Goal: Task Accomplishment & Management: Manage account settings

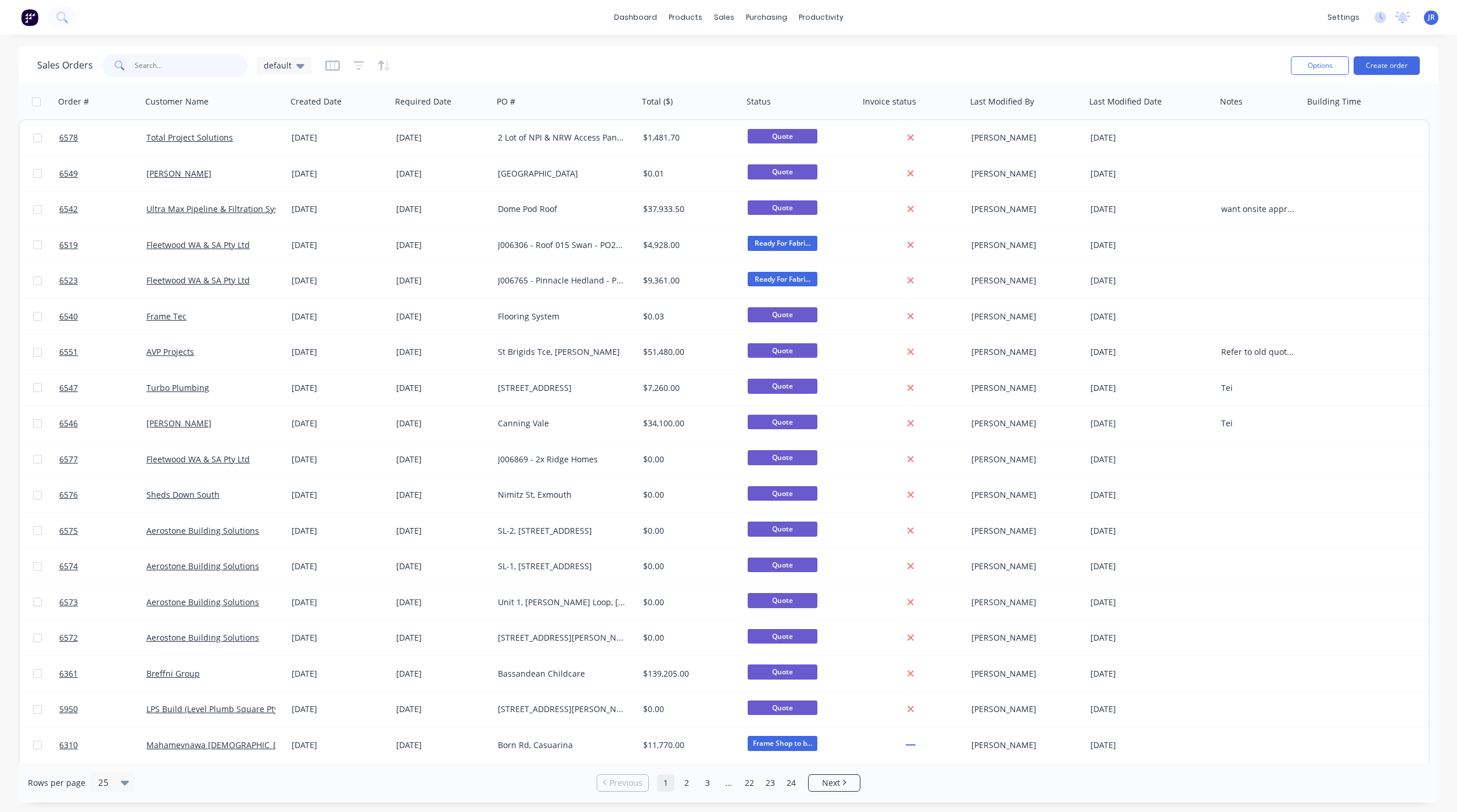
click at [176, 59] on input "text" at bounding box center [191, 65] width 113 height 23
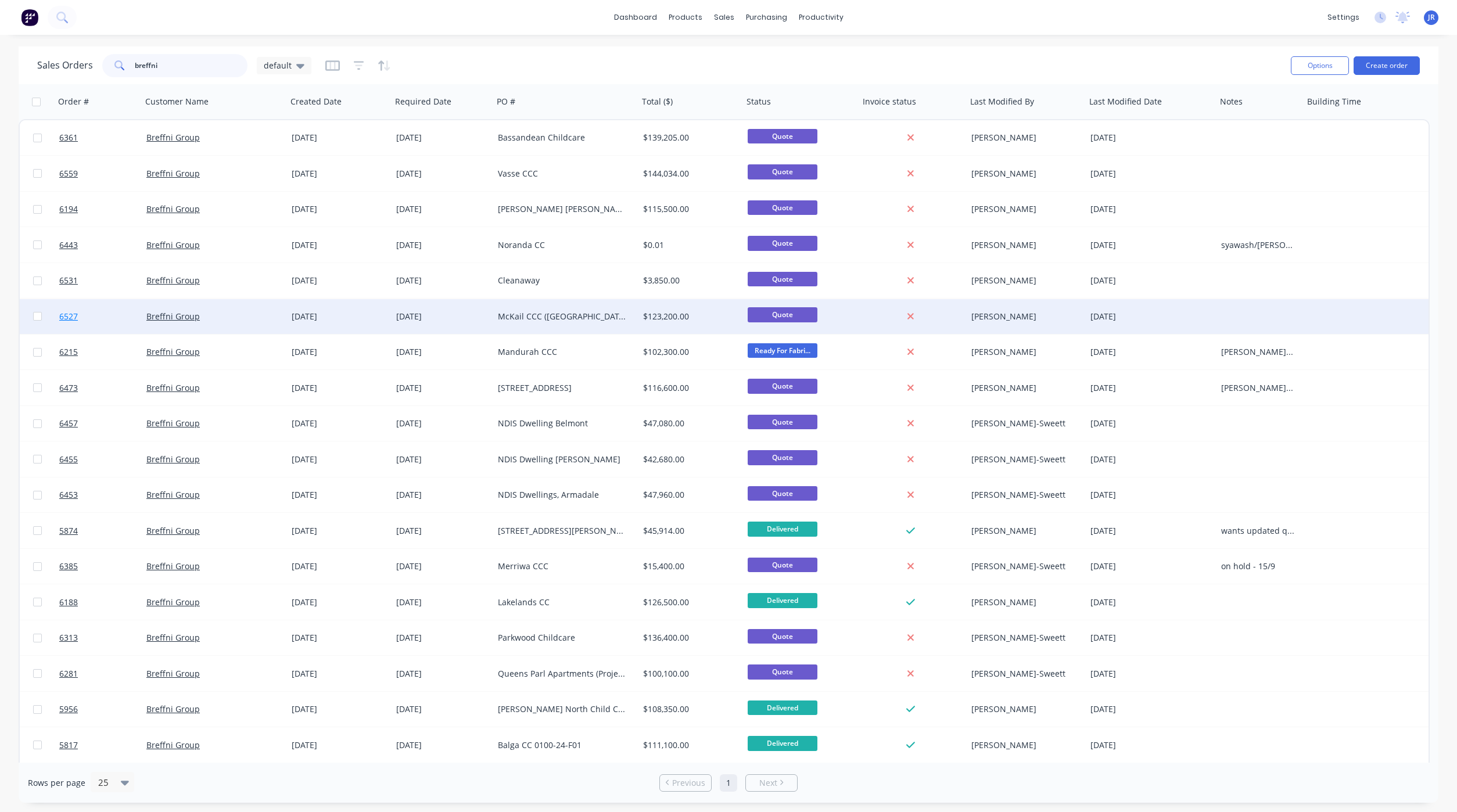
type input "breffni"
click at [73, 311] on span "6527" at bounding box center [69, 316] width 19 height 12
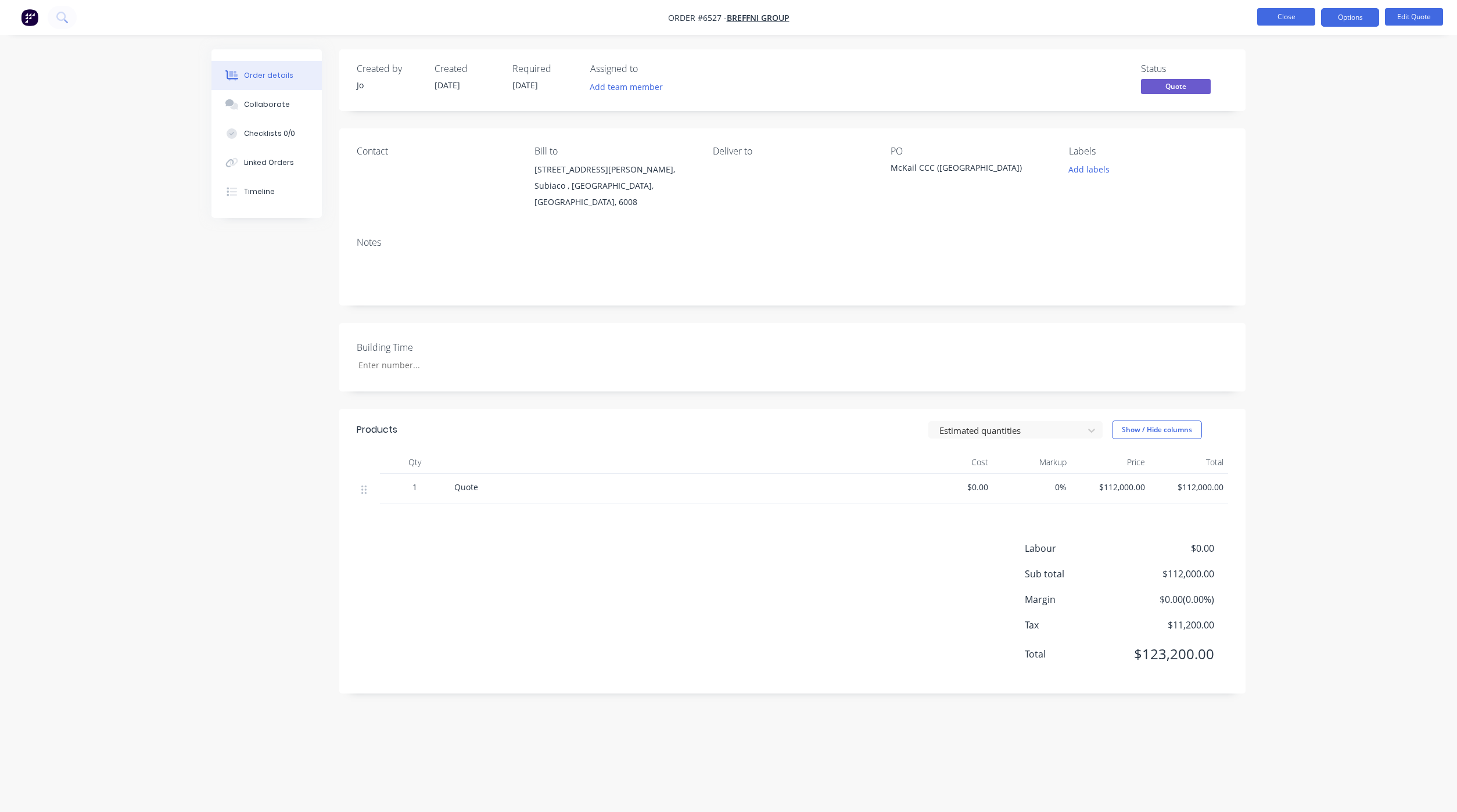
click at [1274, 21] on button "Close" at bounding box center [1286, 17] width 58 height 18
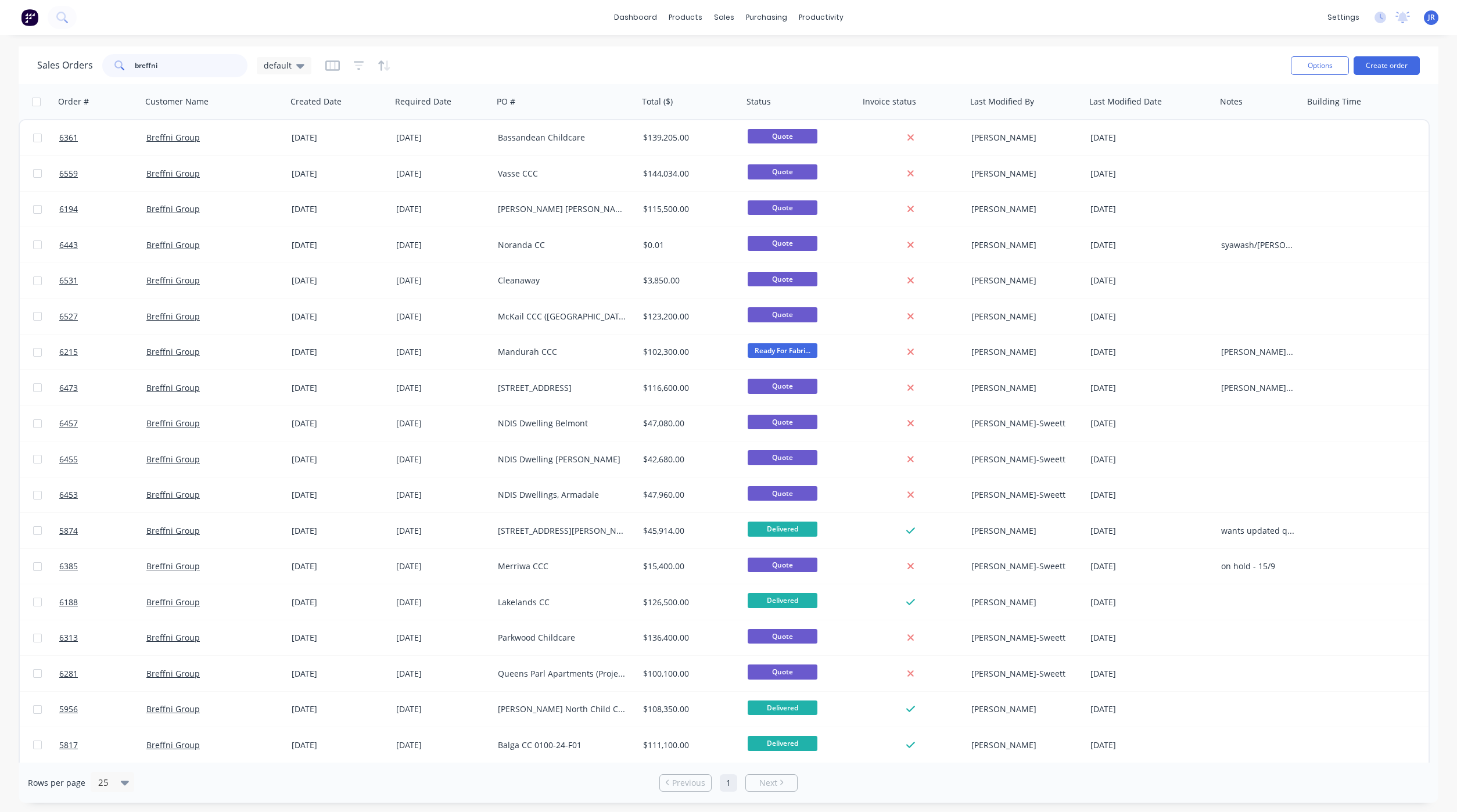
drag, startPoint x: 193, startPoint y: 63, endPoint x: -24, endPoint y: 73, distance: 217.2
click at [0, 73] on html "dashboard products sales purchasing productivity dashboard products Product Cat…" at bounding box center [728, 406] width 1457 height 812
type input "zion"
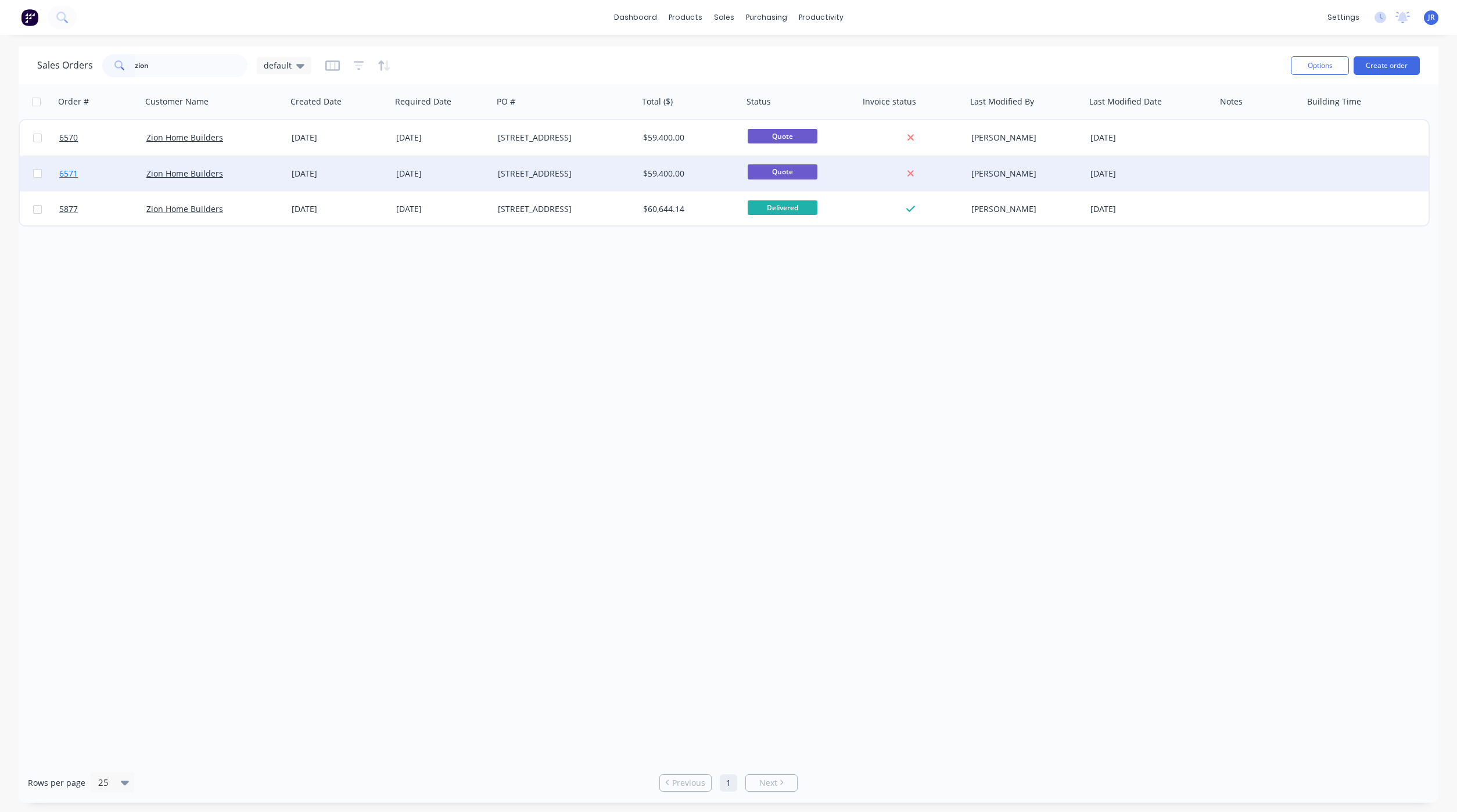
click at [72, 171] on span "6571" at bounding box center [69, 174] width 19 height 12
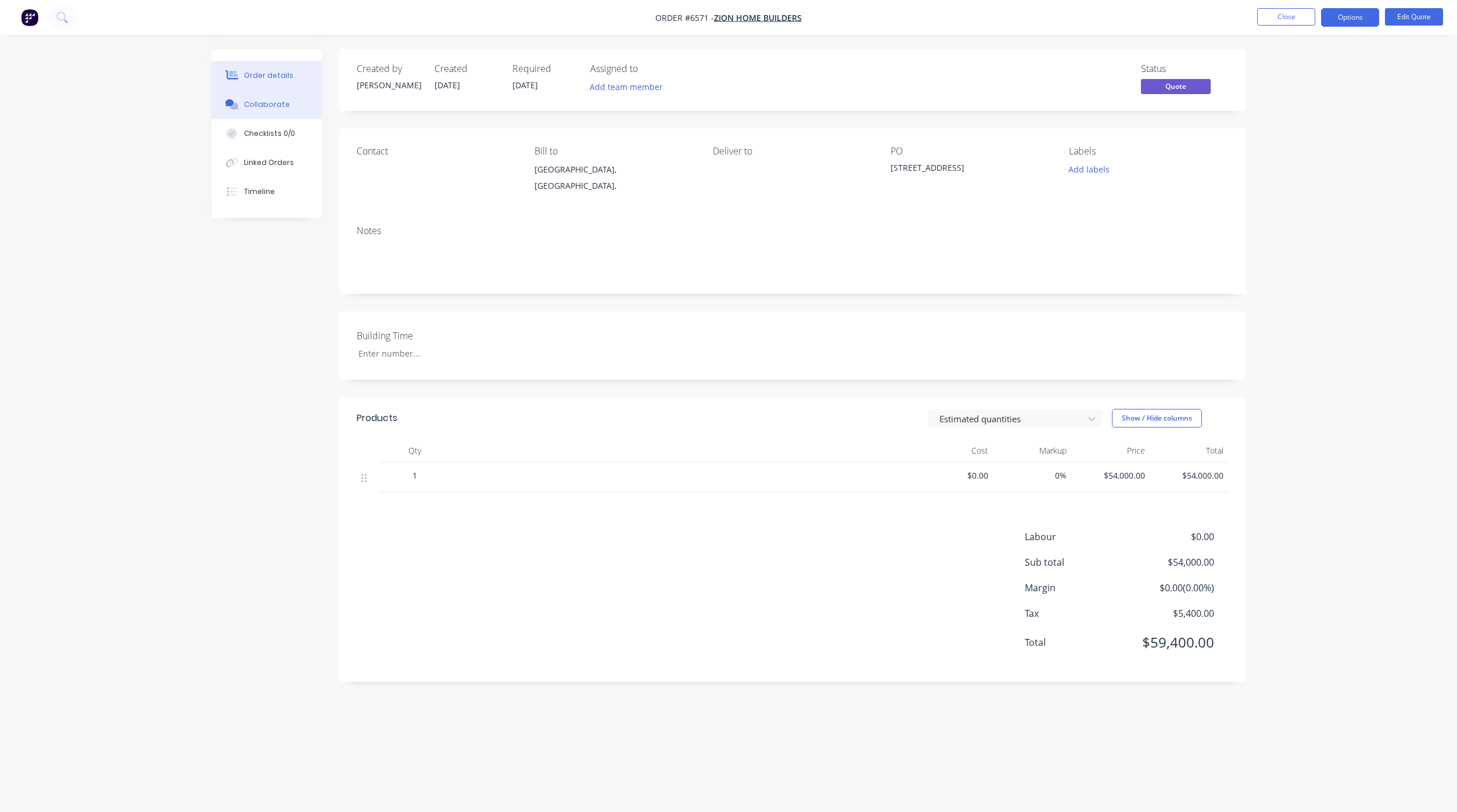
click at [287, 97] on button "Collaborate" at bounding box center [266, 104] width 110 height 29
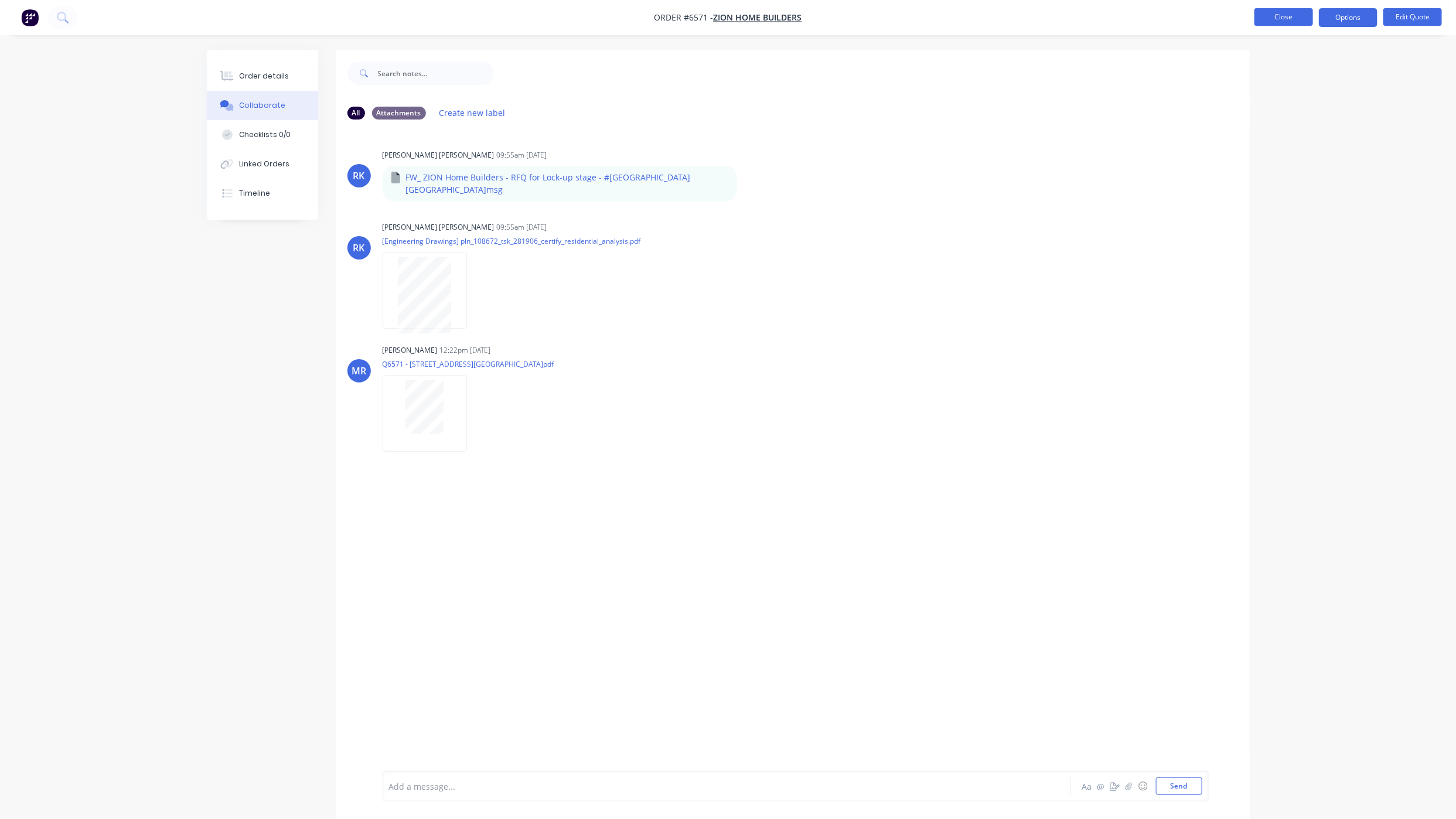
click at [1286, 22] on button "Close" at bounding box center [1284, 17] width 59 height 18
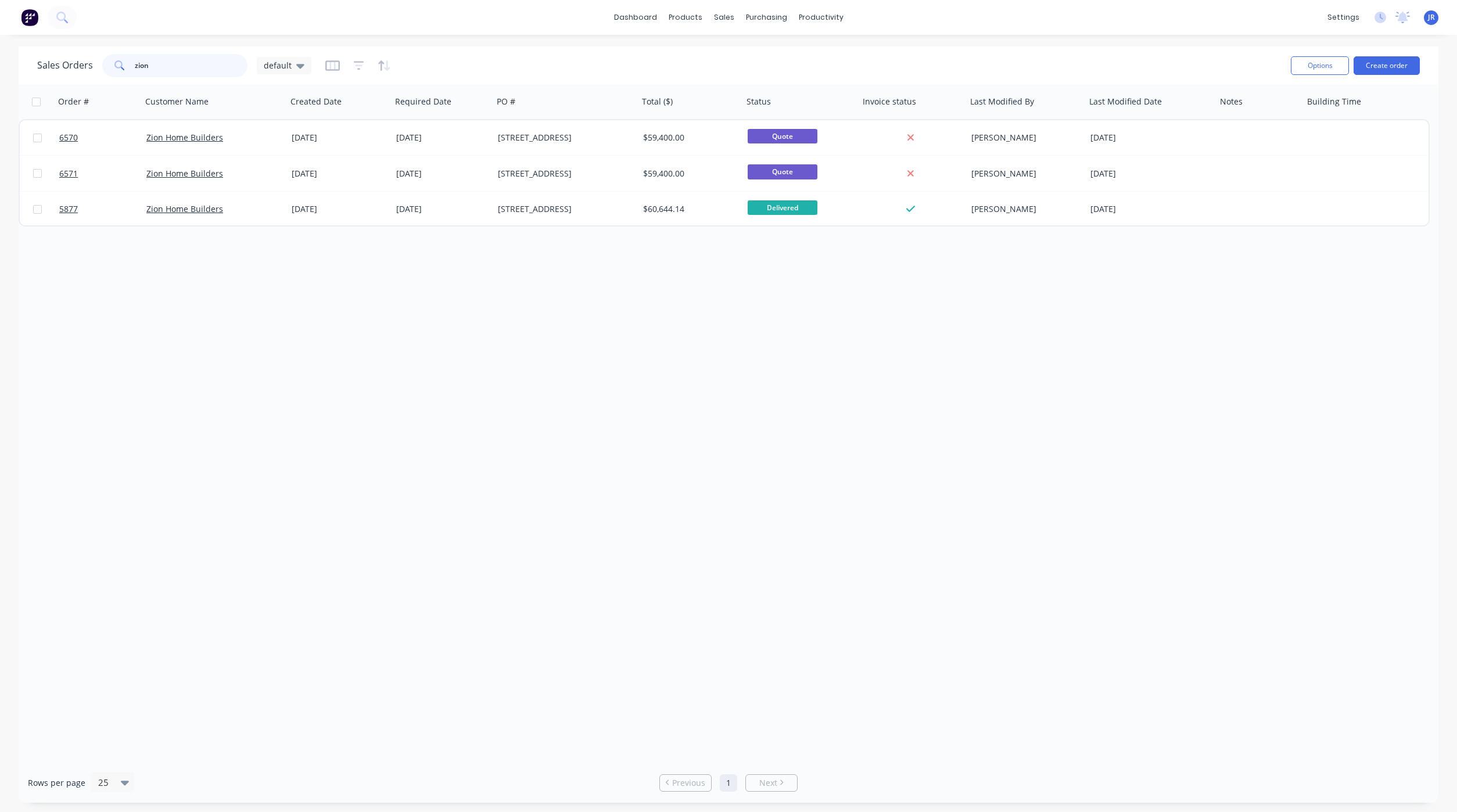
drag, startPoint x: 176, startPoint y: 59, endPoint x: -225, endPoint y: 70, distance: 401.2
click at [0, 70] on html "dashboard products sales purchasing productivity dashboard products Product Cat…" at bounding box center [728, 406] width 1457 height 812
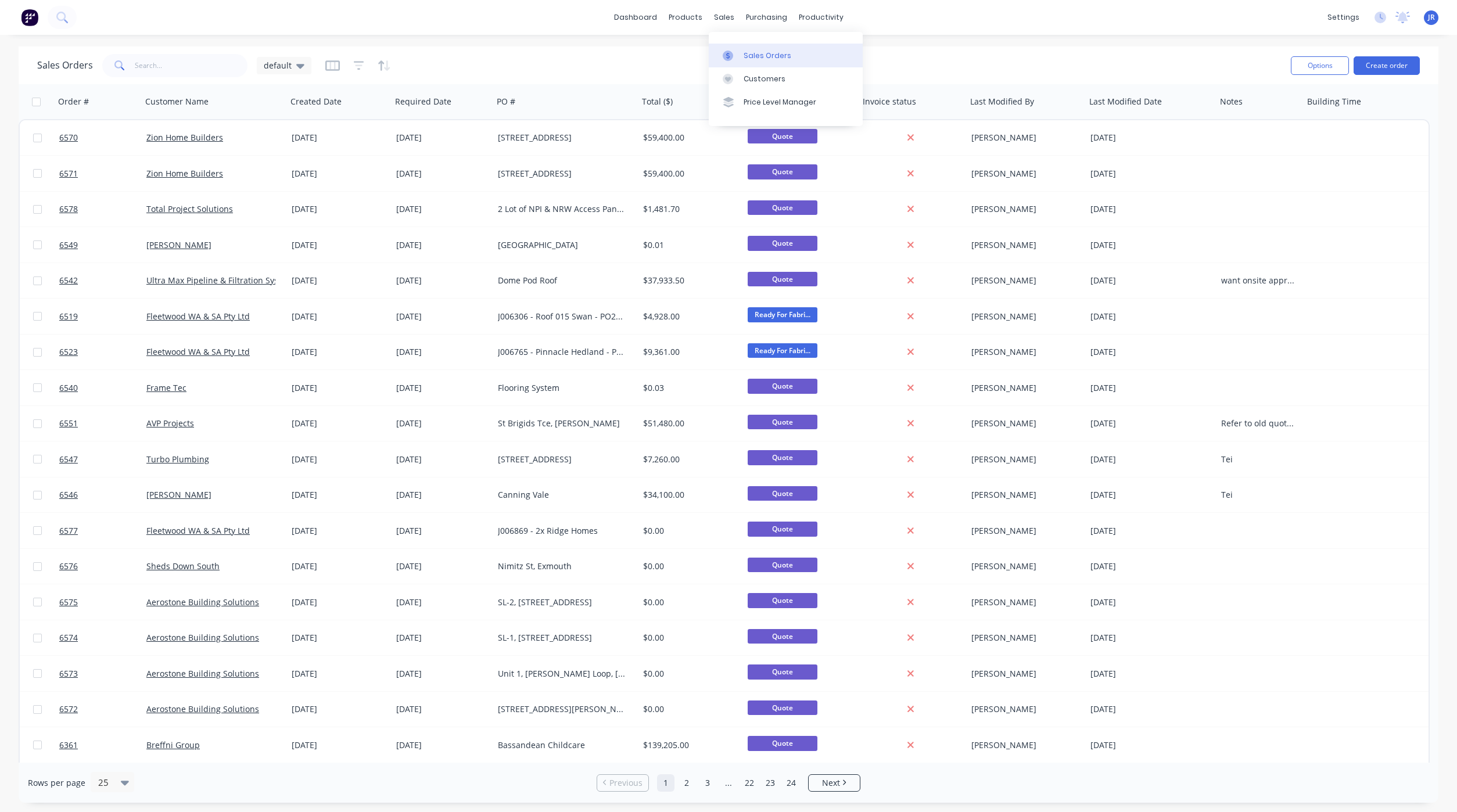
click at [750, 58] on div "Sales Orders" at bounding box center [767, 55] width 47 height 10
click at [769, 53] on div "Sales Orders" at bounding box center [767, 55] width 47 height 10
click at [1370, 61] on button "Create order" at bounding box center [1386, 66] width 66 height 19
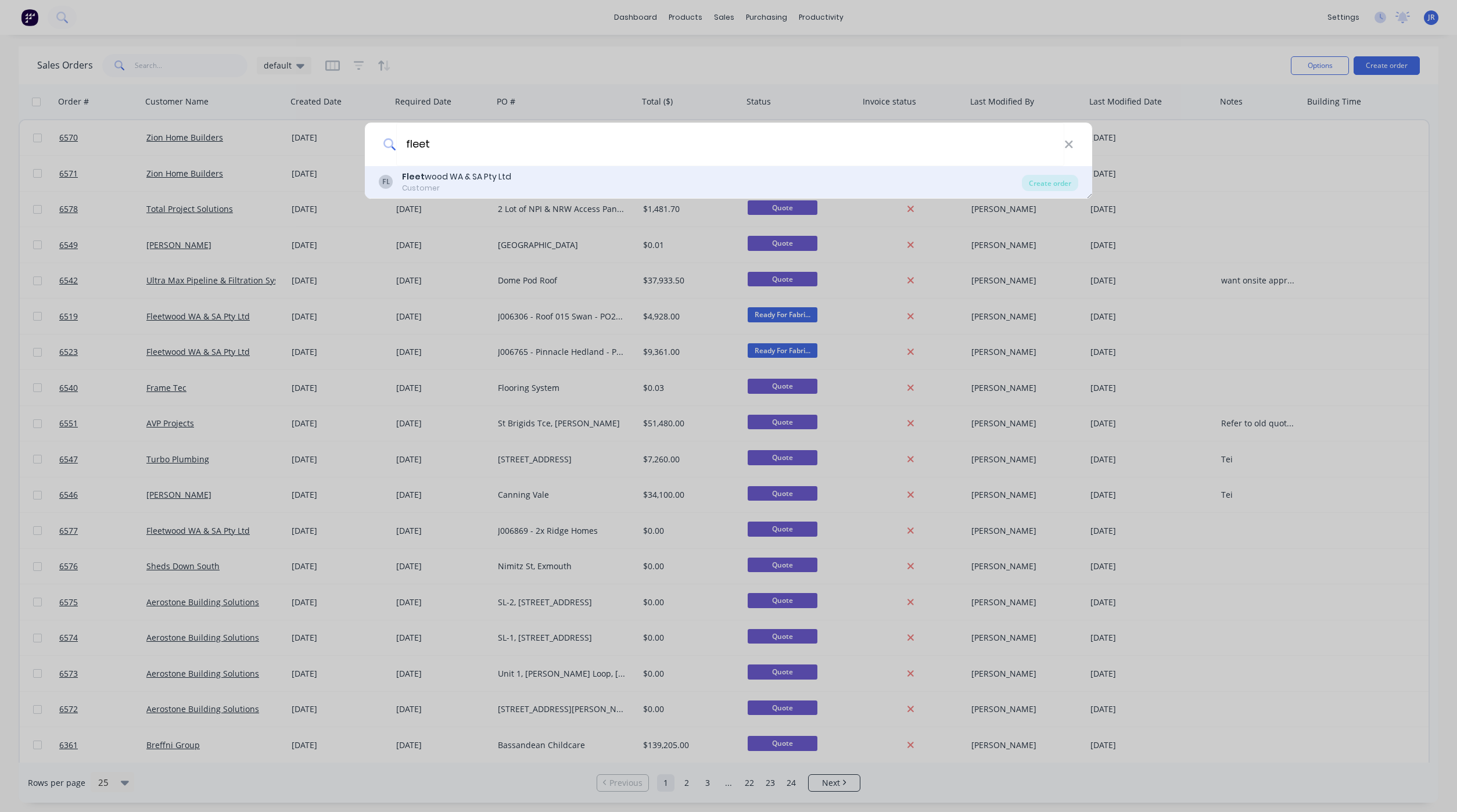
type input "fleet"
click at [492, 192] on div "Customer" at bounding box center [457, 187] width 110 height 10
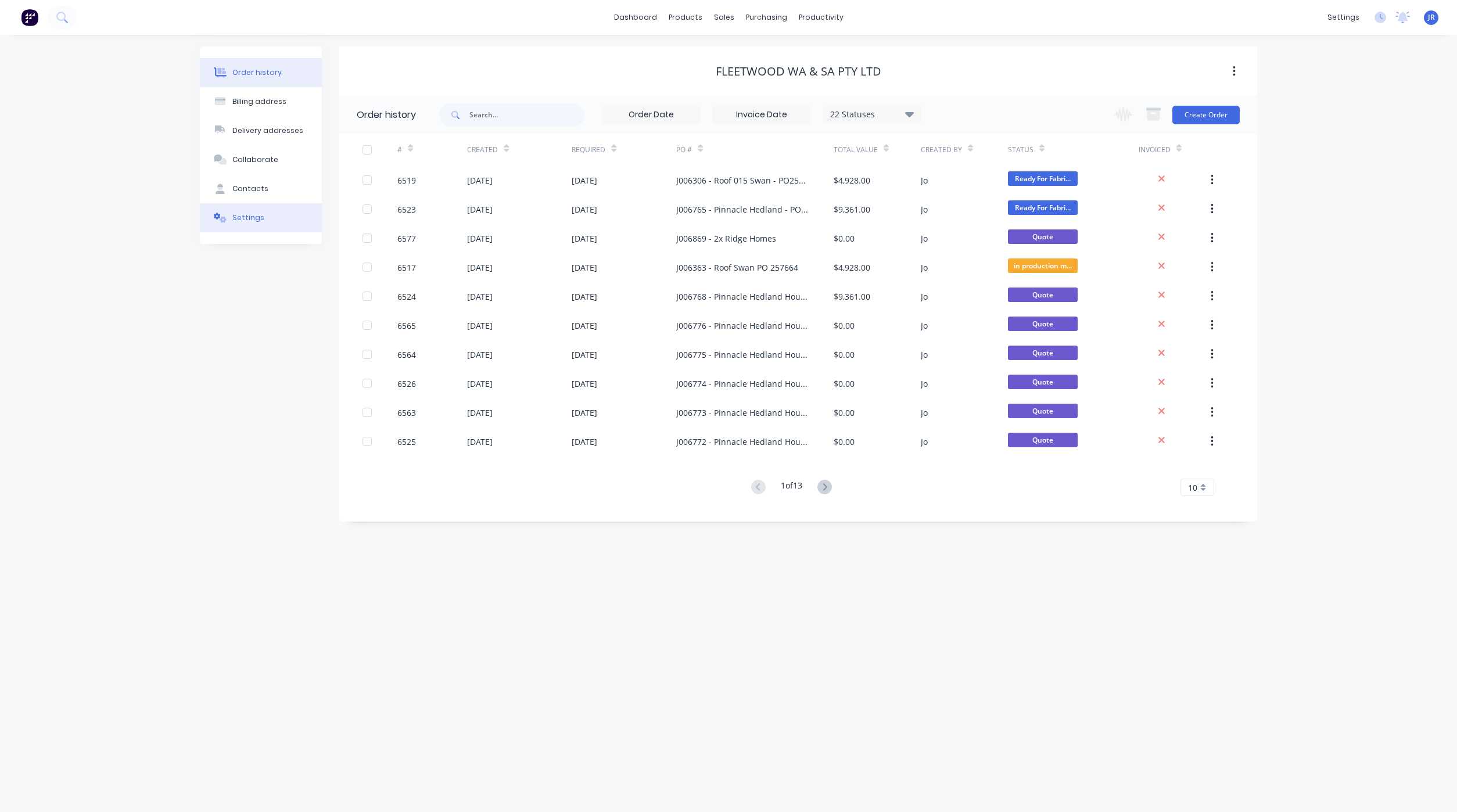
click at [244, 221] on div "Settings" at bounding box center [248, 217] width 32 height 10
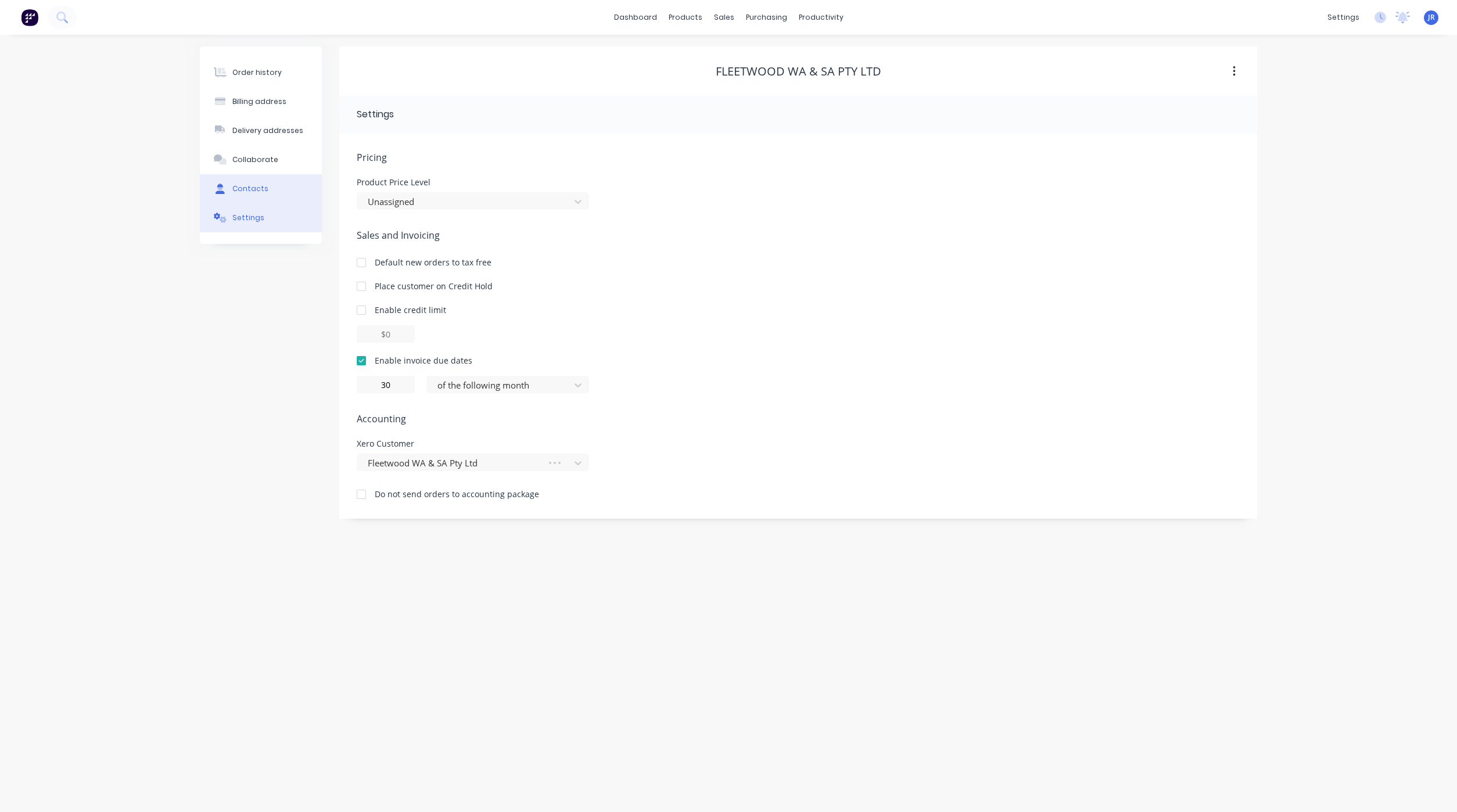
click at [264, 192] on div "Contacts" at bounding box center [250, 188] width 36 height 10
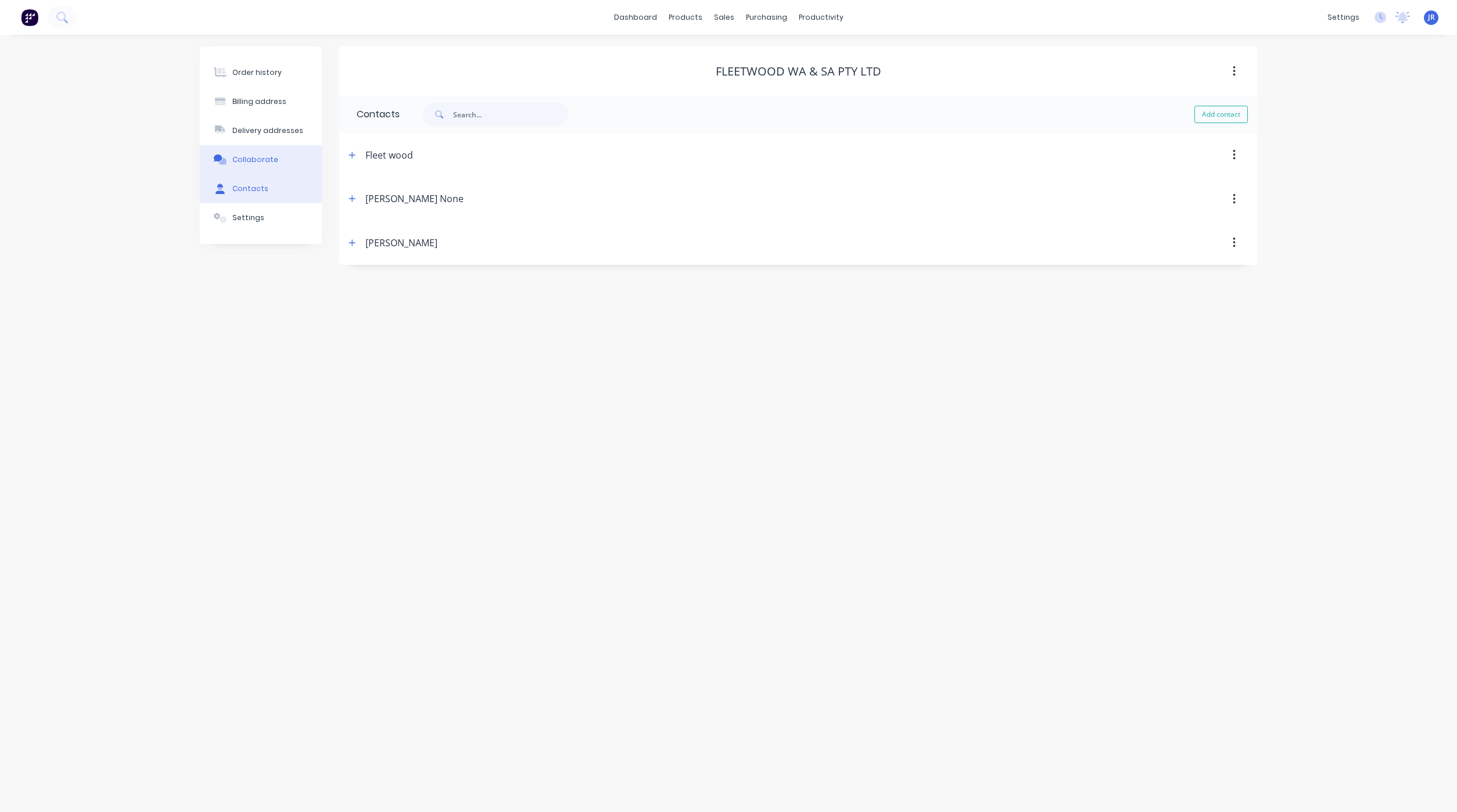
click at [264, 147] on button "Collaborate" at bounding box center [260, 159] width 122 height 29
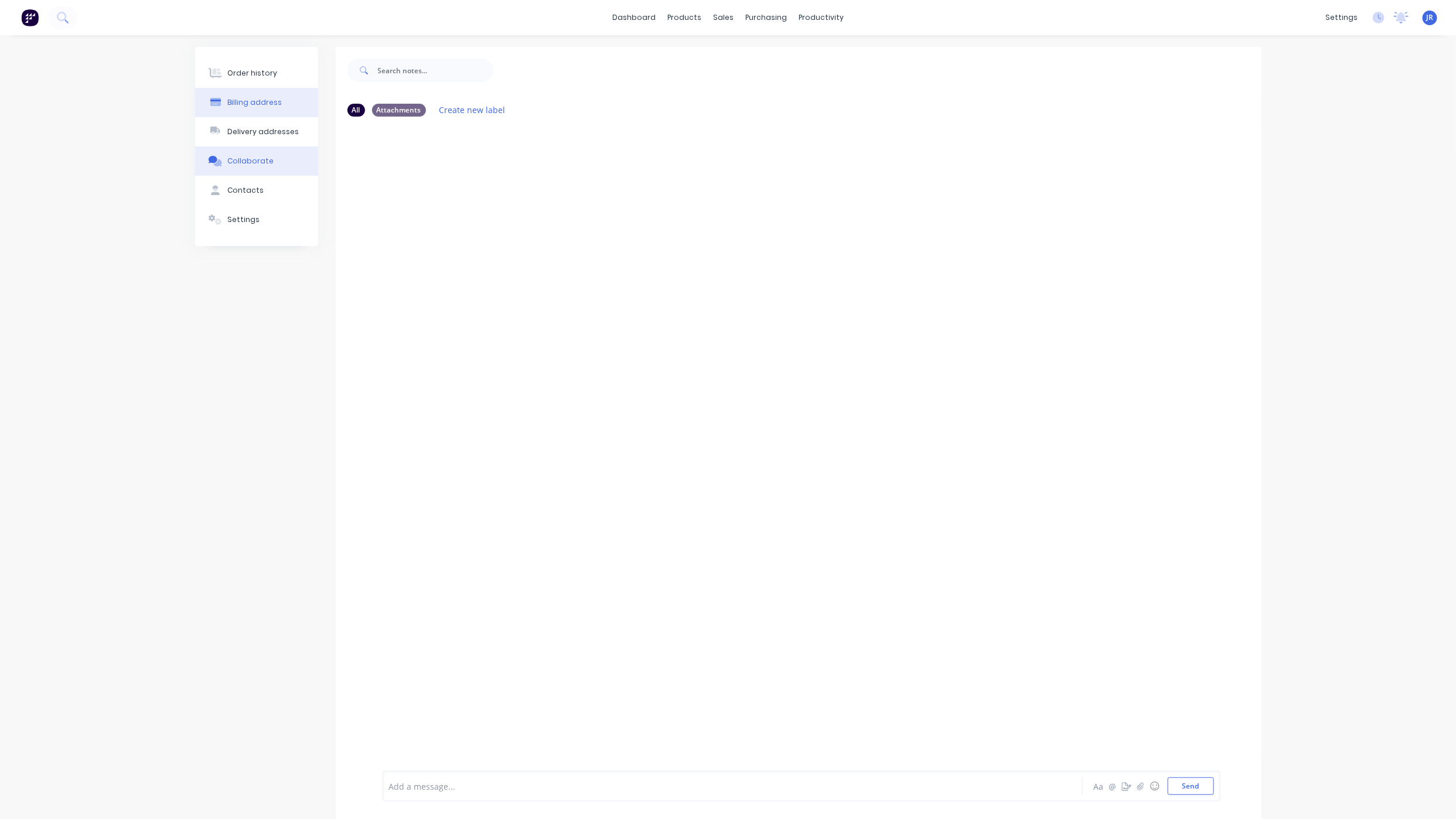
click at [262, 106] on div "Billing address" at bounding box center [255, 102] width 54 height 10
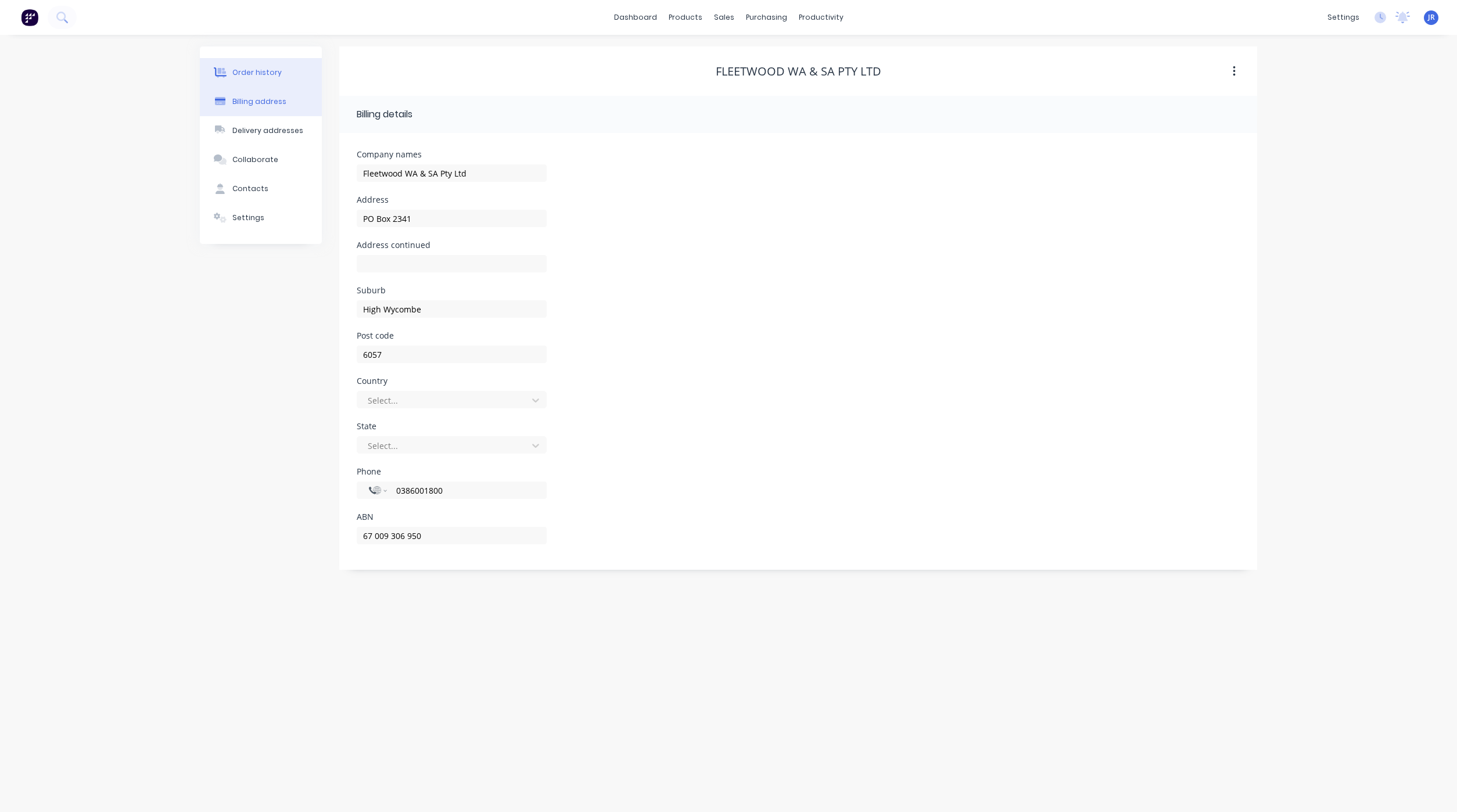
click at [254, 72] on div "Order history" at bounding box center [256, 72] width 49 height 10
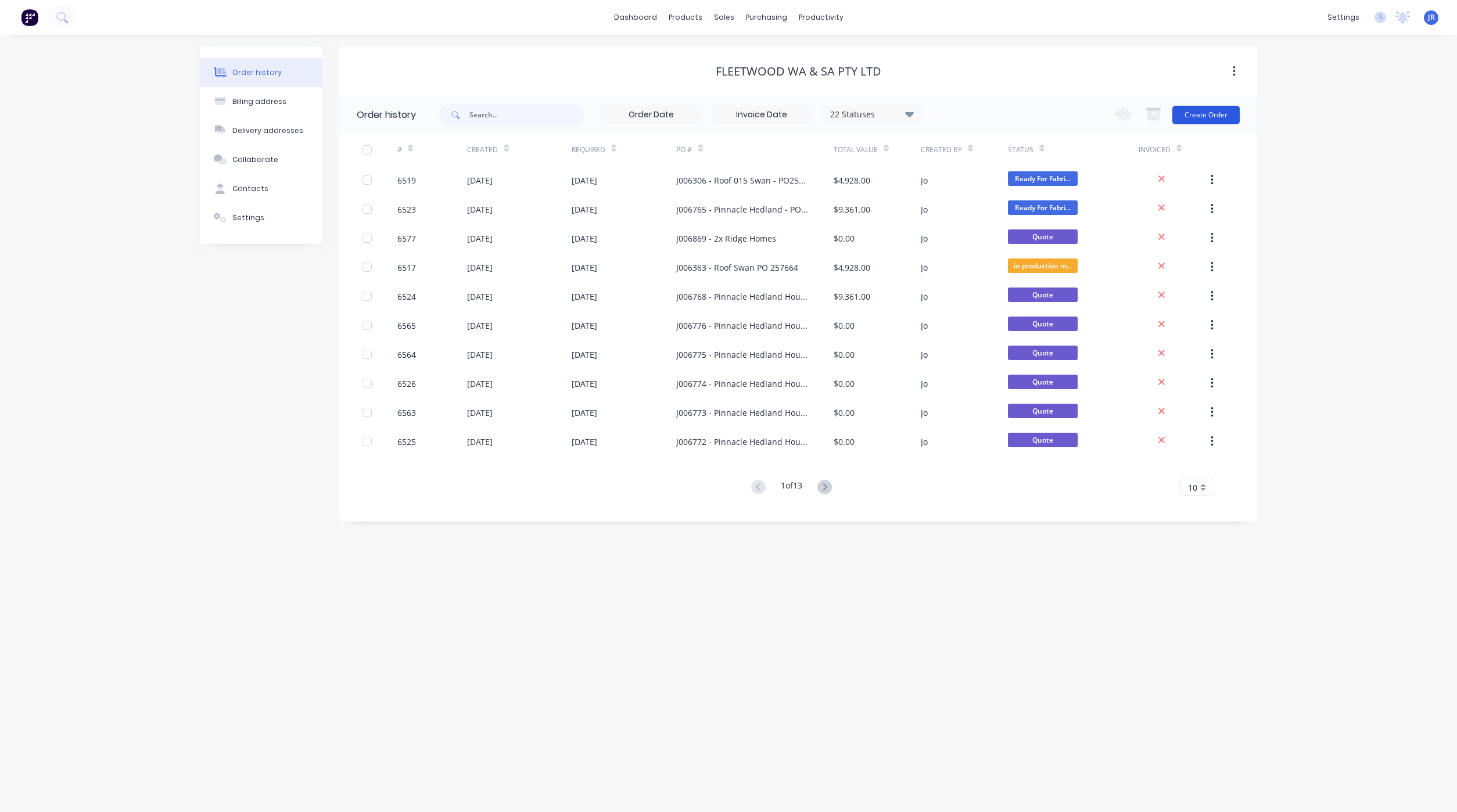
click at [1206, 113] on button "Create Order" at bounding box center [1206, 115] width 68 height 19
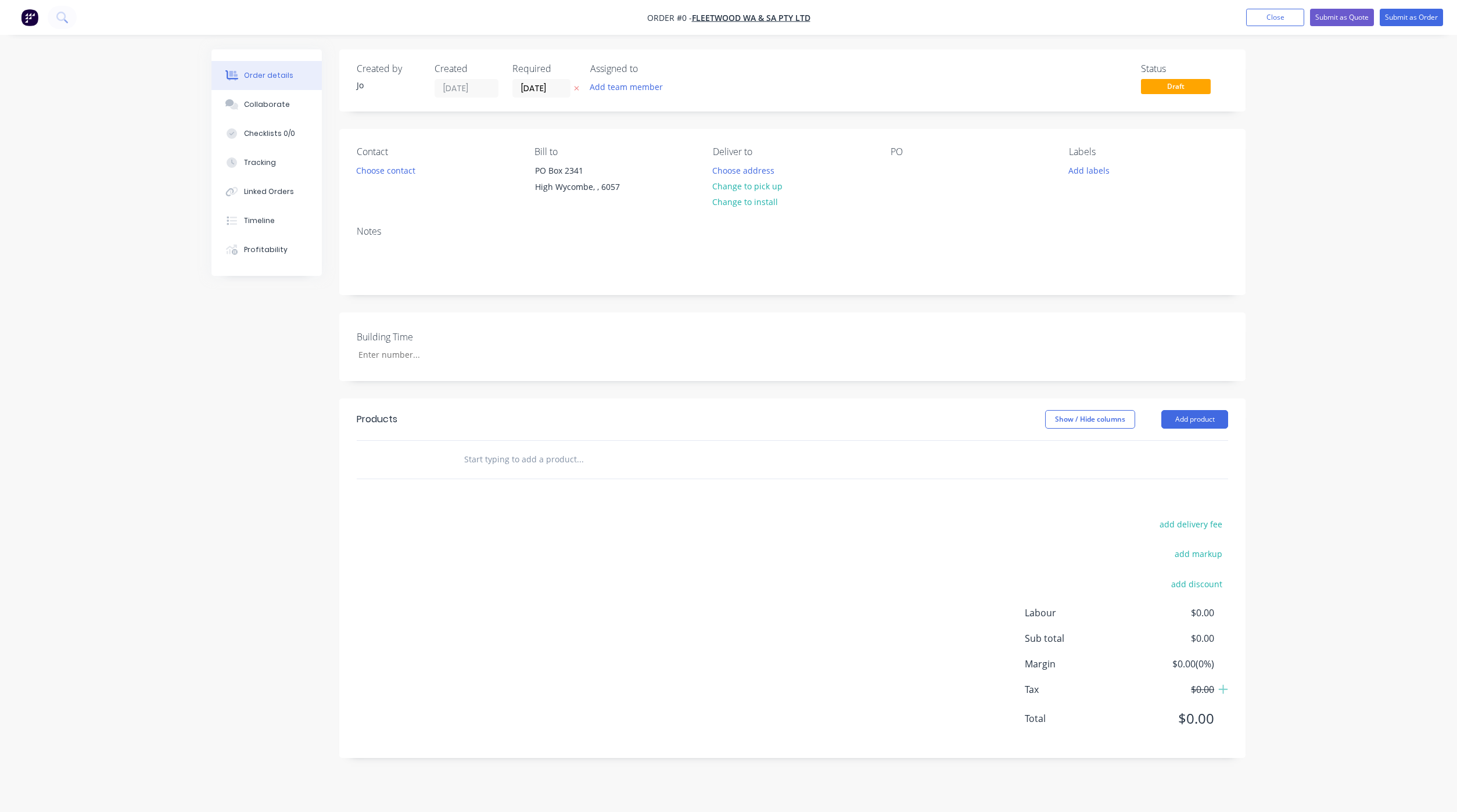
click at [514, 455] on input "text" at bounding box center [580, 459] width 232 height 23
type input "q"
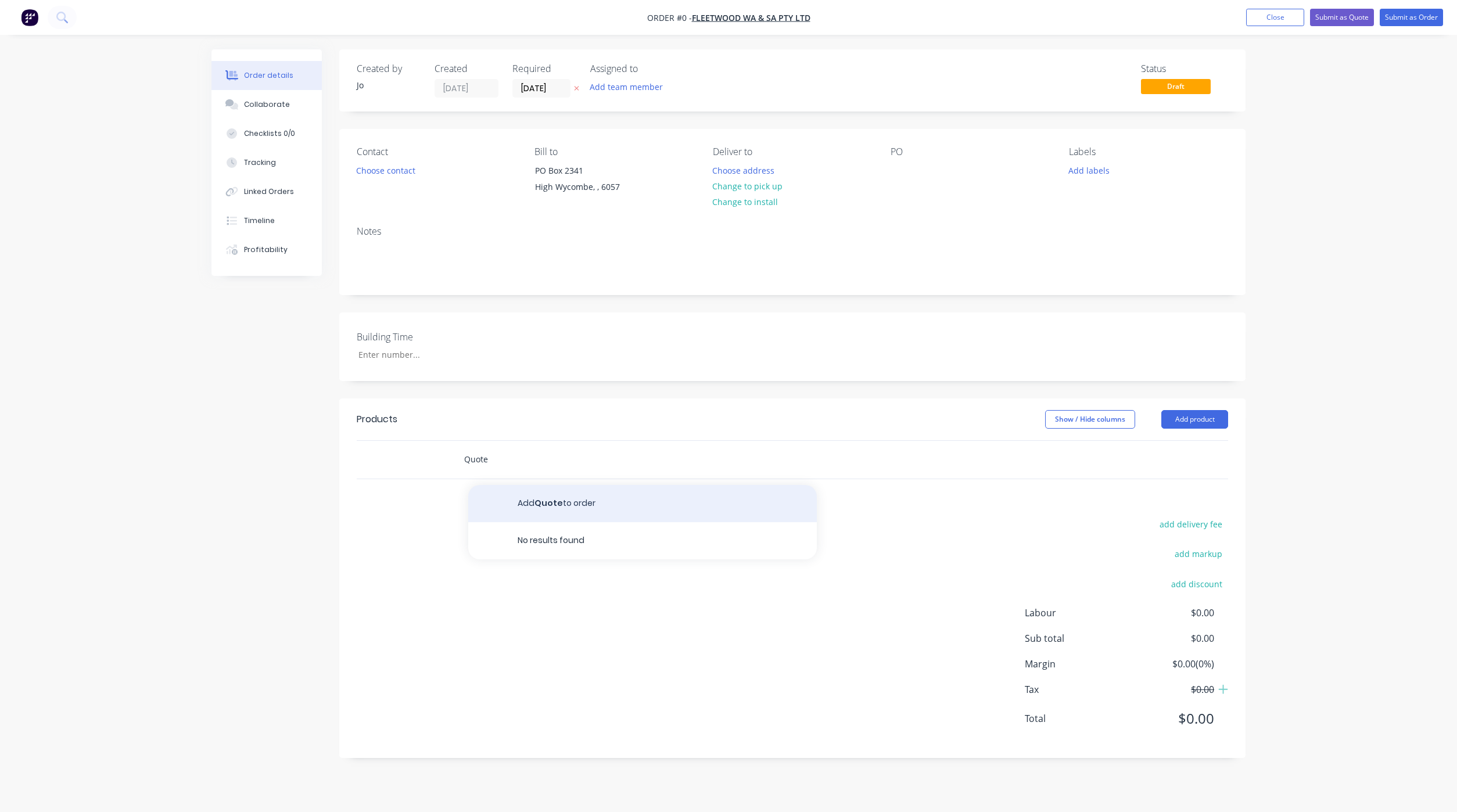
type input "Quote"
click at [551, 508] on button "Add Quote to order" at bounding box center [643, 504] width 349 height 37
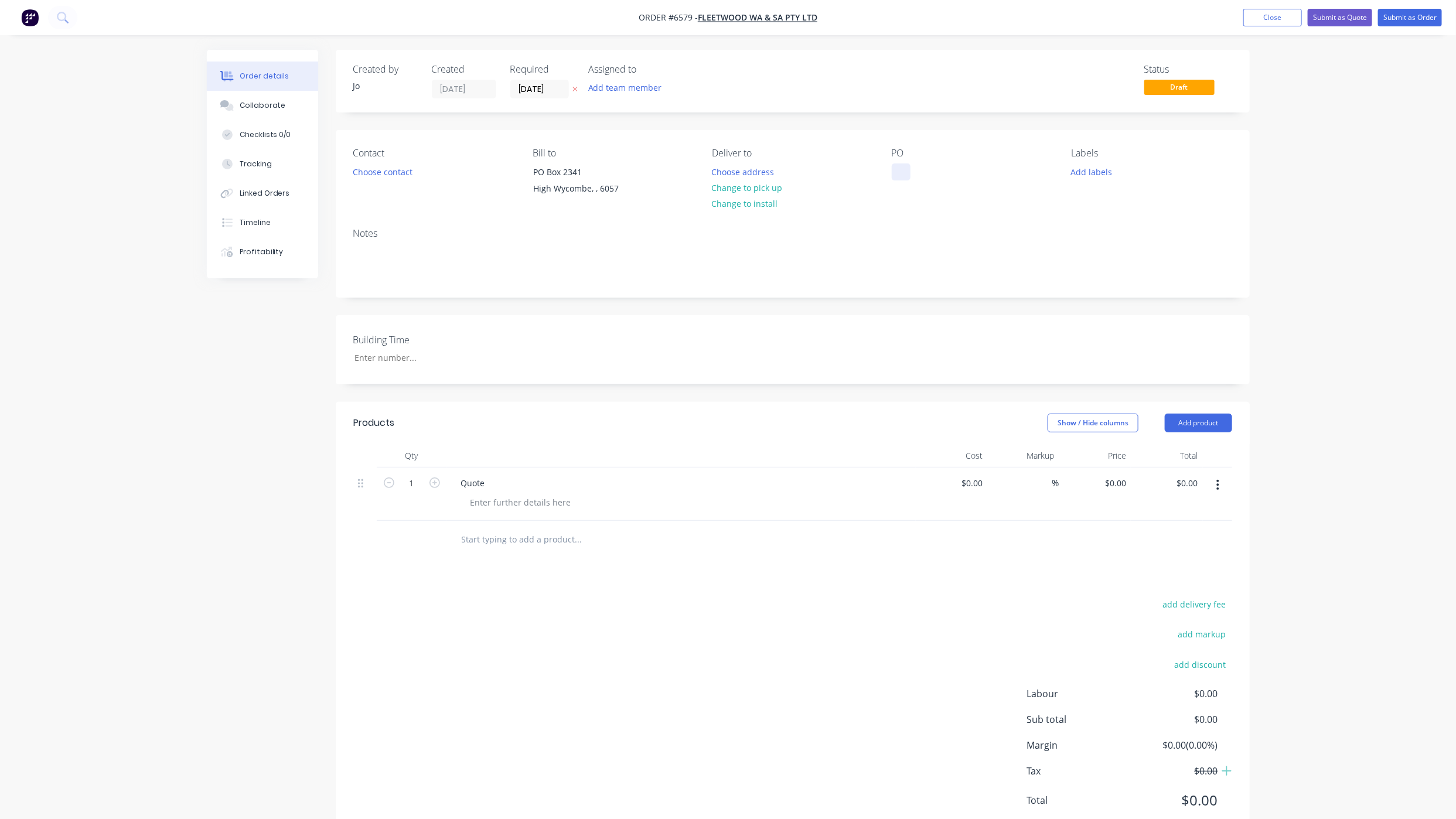
click at [904, 176] on div at bounding box center [902, 172] width 19 height 17
click at [257, 108] on div "Collaborate" at bounding box center [261, 105] width 46 height 10
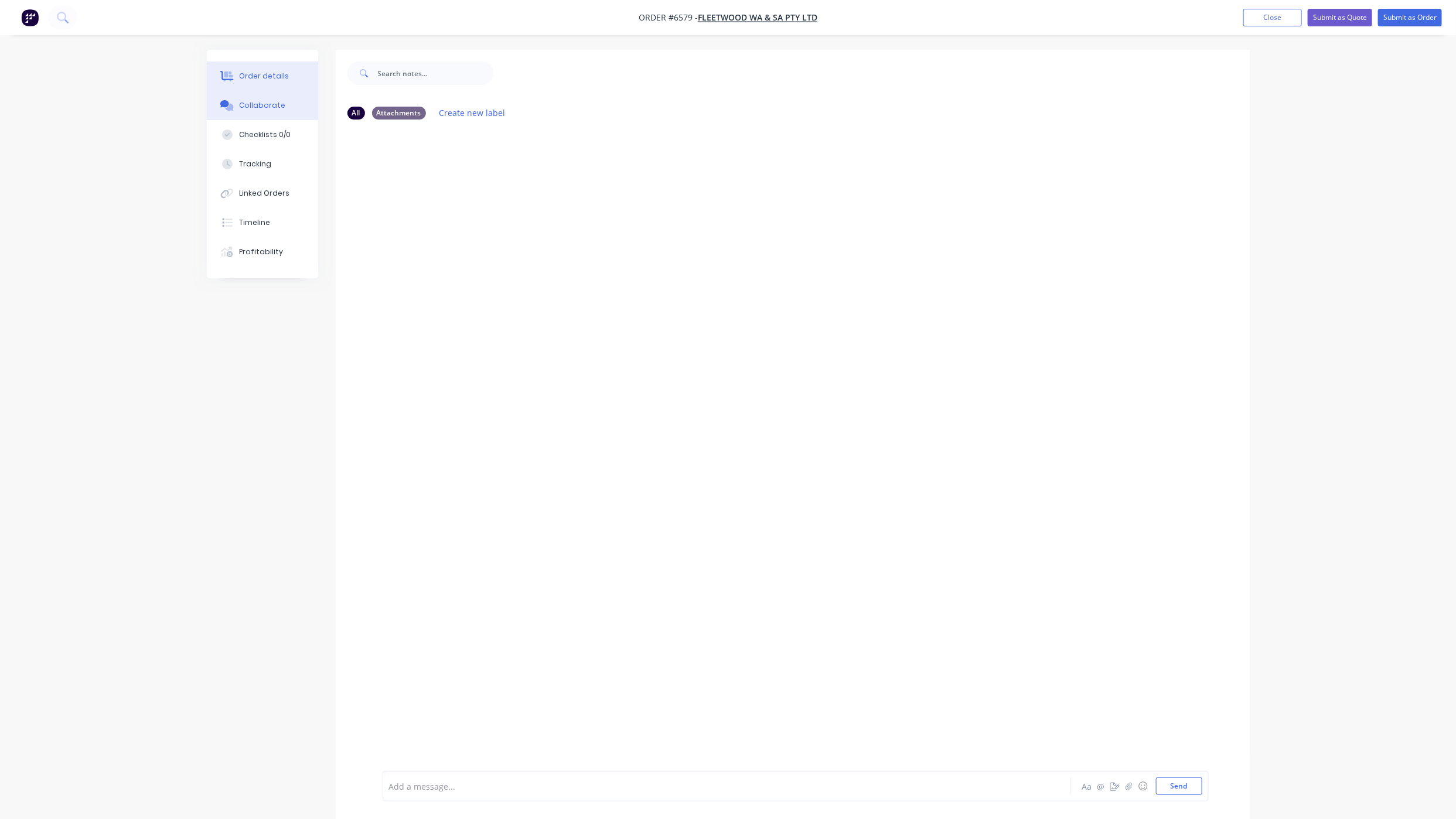
click at [264, 76] on div "Order details" at bounding box center [263, 76] width 50 height 10
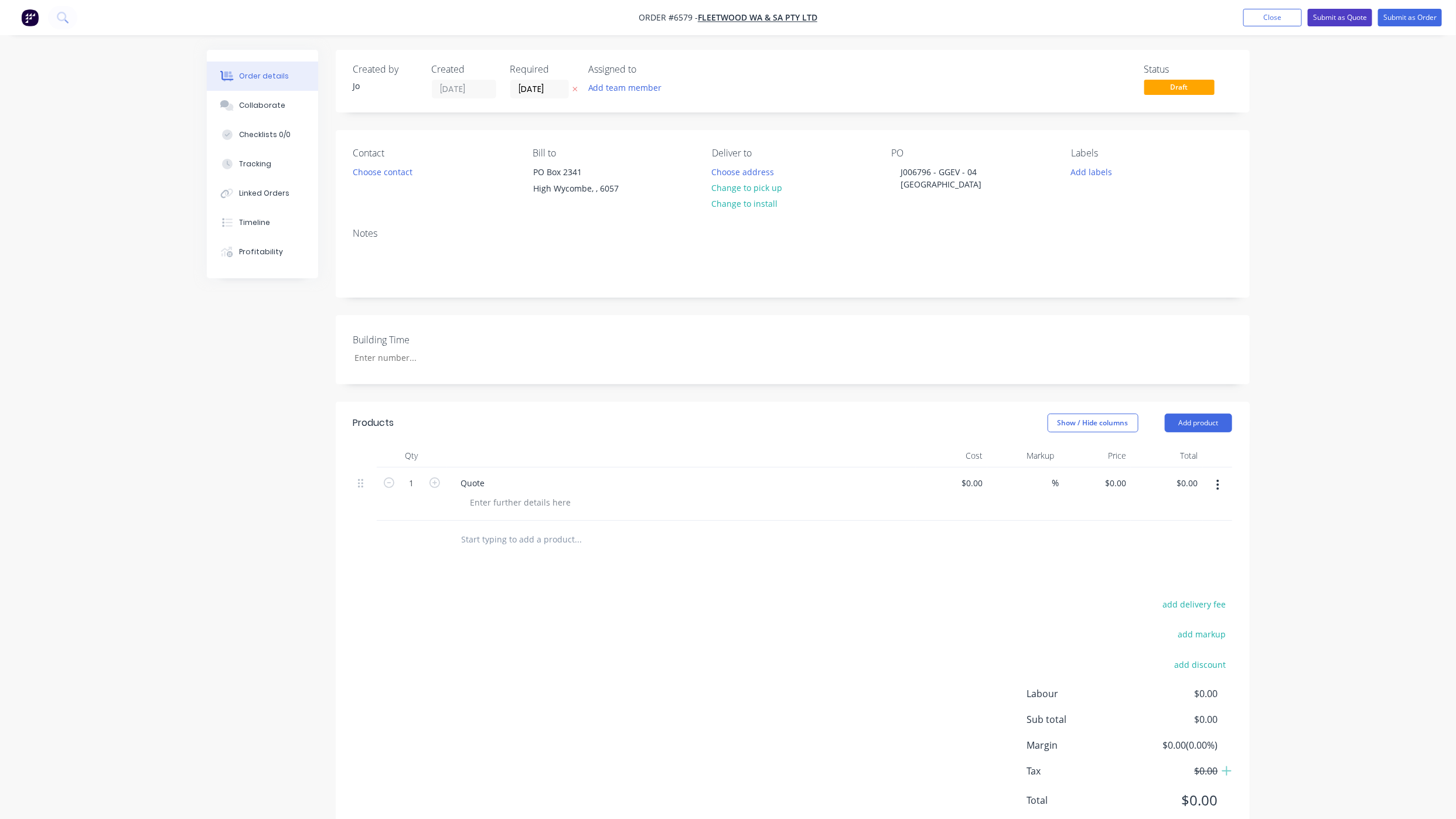
click at [1330, 18] on button "Submit as Quote" at bounding box center [1340, 17] width 65 height 18
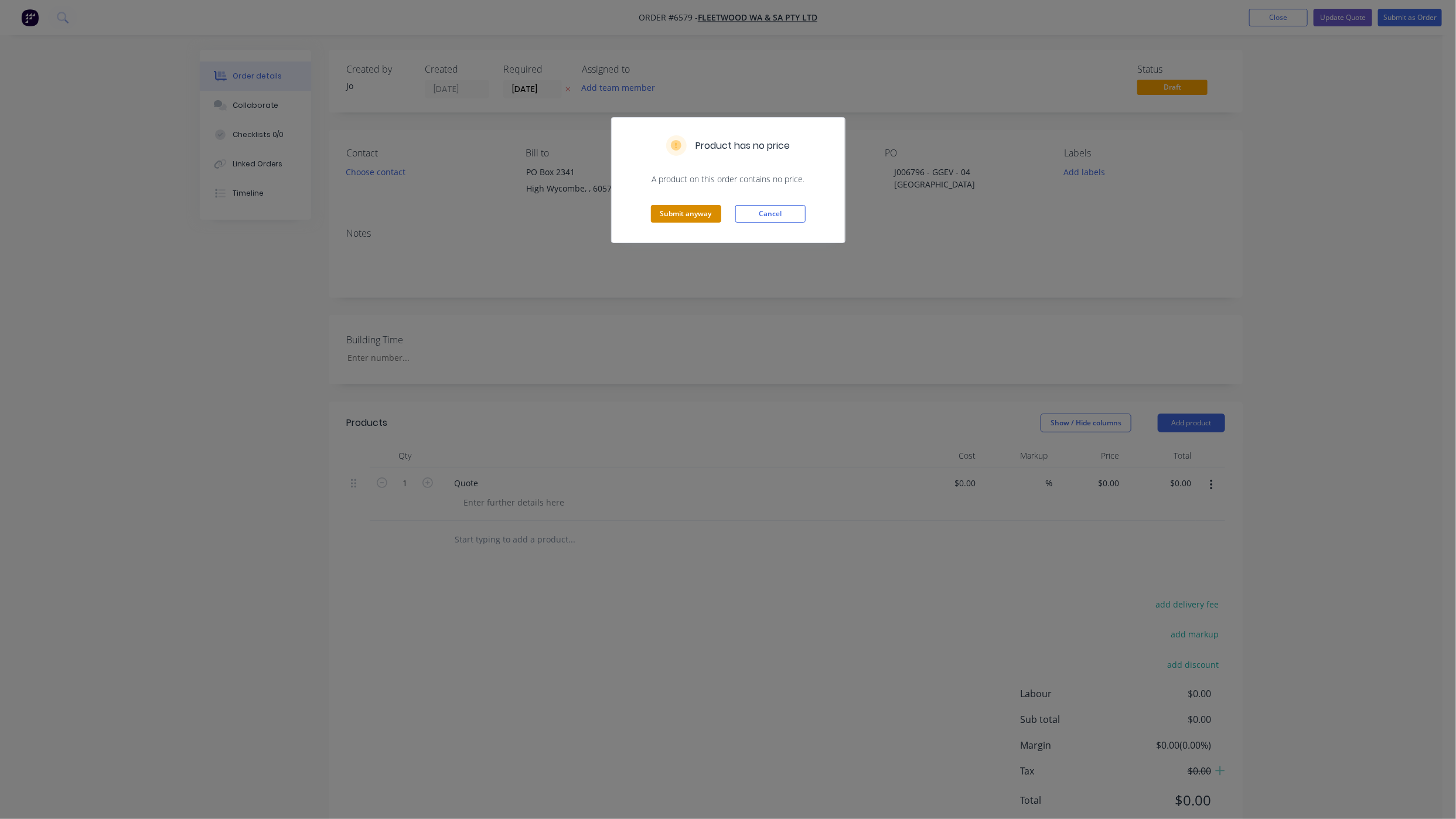
click at [660, 206] on button "Submit anyway" at bounding box center [685, 213] width 70 height 18
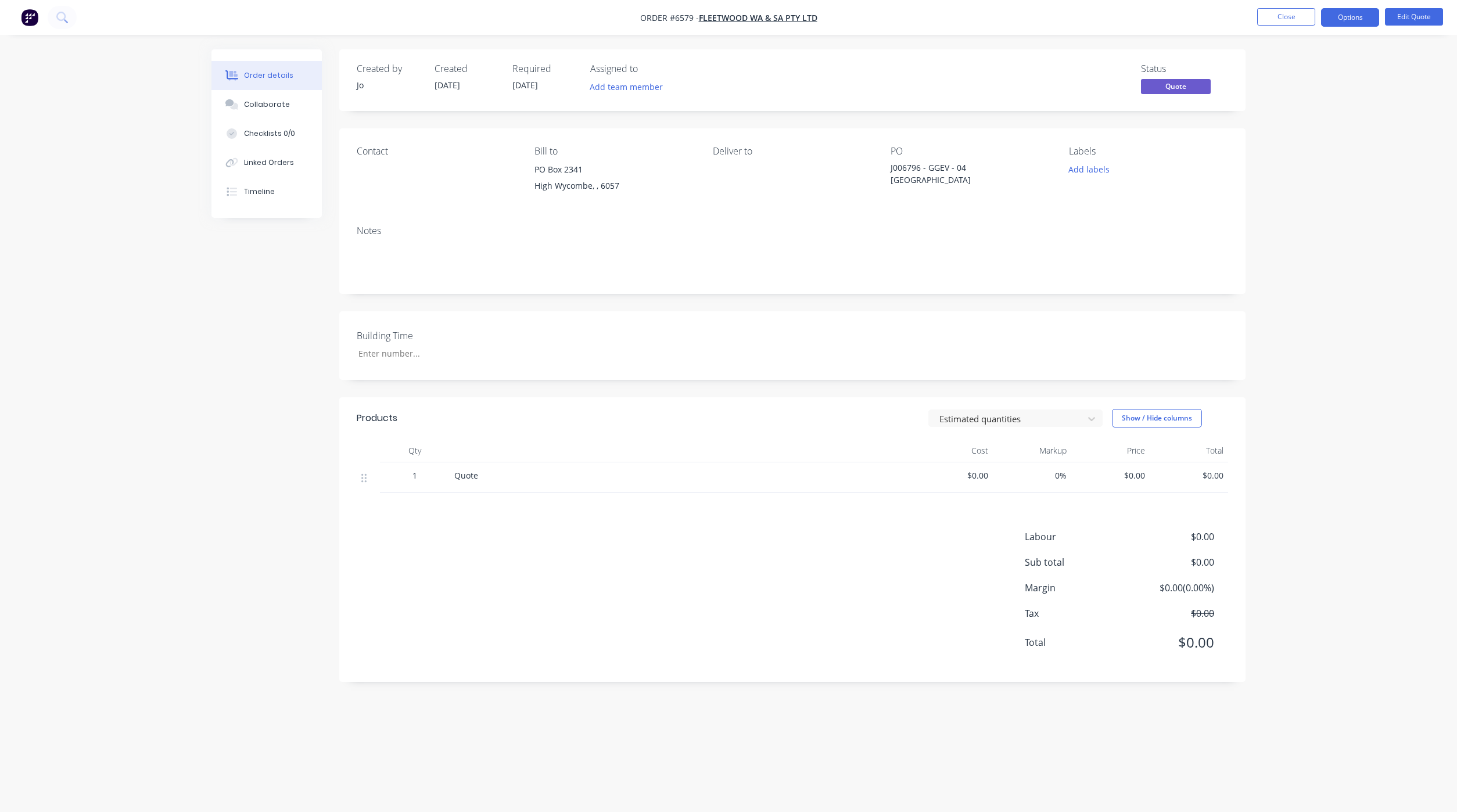
click at [244, 654] on div "Created by Jo Created [DATE] Required [DATE] Assigned to Add team member Status…" at bounding box center [728, 383] width 1034 height 669
click at [264, 94] on button "Collaborate" at bounding box center [266, 104] width 110 height 29
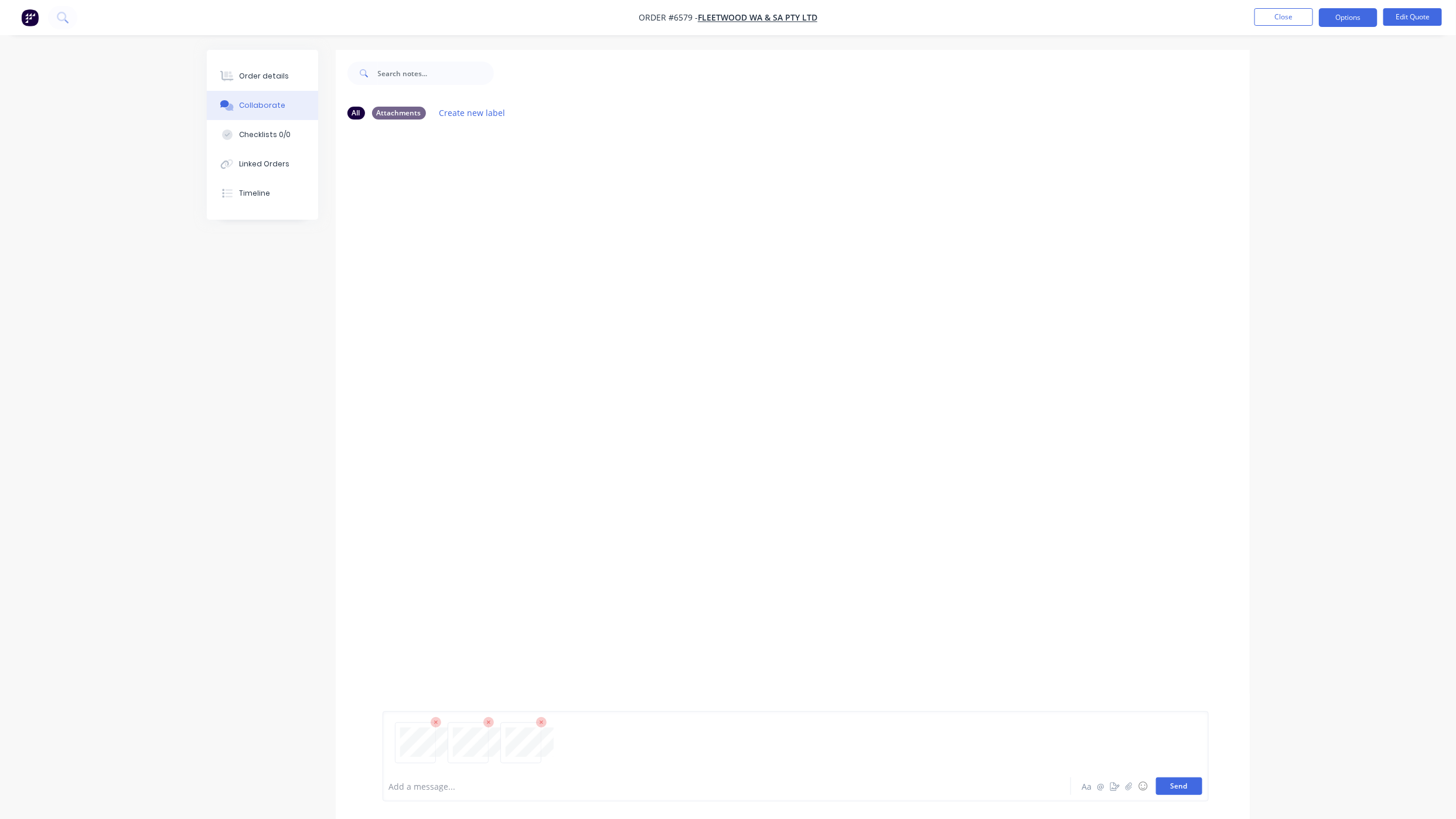
click at [1184, 791] on button "Send" at bounding box center [1179, 786] width 46 height 18
click at [1199, 789] on button "Send" at bounding box center [1179, 786] width 46 height 18
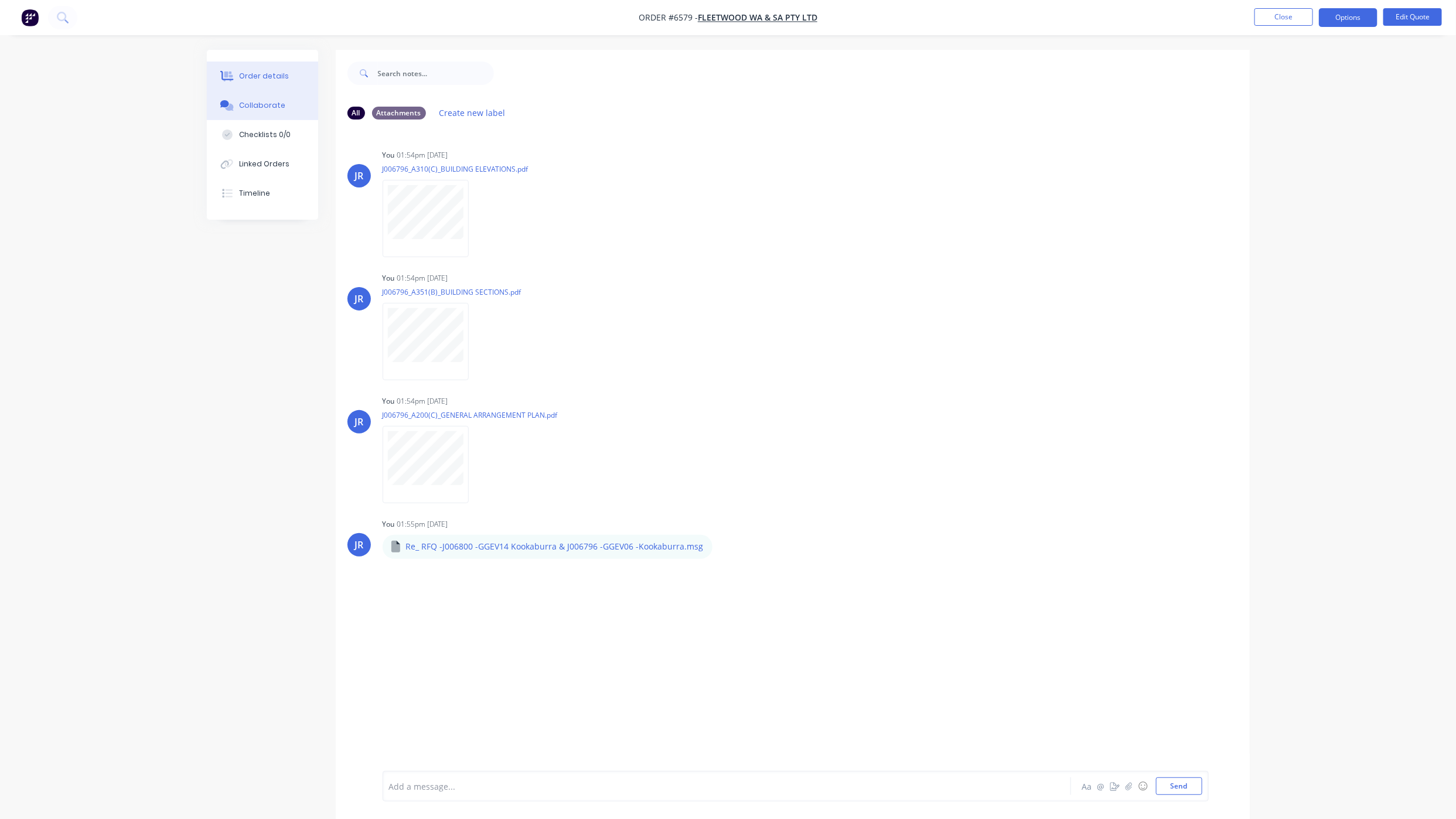
click at [234, 74] on div at bounding box center [227, 76] width 18 height 10
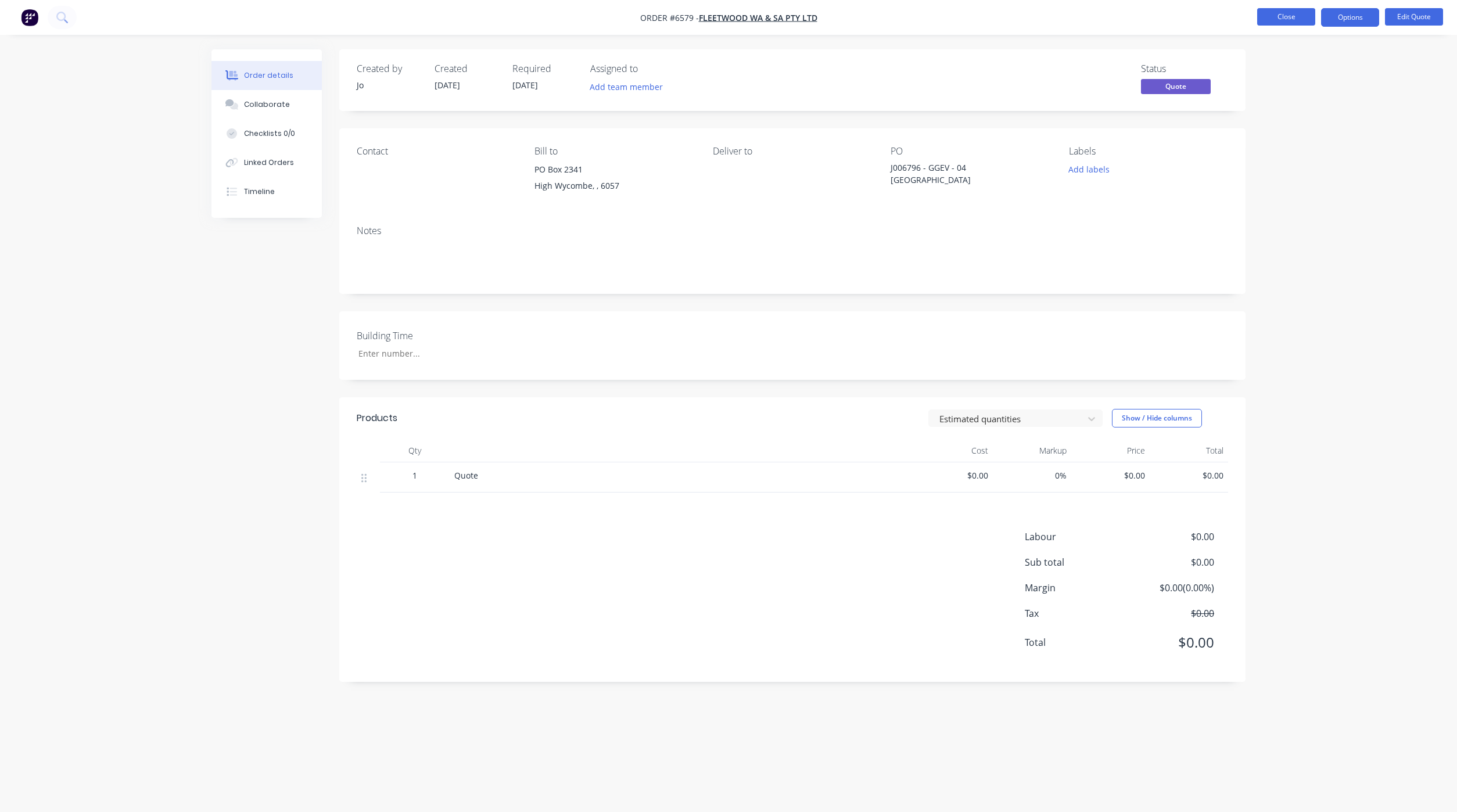
click at [1271, 12] on button "Close" at bounding box center [1286, 17] width 58 height 18
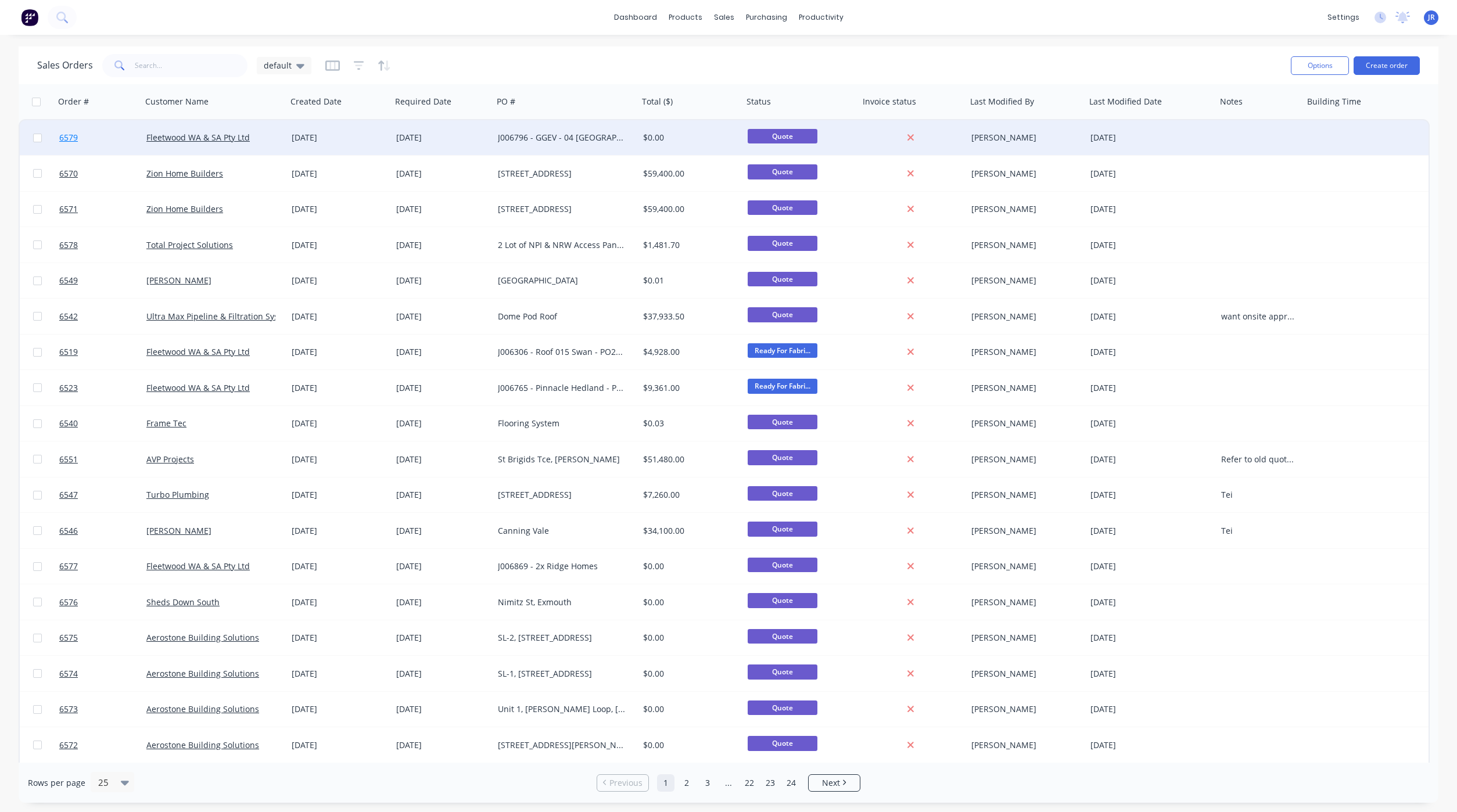
click at [69, 135] on span "6579" at bounding box center [69, 137] width 19 height 12
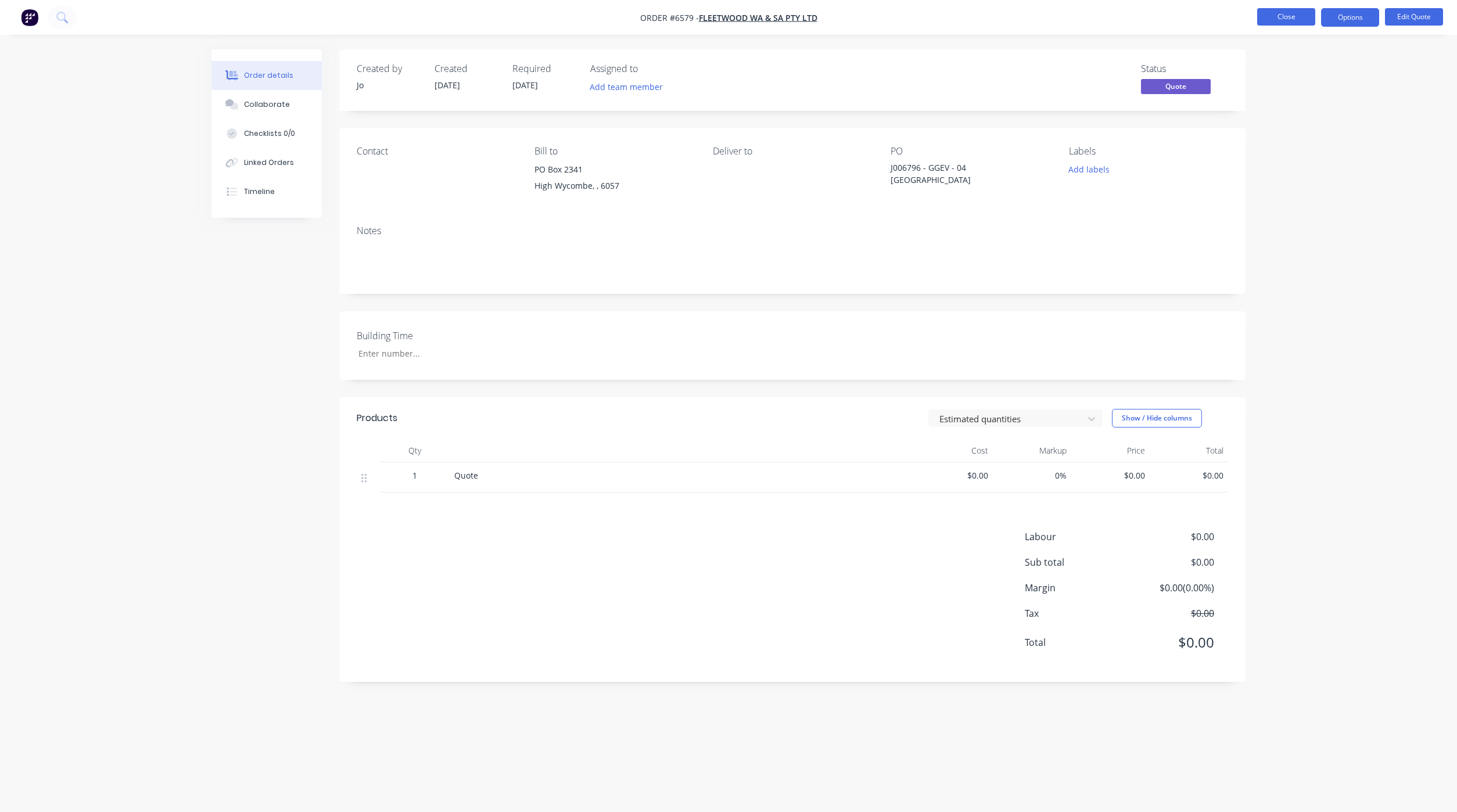
click at [1280, 25] on button "Close" at bounding box center [1286, 17] width 58 height 18
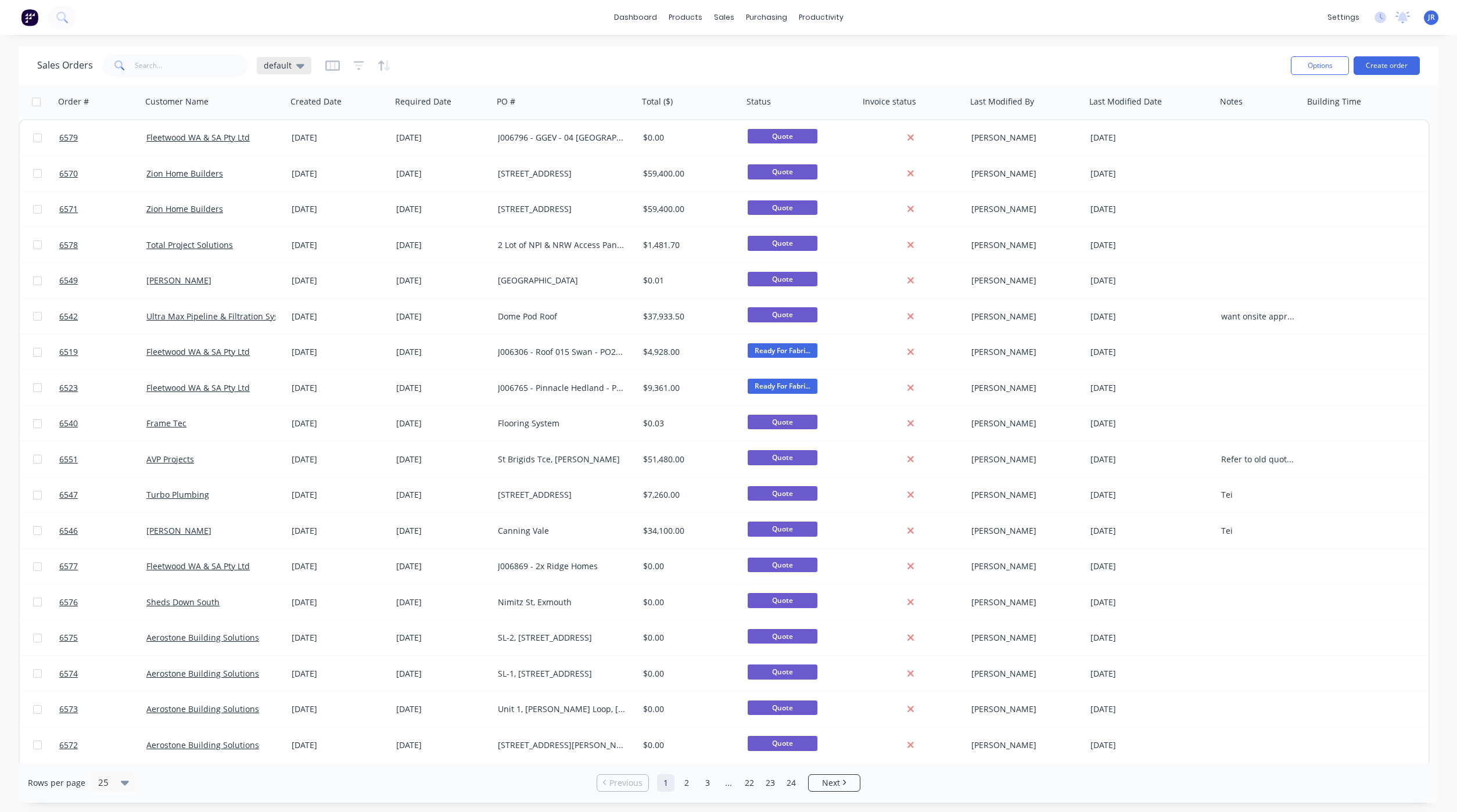
click at [276, 64] on span "default" at bounding box center [277, 65] width 28 height 12
click at [292, 211] on button "Not Invoiced" at bounding box center [326, 211] width 133 height 13
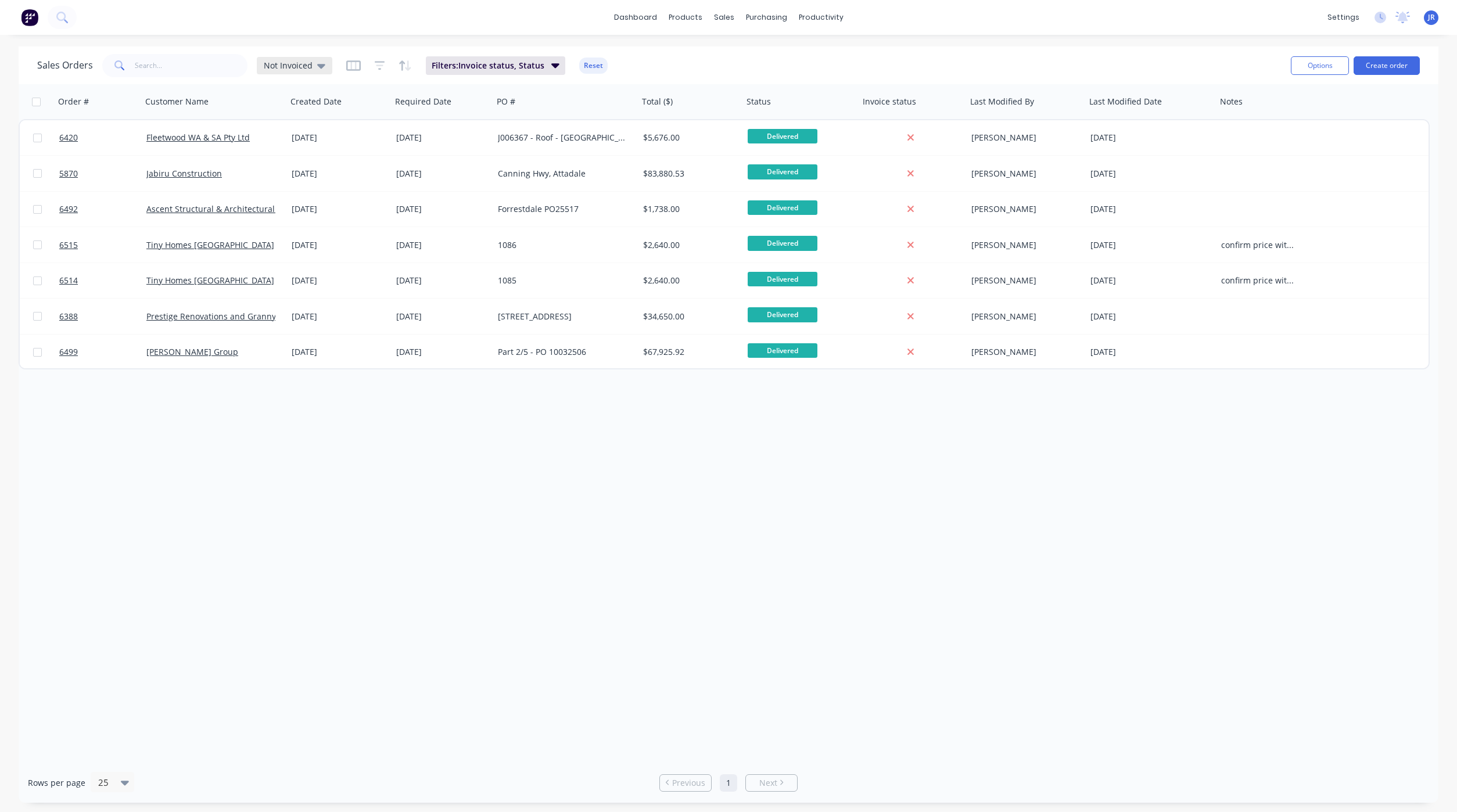
click at [297, 63] on span "Not Invoiced" at bounding box center [288, 65] width 49 height 12
click at [274, 232] on button "quotes" at bounding box center [326, 234] width 133 height 13
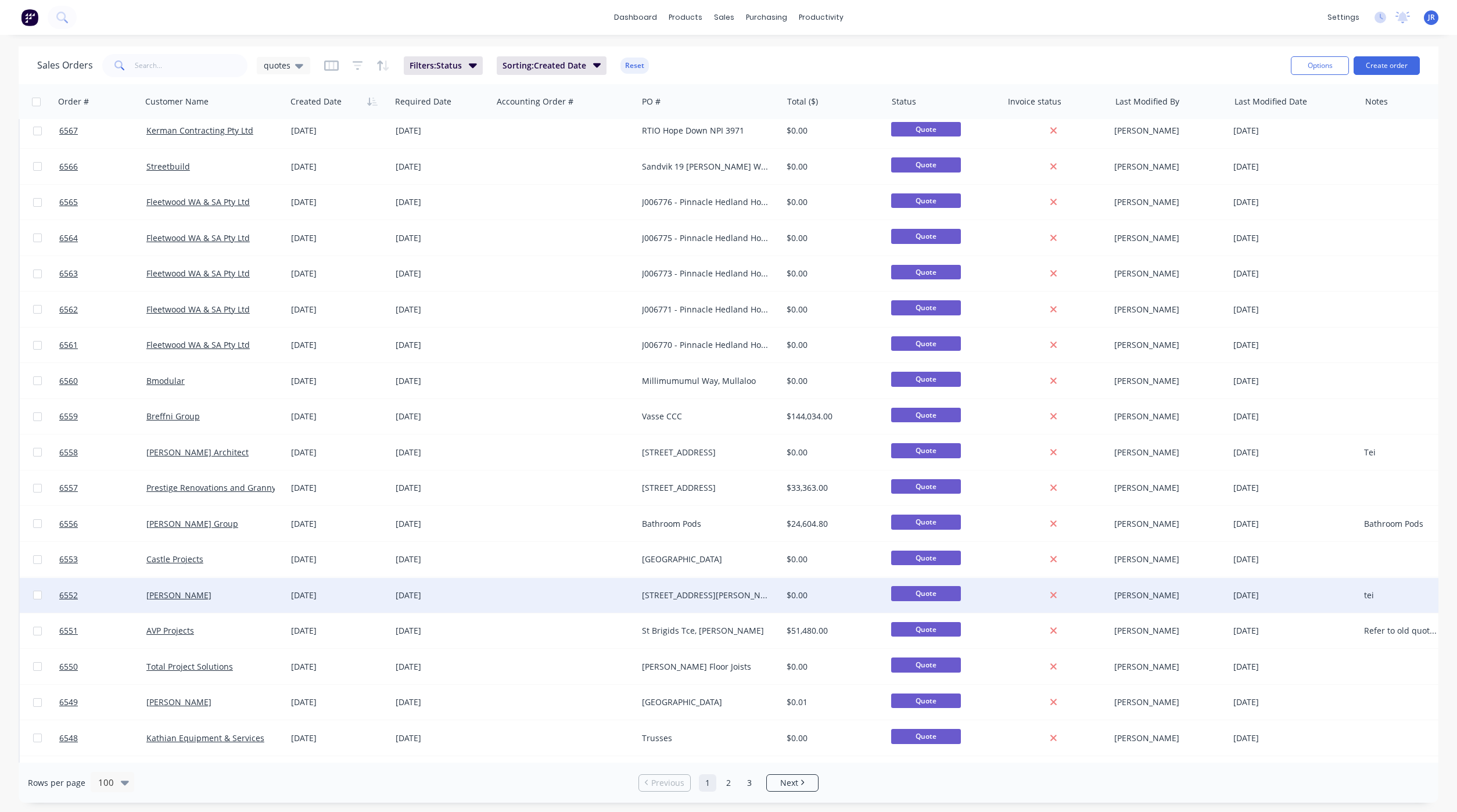
scroll to position [349, 0]
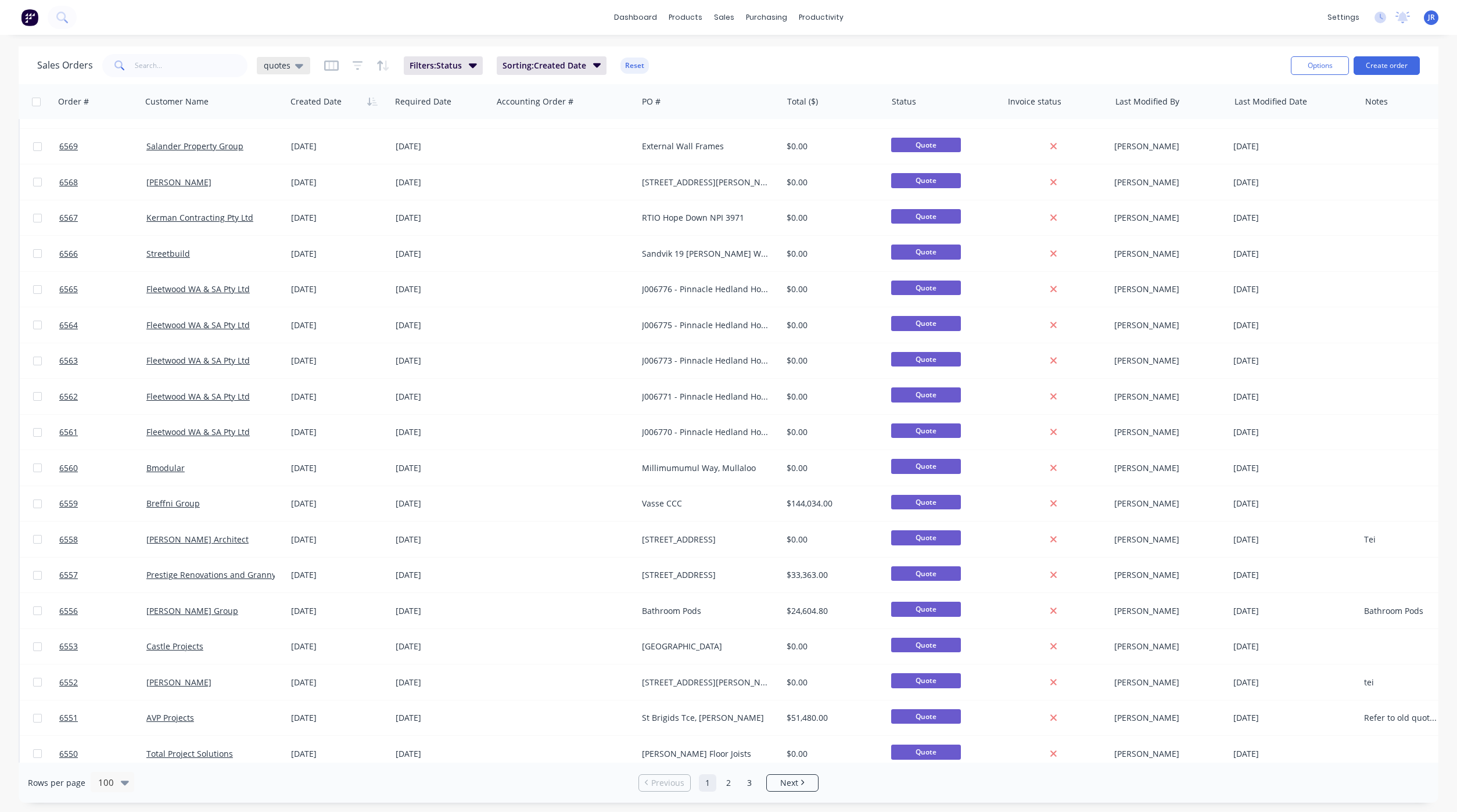
click at [282, 63] on span "quotes" at bounding box center [277, 65] width 27 height 12
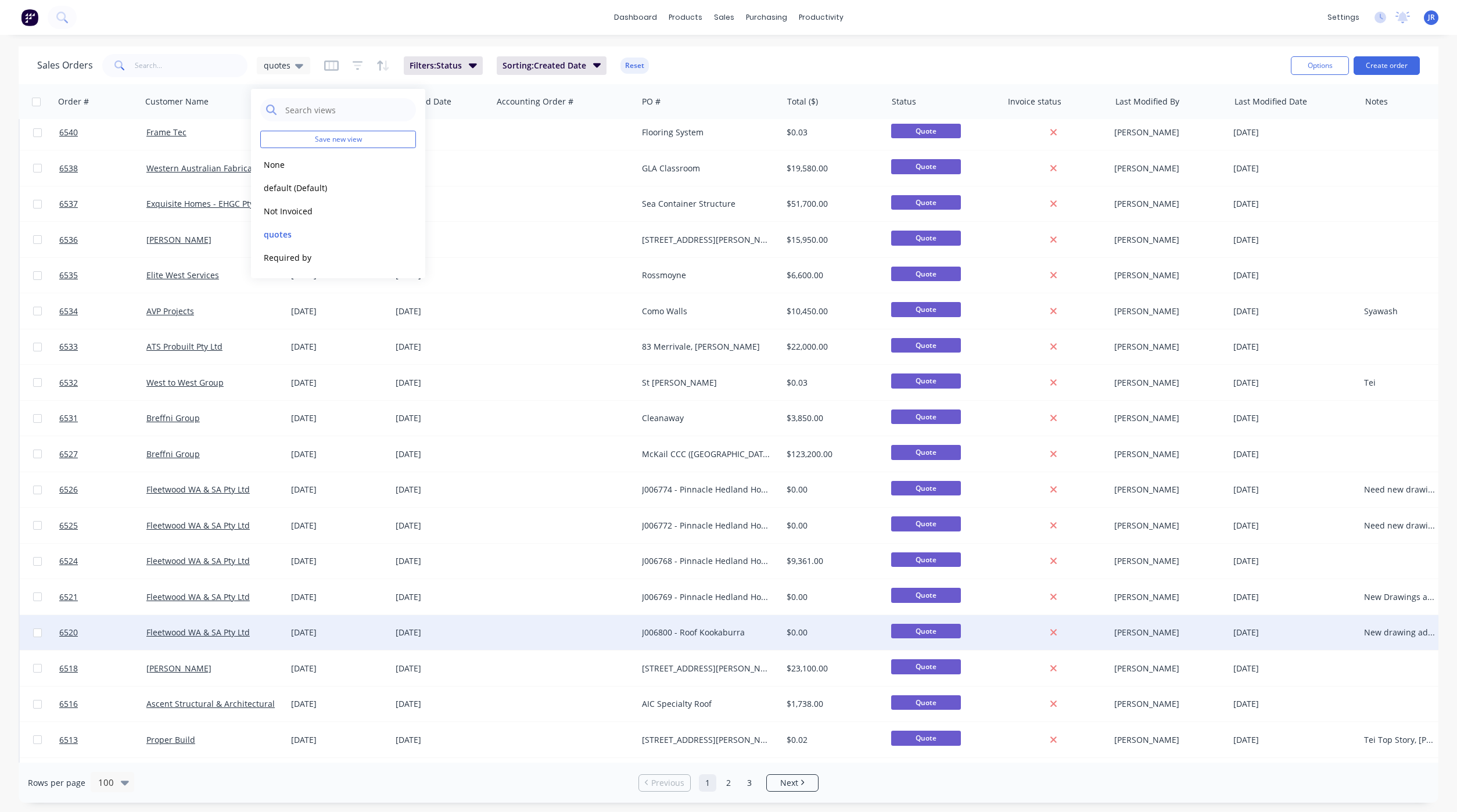
scroll to position [1307, 0]
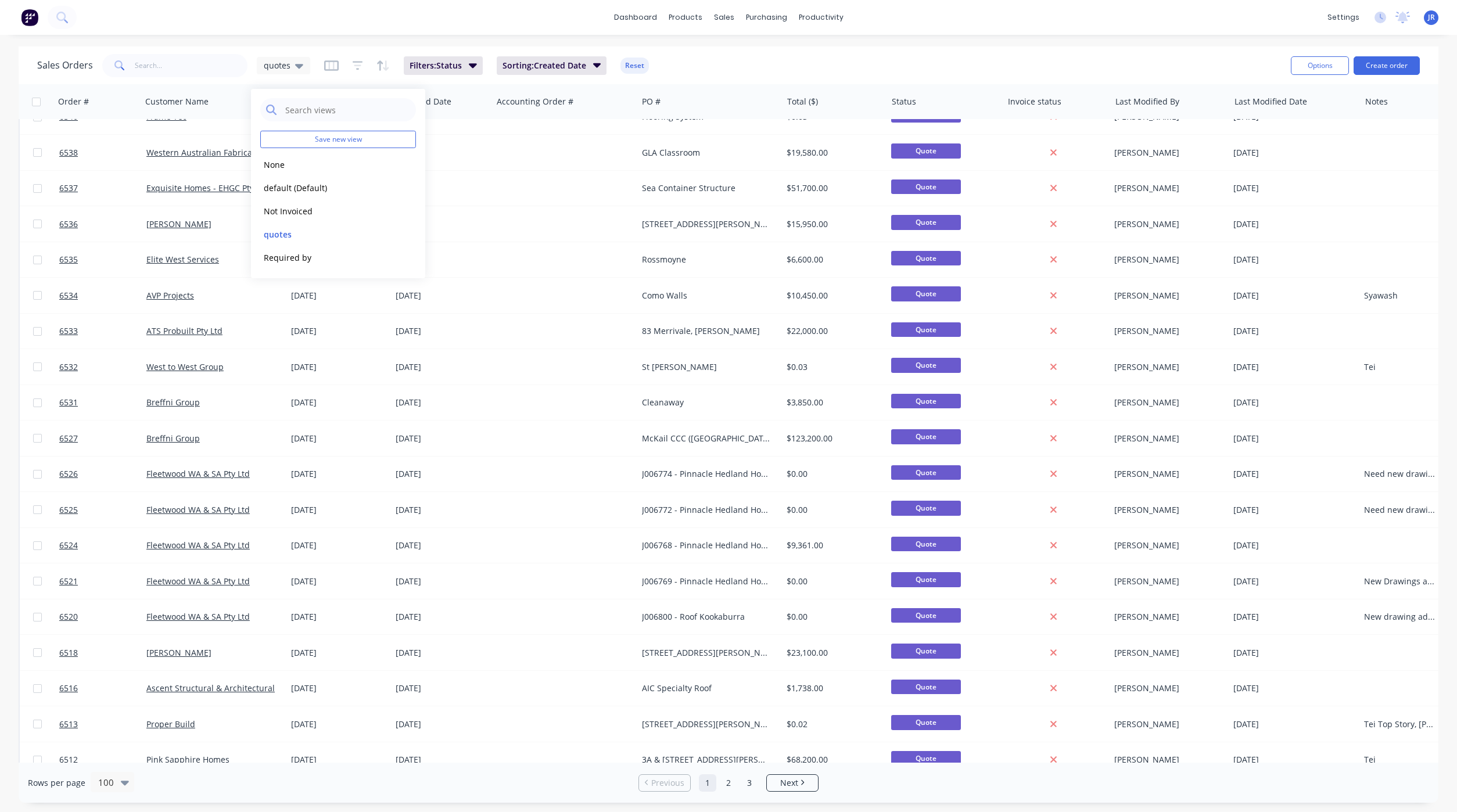
click at [950, 16] on div "dashboard products sales purchasing productivity dashboard products Product Cat…" at bounding box center [728, 18] width 1457 height 35
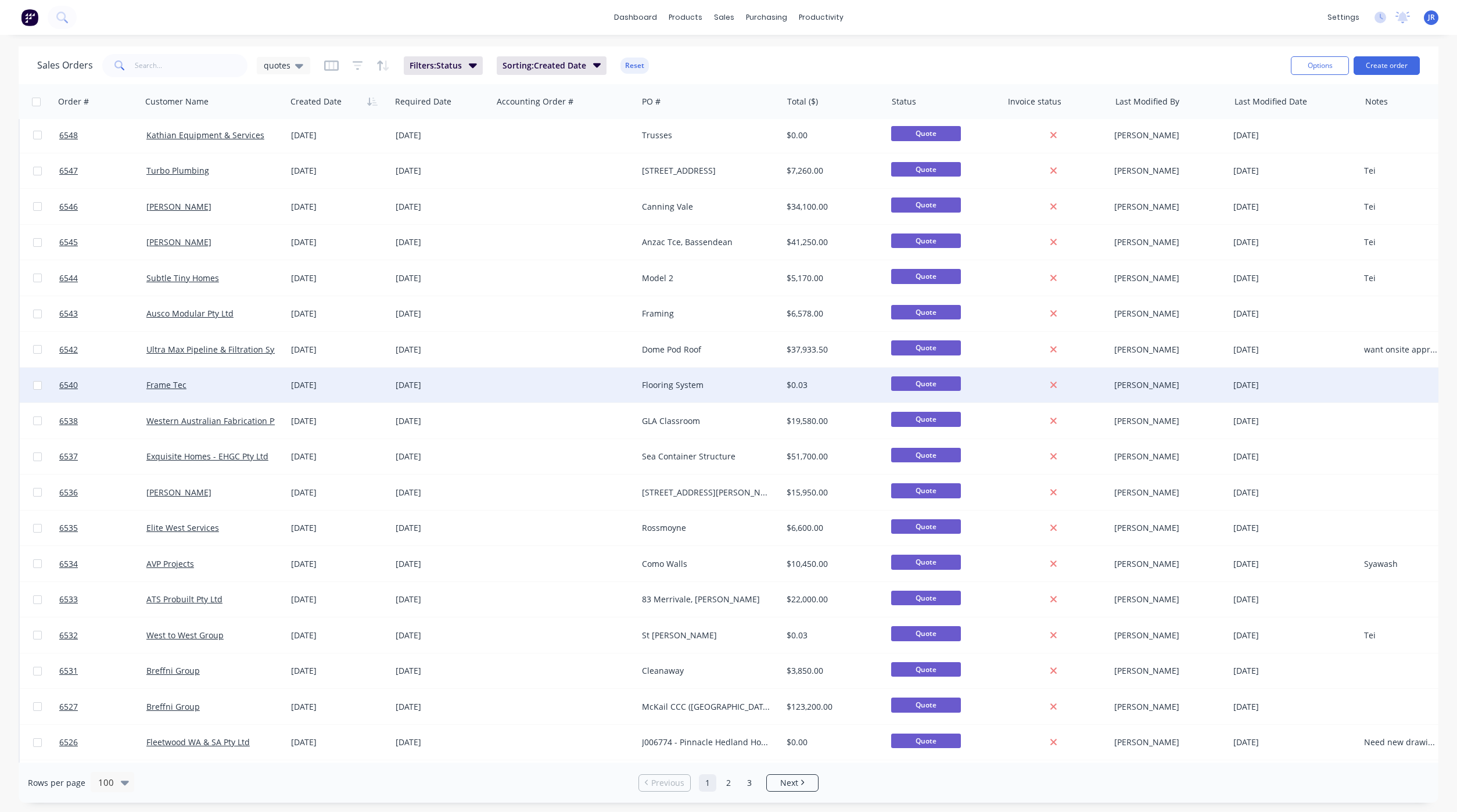
scroll to position [1046, 0]
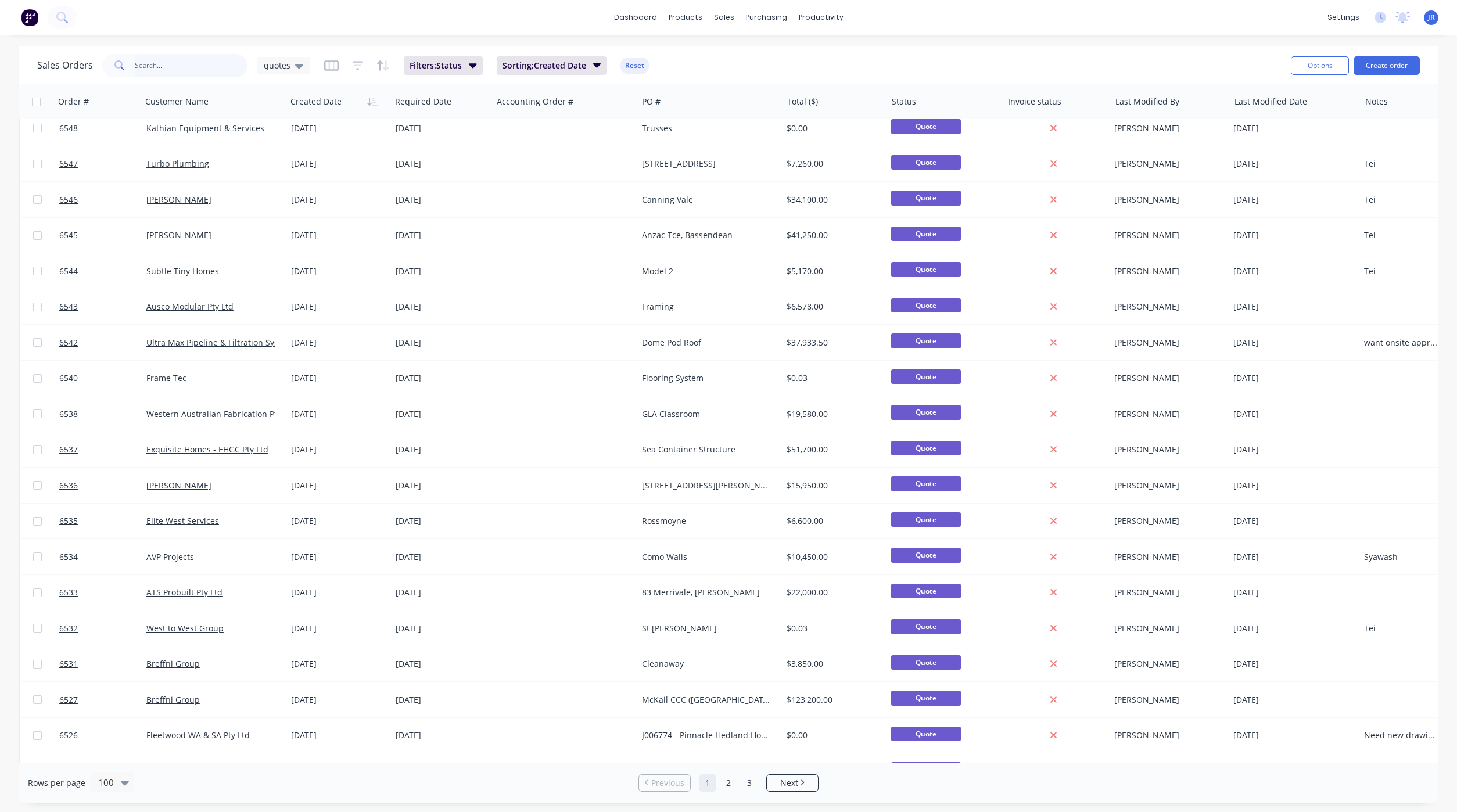
click at [192, 71] on input "text" at bounding box center [191, 65] width 113 height 23
type input "lps"
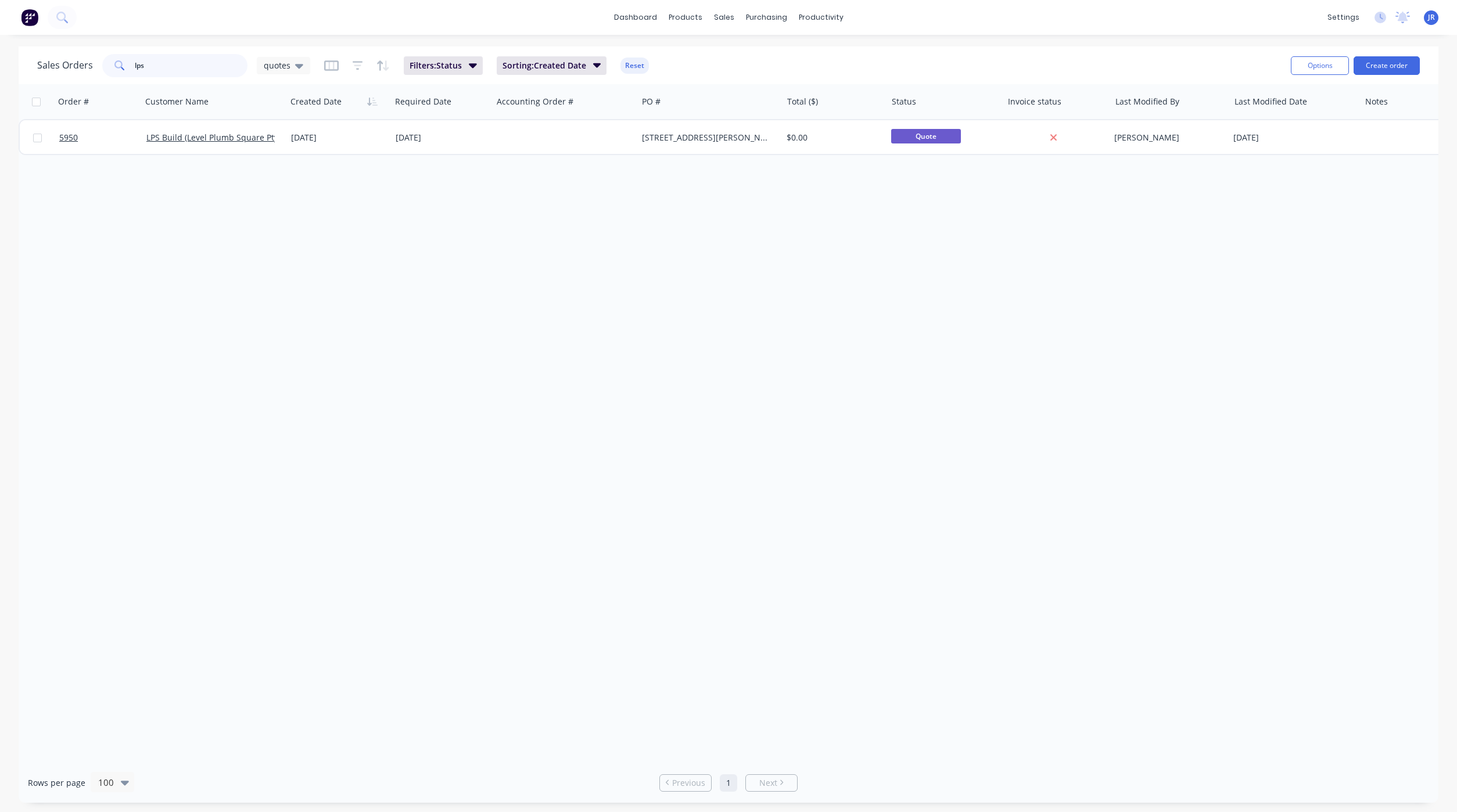
scroll to position [0, 0]
drag, startPoint x: 199, startPoint y: 59, endPoint x: -29, endPoint y: 71, distance: 228.3
click at [0, 71] on html "dashboard products sales purchasing productivity dashboard products Product Cat…" at bounding box center [728, 406] width 1457 height 812
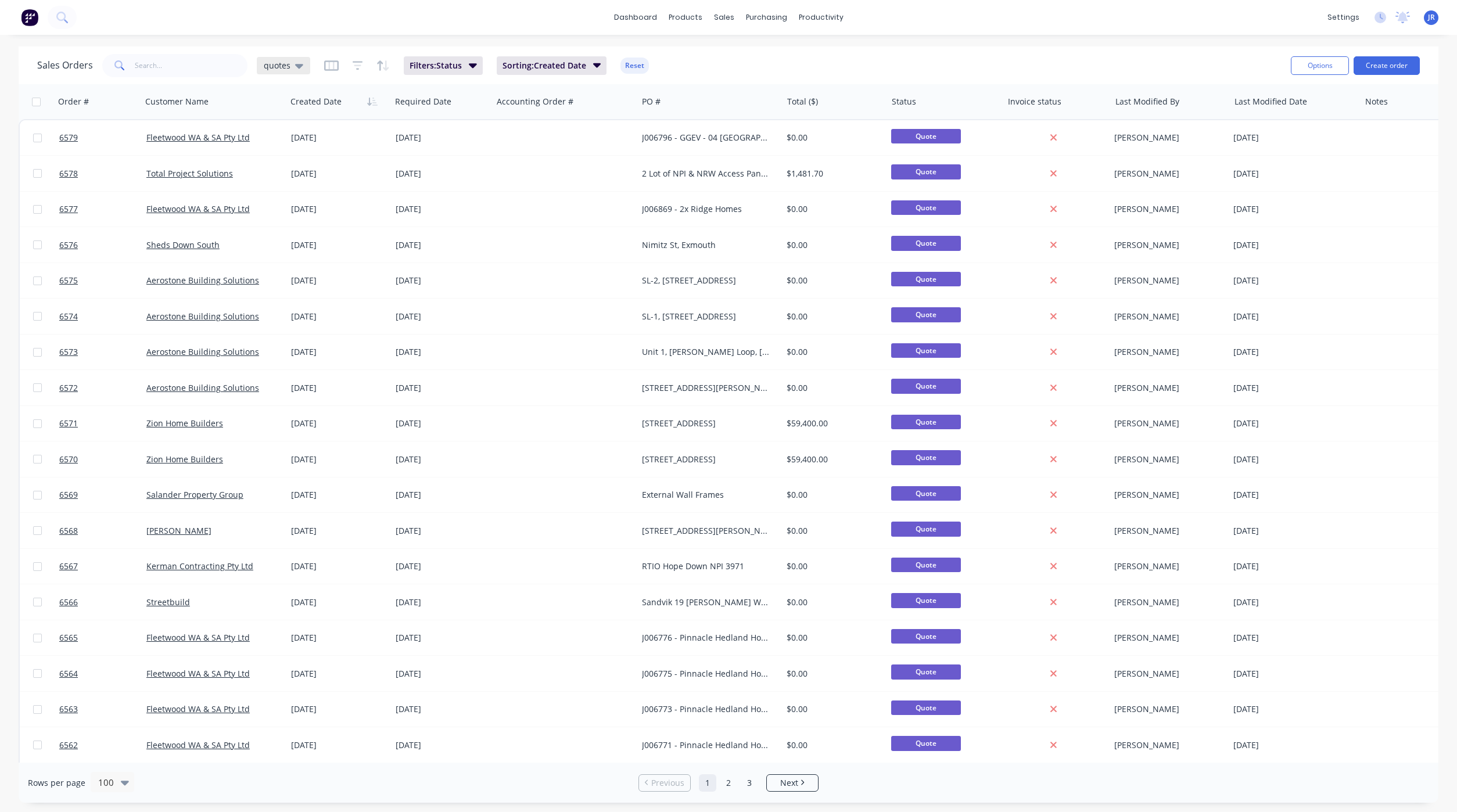
click at [285, 63] on span "quotes" at bounding box center [277, 65] width 27 height 12
click at [277, 181] on button "default (Default)" at bounding box center [326, 187] width 133 height 13
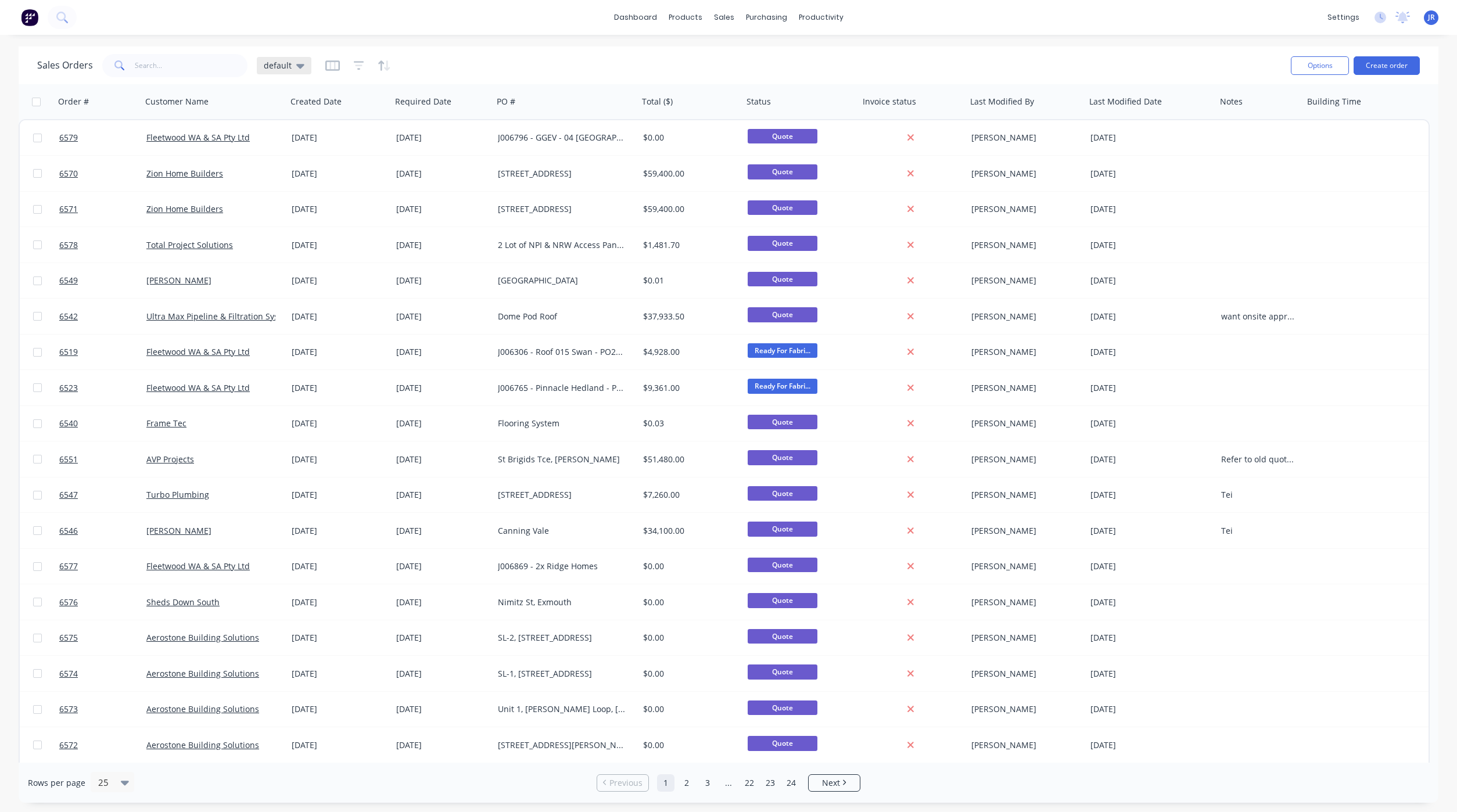
click at [298, 63] on icon at bounding box center [300, 66] width 8 height 13
click at [534, 61] on div "Sales Orders default" at bounding box center [659, 65] width 1244 height 29
click at [357, 64] on icon "button" at bounding box center [358, 65] width 10 height 12
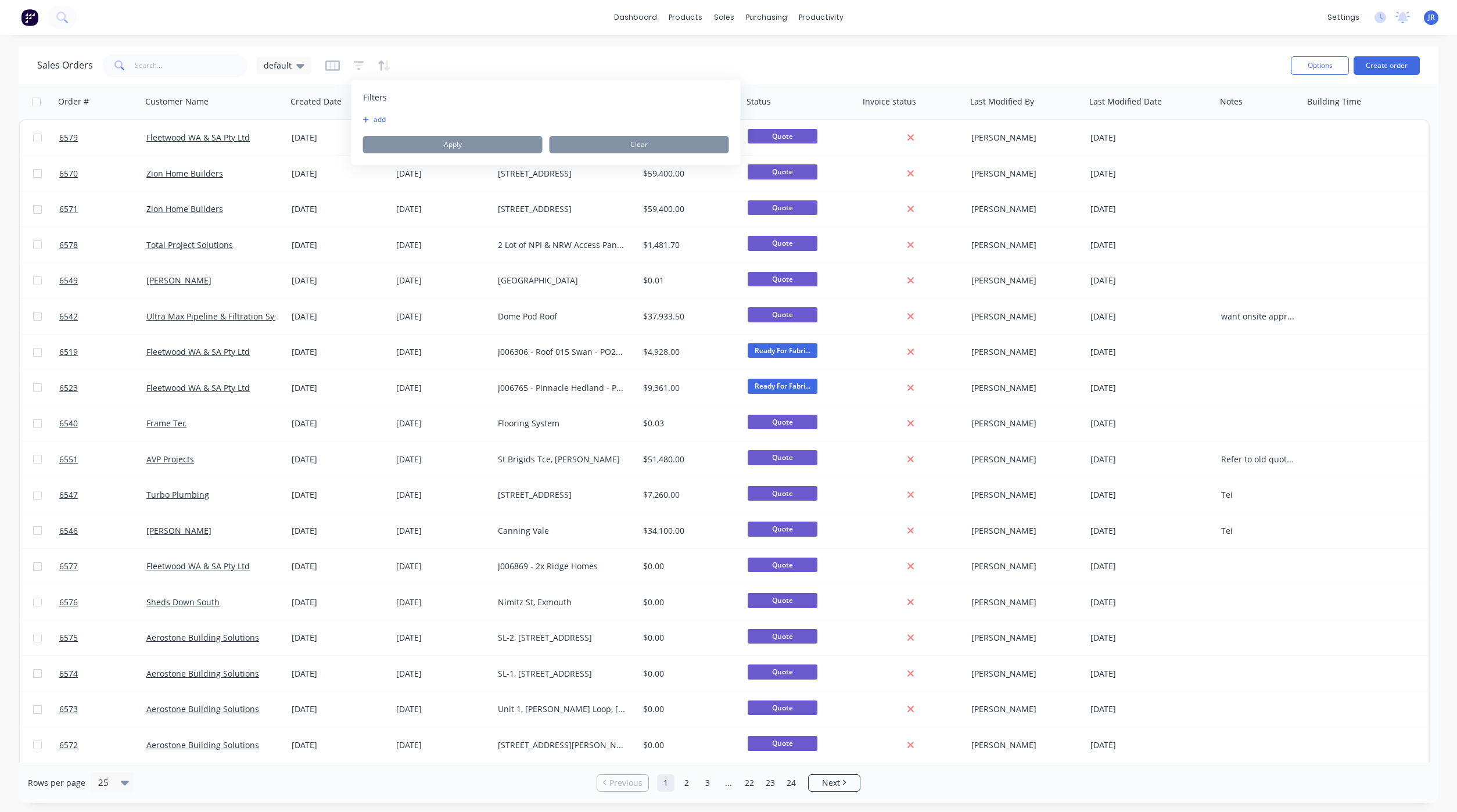
click at [367, 117] on icon "button" at bounding box center [366, 120] width 6 height 7
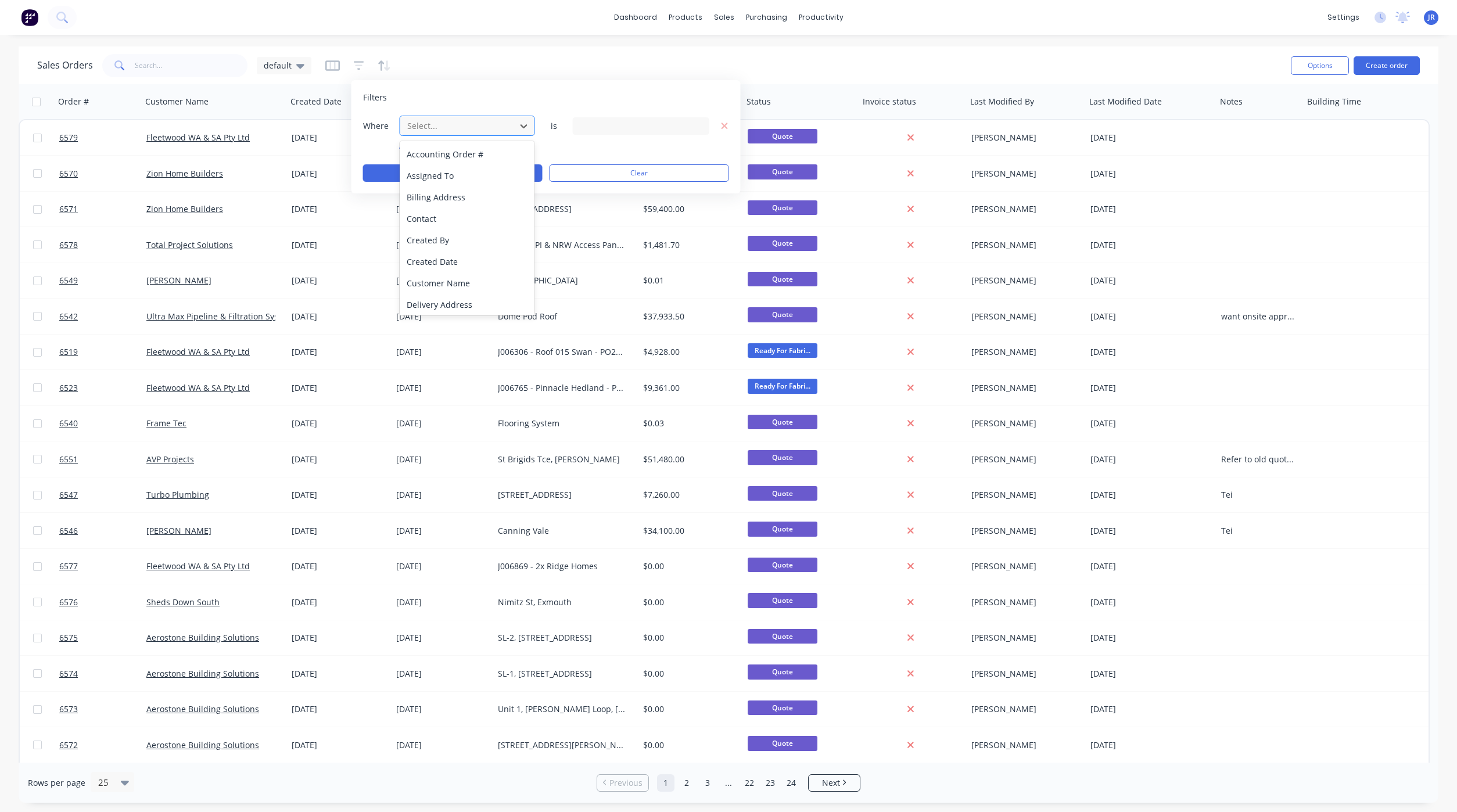
click at [426, 122] on div at bounding box center [458, 126] width 104 height 15
click at [434, 298] on div "Status" at bounding box center [467, 303] width 135 height 21
click at [598, 130] on div "19 Status selected" at bounding box center [631, 125] width 105 height 12
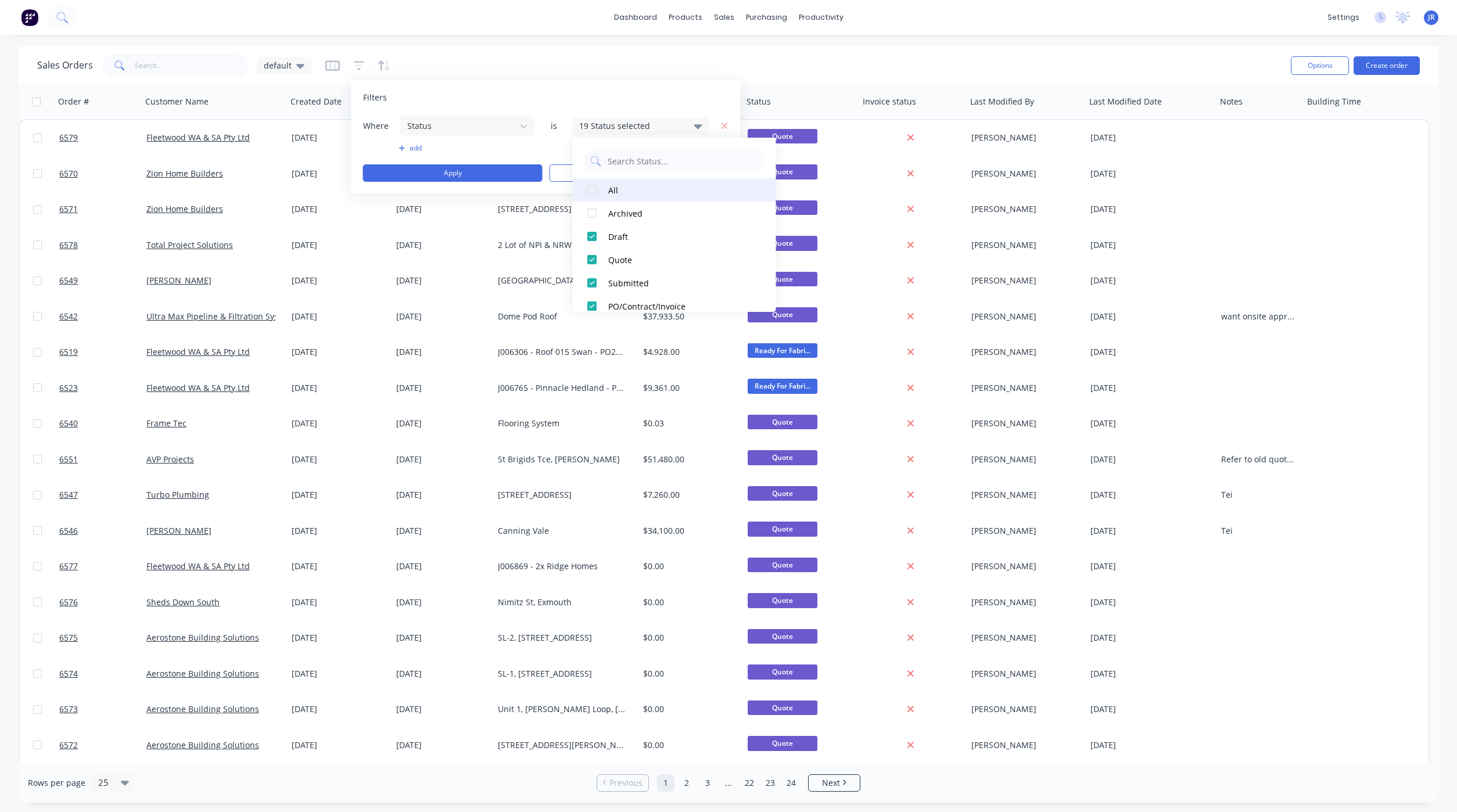
click at [587, 190] on div at bounding box center [591, 189] width 23 height 23
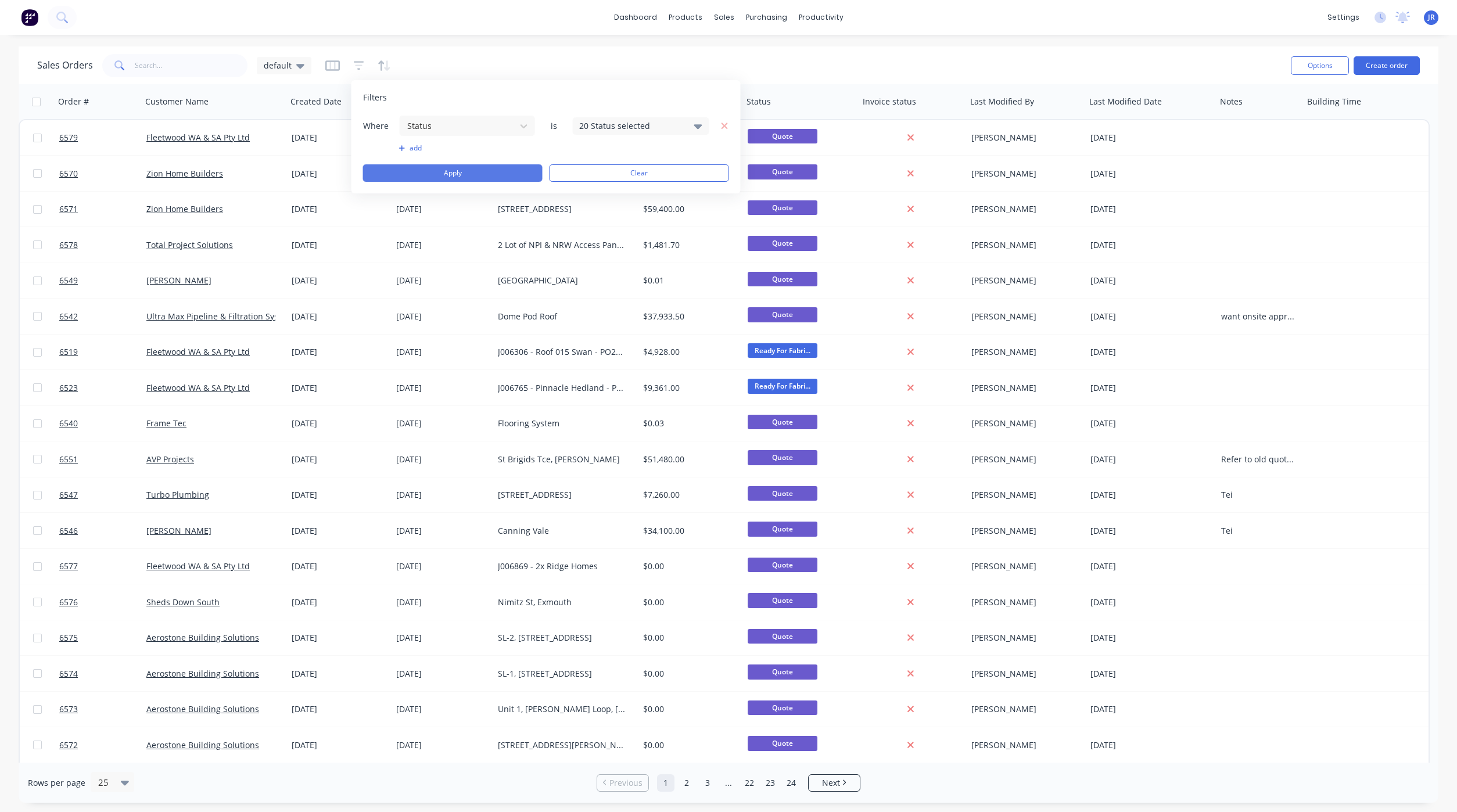
click at [476, 173] on button "Apply" at bounding box center [452, 173] width 179 height 18
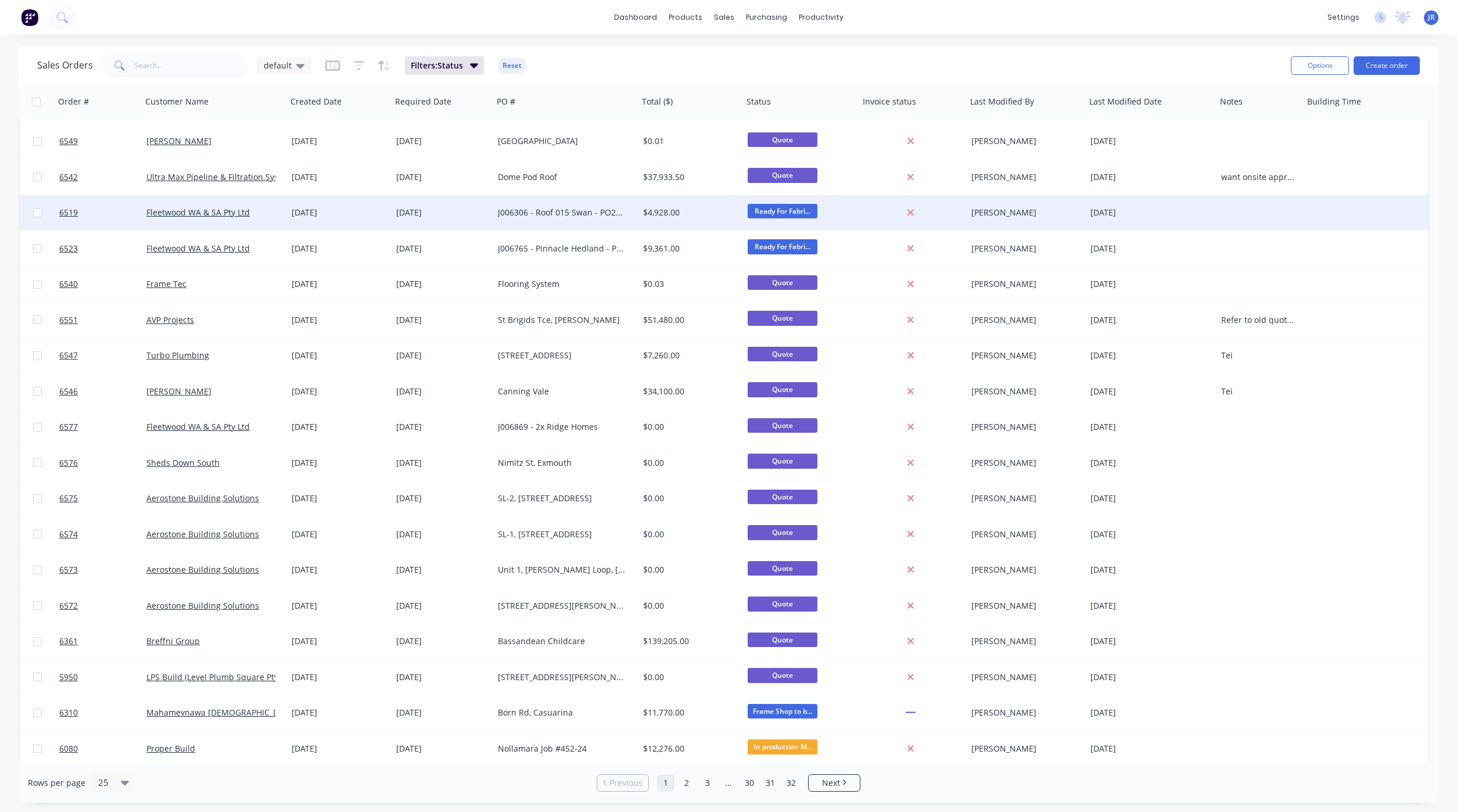
scroll to position [0, 0]
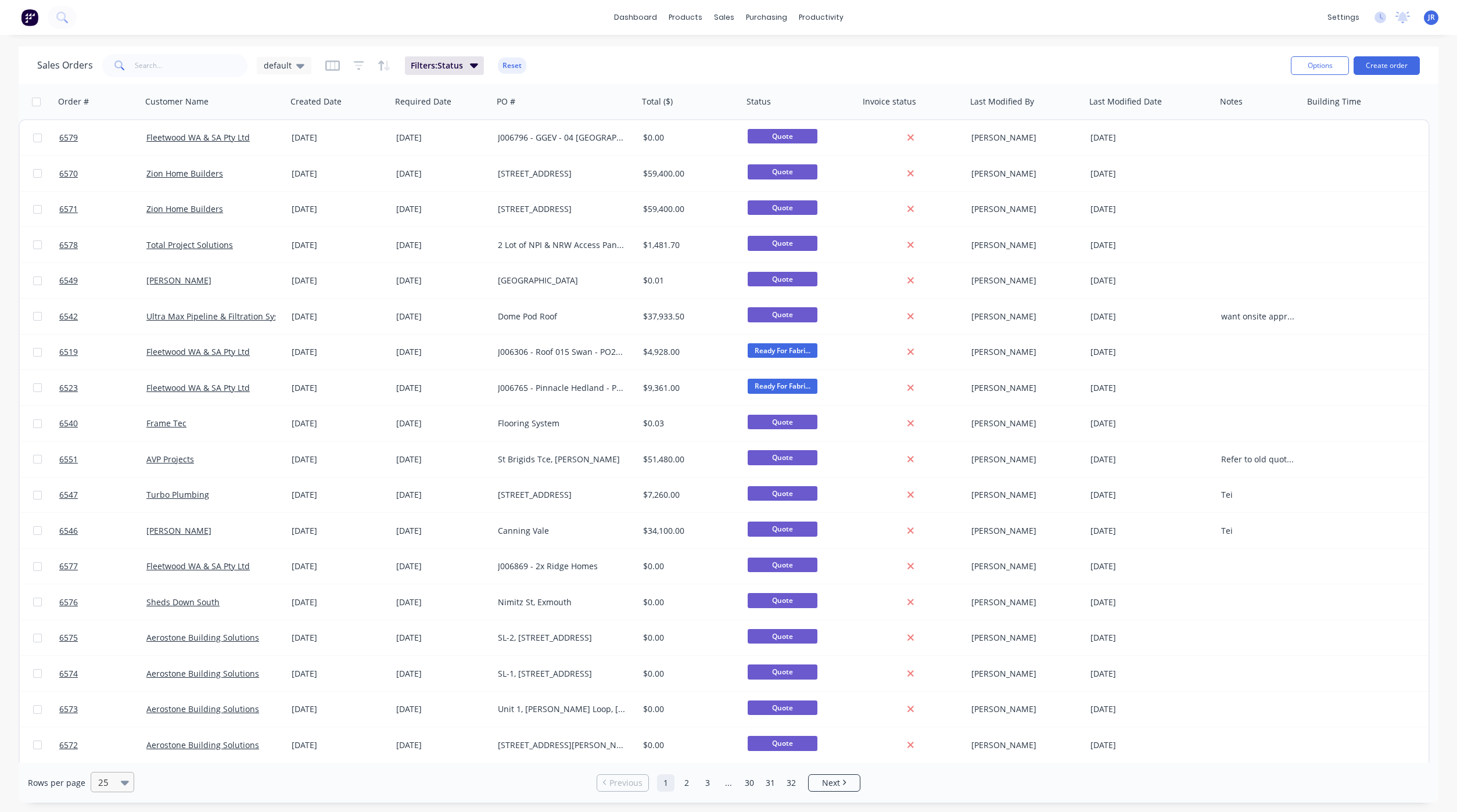
click at [122, 783] on icon at bounding box center [124, 782] width 8 height 5
click at [111, 758] on div "100" at bounding box center [110, 754] width 44 height 21
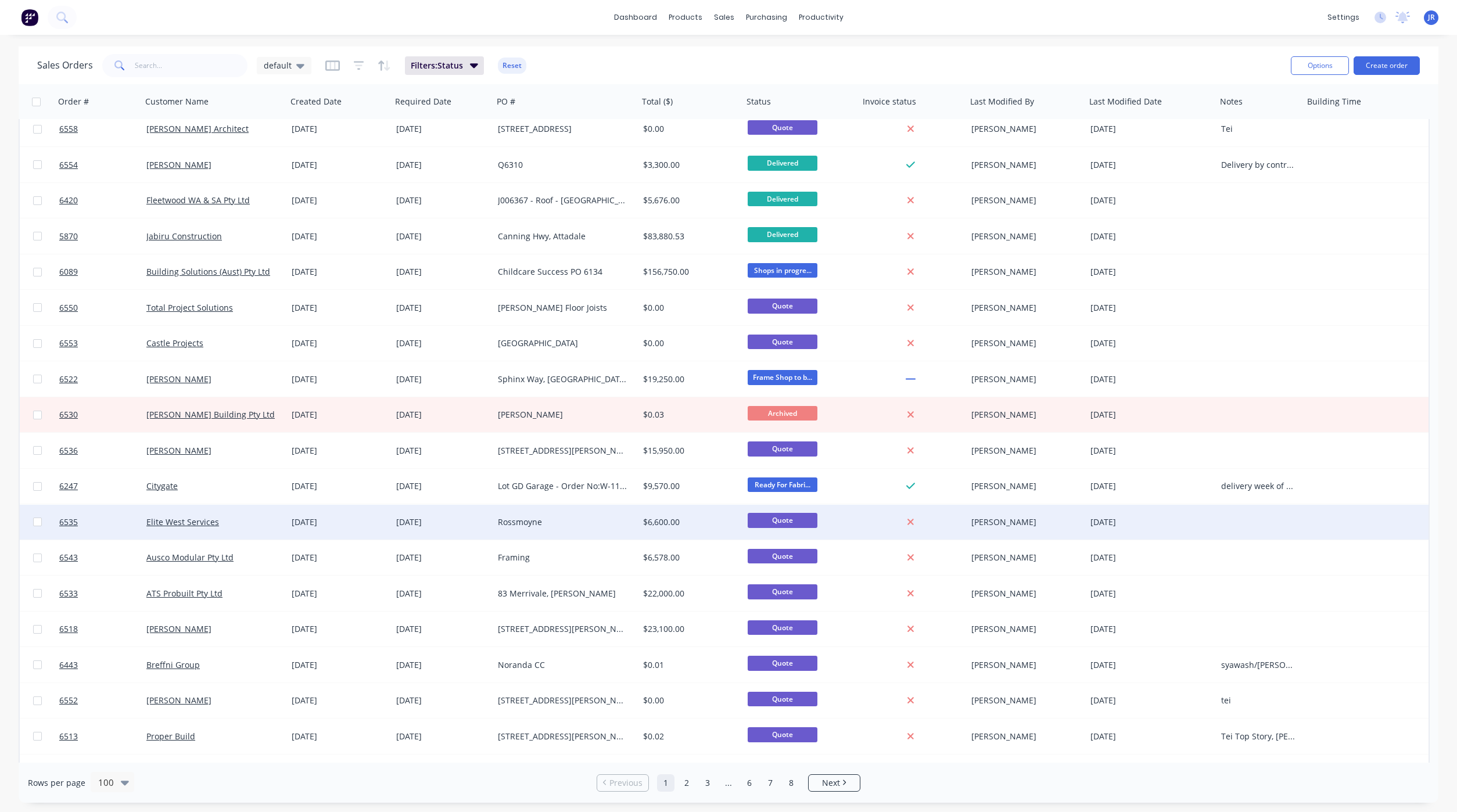
scroll to position [1743, 0]
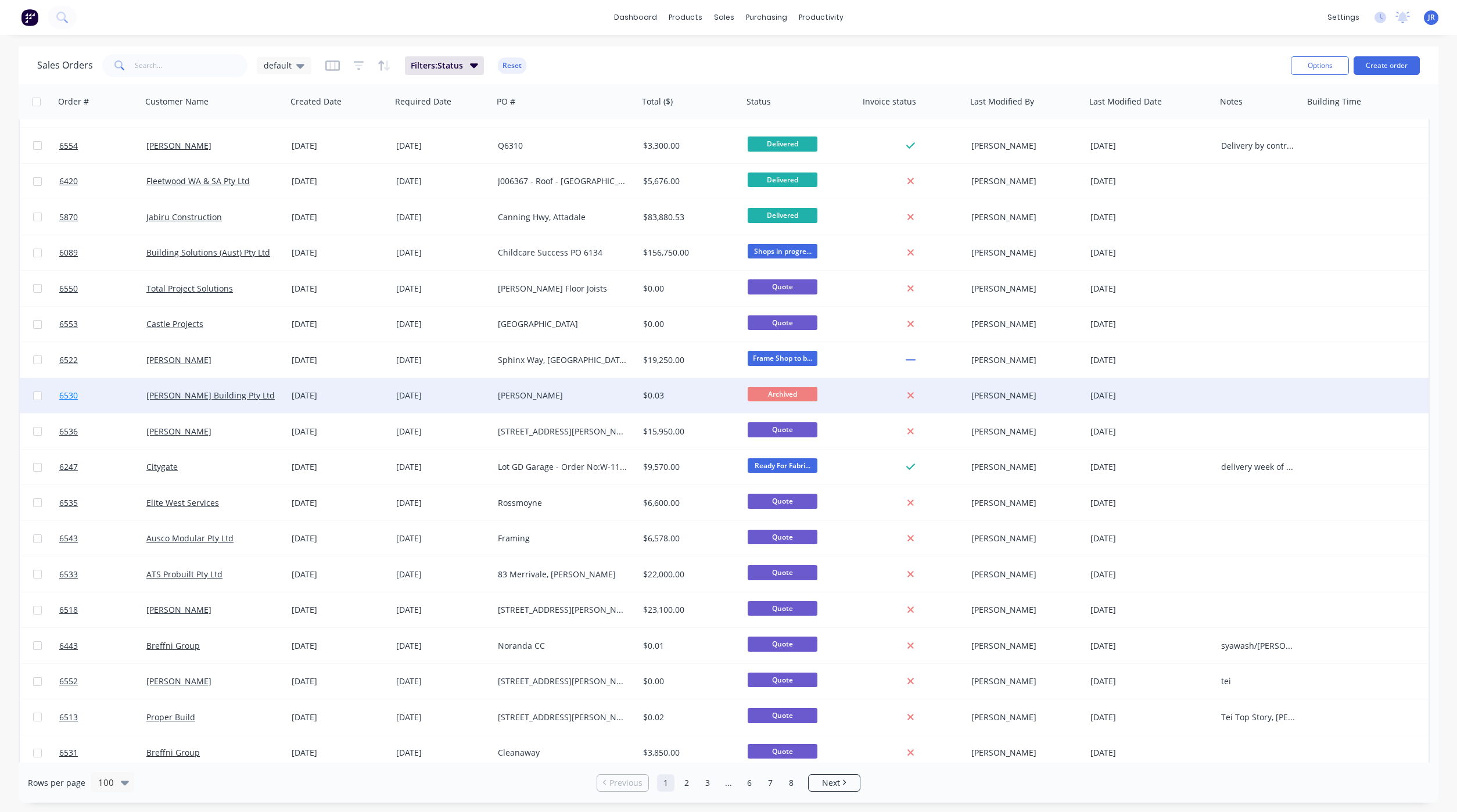
click at [73, 391] on span "6530" at bounding box center [69, 395] width 19 height 12
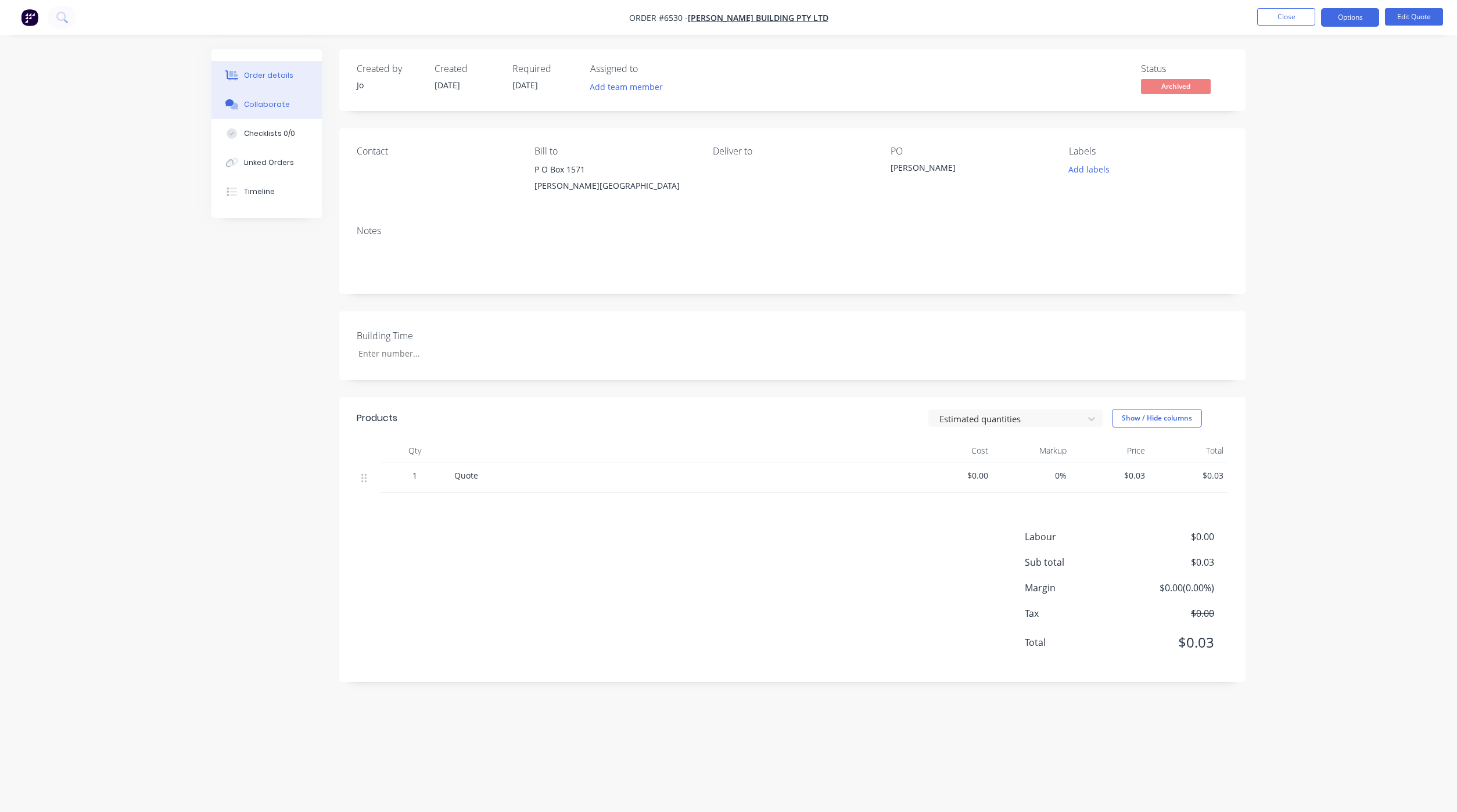
click at [250, 99] on div "Collaborate" at bounding box center [266, 104] width 45 height 10
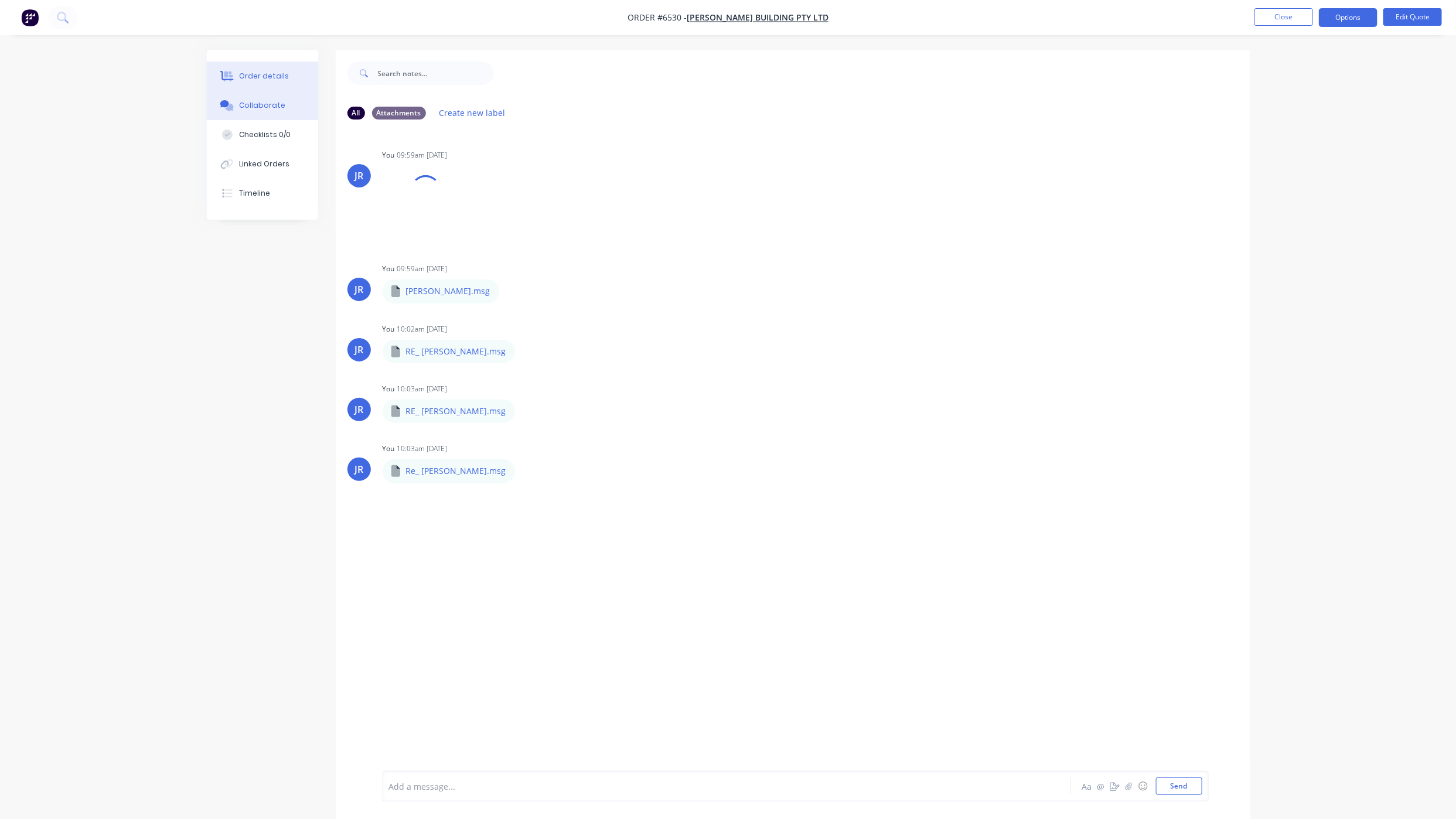
click at [241, 66] on button "Order details" at bounding box center [262, 76] width 111 height 29
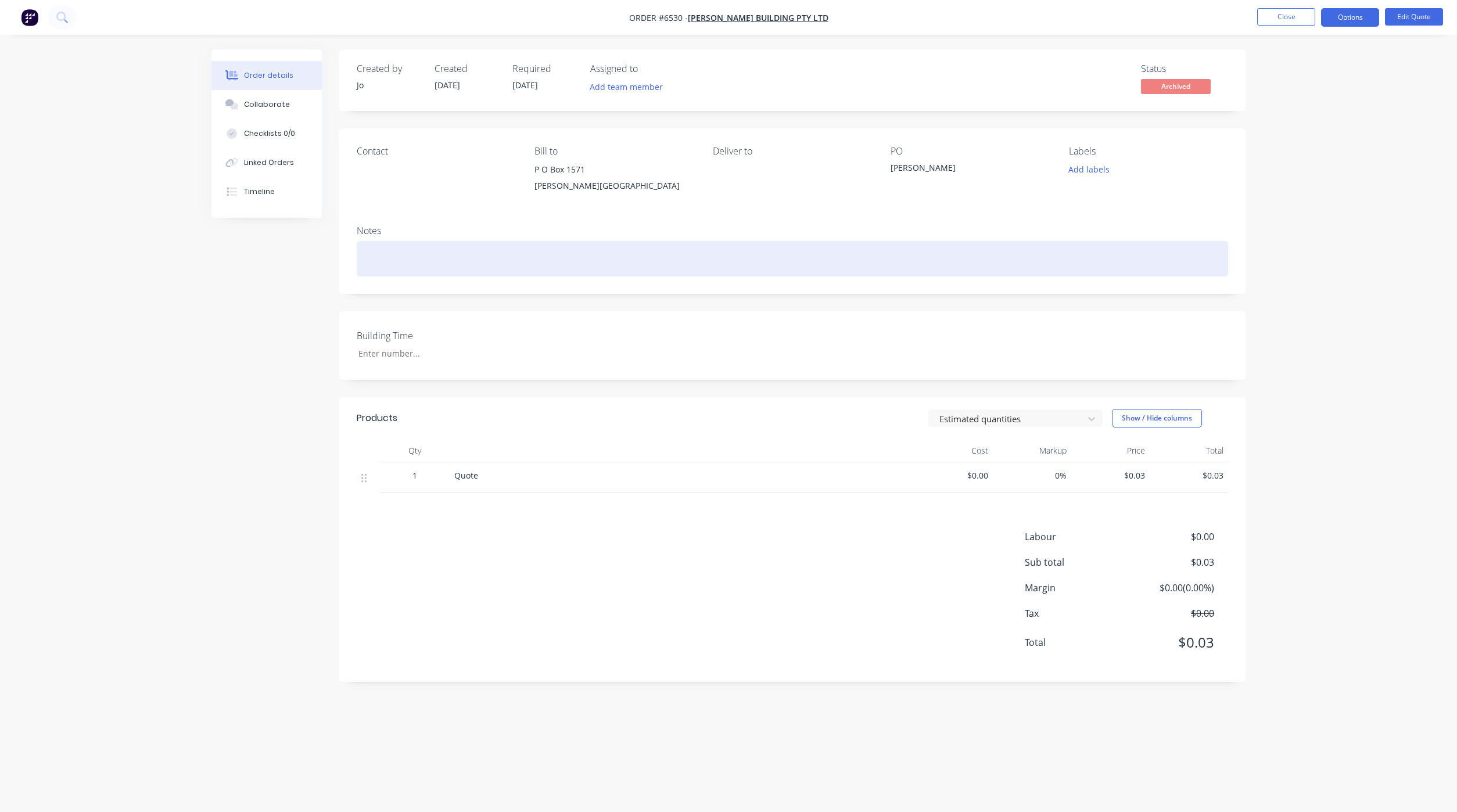
click at [379, 259] on div at bounding box center [792, 259] width 871 height 35
click at [388, 257] on div at bounding box center [792, 259] width 871 height 35
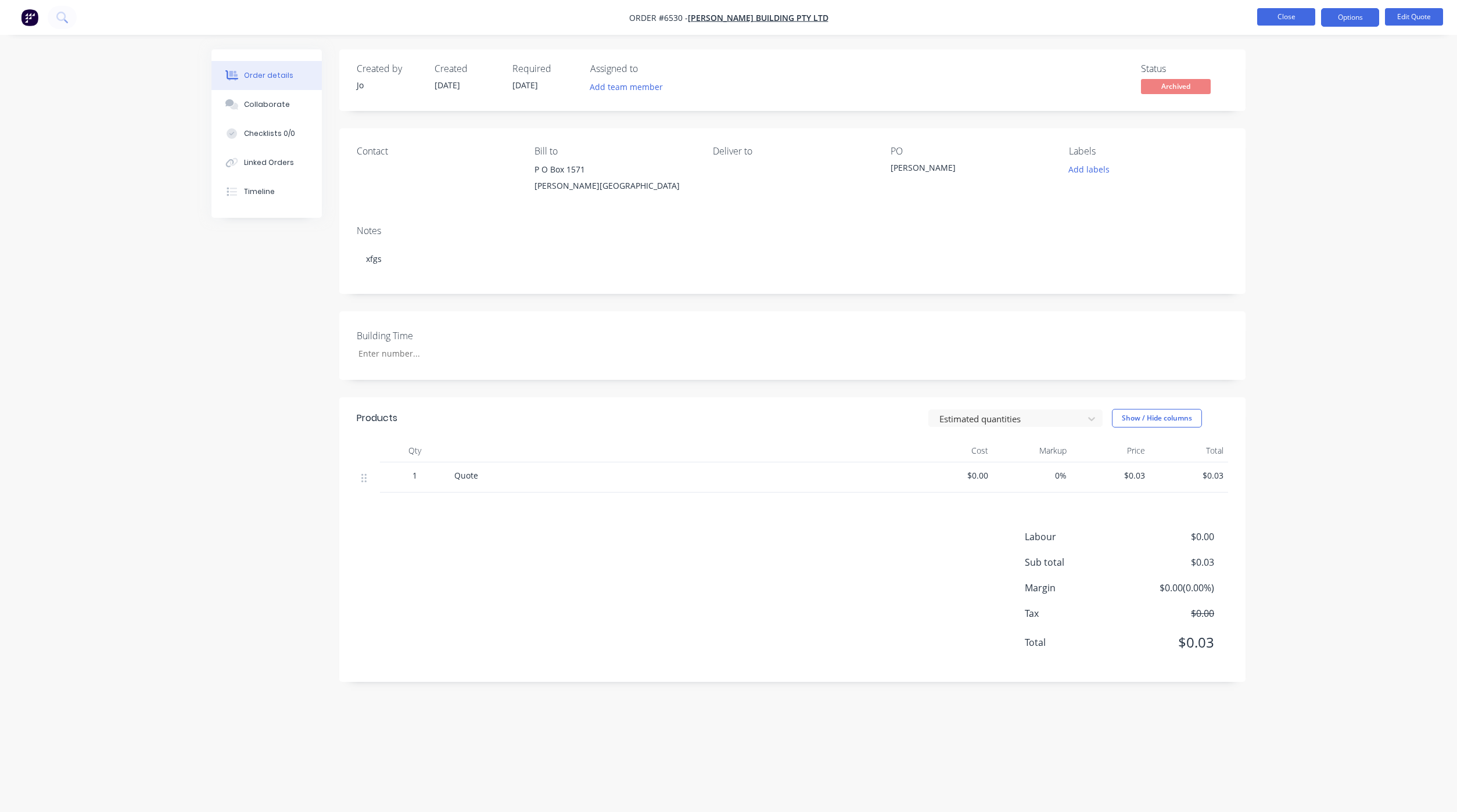
click at [1267, 12] on button "Close" at bounding box center [1286, 17] width 58 height 18
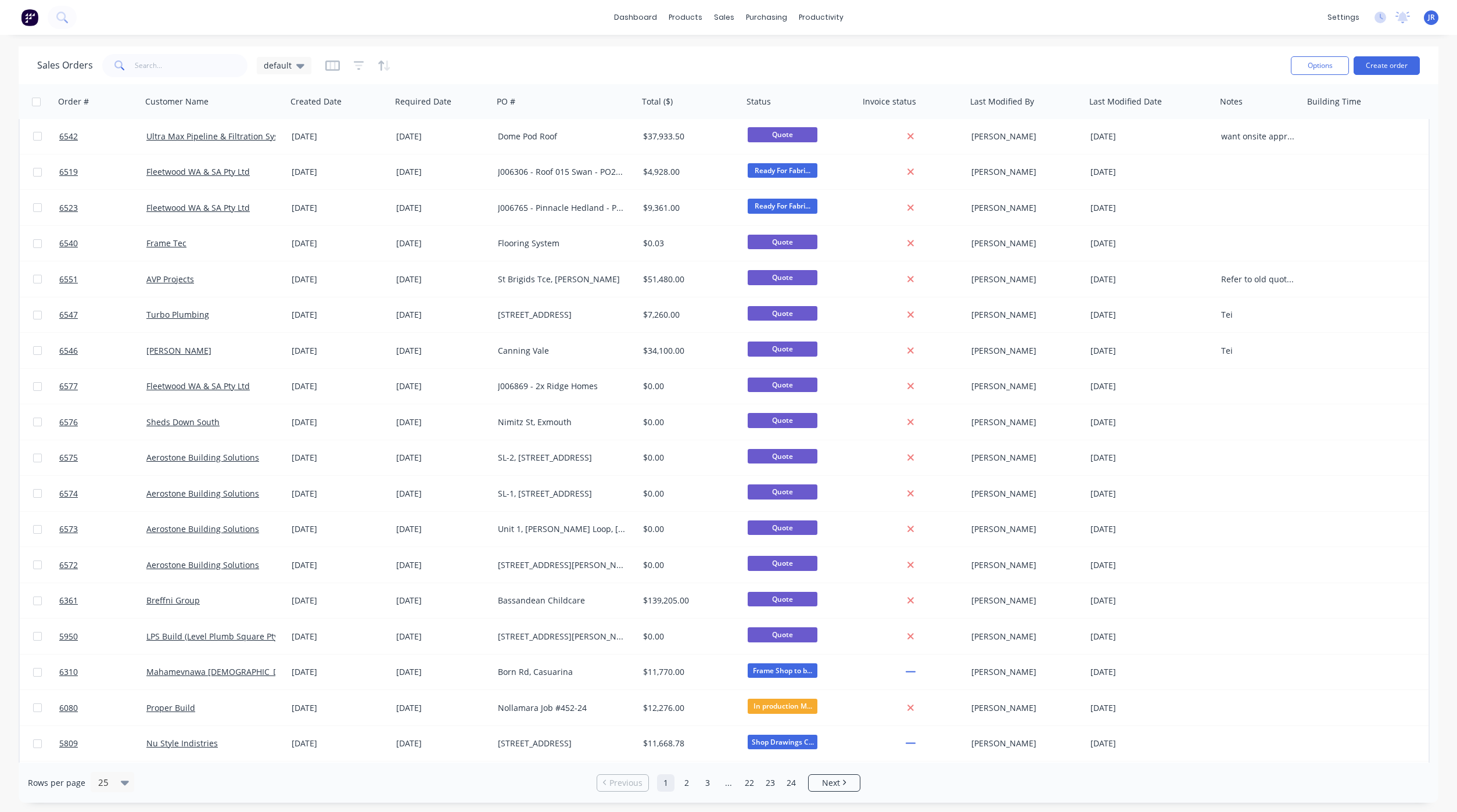
scroll to position [162, 0]
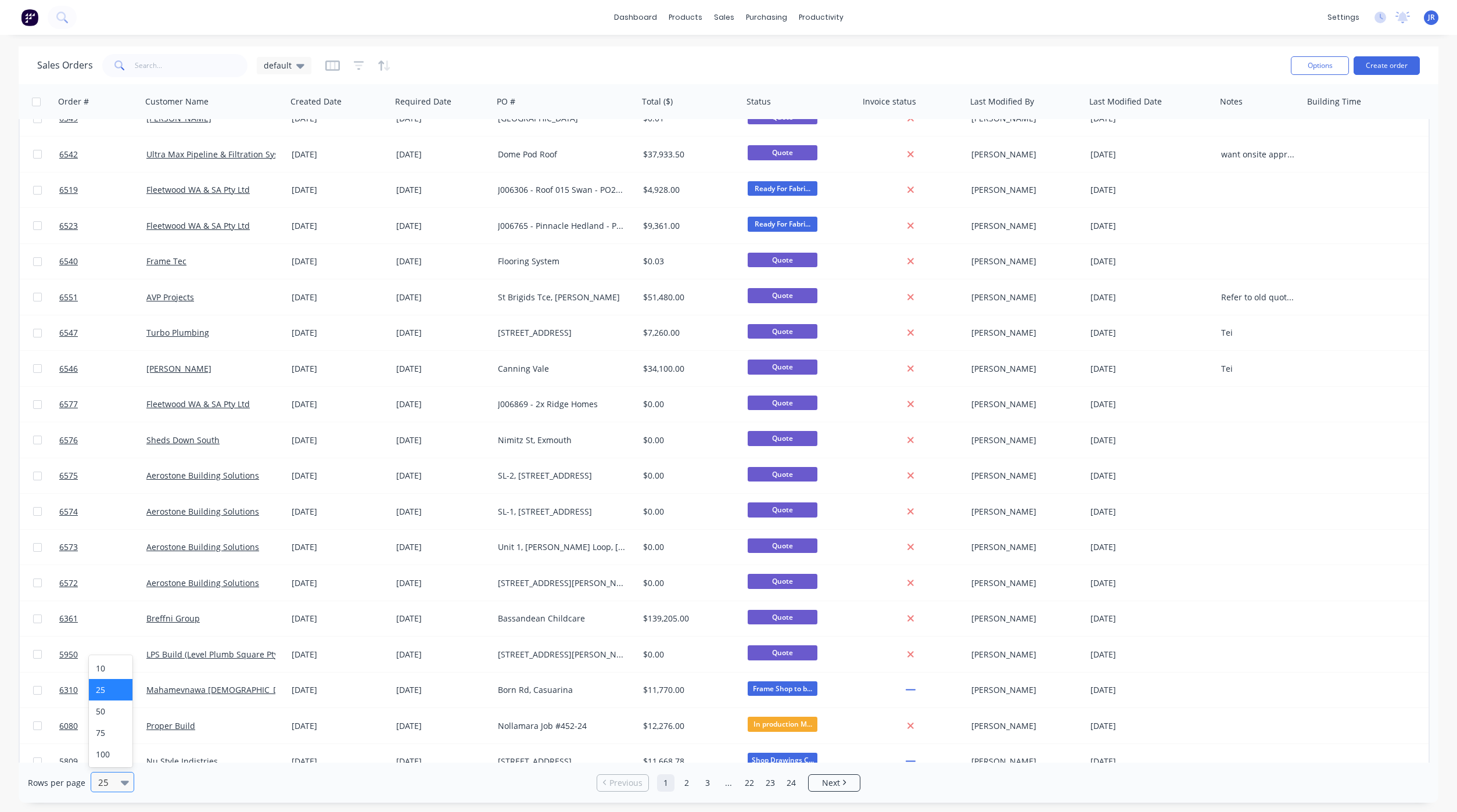
click at [114, 781] on div at bounding box center [108, 782] width 20 height 14
click at [113, 746] on div "100" at bounding box center [110, 754] width 44 height 21
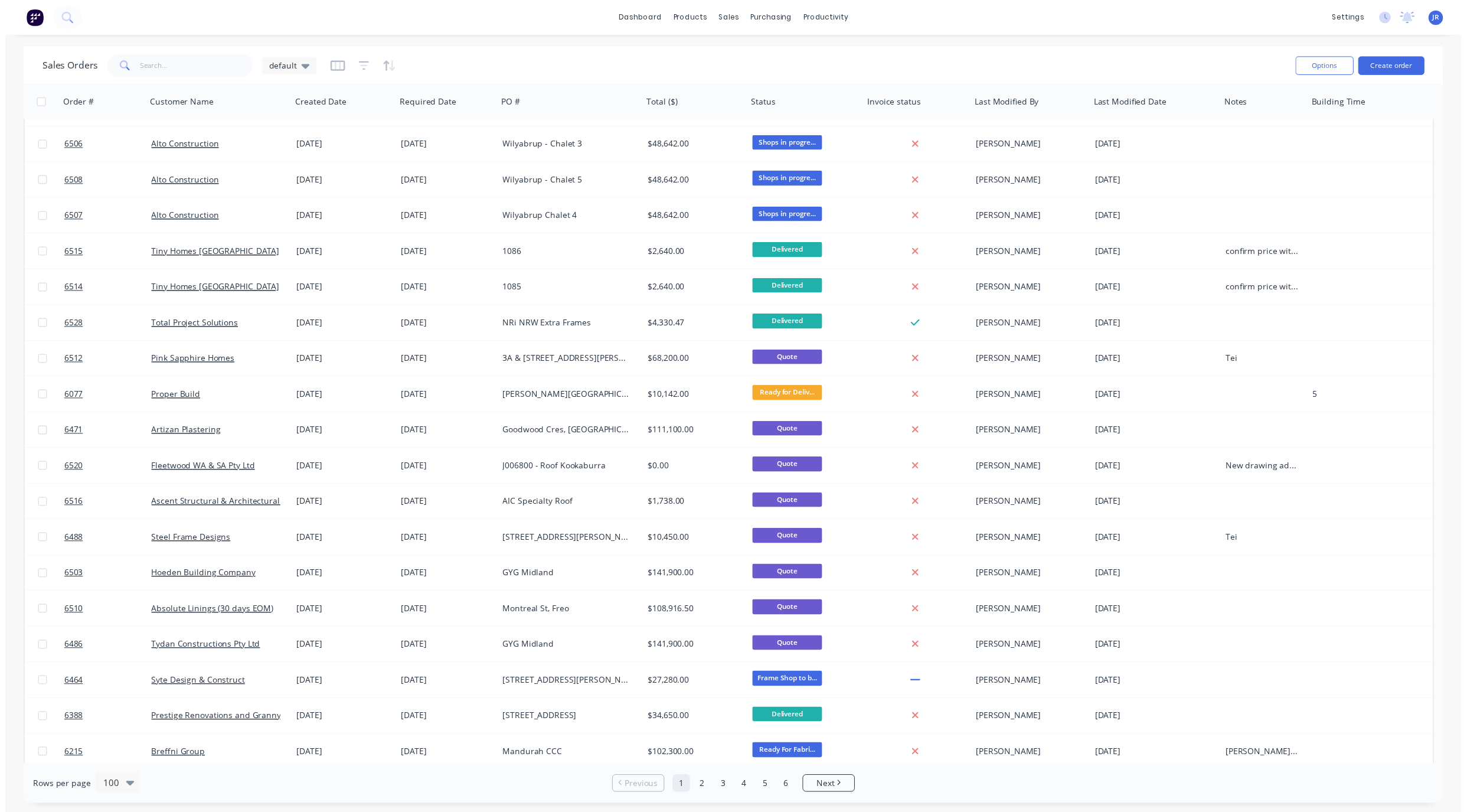
scroll to position [2975, 0]
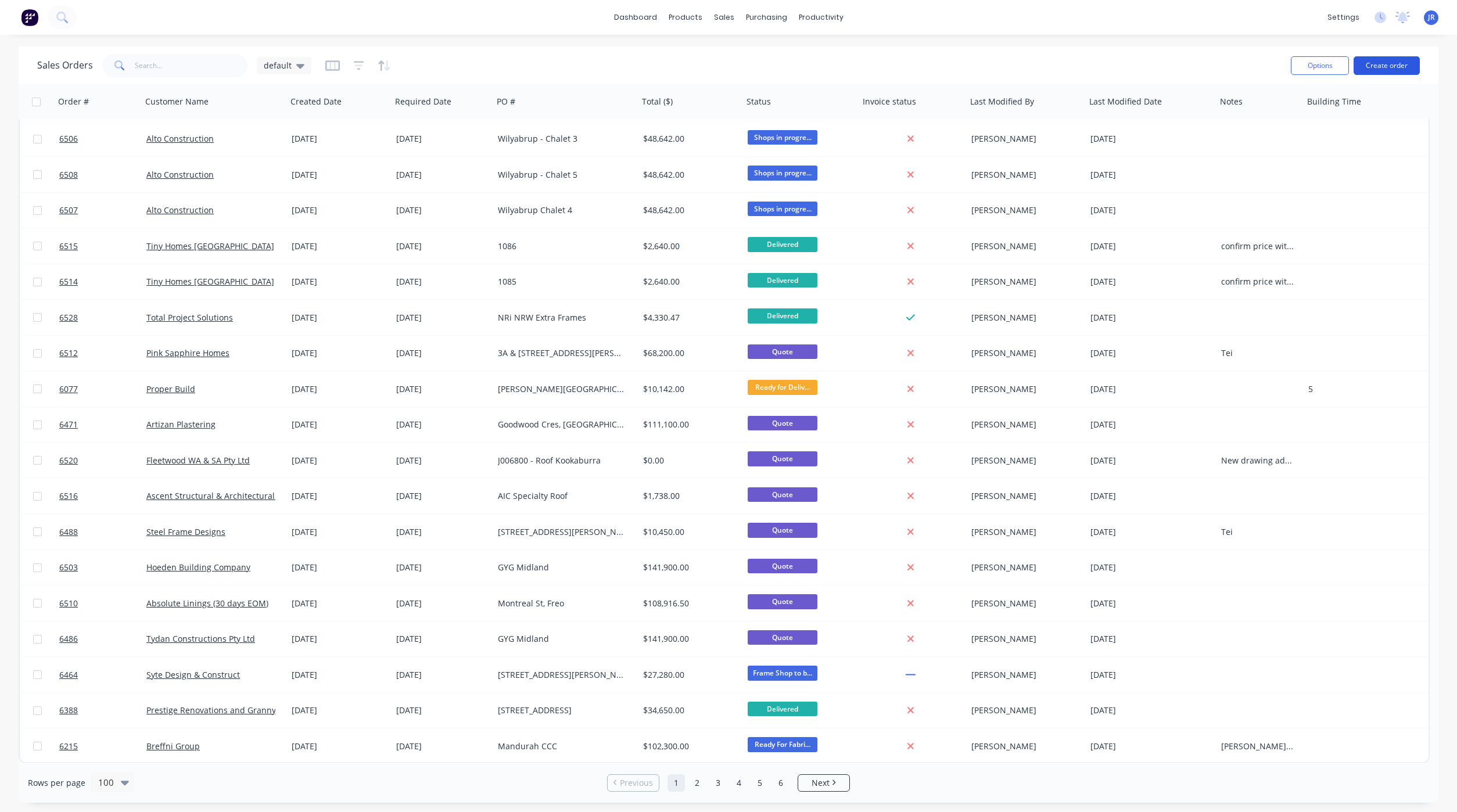
click at [1410, 66] on button "Create order" at bounding box center [1386, 66] width 66 height 19
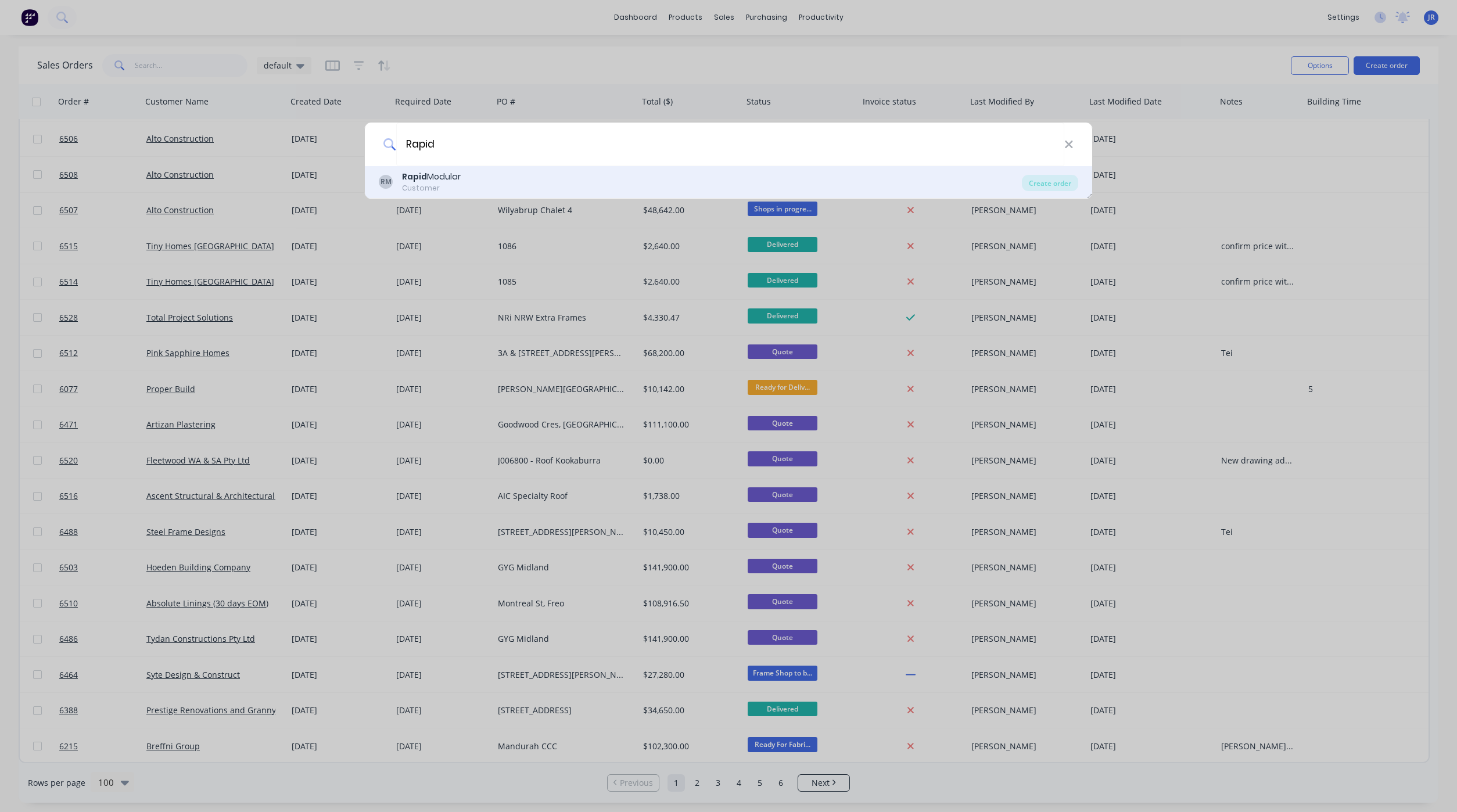
type input "Rapid"
click at [443, 179] on div "Rapid Modular" at bounding box center [431, 176] width 58 height 12
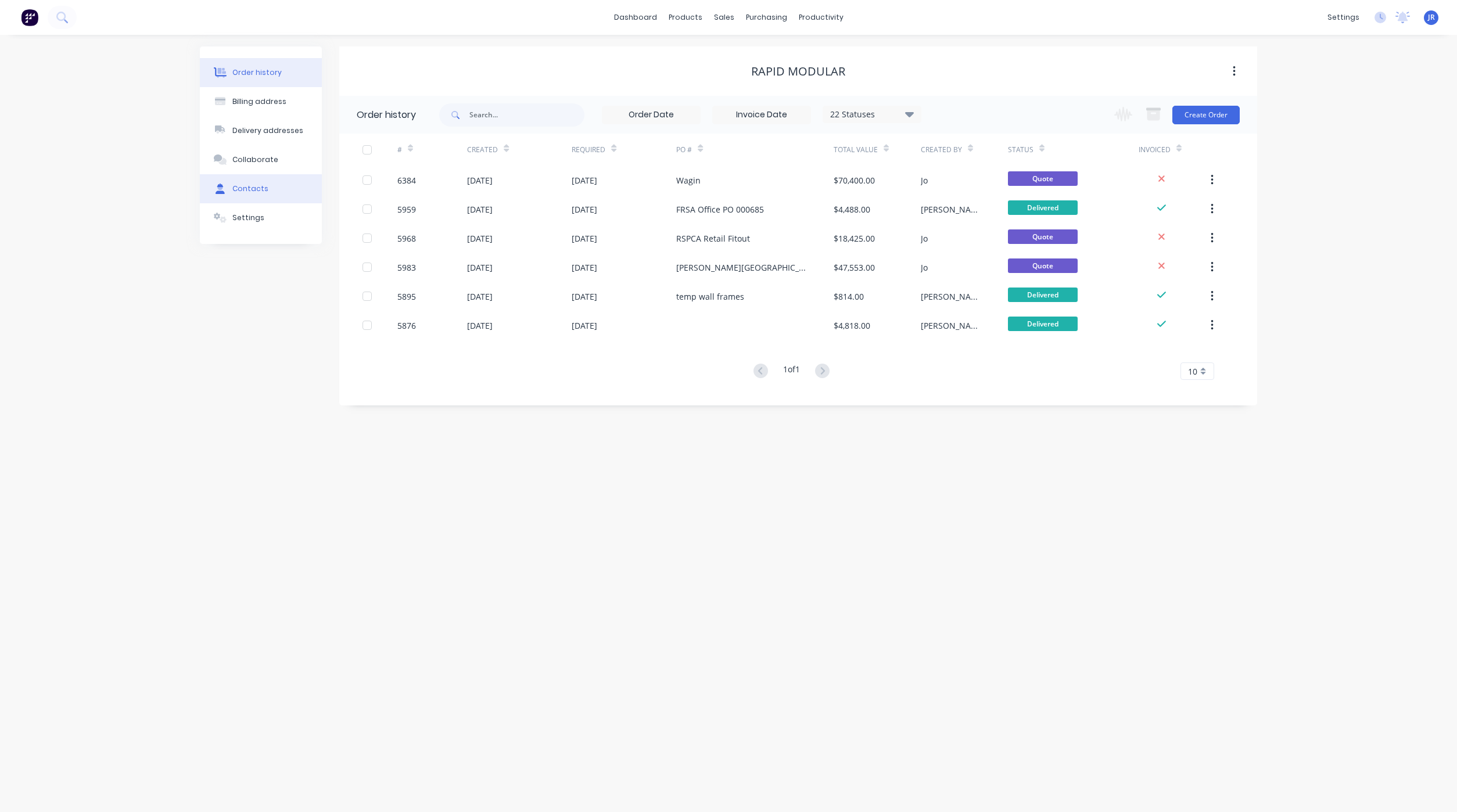
click at [236, 190] on div "Contacts" at bounding box center [250, 188] width 36 height 10
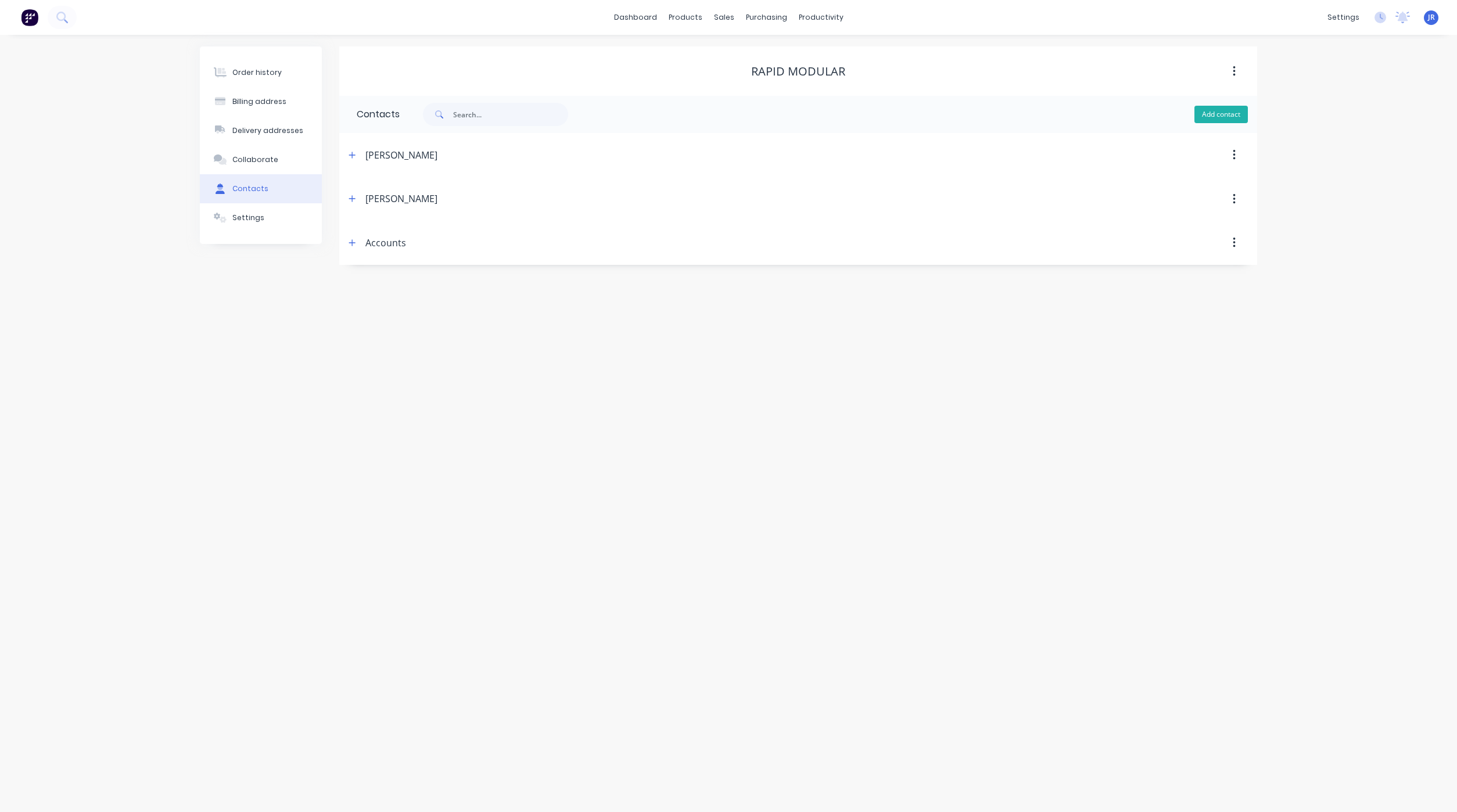
click at [1234, 115] on button "Add contact" at bounding box center [1221, 114] width 54 height 18
select select "AU"
click at [397, 198] on input "text" at bounding box center [451, 200] width 190 height 18
type input "[PERSON_NAME] [PERSON_NAME]"
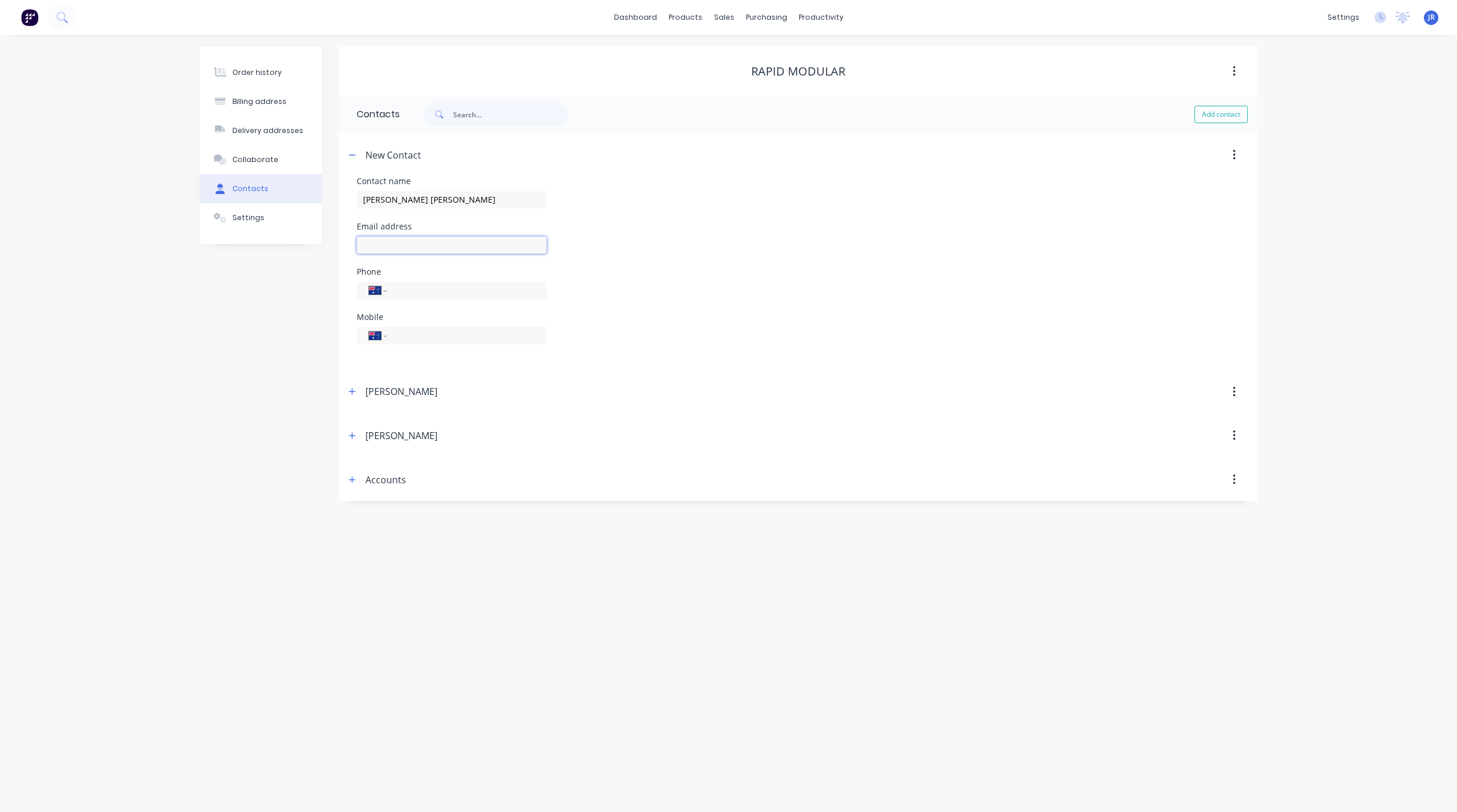
click at [428, 243] on input "text" at bounding box center [451, 245] width 190 height 18
select select "AU"
click at [427, 242] on input "text" at bounding box center [451, 245] width 190 height 18
type input "[EMAIL_ADDRESS][DOMAIN_NAME]"
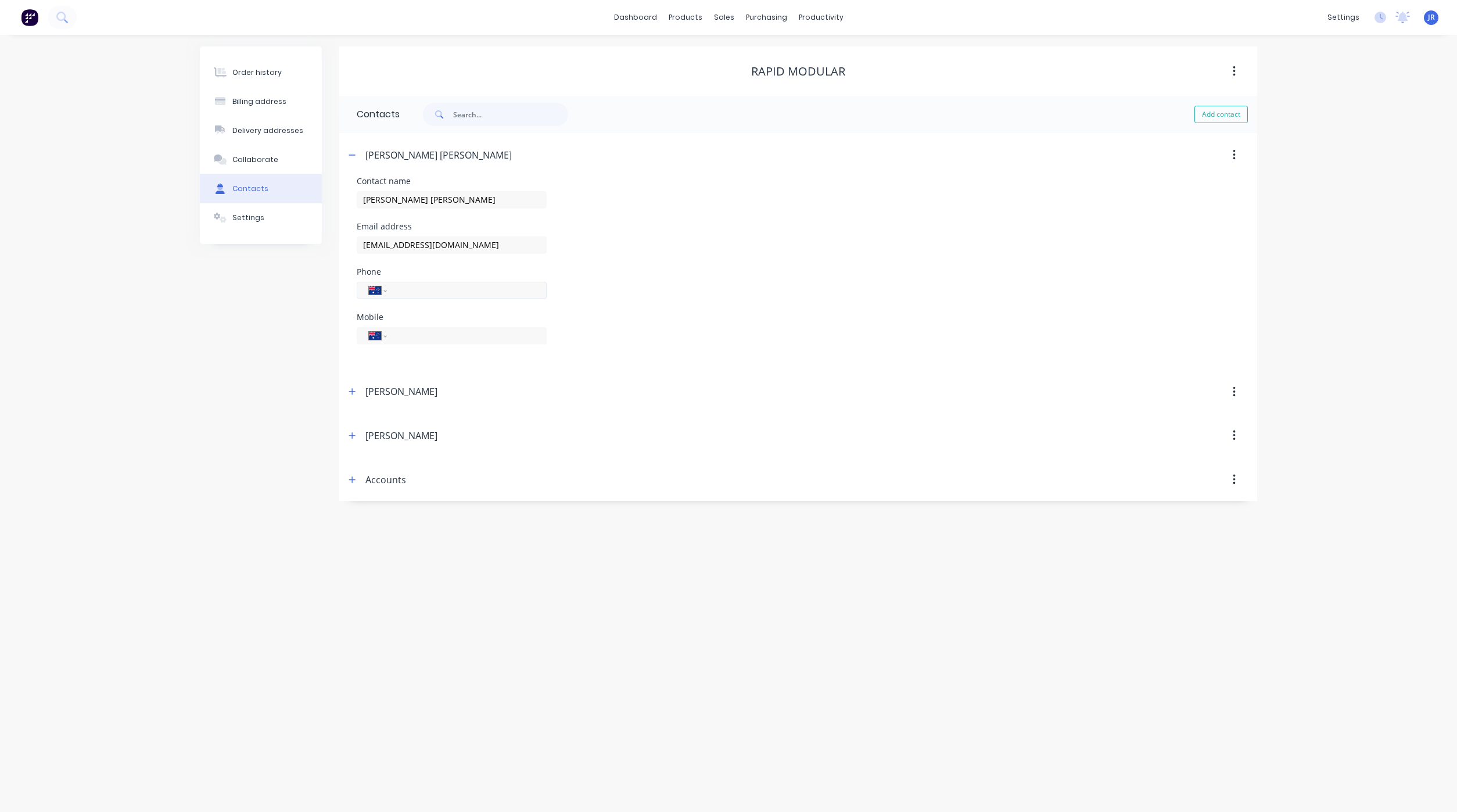
click at [446, 292] on input "tel" at bounding box center [465, 290] width 139 height 13
type input "[PHONE_NUMBER]"
type input "0470 273 660"
click at [347, 151] on button "button" at bounding box center [353, 155] width 15 height 15
click at [354, 152] on icon "button" at bounding box center [353, 155] width 7 height 8
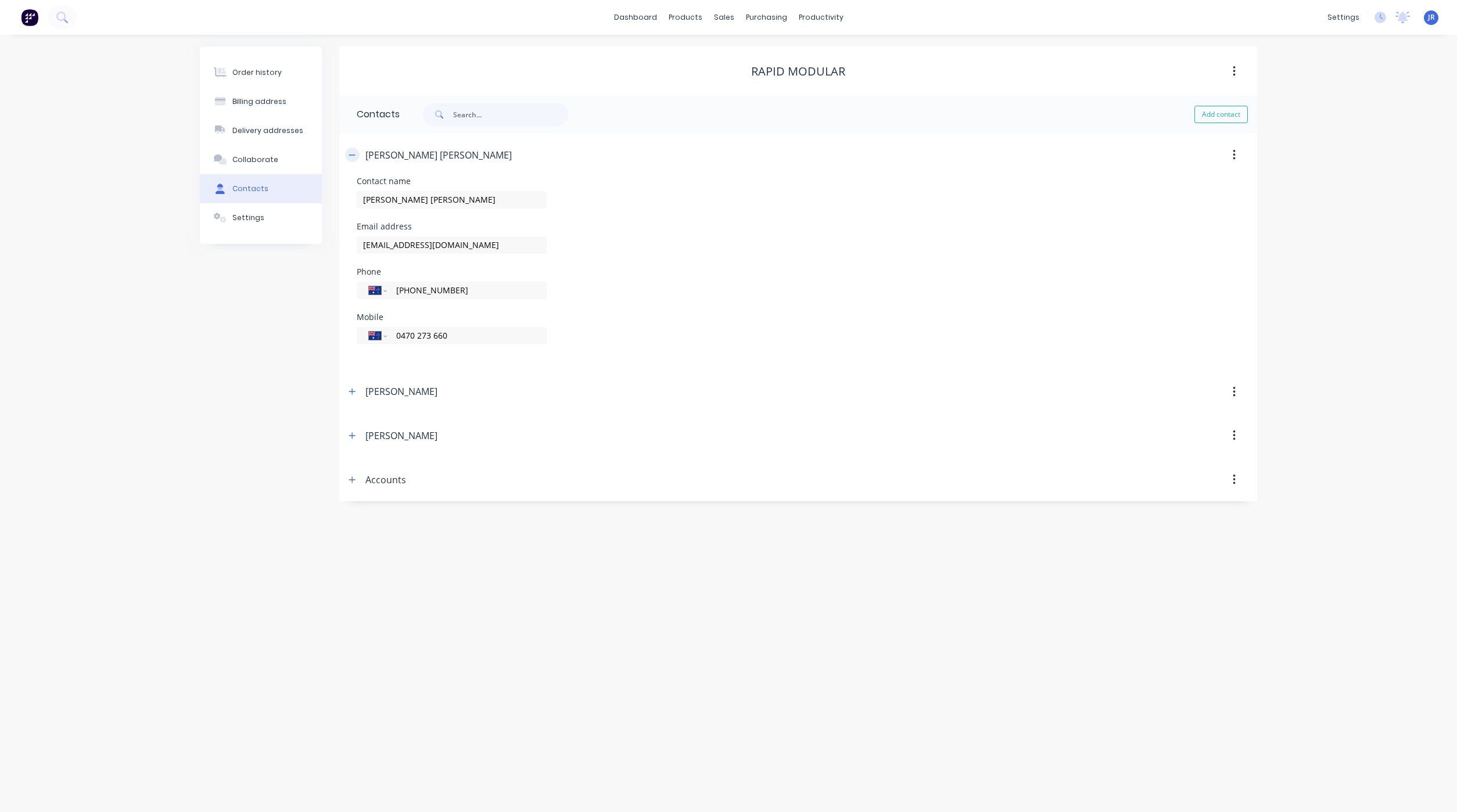
click at [353, 154] on icon "button" at bounding box center [353, 155] width 7 height 8
click at [257, 75] on div "Order history" at bounding box center [256, 72] width 49 height 10
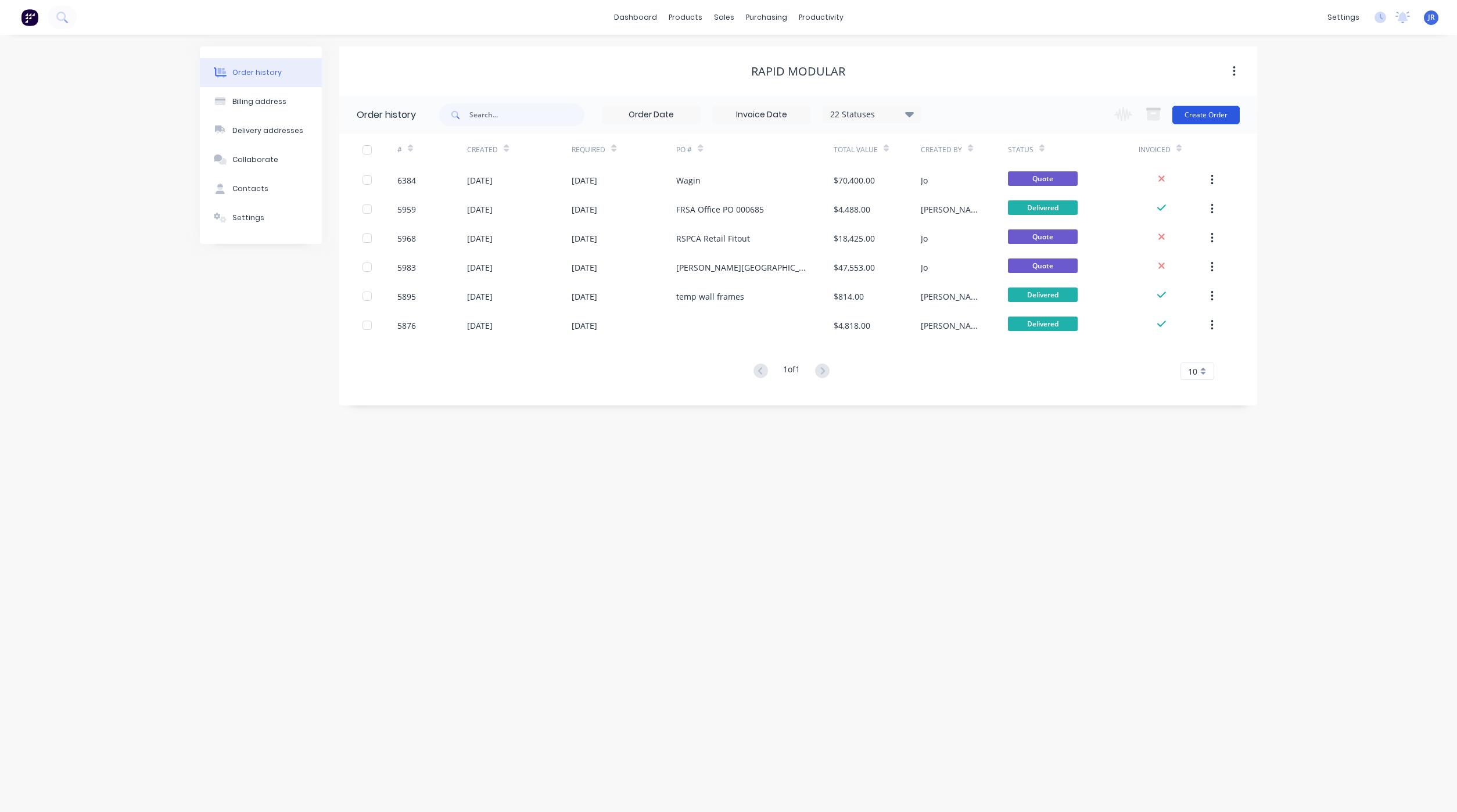
click at [1201, 119] on button "Create Order" at bounding box center [1206, 115] width 68 height 19
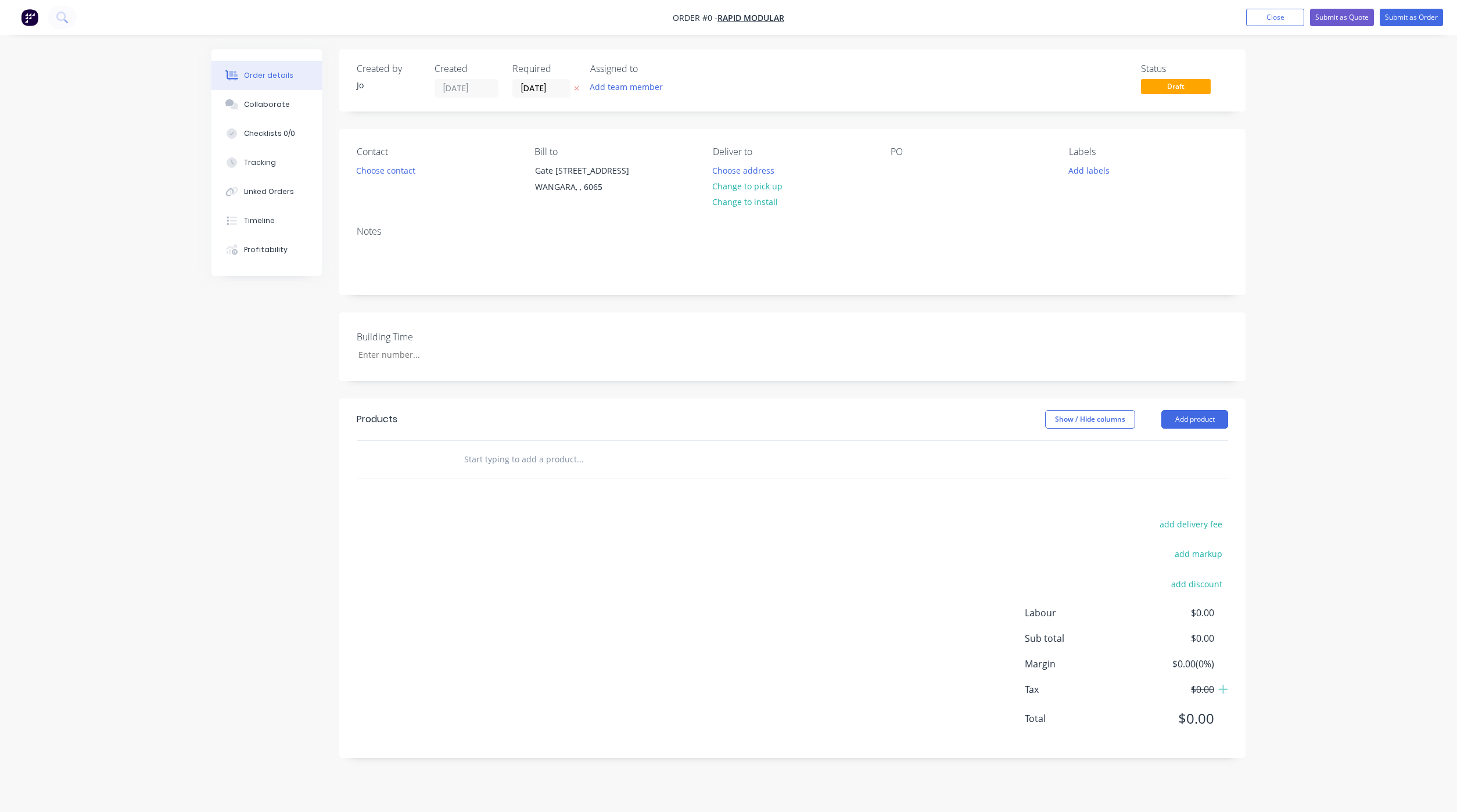
click at [530, 458] on input "text" at bounding box center [580, 459] width 232 height 23
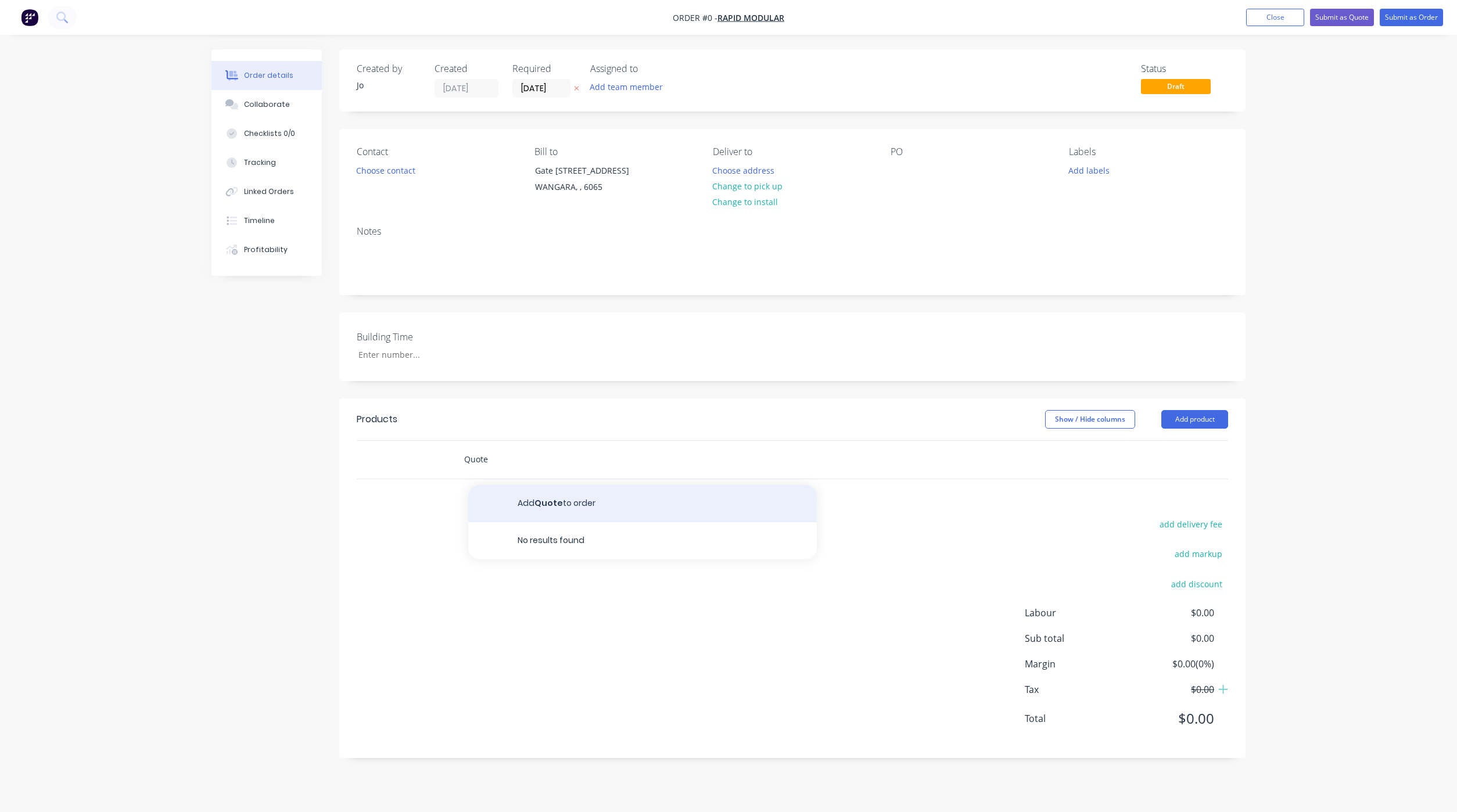
type input "Quote"
click at [529, 504] on button "Add Quote to order" at bounding box center [643, 504] width 349 height 37
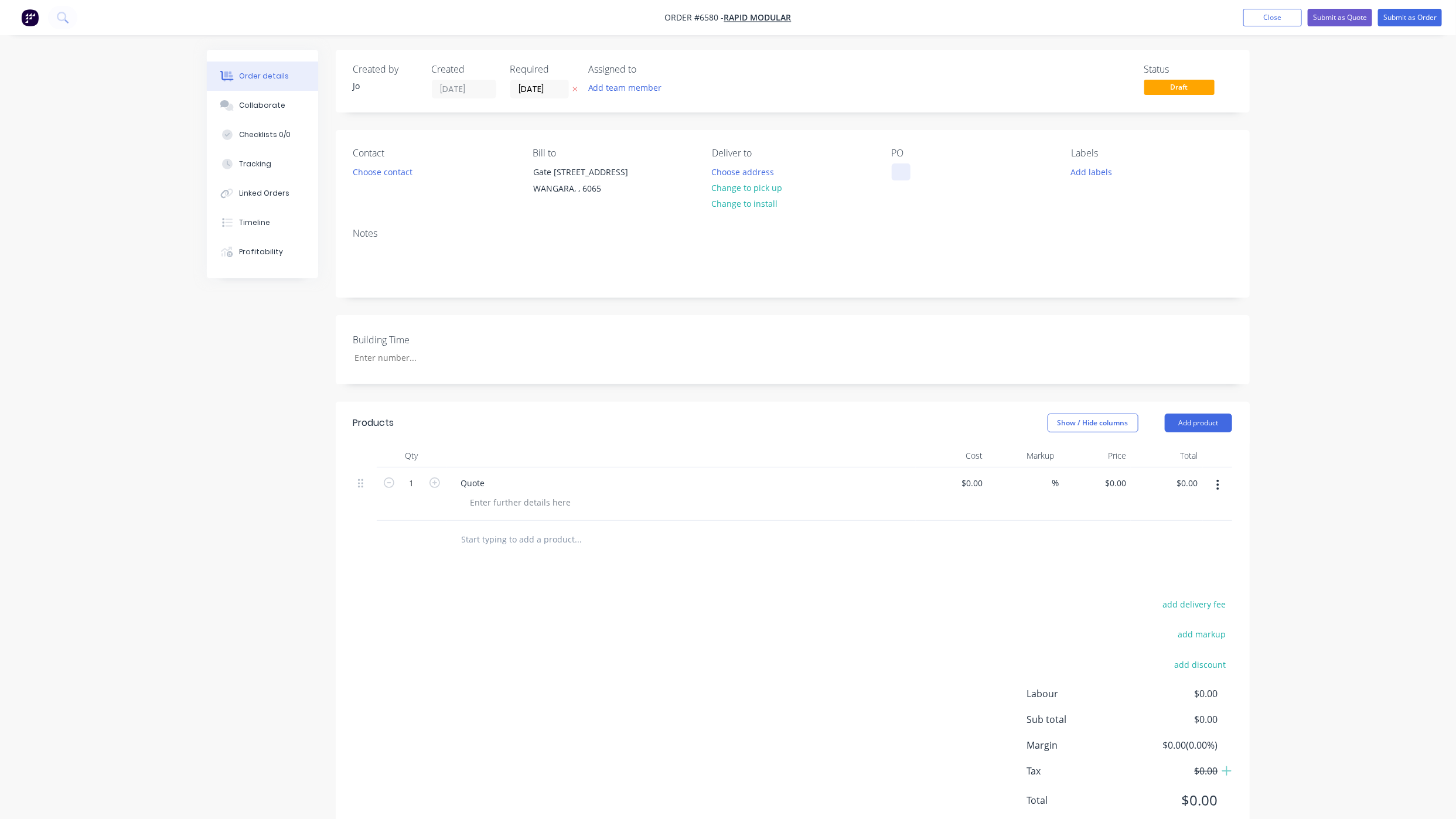
click at [904, 168] on div at bounding box center [902, 172] width 19 height 17
click at [231, 108] on icon at bounding box center [228, 108] width 8 height 7
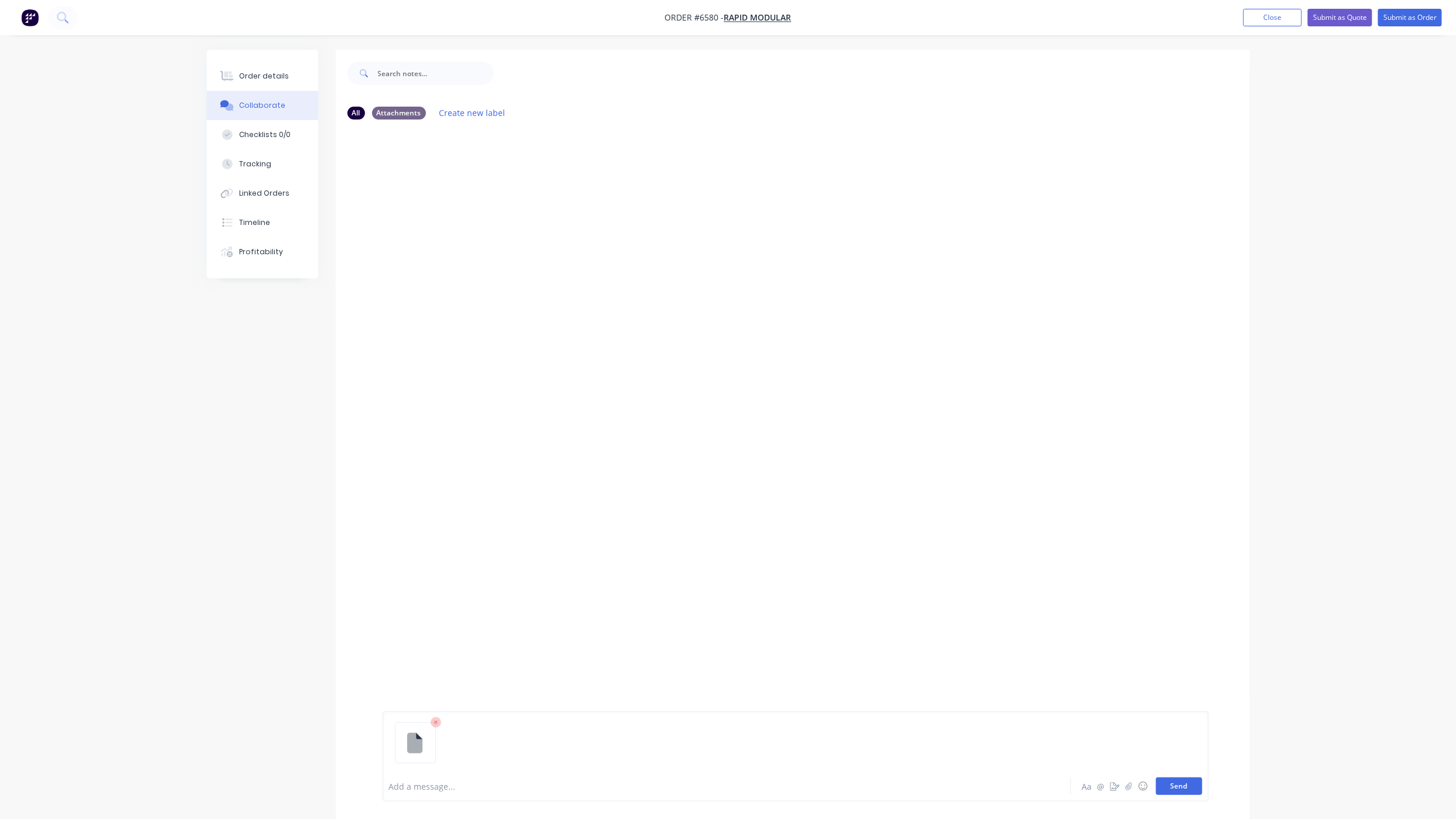
click at [1190, 782] on button "Send" at bounding box center [1179, 786] width 46 height 18
click at [1169, 792] on button "Send" at bounding box center [1179, 786] width 46 height 18
click at [239, 71] on div "Order details" at bounding box center [263, 76] width 50 height 10
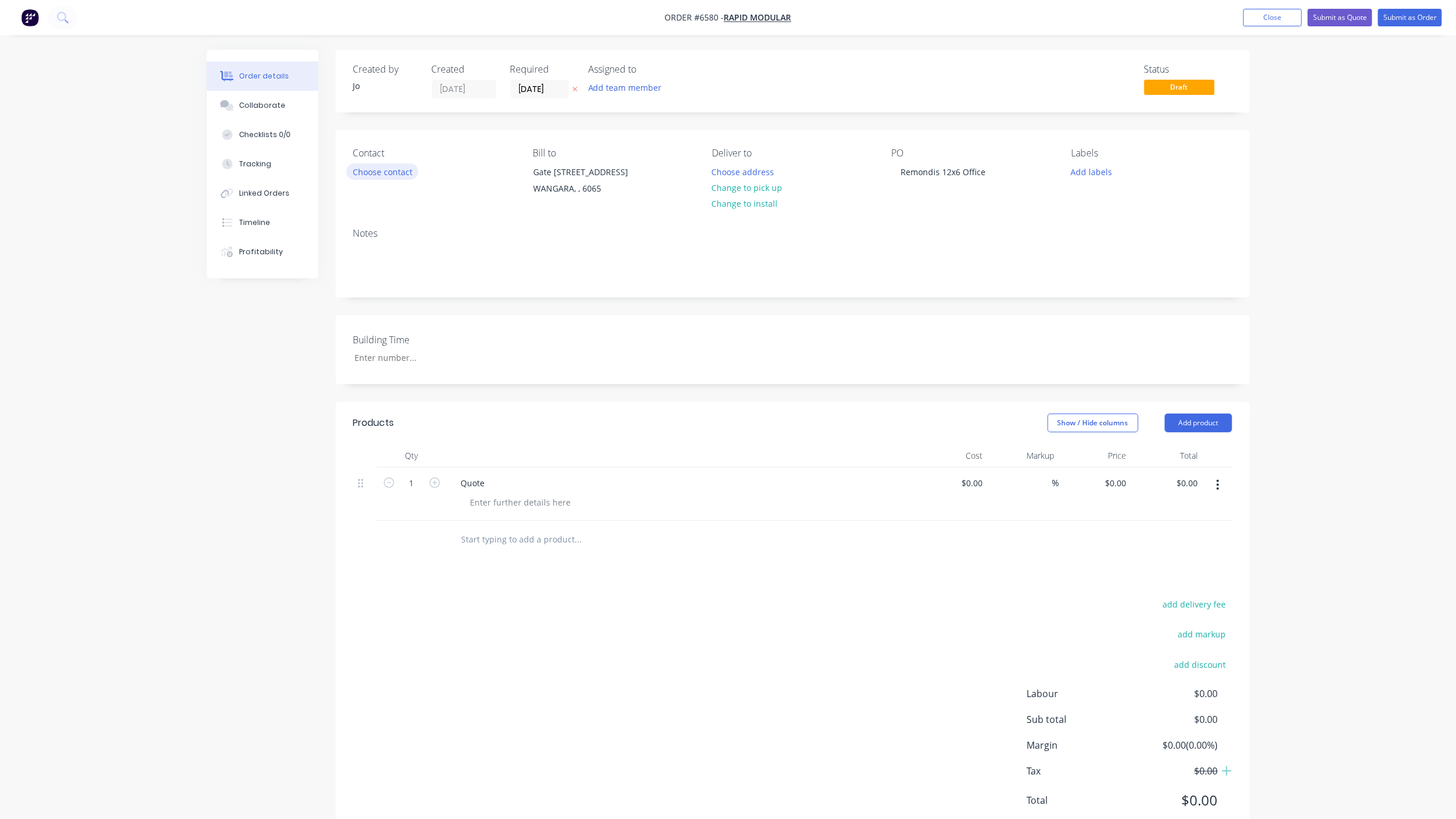
click at [364, 176] on button "Choose contact" at bounding box center [382, 171] width 72 height 16
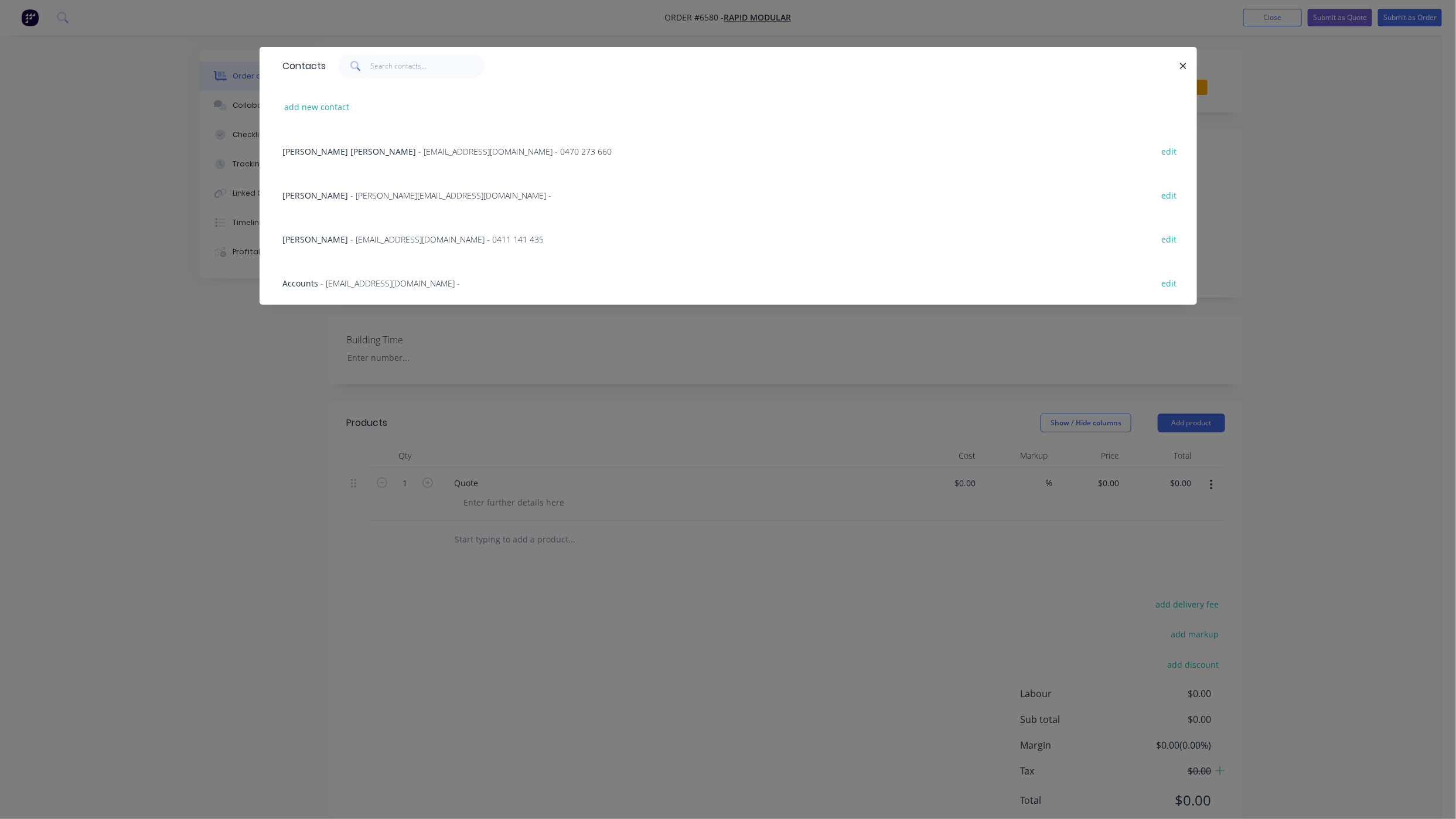
click at [348, 148] on span "[PERSON_NAME] [PERSON_NAME]" at bounding box center [349, 152] width 134 height 11
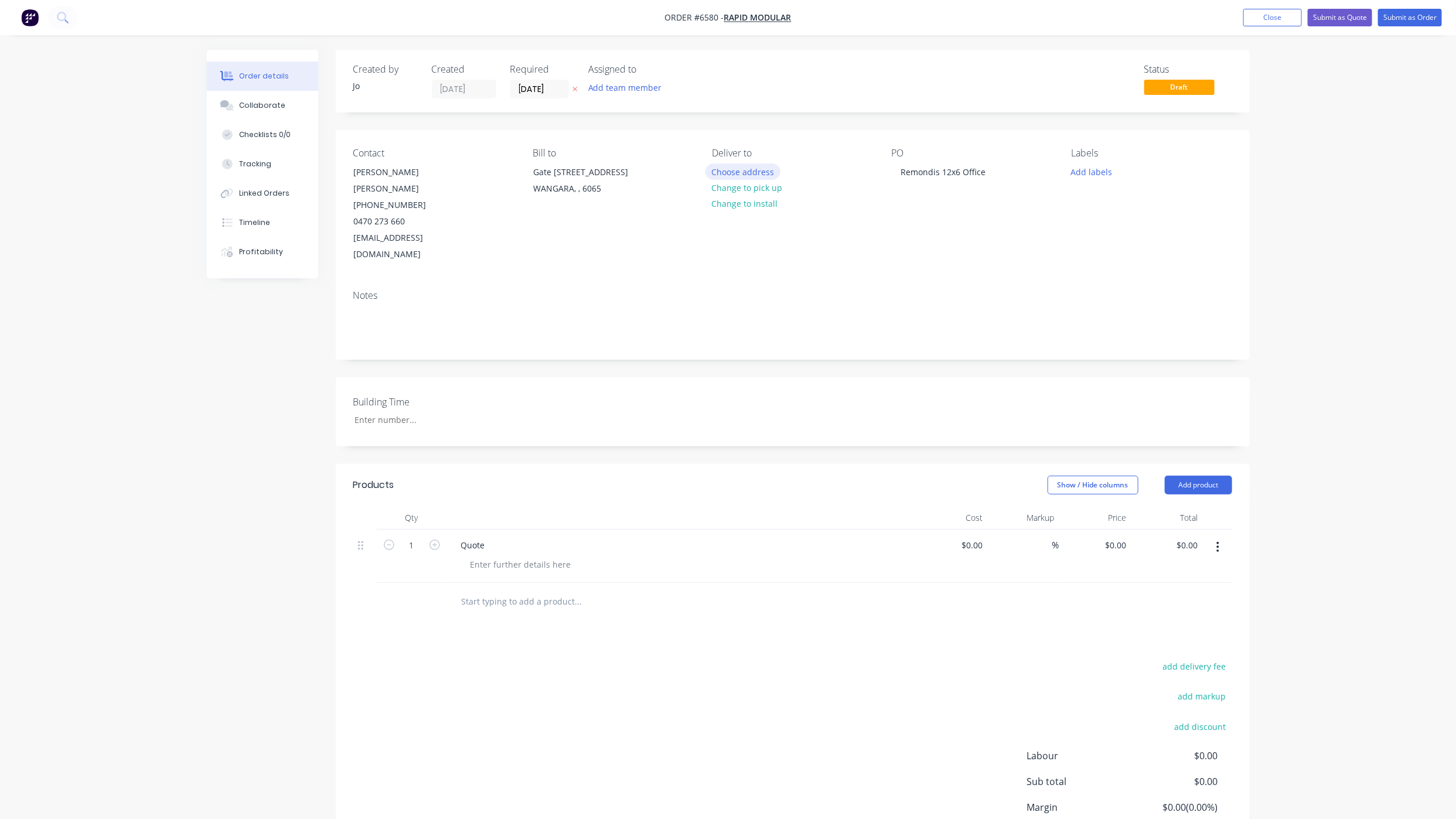
click at [721, 174] on button "Choose address" at bounding box center [743, 171] width 75 height 16
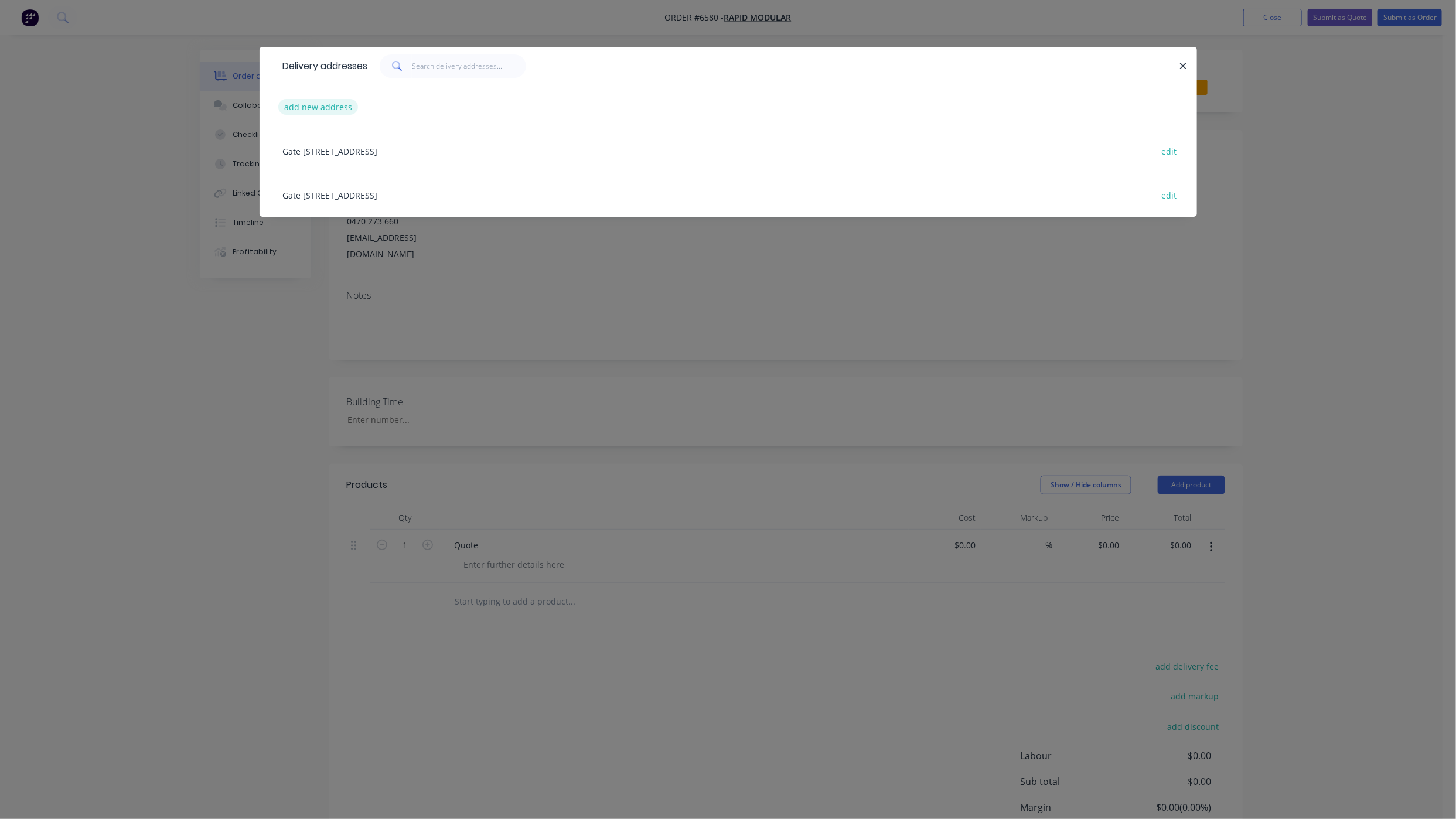
click at [306, 104] on button "add new address" at bounding box center [318, 107] width 81 height 16
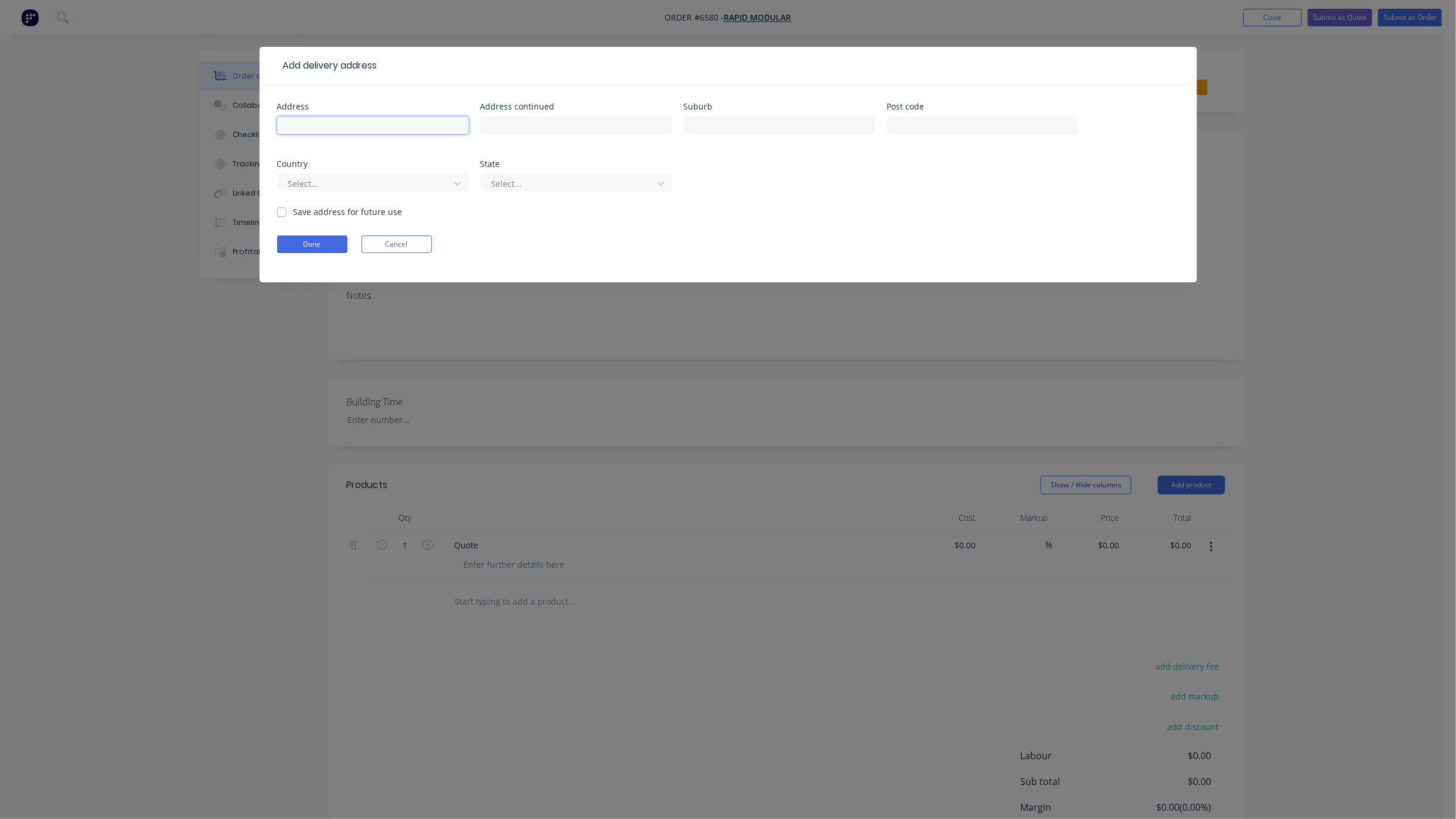
click at [304, 124] on input "text" at bounding box center [373, 125] width 192 height 18
type input "[STREET_ADDRESS]"
type input "Boonanarring"
type input "6503"
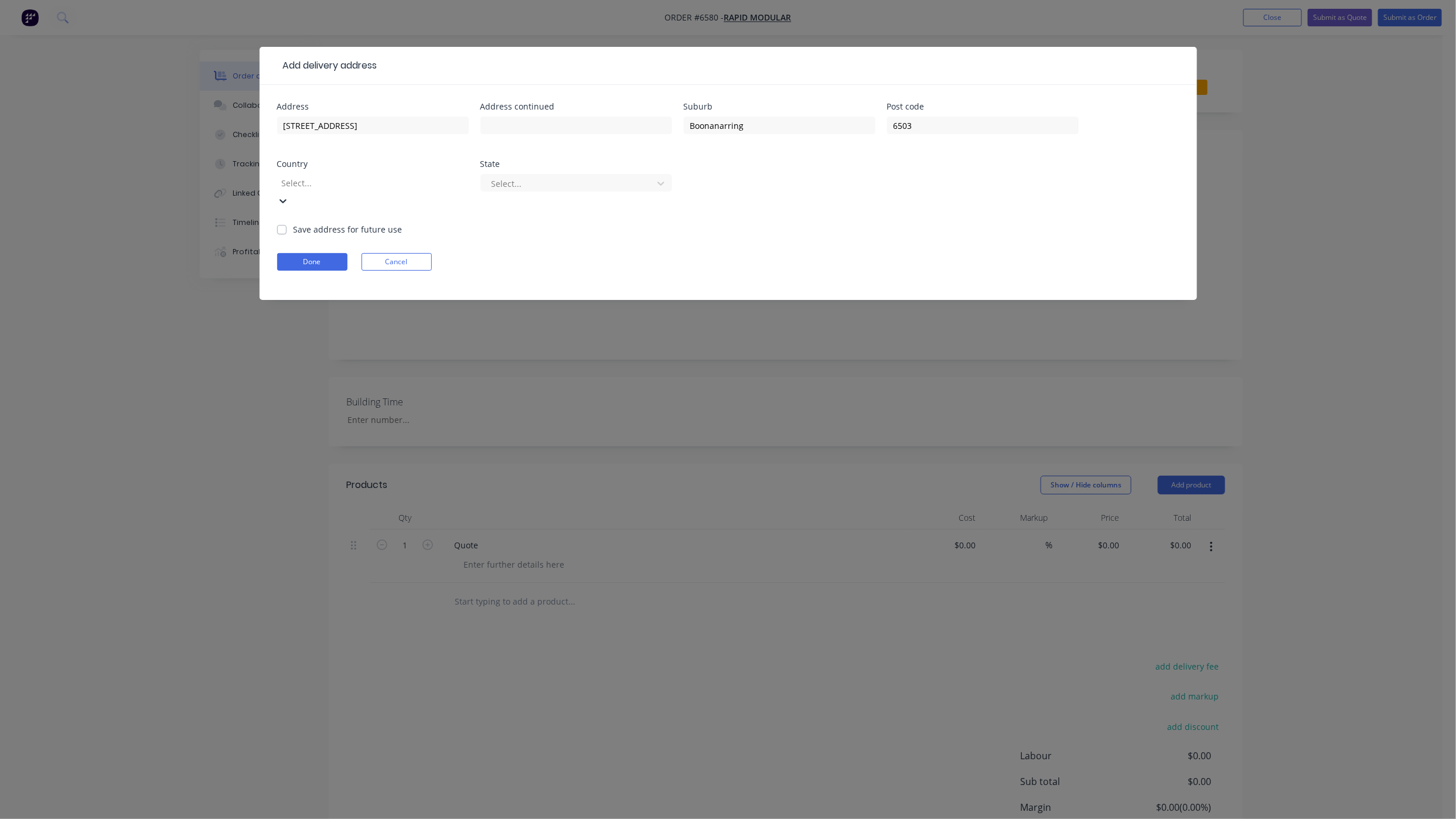
click at [346, 183] on div at bounding box center [365, 183] width 169 height 15
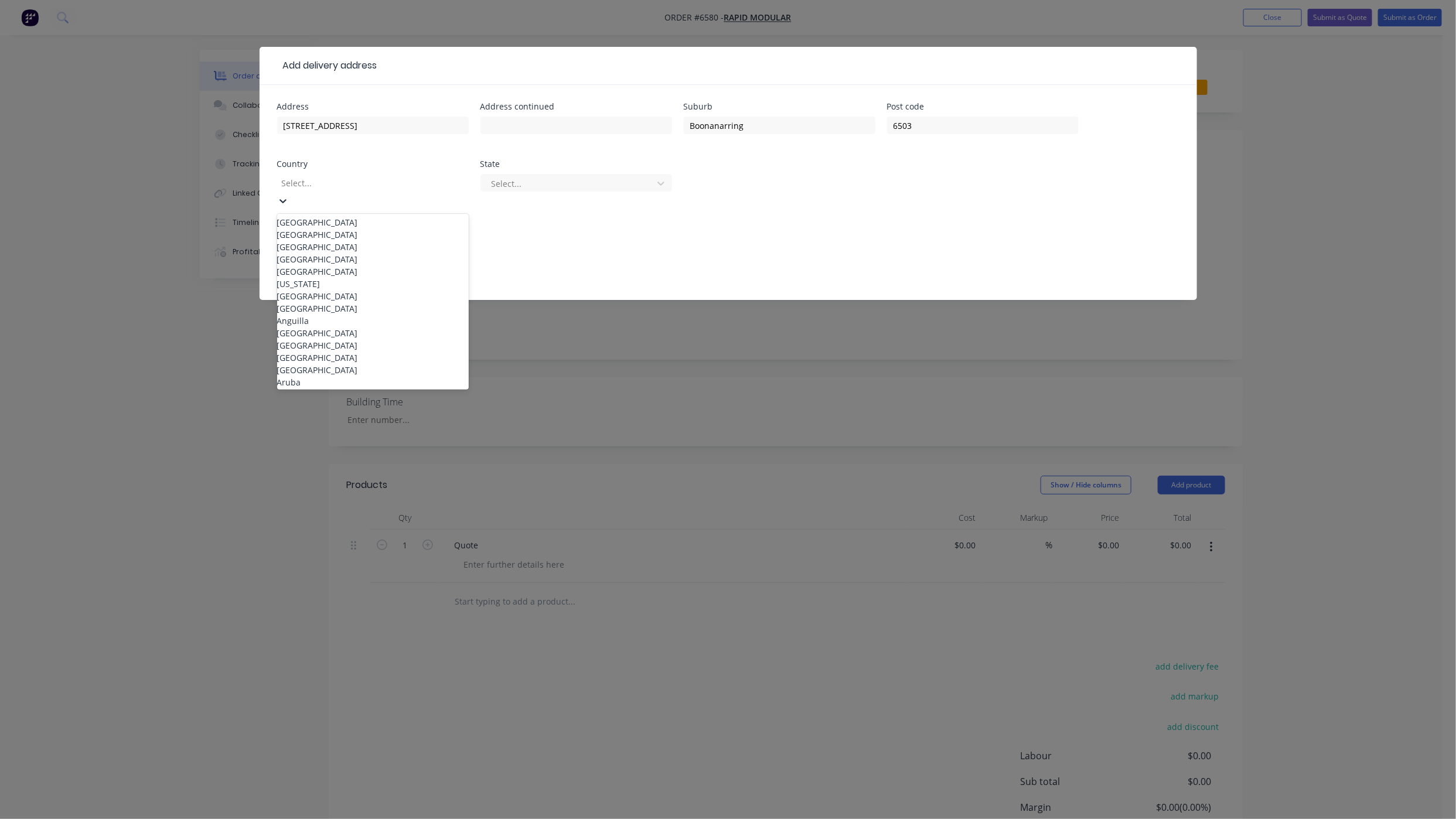
click at [348, 216] on div "[GEOGRAPHIC_DATA]" at bounding box center [373, 222] width 192 height 12
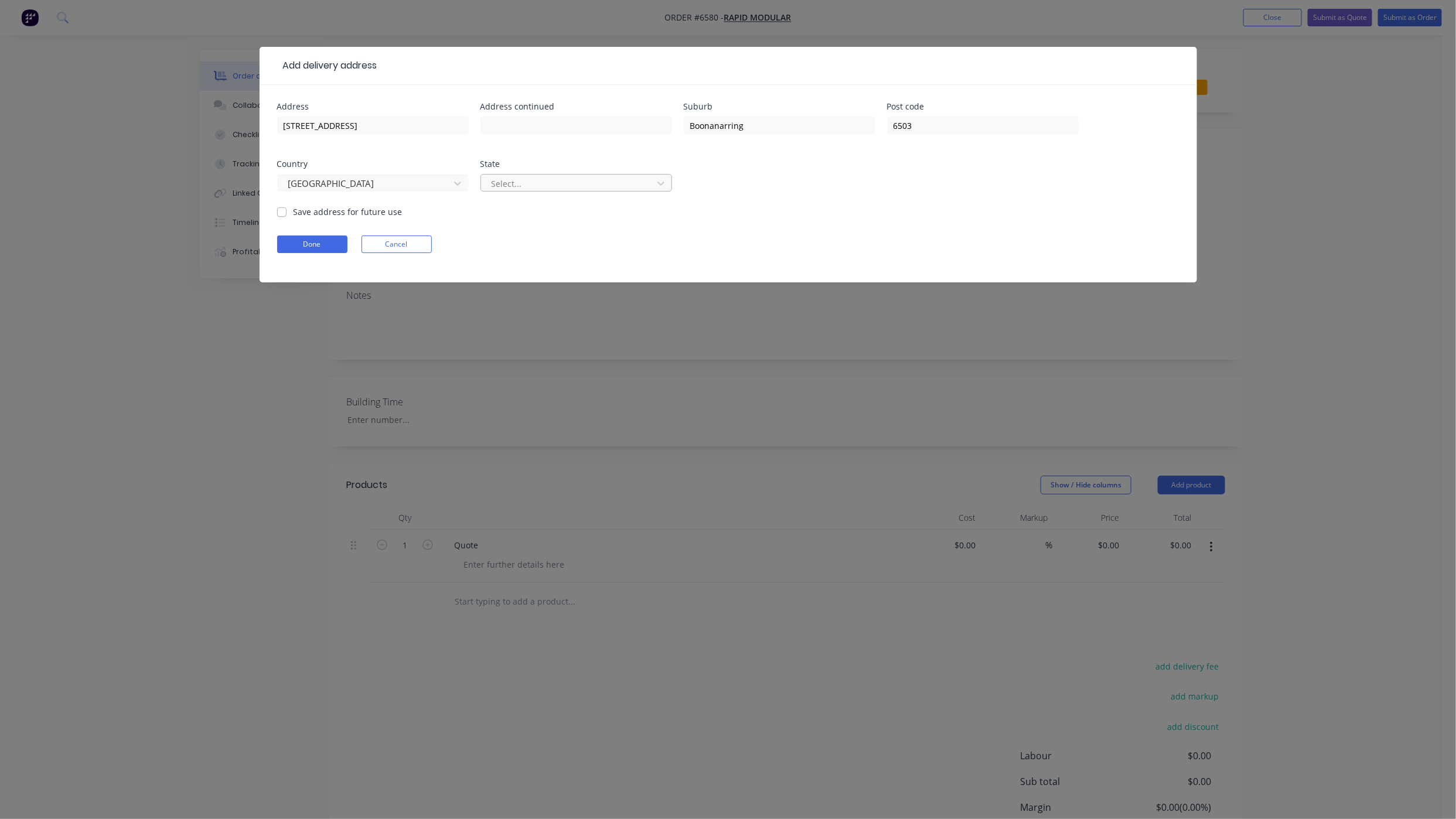
click at [578, 178] on div at bounding box center [568, 183] width 156 height 15
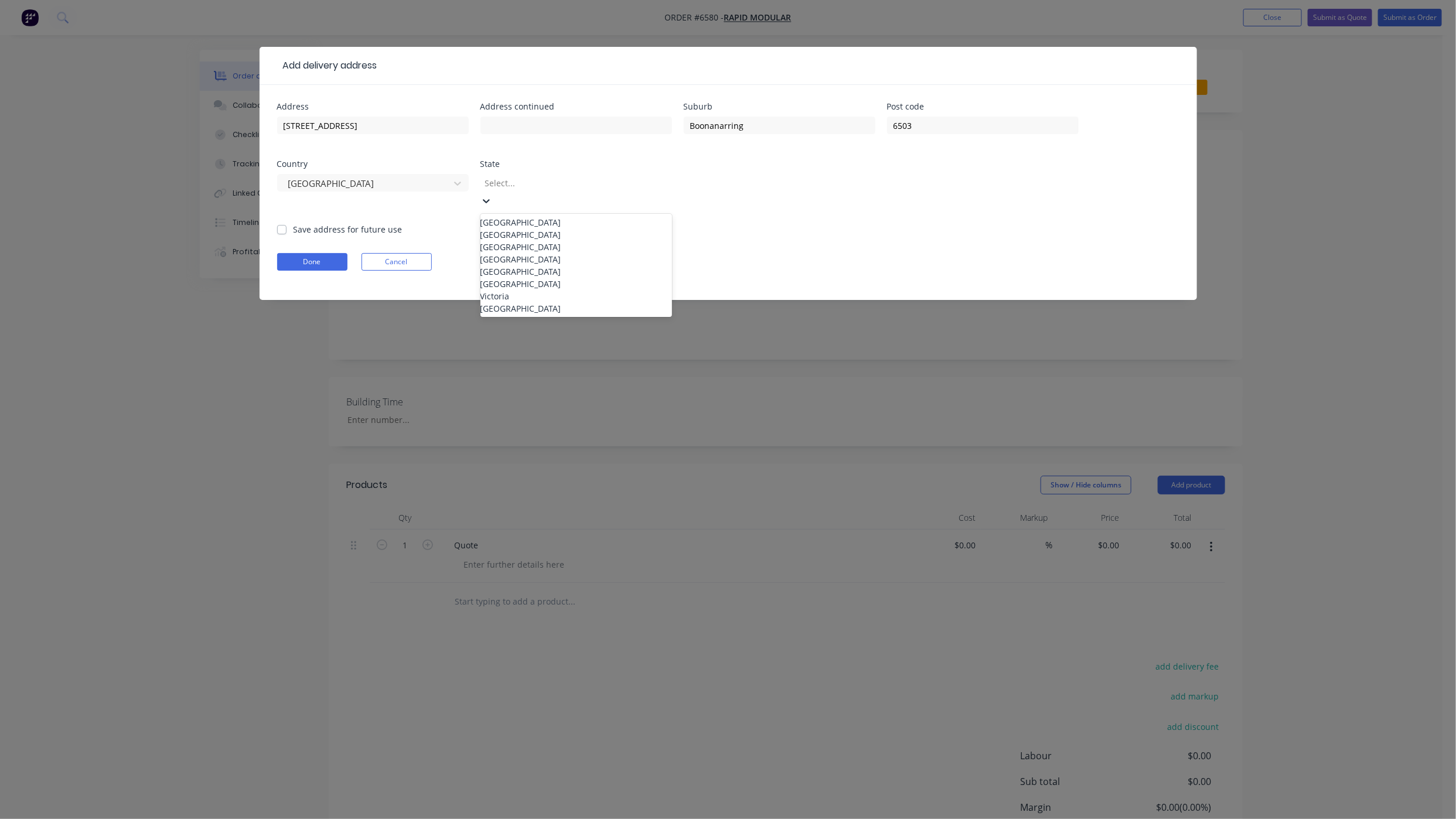
click at [562, 314] on div "[GEOGRAPHIC_DATA]" at bounding box center [576, 308] width 192 height 12
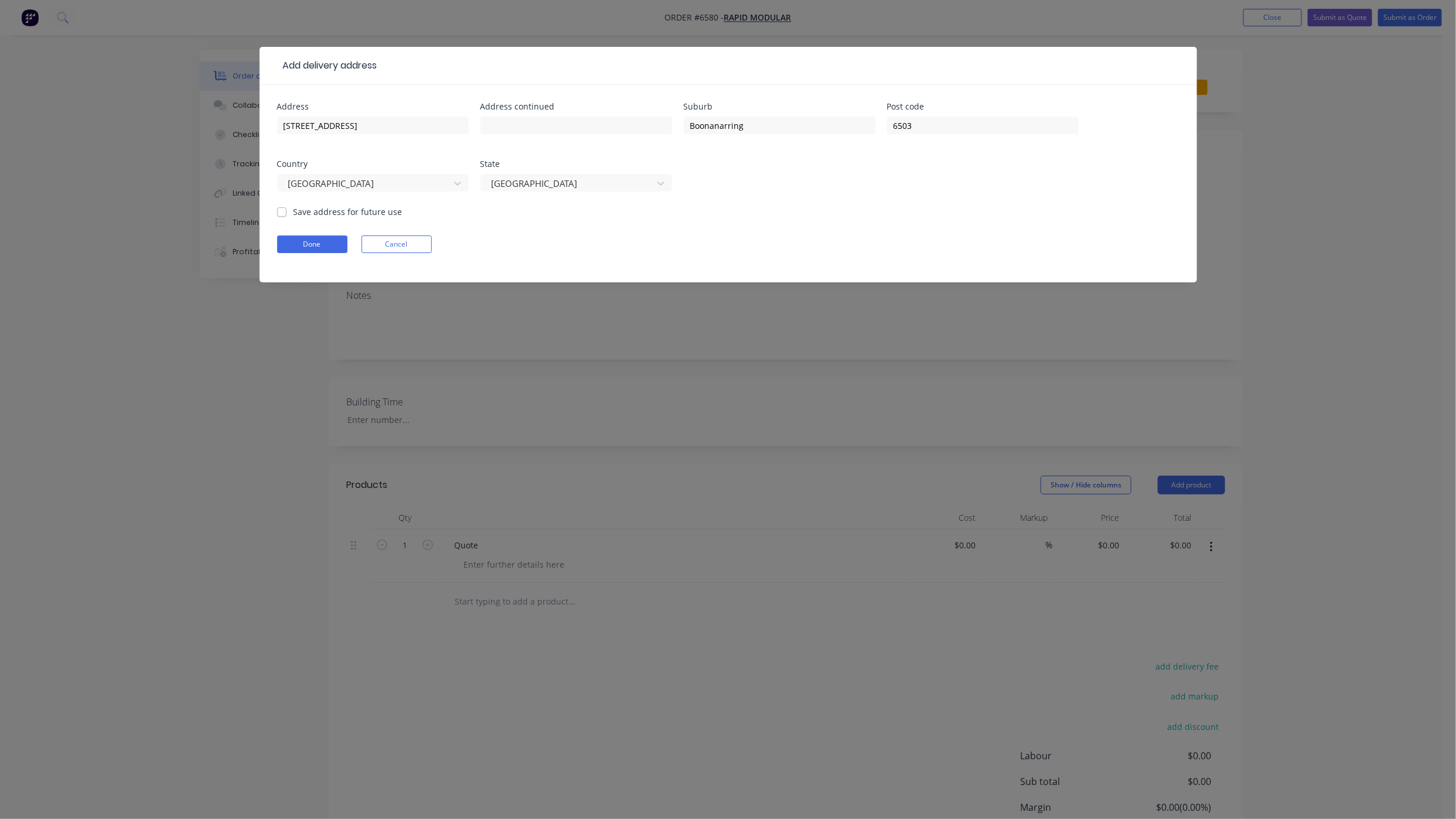
click at [294, 210] on label "Save address for future use" at bounding box center [348, 212] width 109 height 12
click at [285, 210] on input "Save address for future use" at bounding box center [282, 212] width 9 height 11
checkbox input "true"
click at [301, 241] on button "Done" at bounding box center [312, 244] width 70 height 18
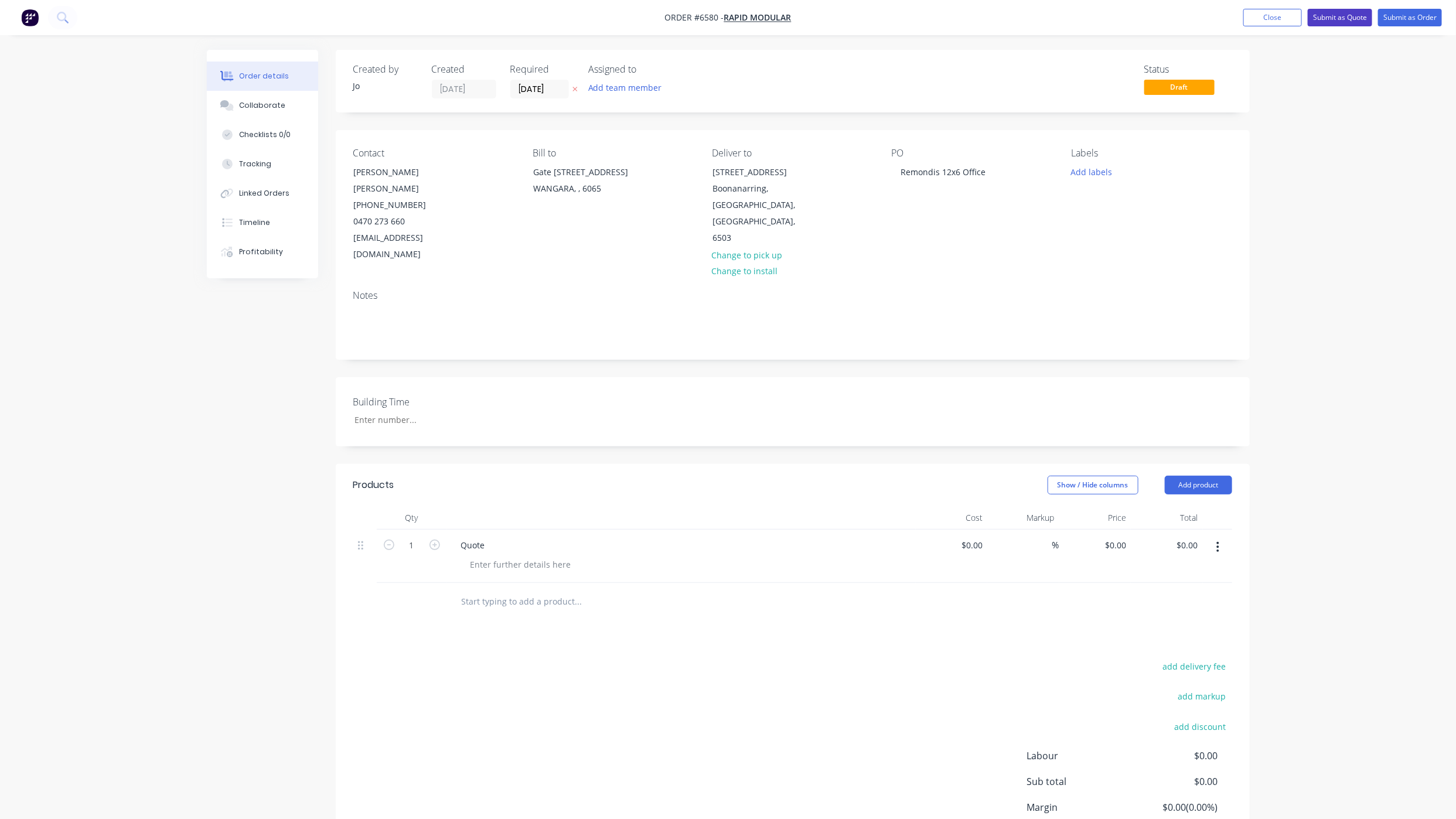
click at [1355, 16] on button "Submit as Quote" at bounding box center [1340, 17] width 65 height 18
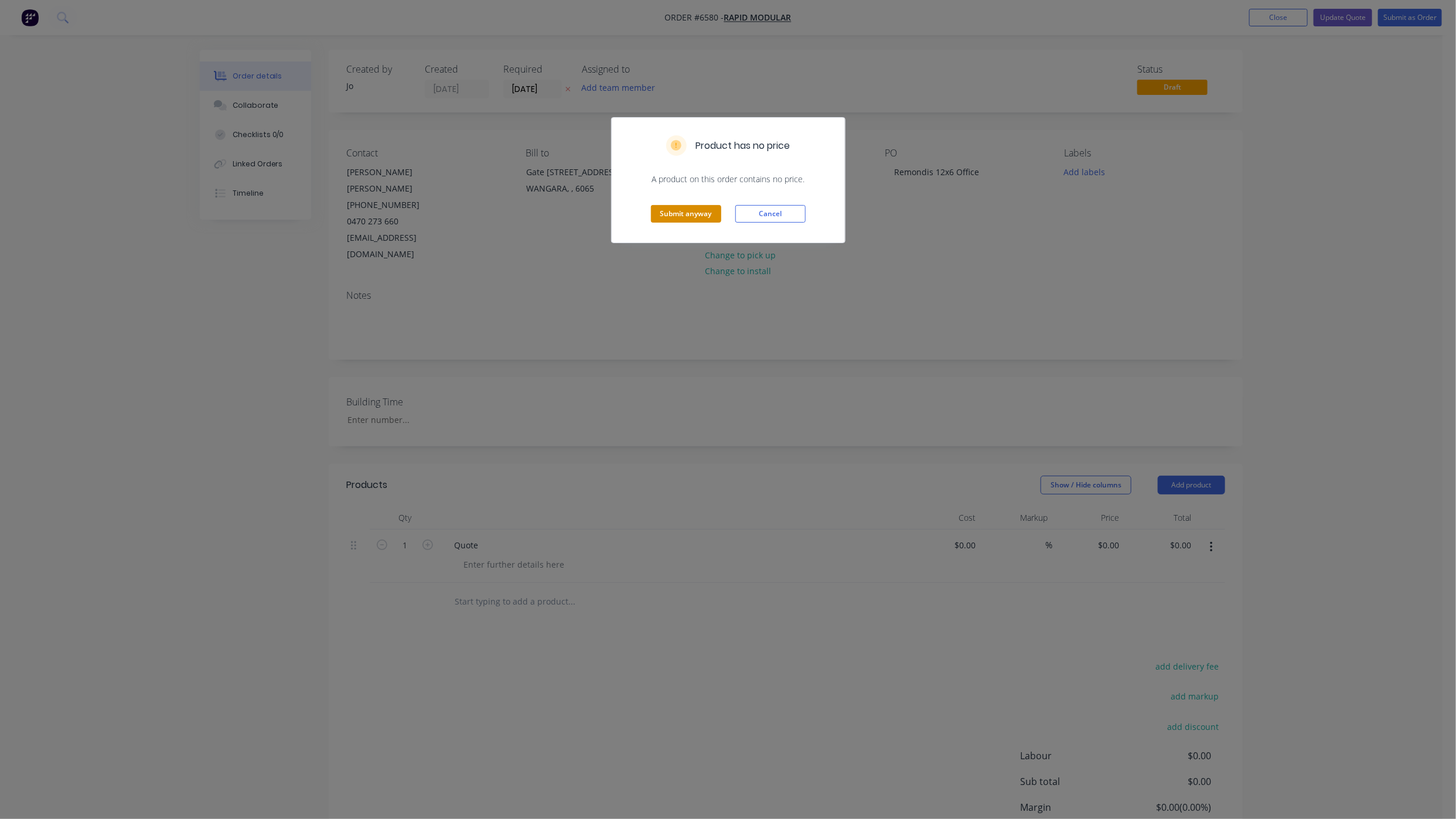
click at [691, 216] on button "Submit anyway" at bounding box center [685, 213] width 70 height 18
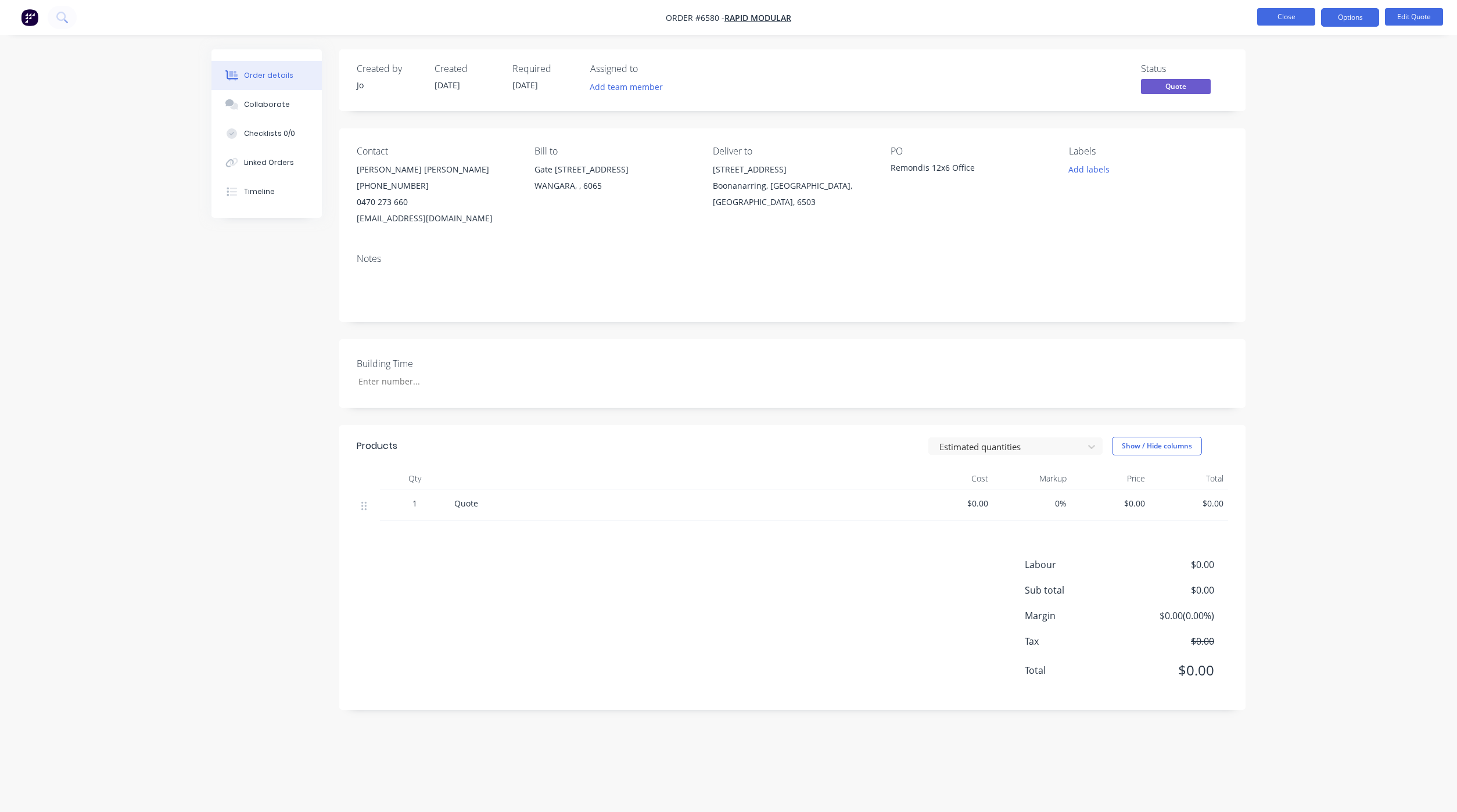
click at [1278, 19] on button "Close" at bounding box center [1286, 17] width 58 height 18
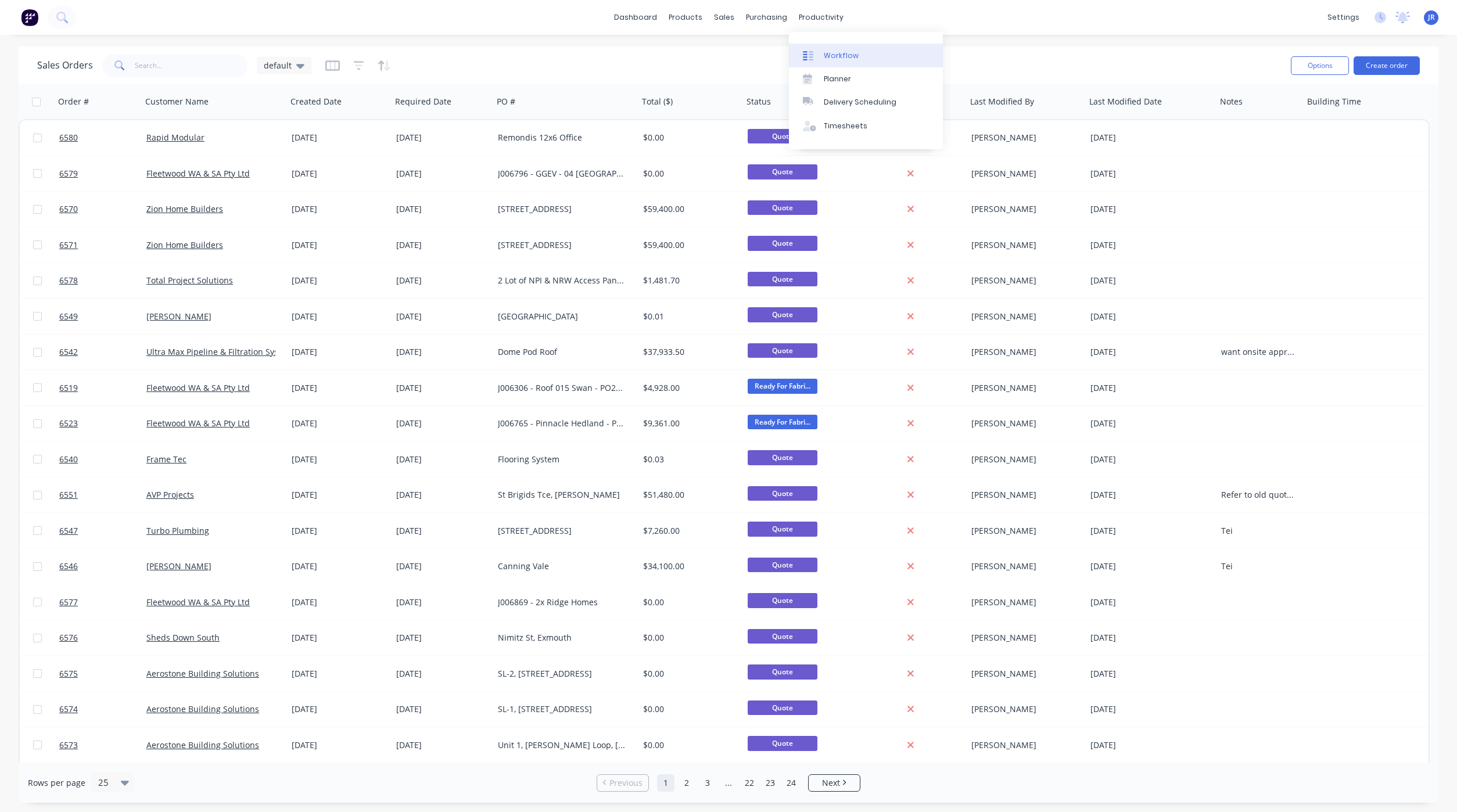
click at [827, 51] on div "Workflow" at bounding box center [842, 55] width 35 height 10
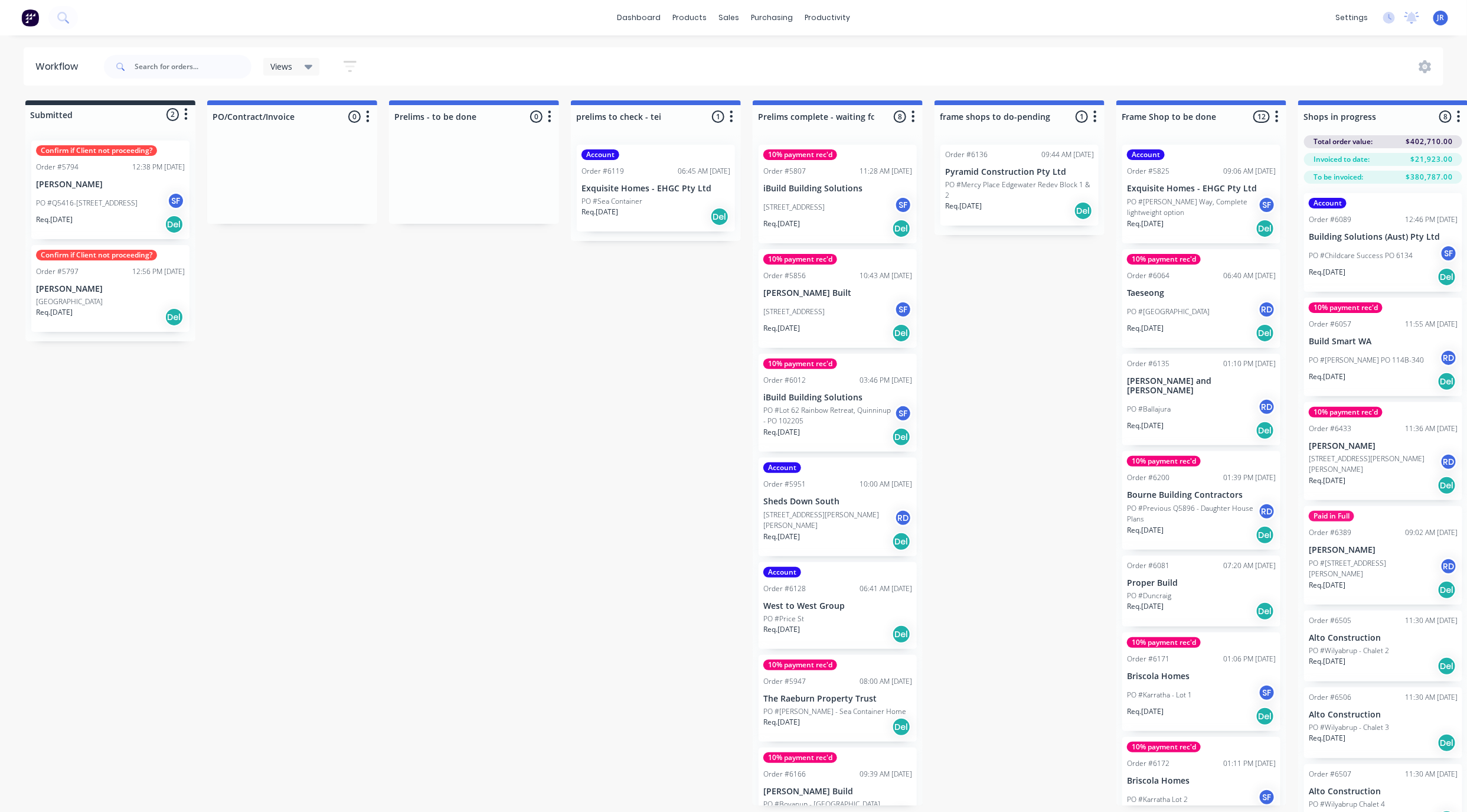
click at [675, 214] on div "Req. [DATE] Del" at bounding box center [657, 216] width 149 height 20
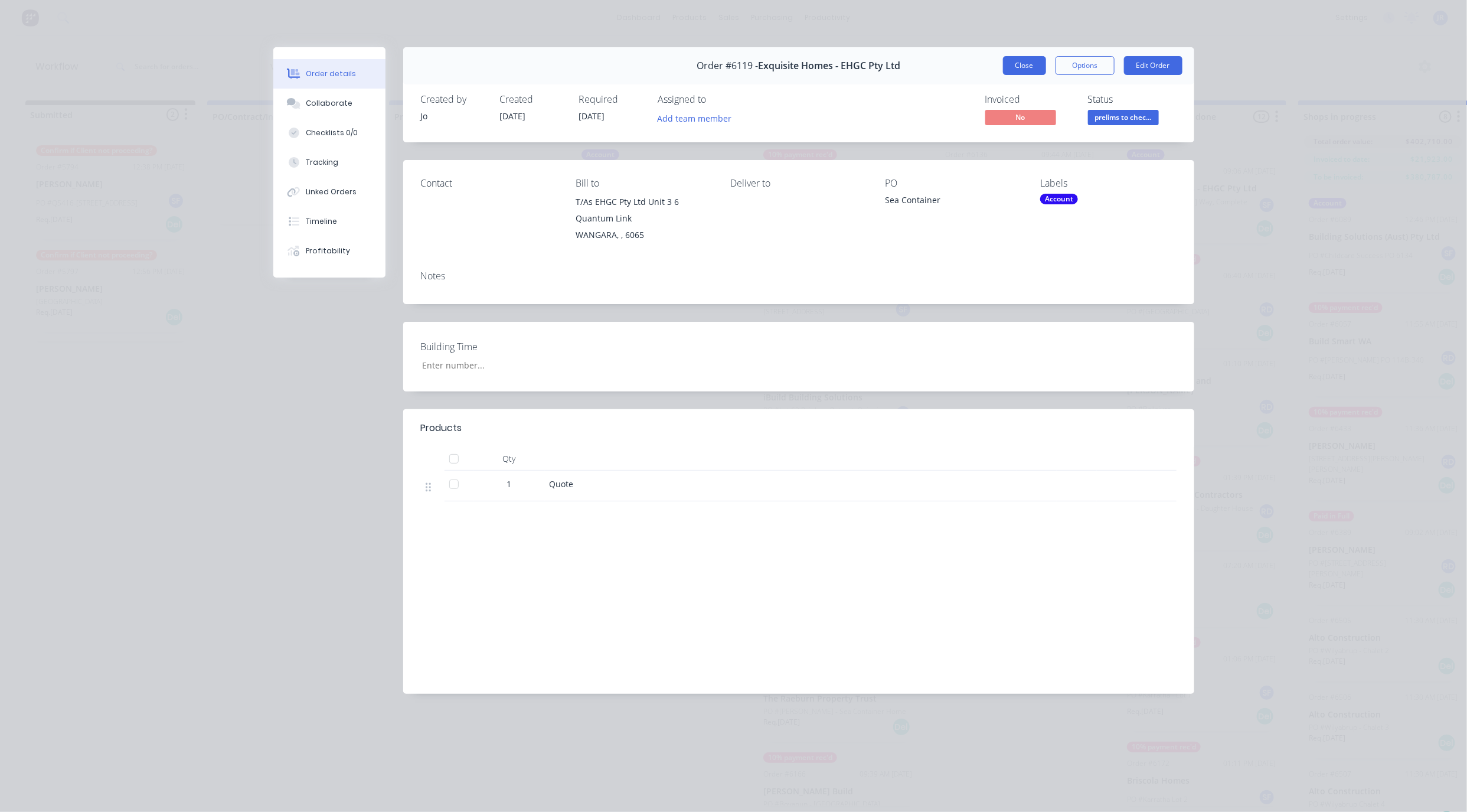
click at [1026, 62] on button "Close" at bounding box center [1025, 65] width 43 height 19
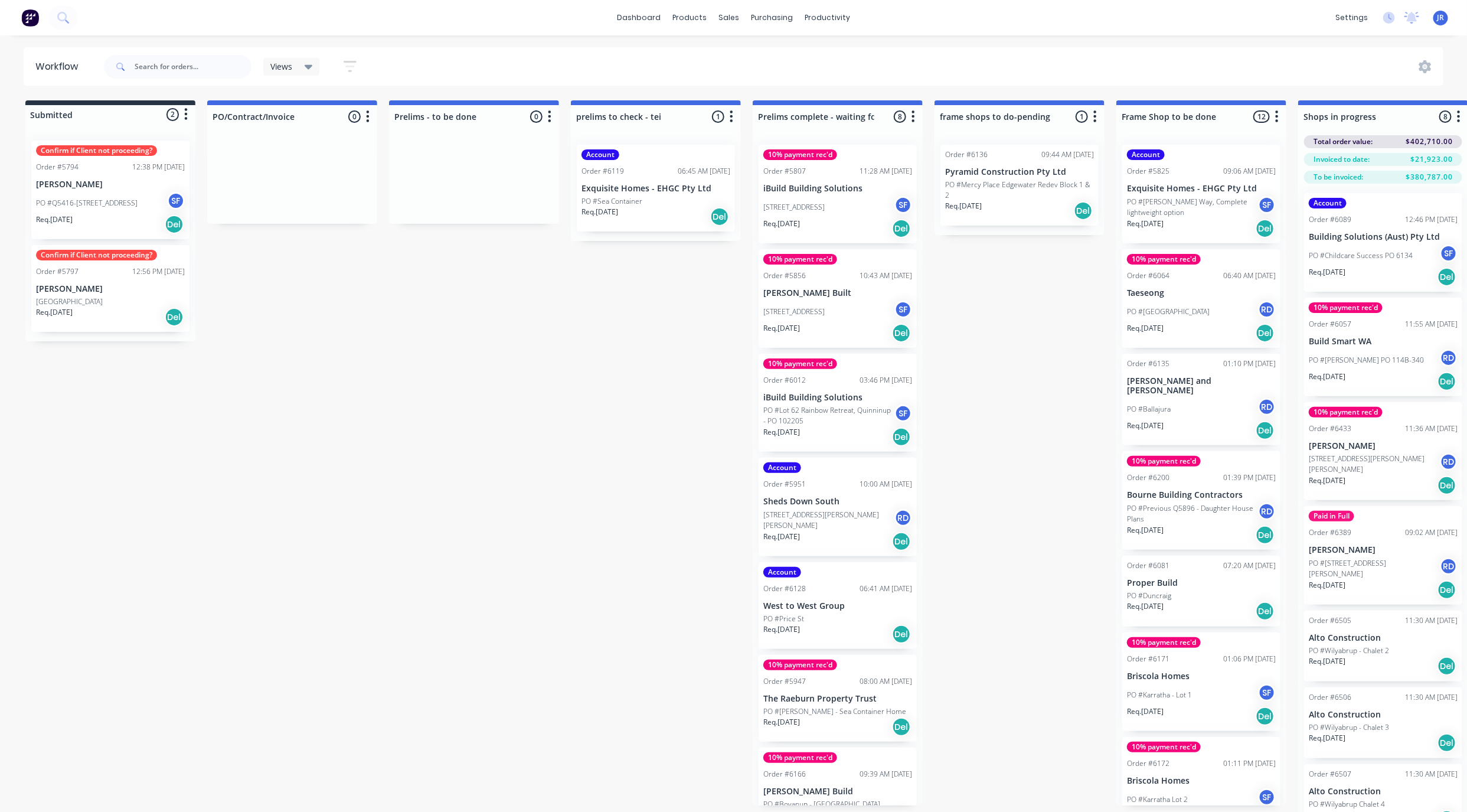
scroll to position [0, 1529]
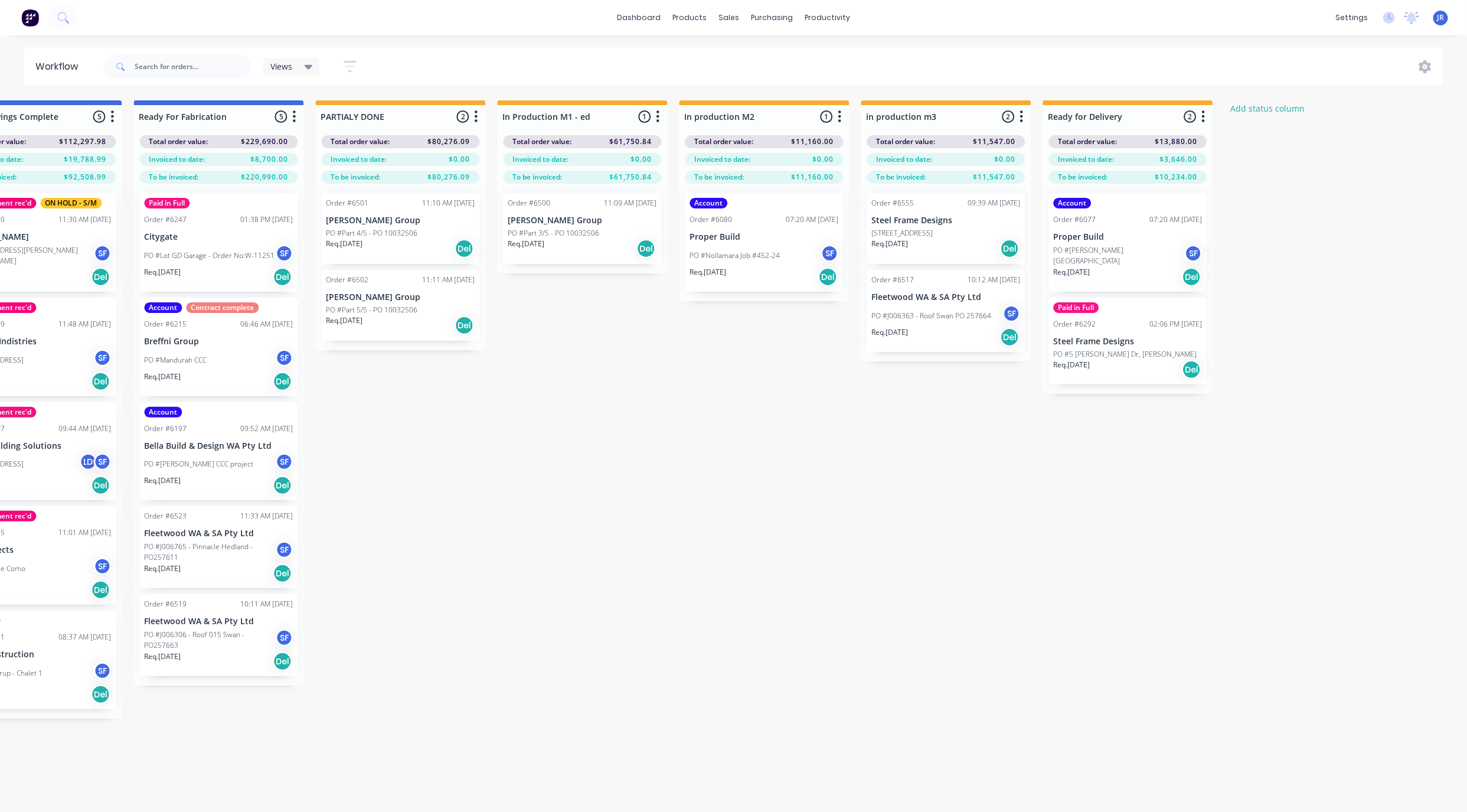
click at [1117, 373] on div "Req. [DATE] Del" at bounding box center [1128, 369] width 149 height 20
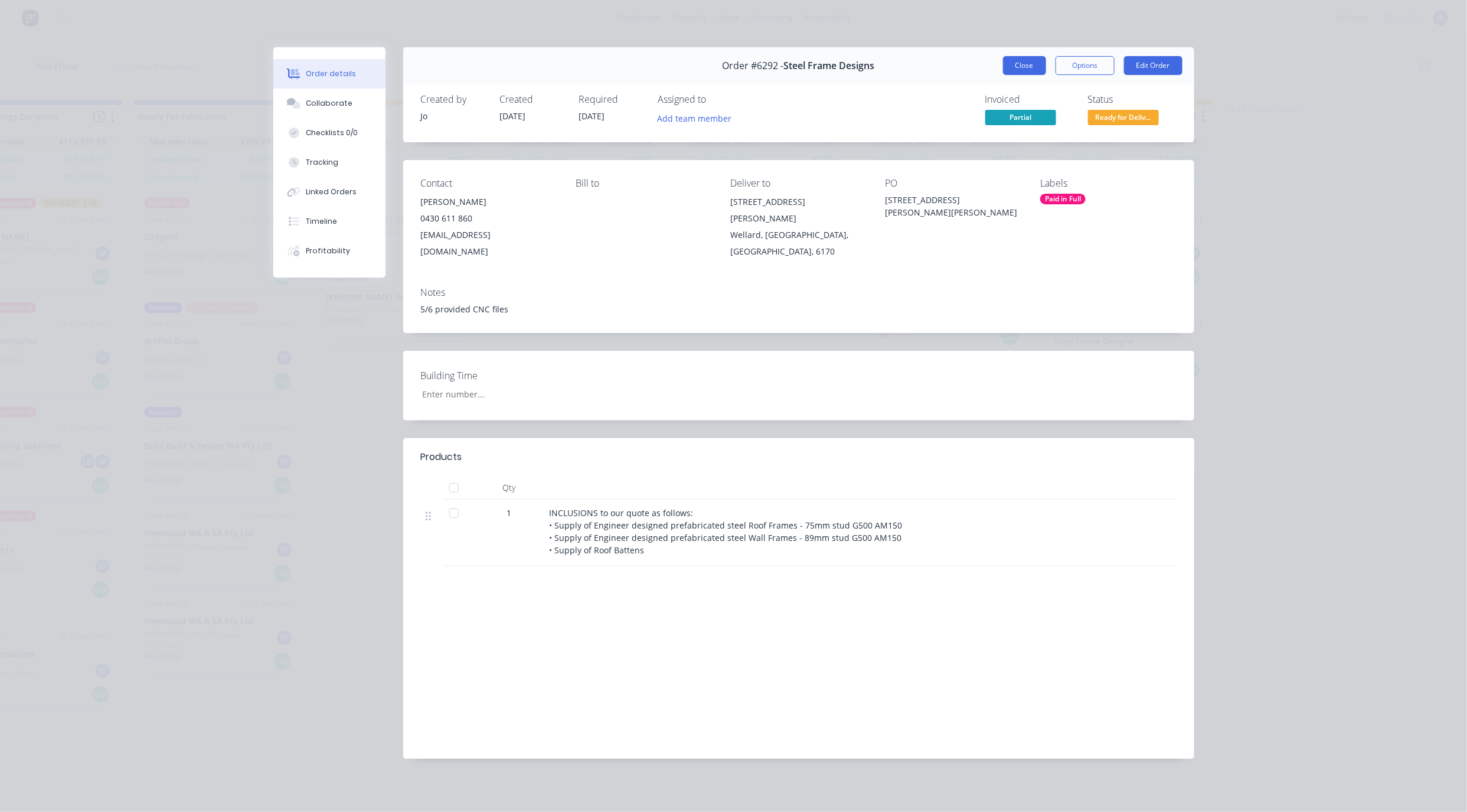
click at [1024, 58] on button "Close" at bounding box center [1025, 65] width 43 height 19
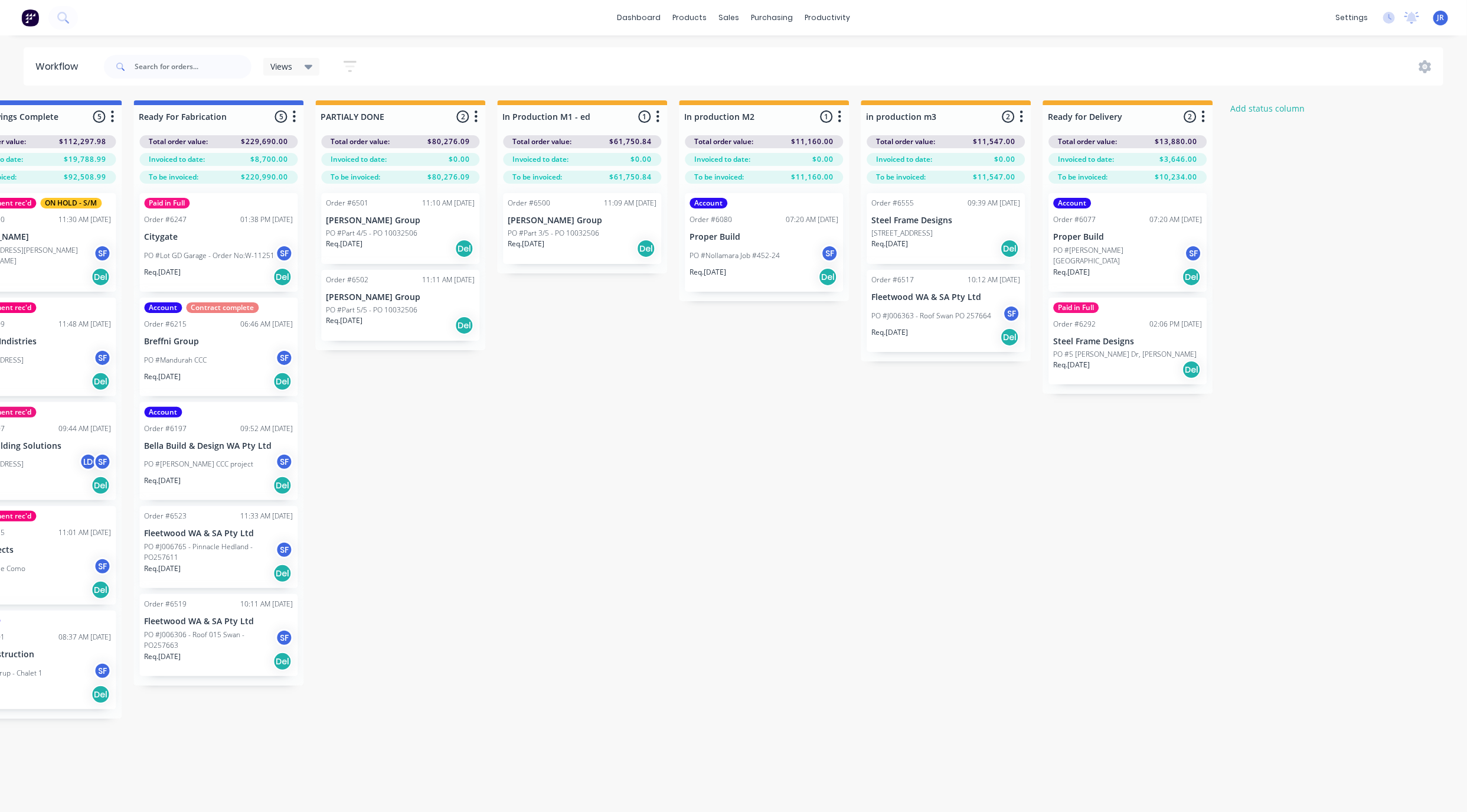
click at [945, 248] on div "Req. [DATE] Del" at bounding box center [946, 248] width 149 height 20
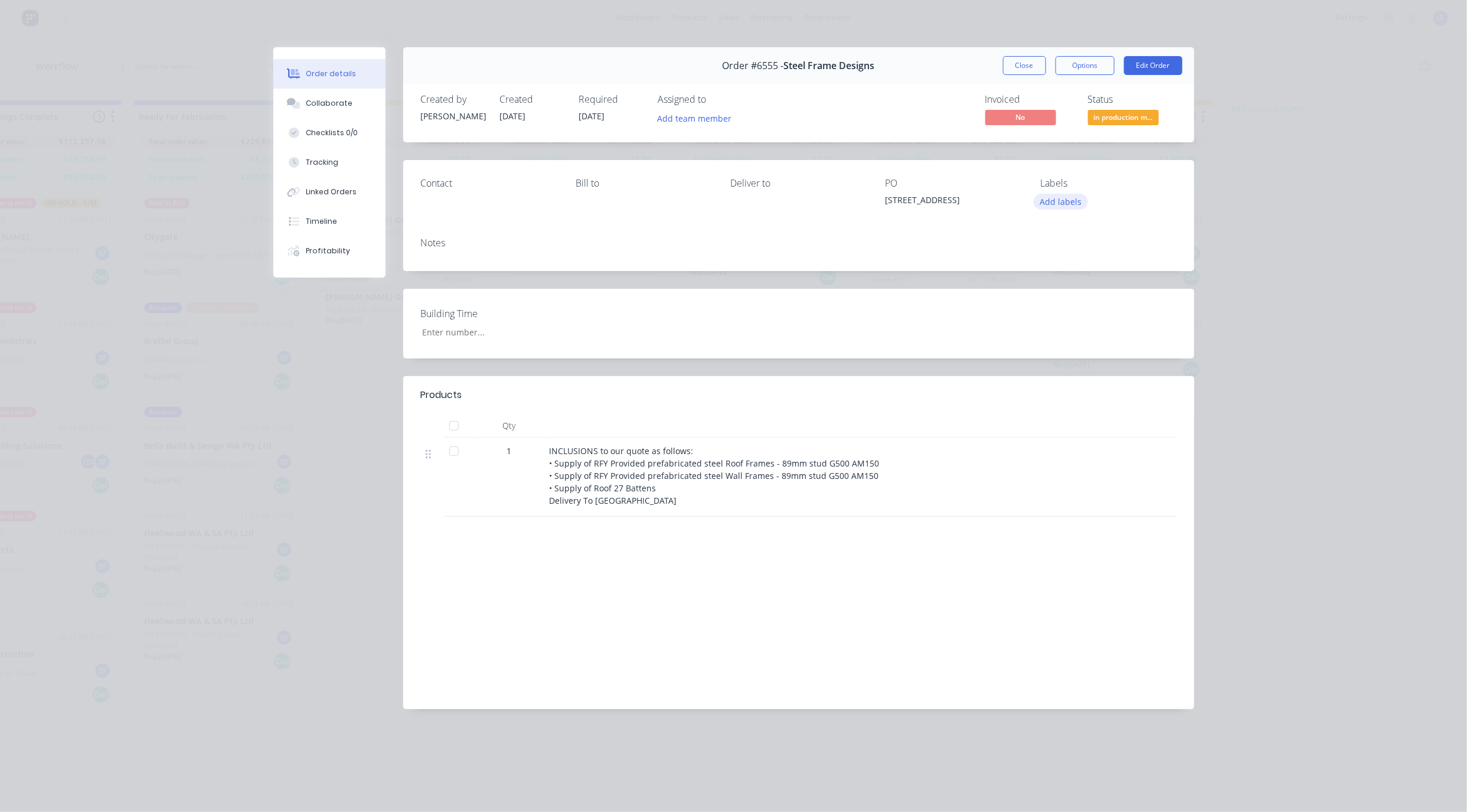
click at [1051, 204] on button "Add labels" at bounding box center [1061, 201] width 55 height 16
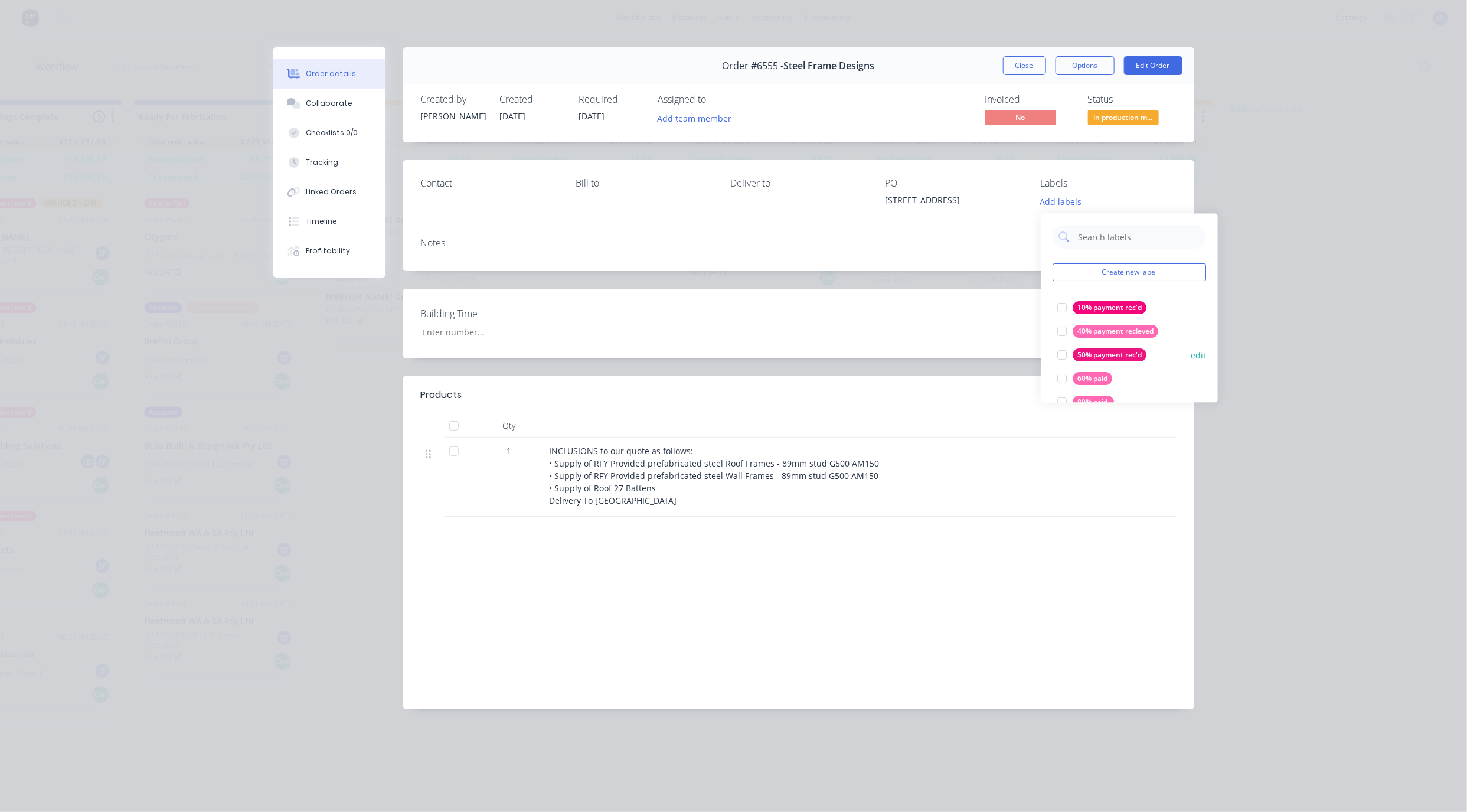
click at [1065, 356] on div at bounding box center [1062, 355] width 24 height 24
click at [1162, 163] on div "Contact Bill to Deliver to [STREET_ADDRESS] Labels 50% payment rec'd" at bounding box center [799, 194] width 792 height 68
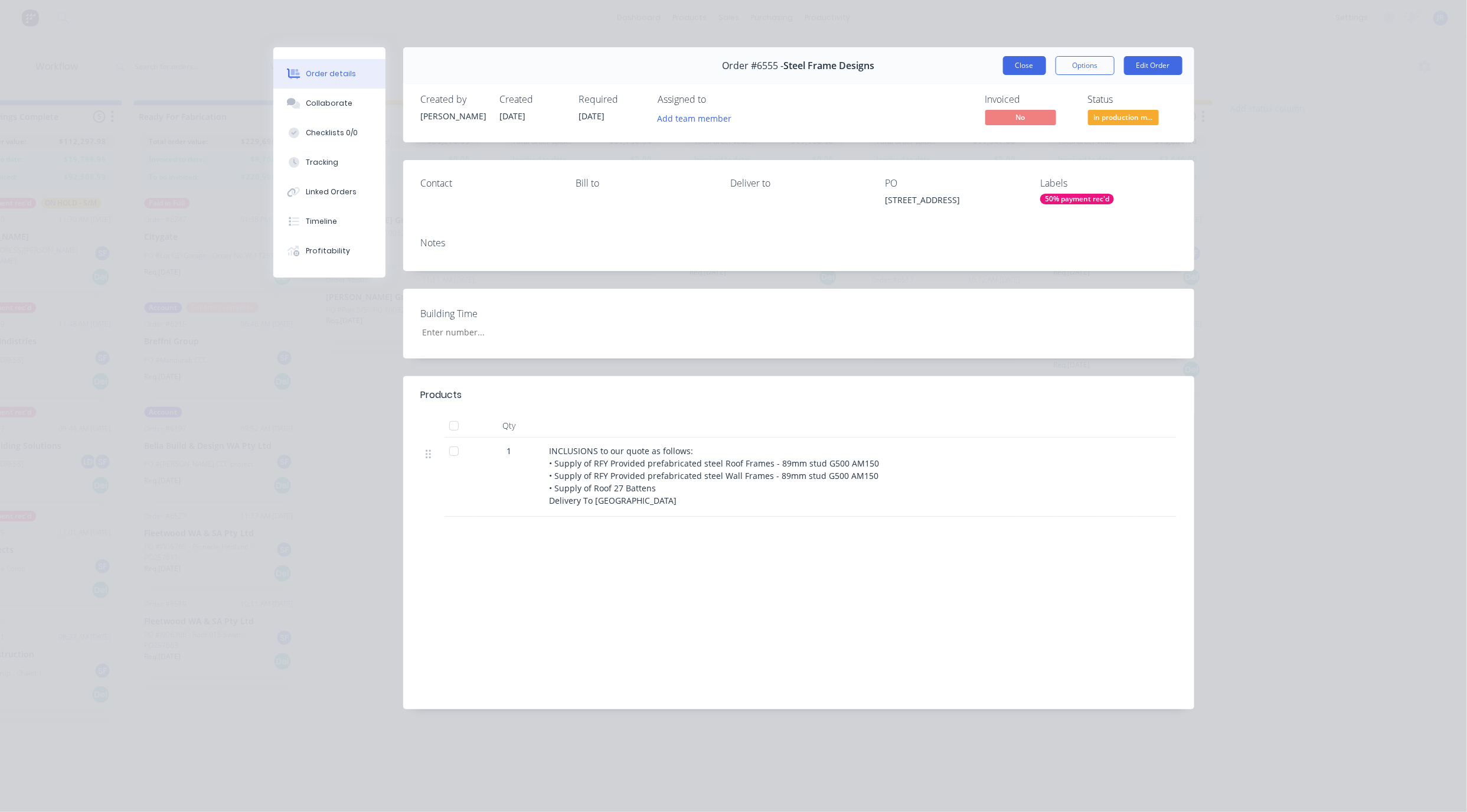
click at [1035, 65] on button "Close" at bounding box center [1025, 65] width 43 height 19
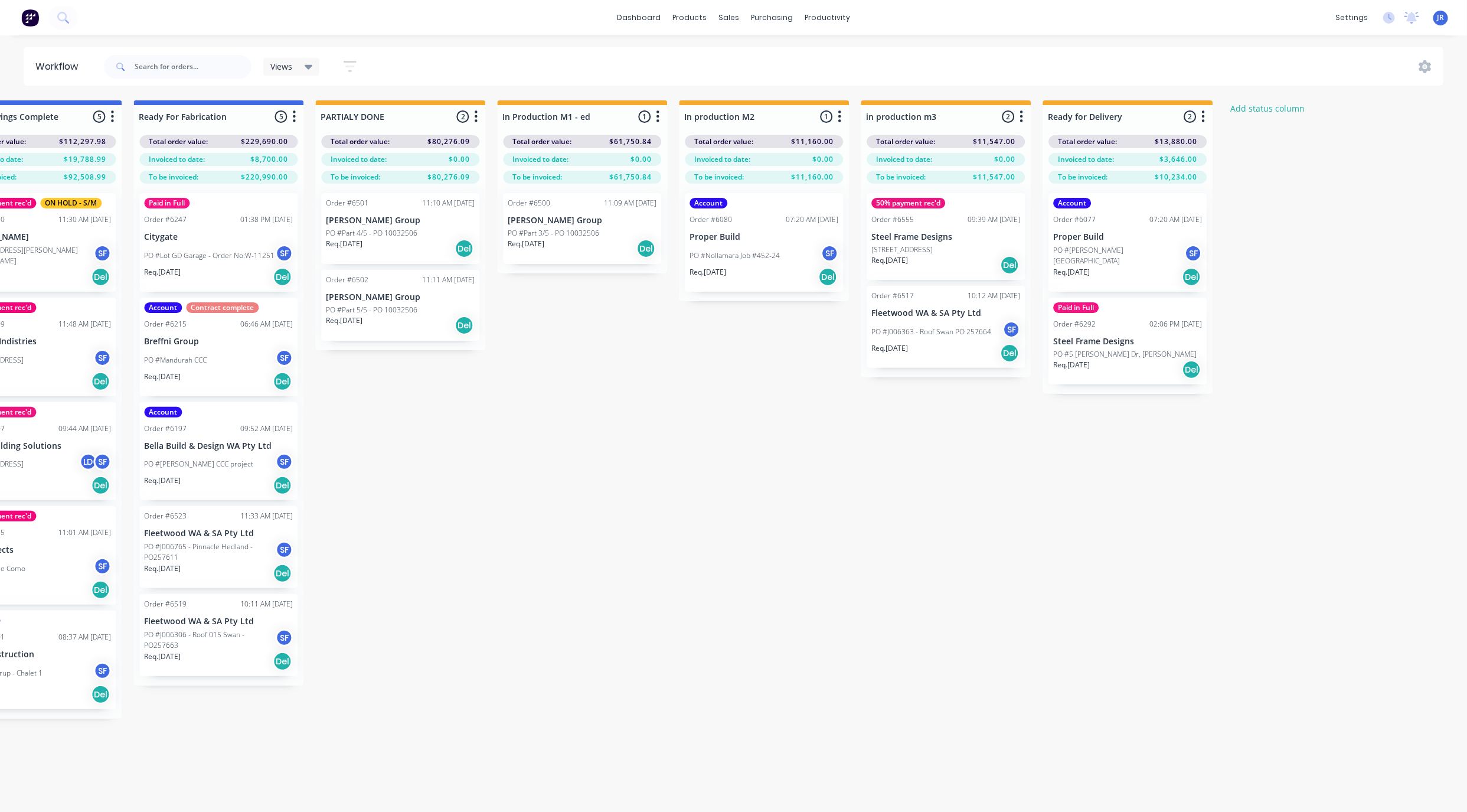
click at [962, 339] on div "PO #J006363 - Roof Swan PO 257664 SF" at bounding box center [946, 332] width 149 height 23
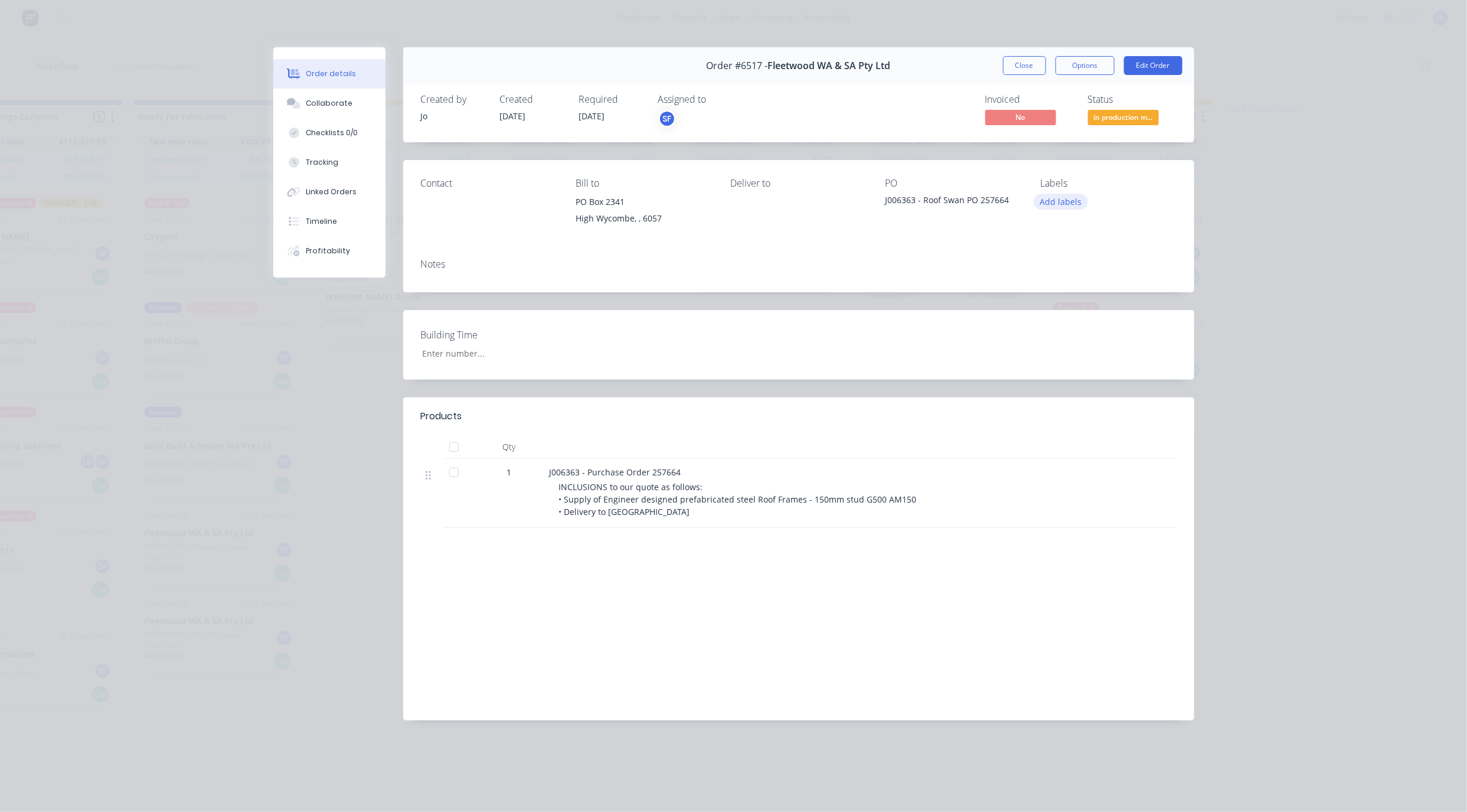
click at [1053, 201] on button "Add labels" at bounding box center [1061, 201] width 55 height 16
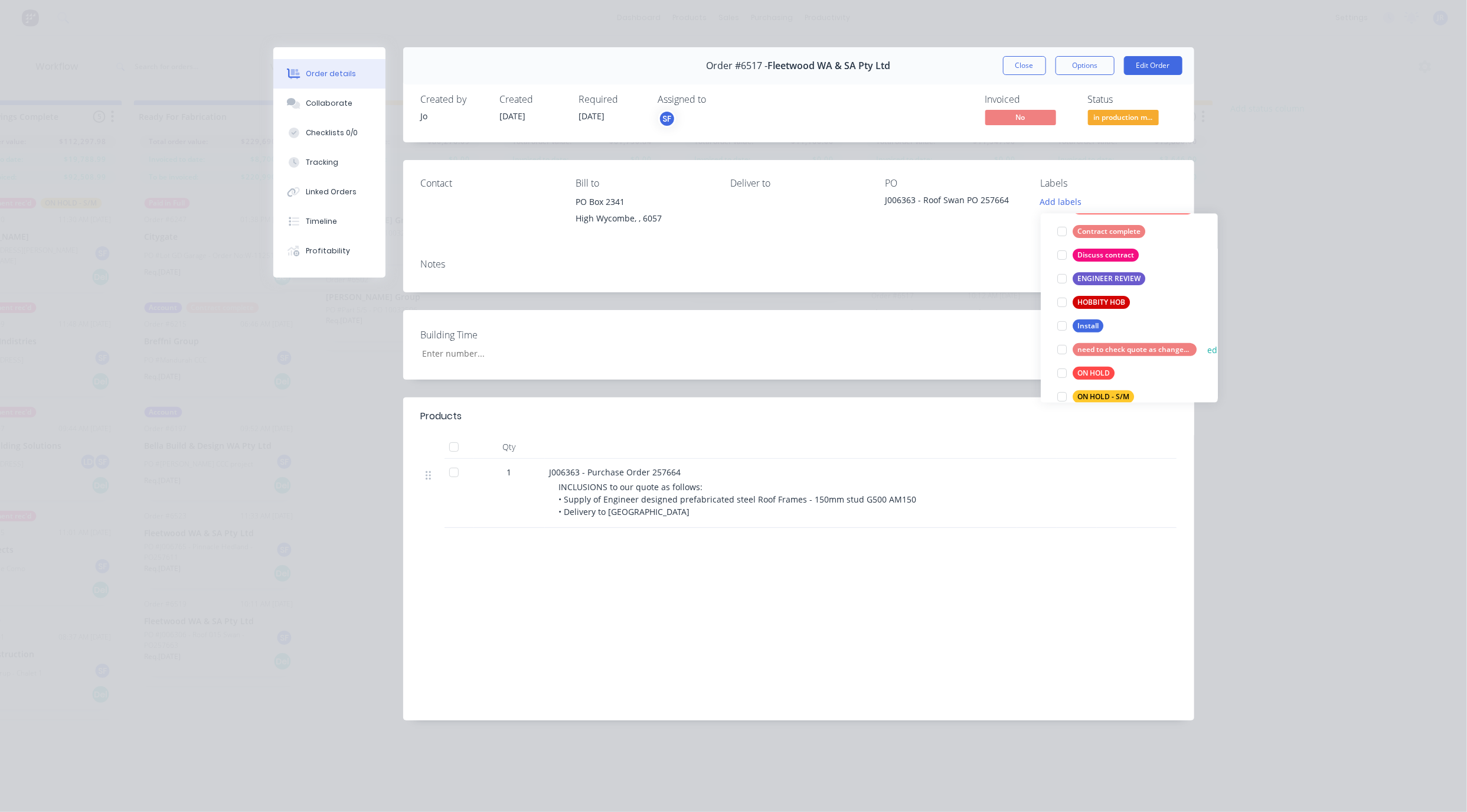
scroll to position [177, 0]
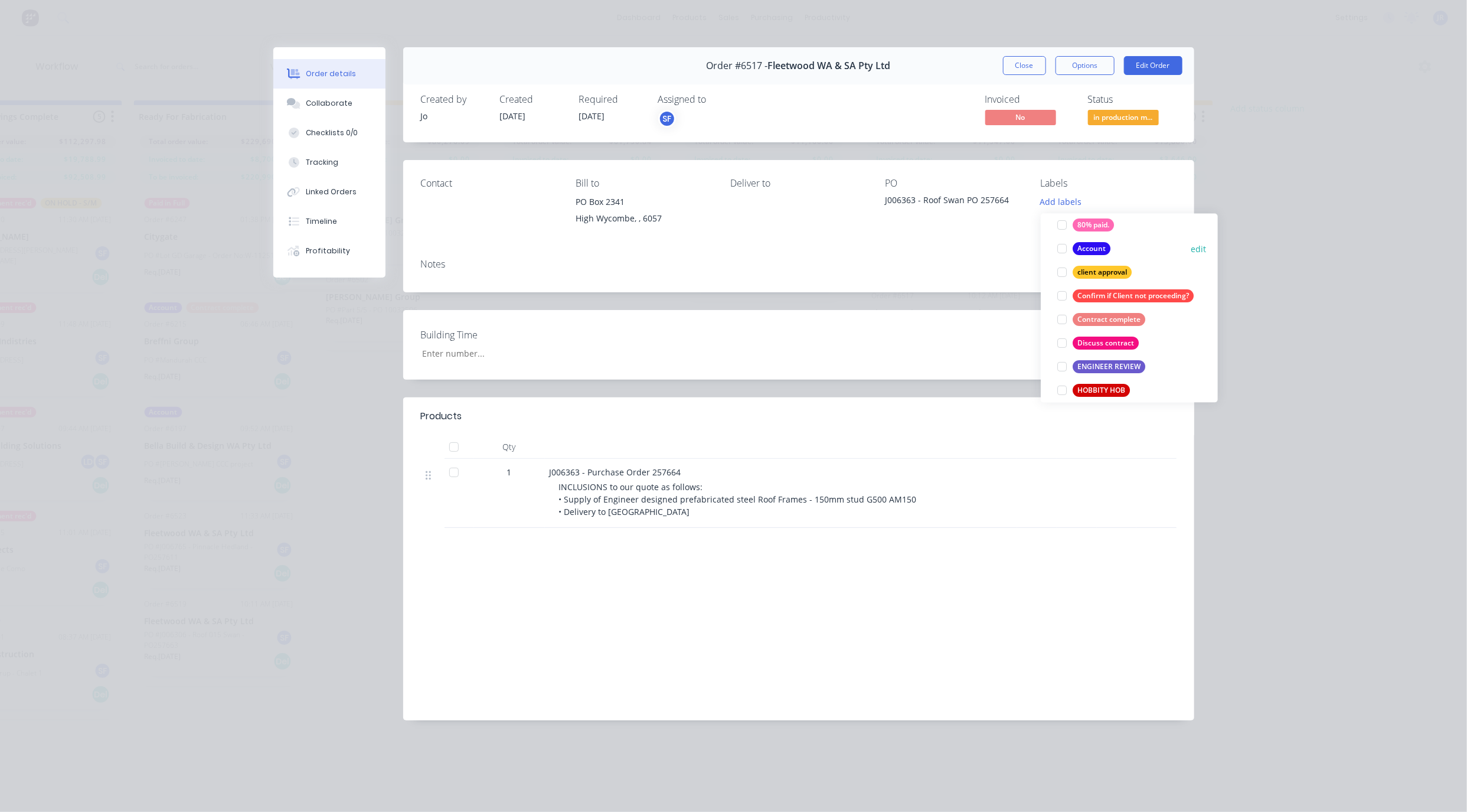
click at [1063, 248] on div at bounding box center [1062, 249] width 24 height 24
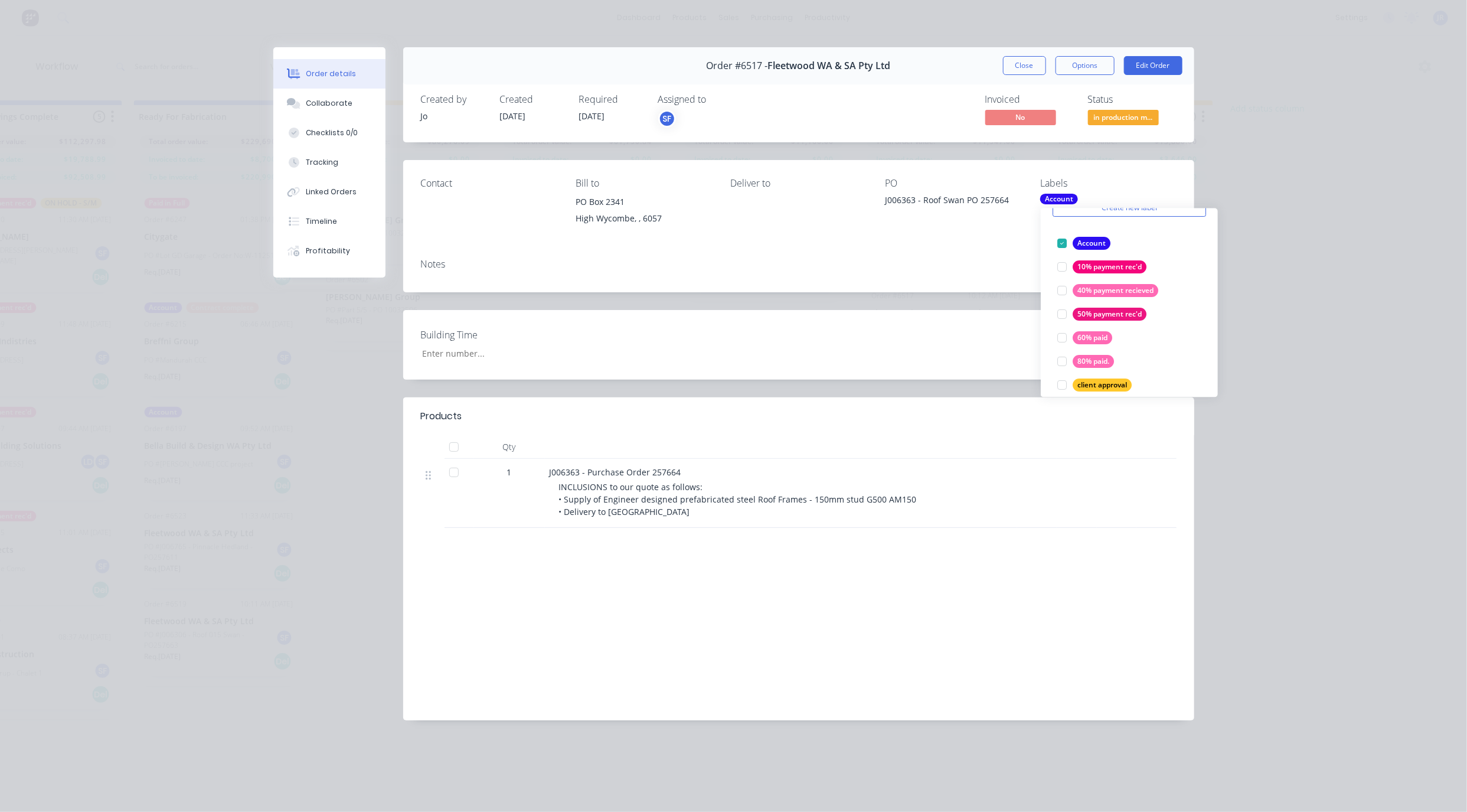
click at [1128, 177] on div "Contact [PERSON_NAME] to [STREET_ADDRESS] Deliver to PO J006363 - Roof Swan PO …" at bounding box center [799, 205] width 792 height 90
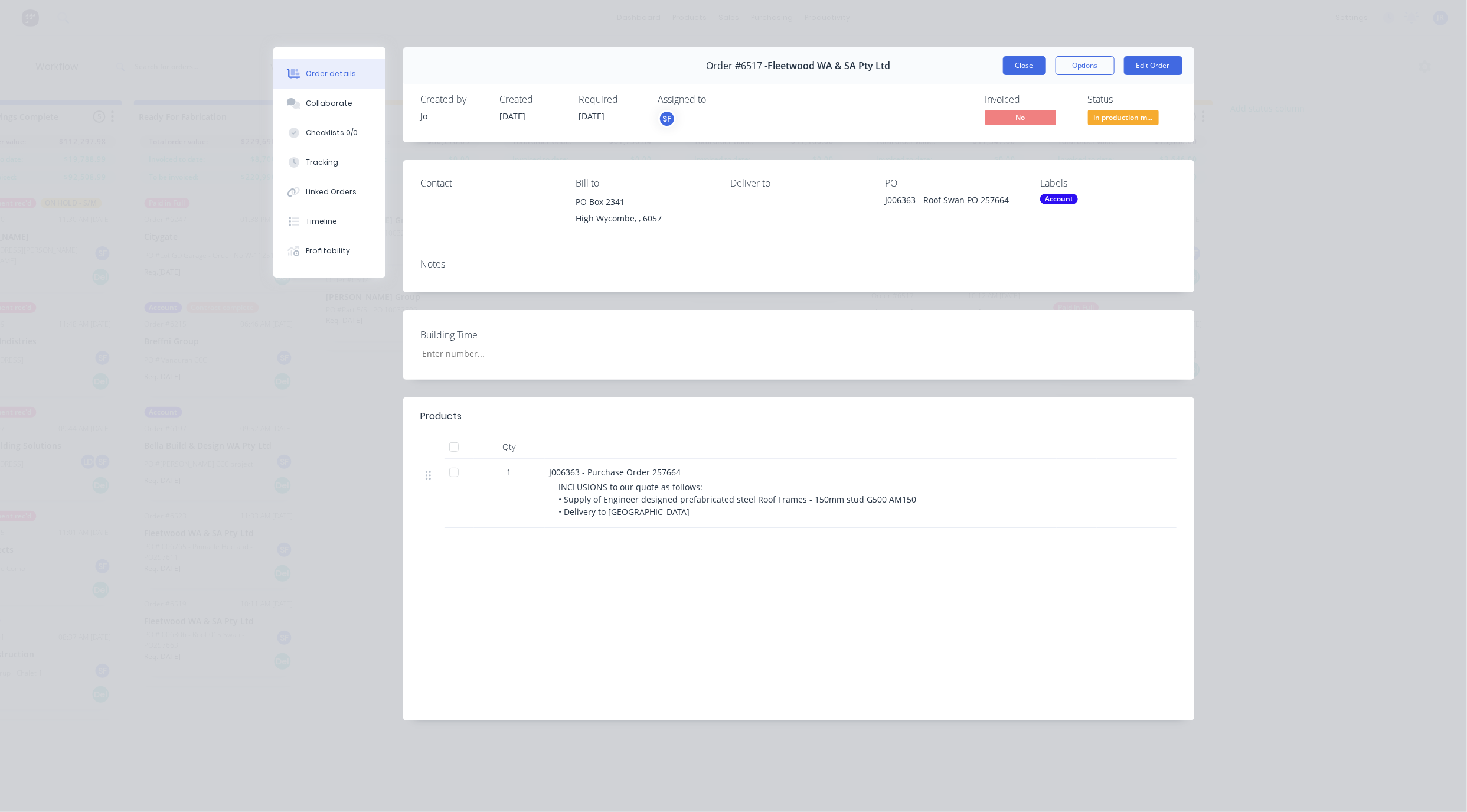
click at [1038, 69] on button "Close" at bounding box center [1025, 65] width 43 height 19
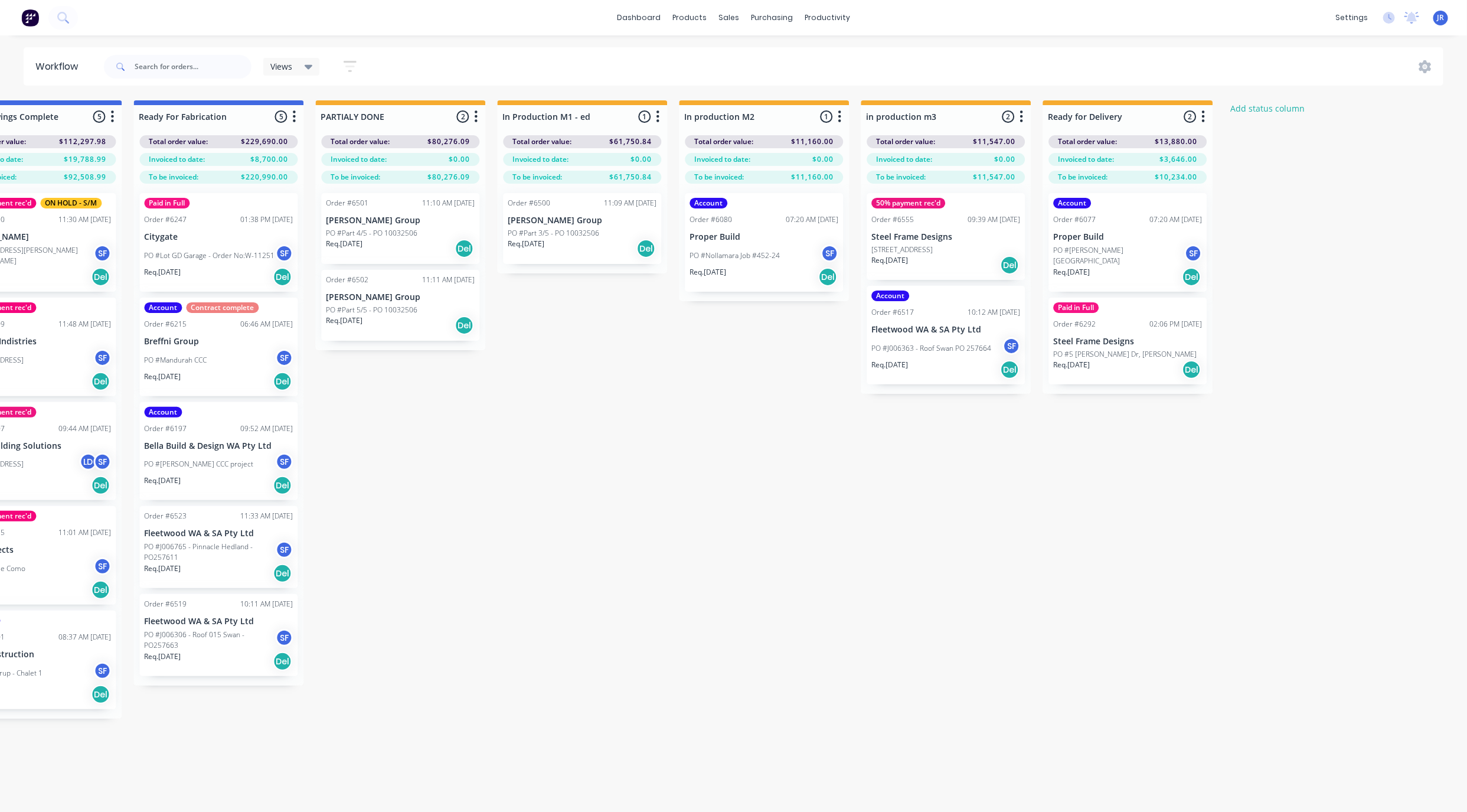
click at [592, 240] on div "Req. [DATE] Del" at bounding box center [582, 248] width 149 height 20
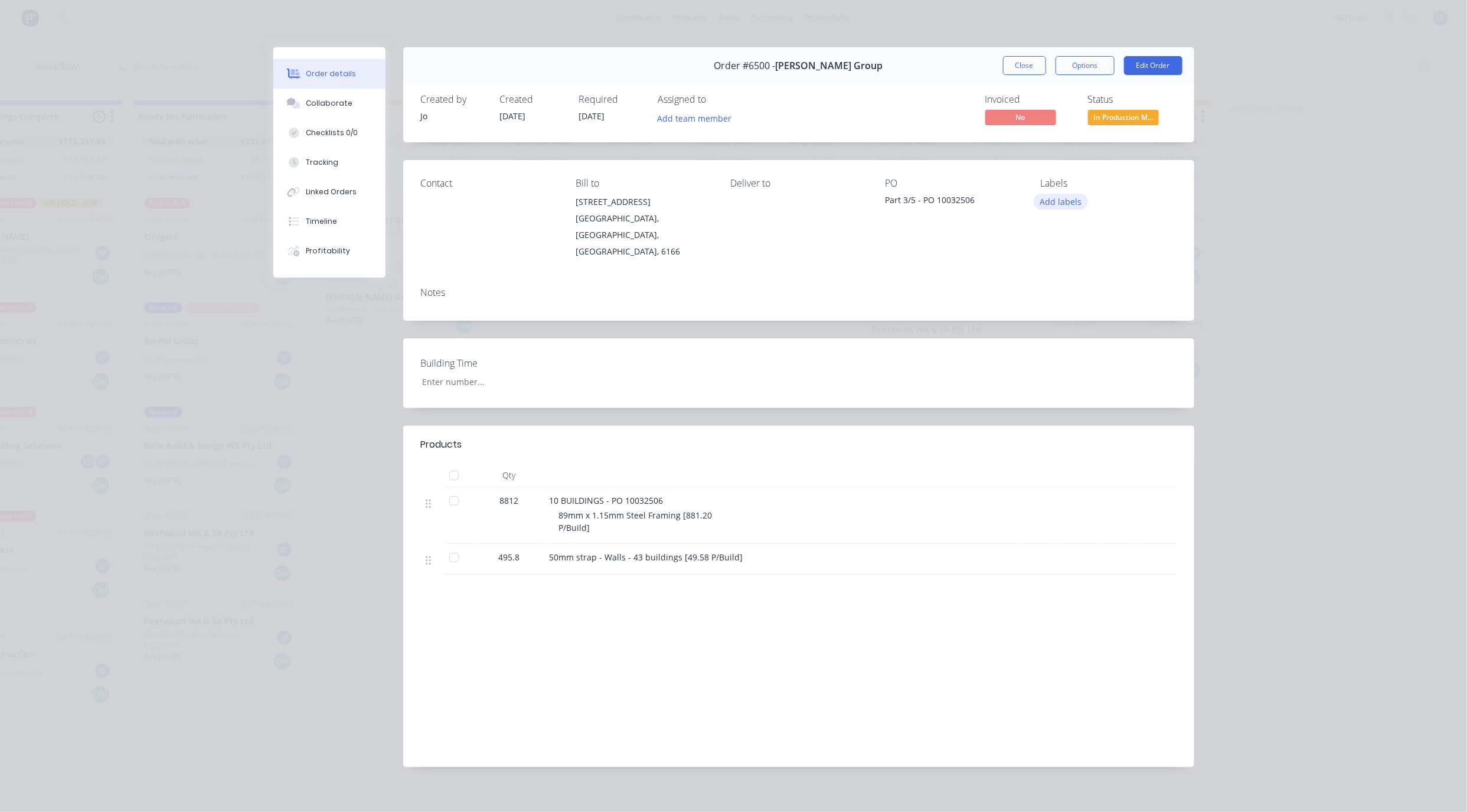
click at [1065, 198] on button "Add labels" at bounding box center [1061, 201] width 55 height 16
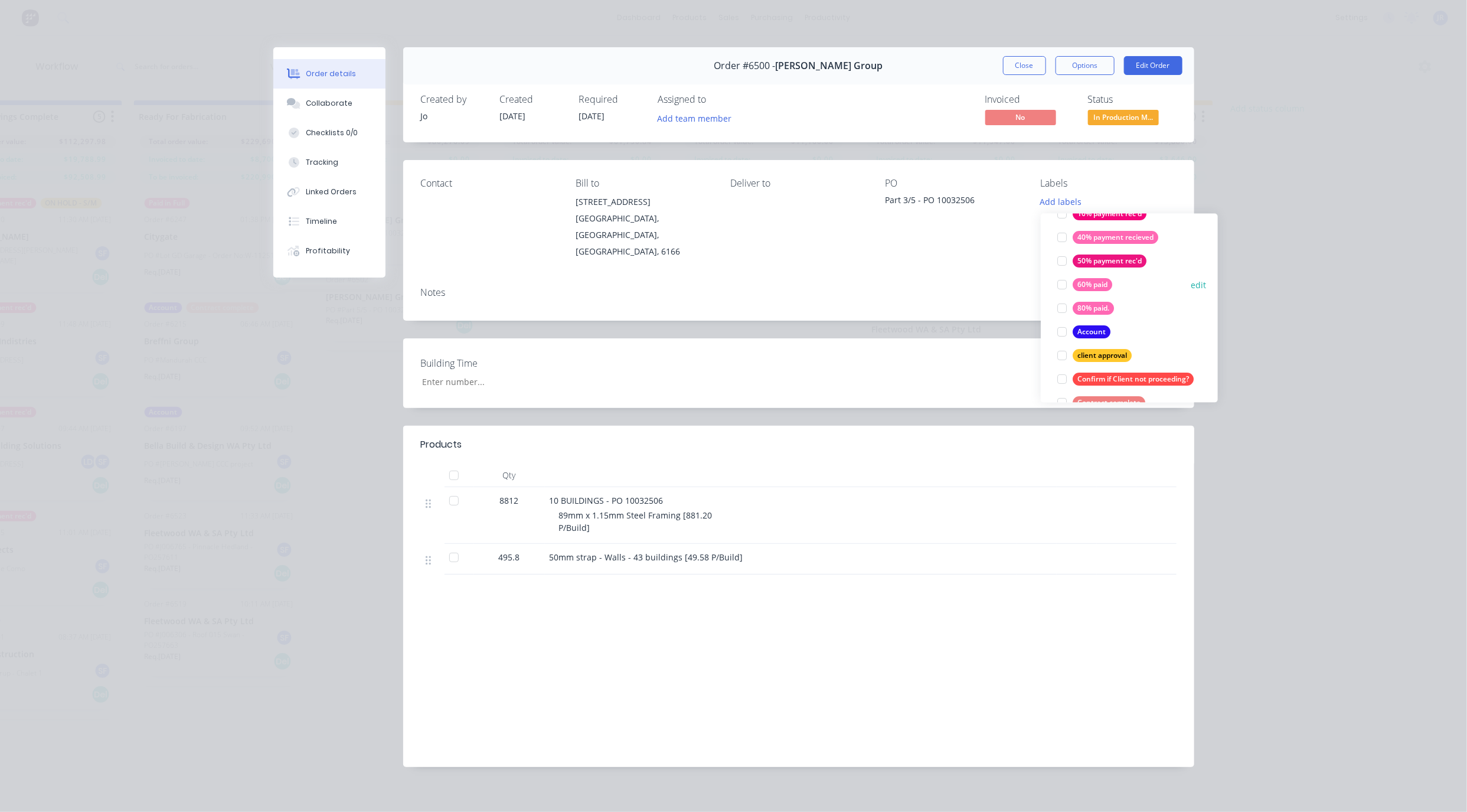
scroll to position [177, 0]
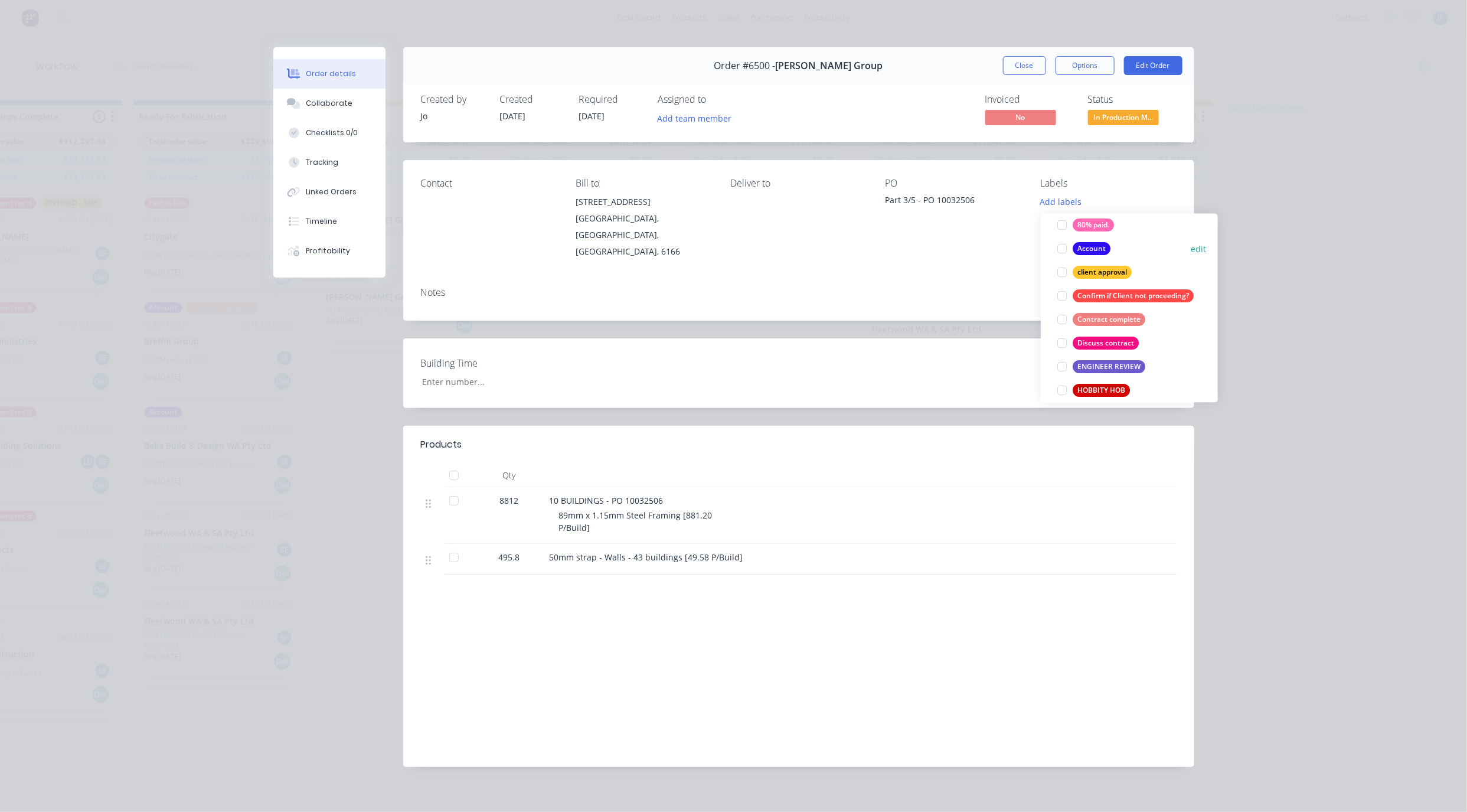
click at [1061, 248] on div at bounding box center [1062, 249] width 24 height 24
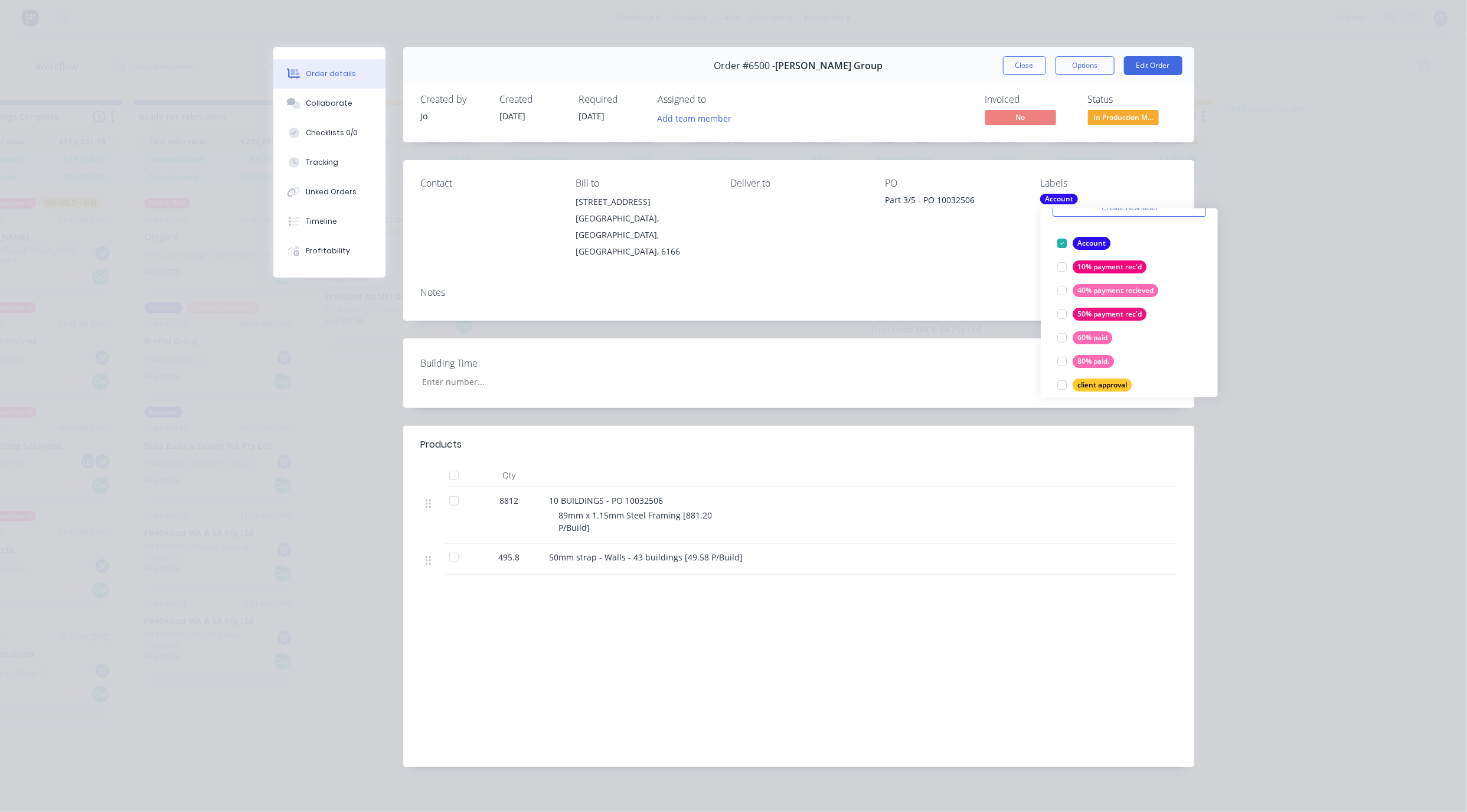
click at [1159, 167] on div "Contact Bill to [STREET_ADDRESS][PERSON_NAME] Deliver to PO Part 3/5 - PO 10032…" at bounding box center [799, 219] width 792 height 118
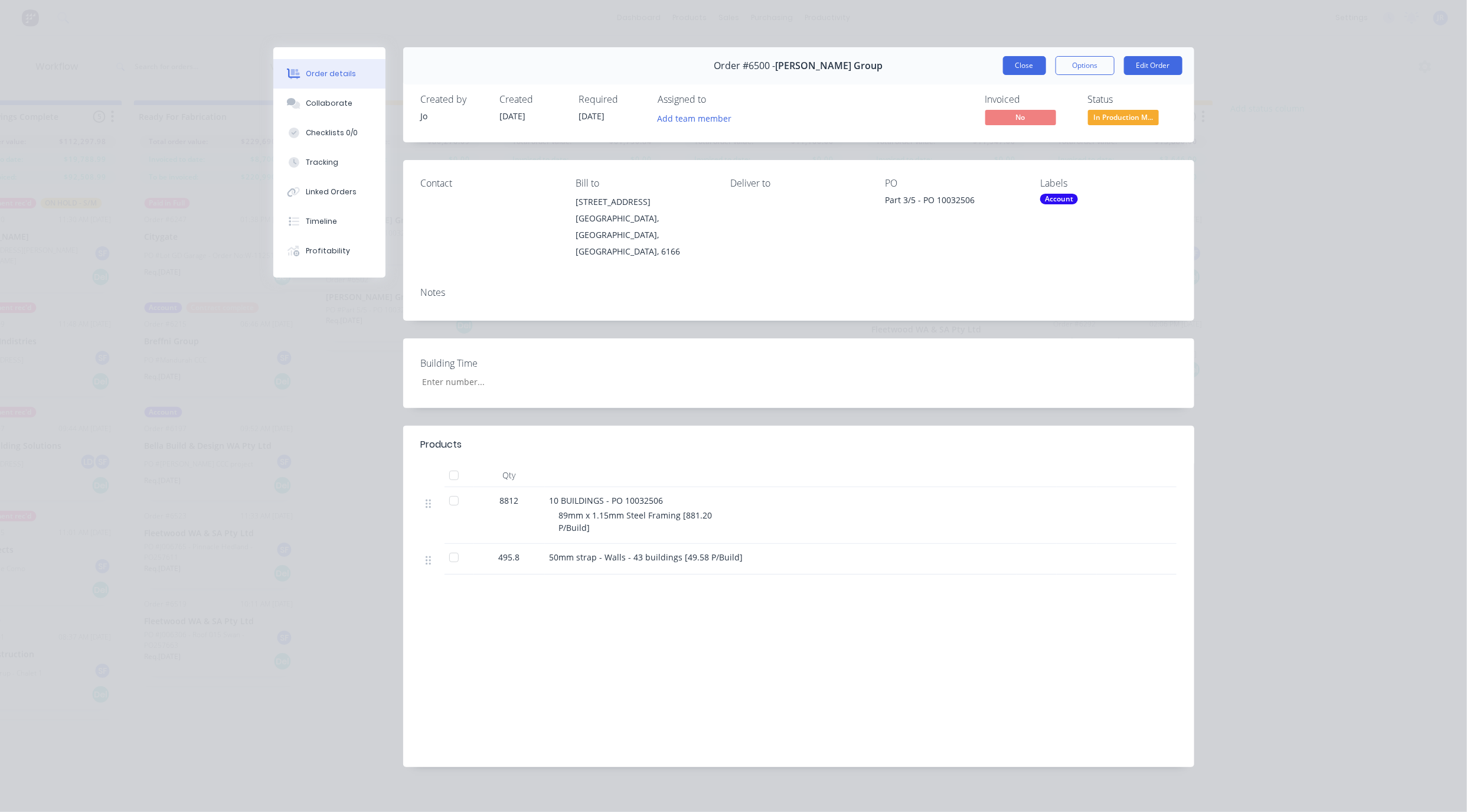
click at [1021, 66] on button "Close" at bounding box center [1025, 65] width 43 height 19
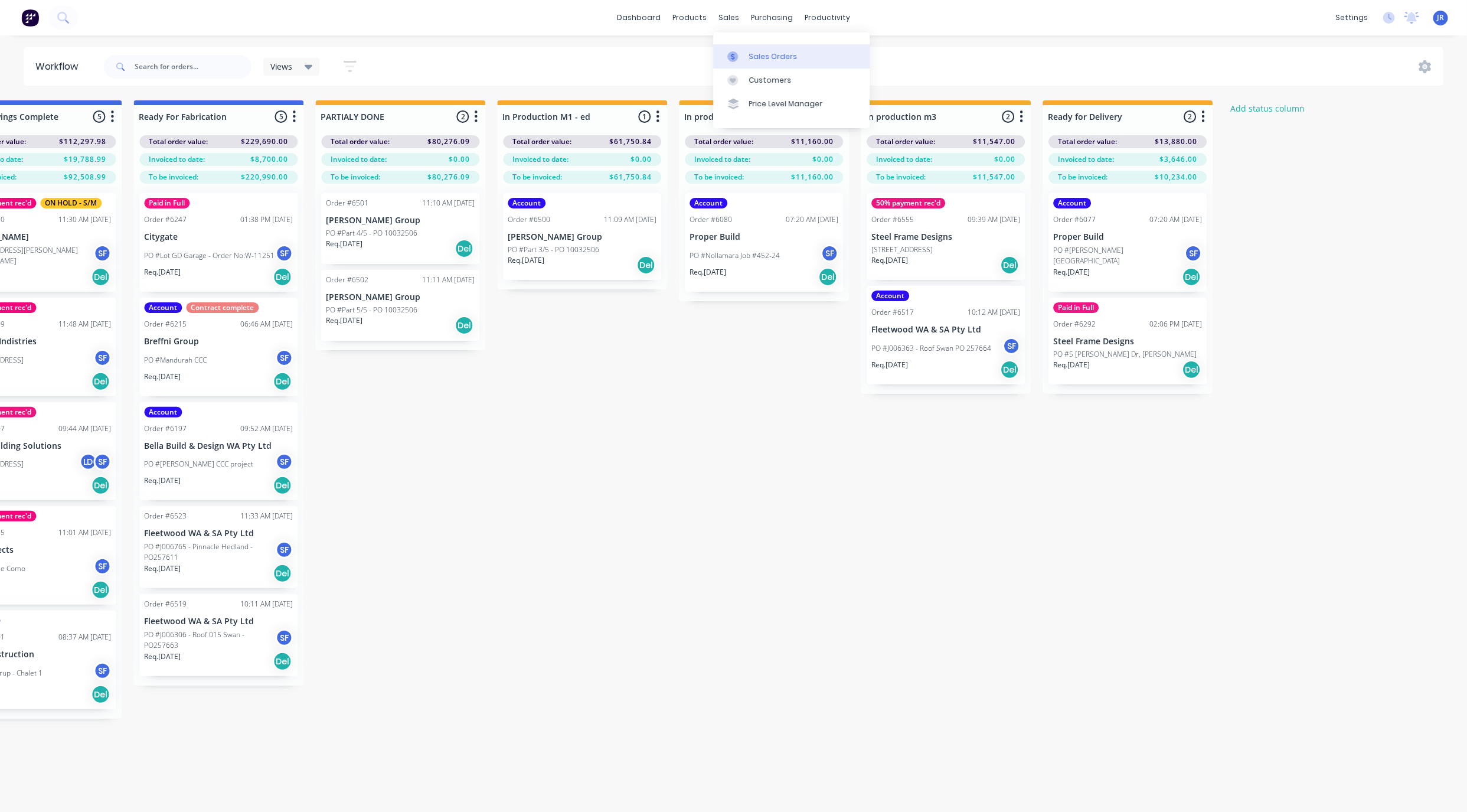
click at [742, 50] on link "Sales Orders" at bounding box center [792, 56] width 157 height 24
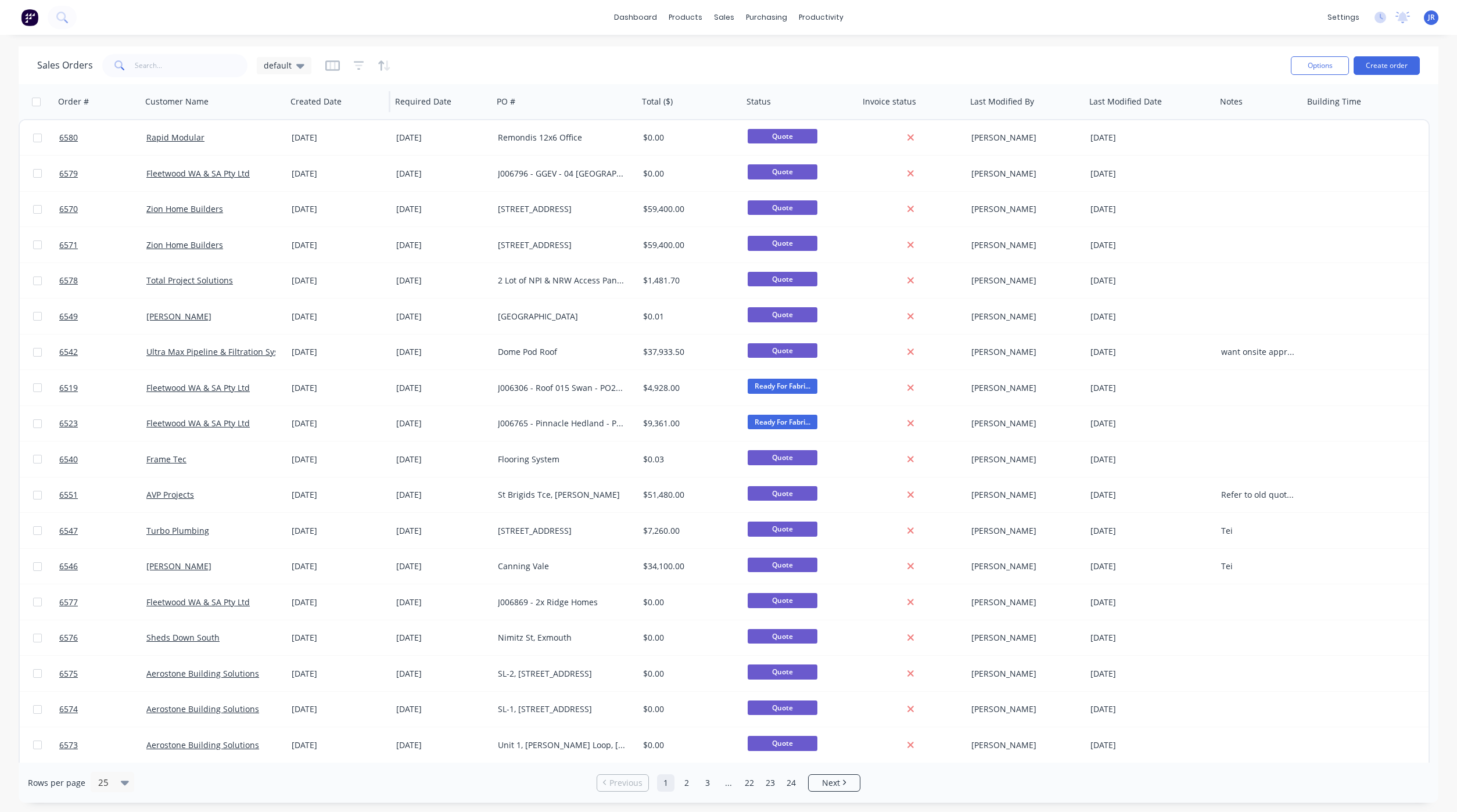
click at [302, 86] on div "Created Date" at bounding box center [338, 102] width 105 height 35
click at [302, 58] on div "default" at bounding box center [284, 65] width 55 height 18
click at [299, 67] on icon at bounding box center [300, 66] width 8 height 5
click at [560, 18] on div "dashboard products sales purchasing productivity dashboard products Product Cat…" at bounding box center [728, 18] width 1457 height 35
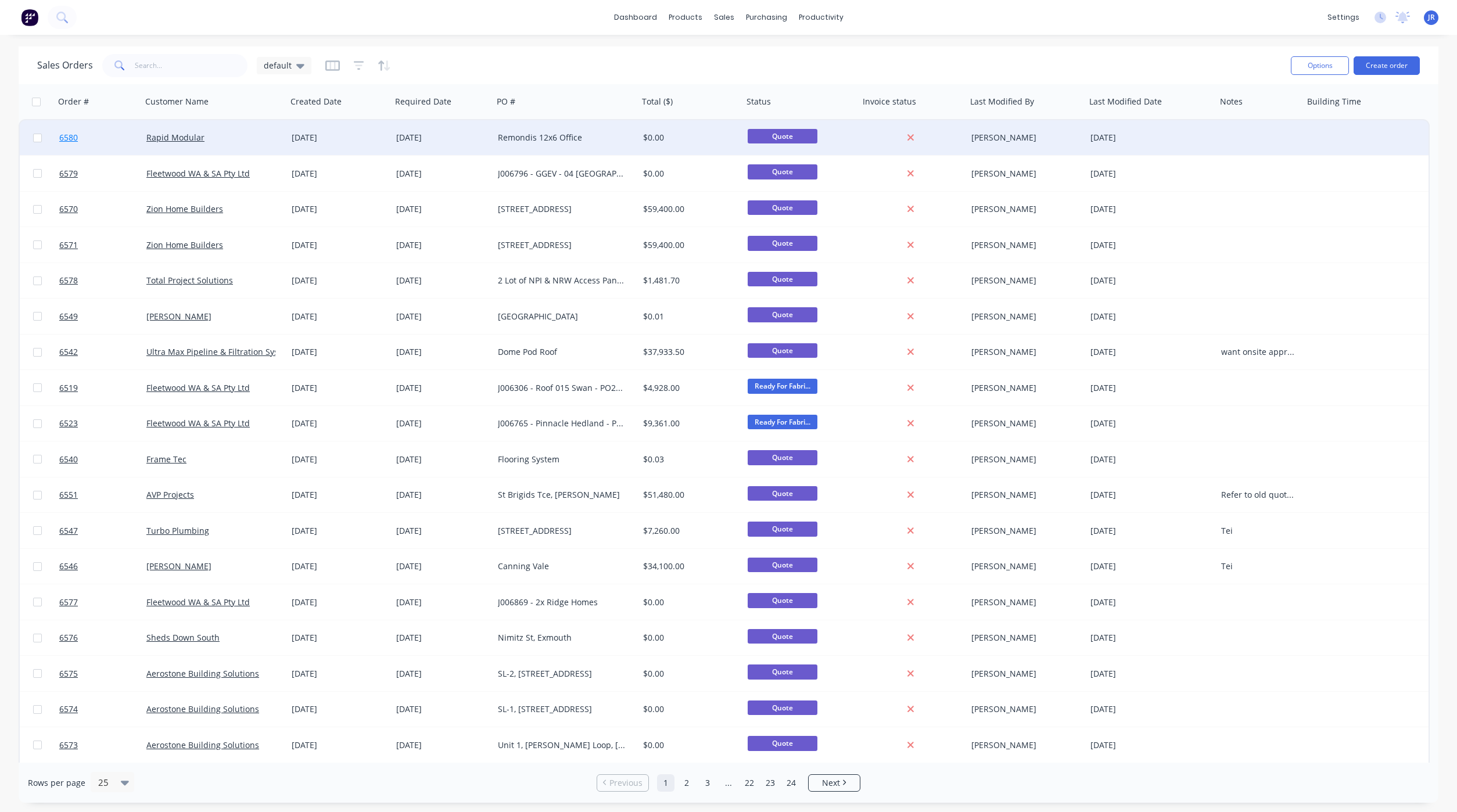
click at [66, 135] on span "6580" at bounding box center [69, 137] width 19 height 12
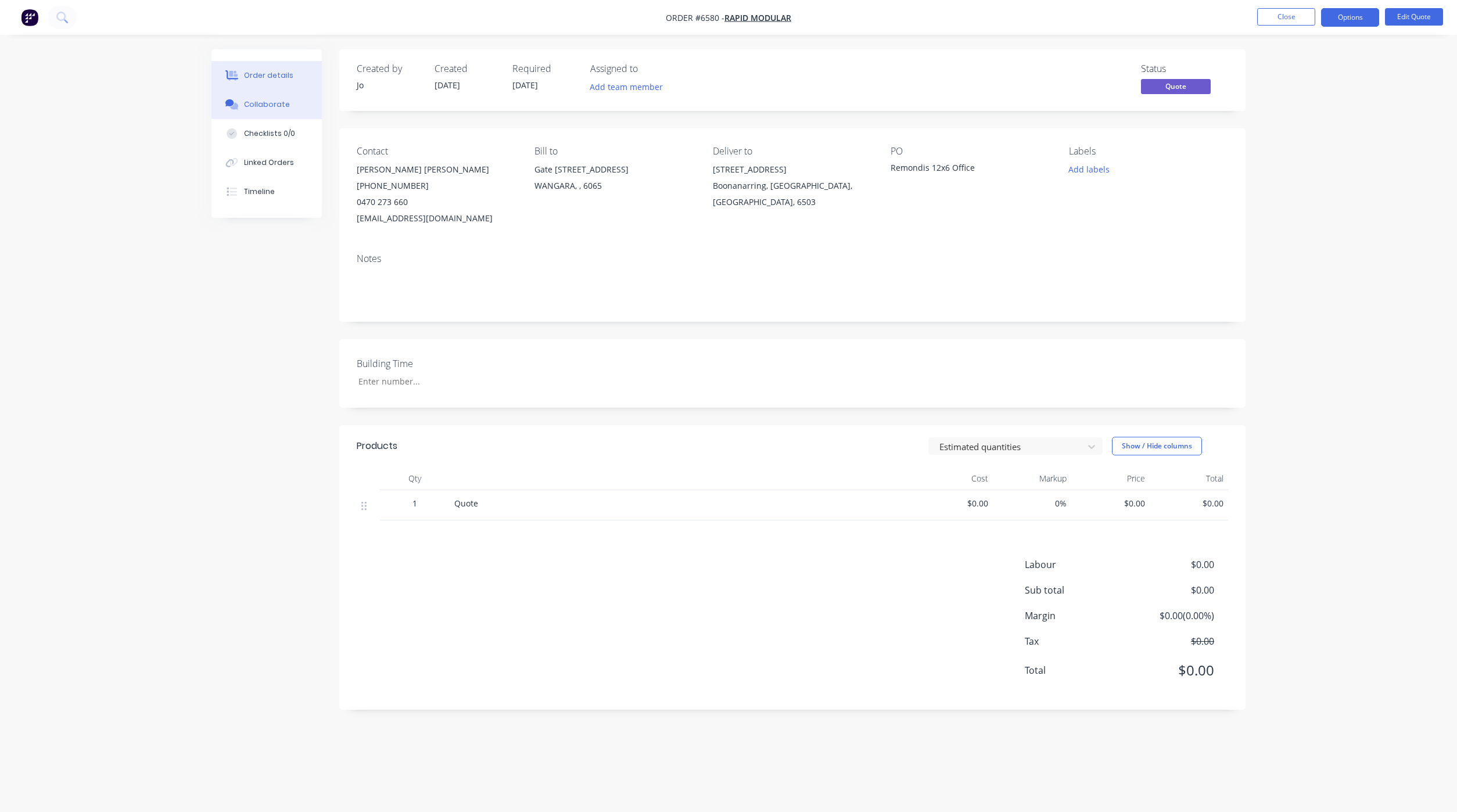
click at [268, 111] on button "Collaborate" at bounding box center [266, 104] width 110 height 29
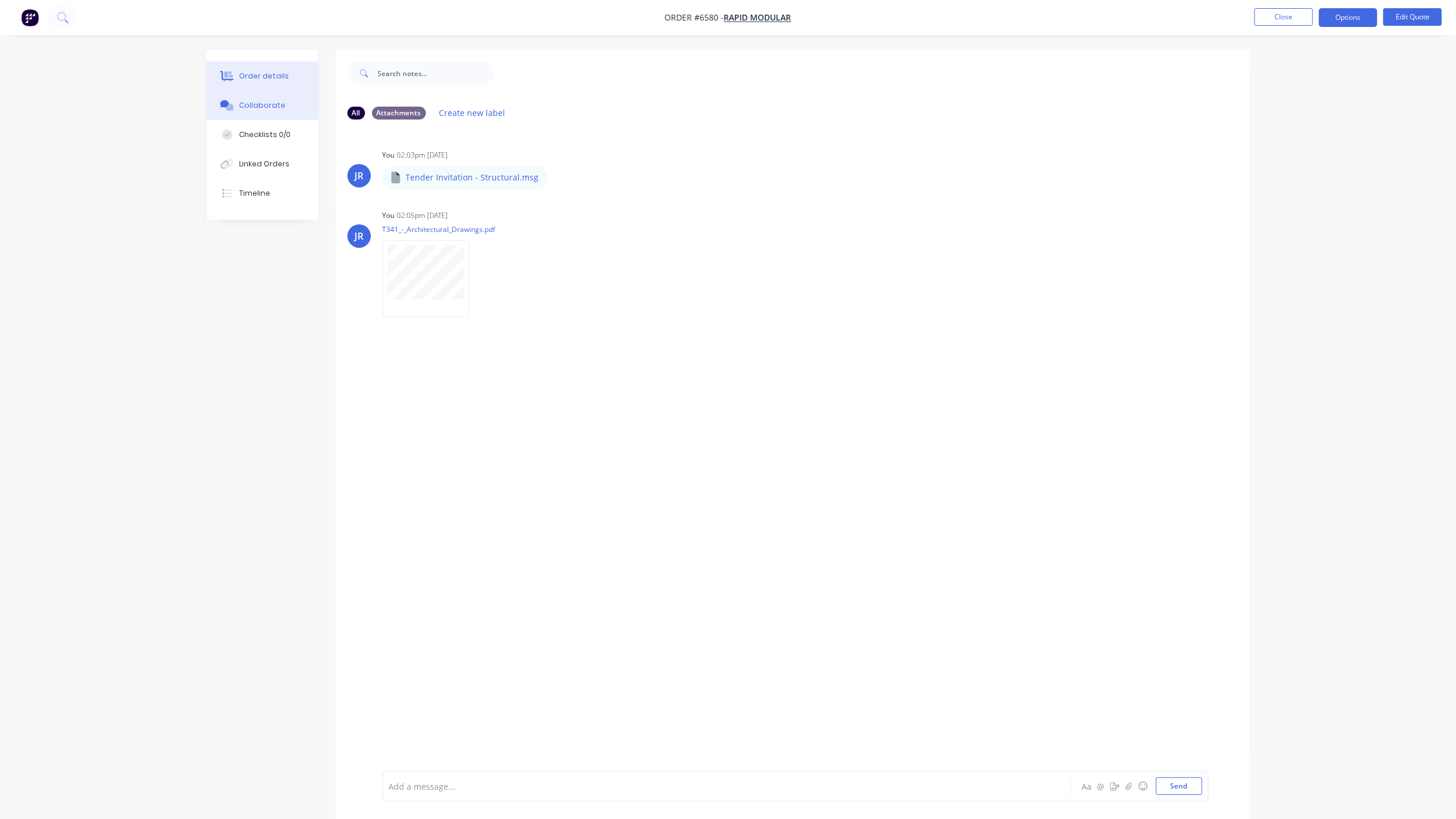
click at [268, 73] on div "Order details" at bounding box center [263, 76] width 50 height 10
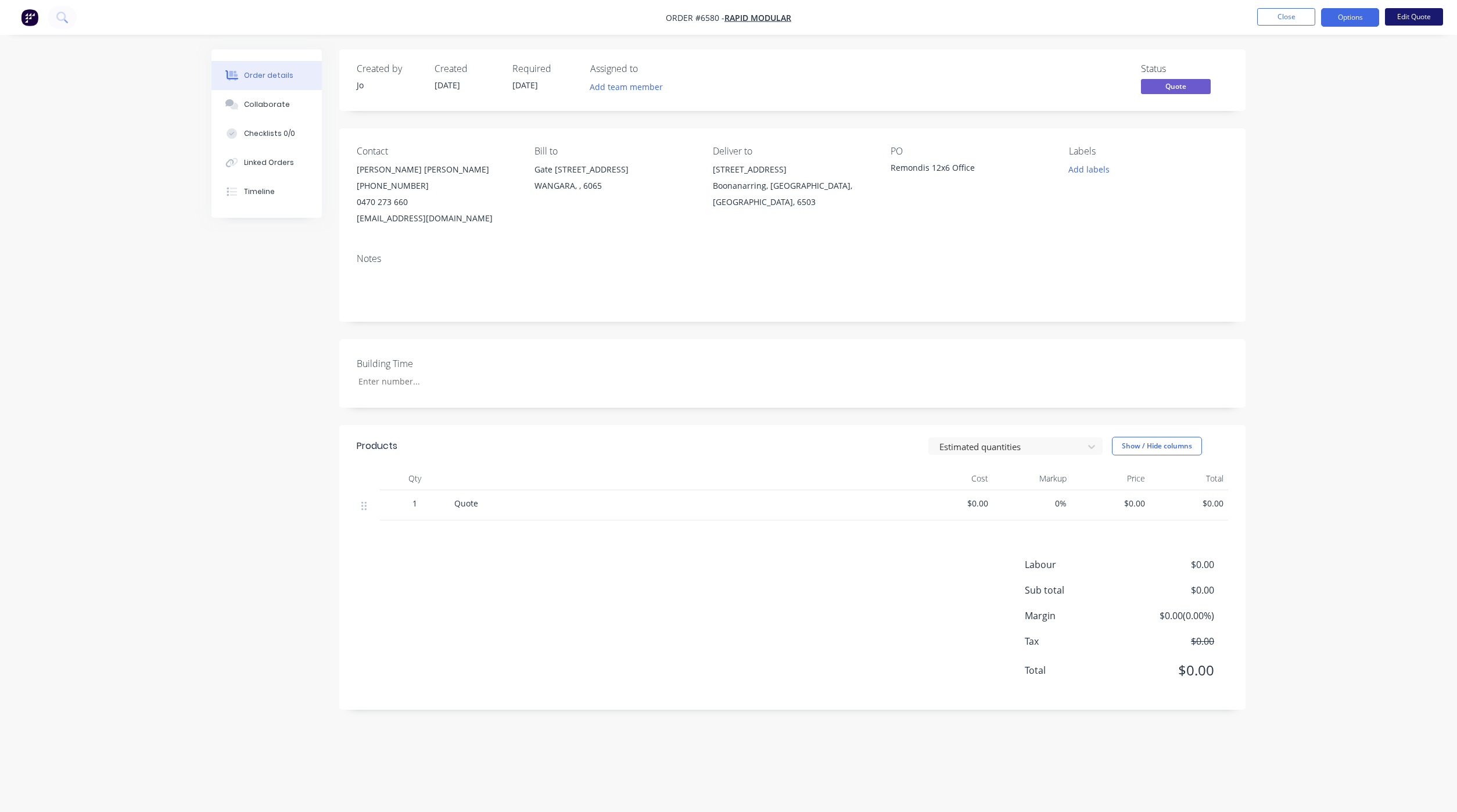
click at [1423, 21] on button "Edit Quote" at bounding box center [1413, 17] width 58 height 18
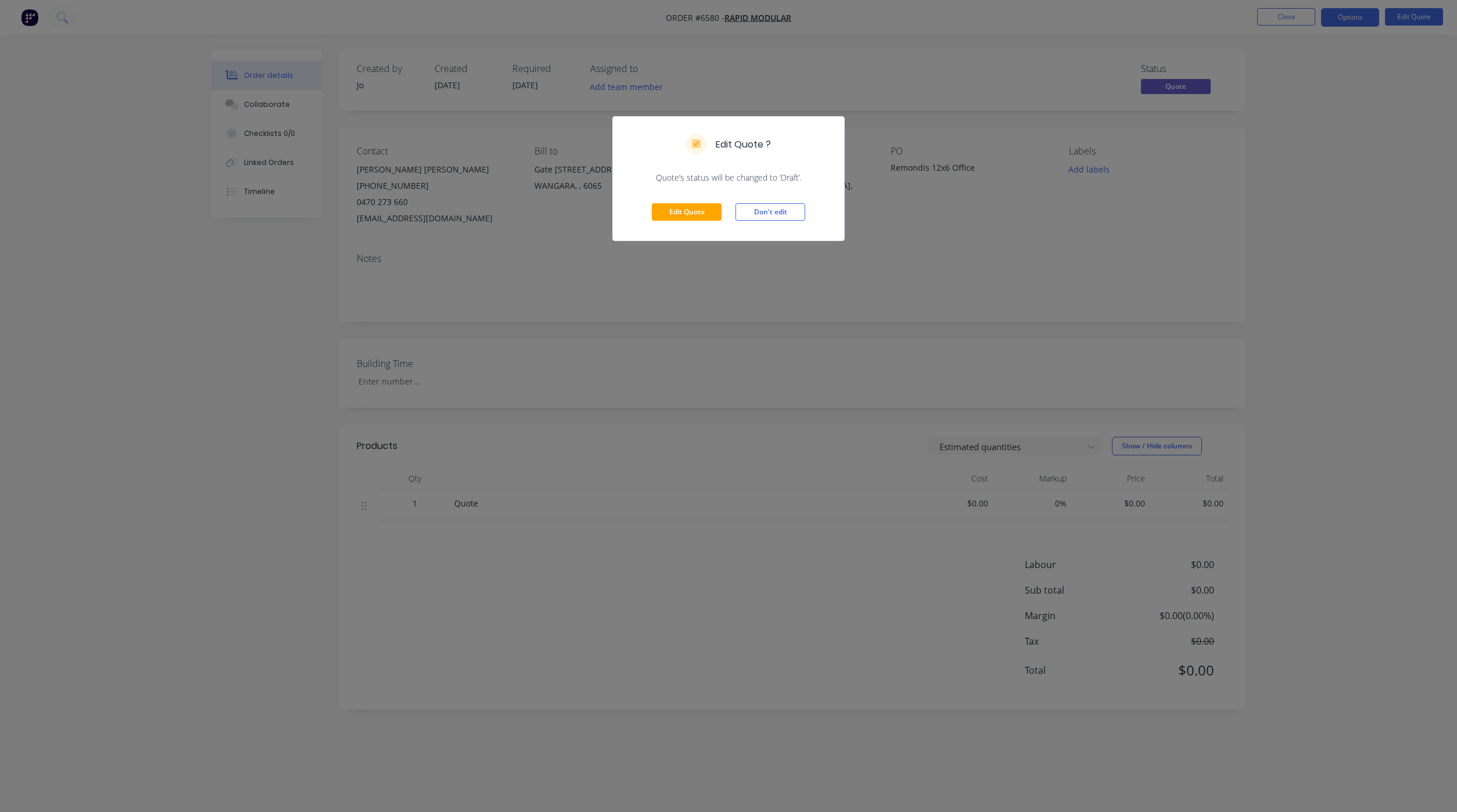
click at [700, 224] on div "Edit Quote Don't edit" at bounding box center [728, 212] width 231 height 57
click at [700, 220] on button "Edit Quote" at bounding box center [686, 212] width 70 height 18
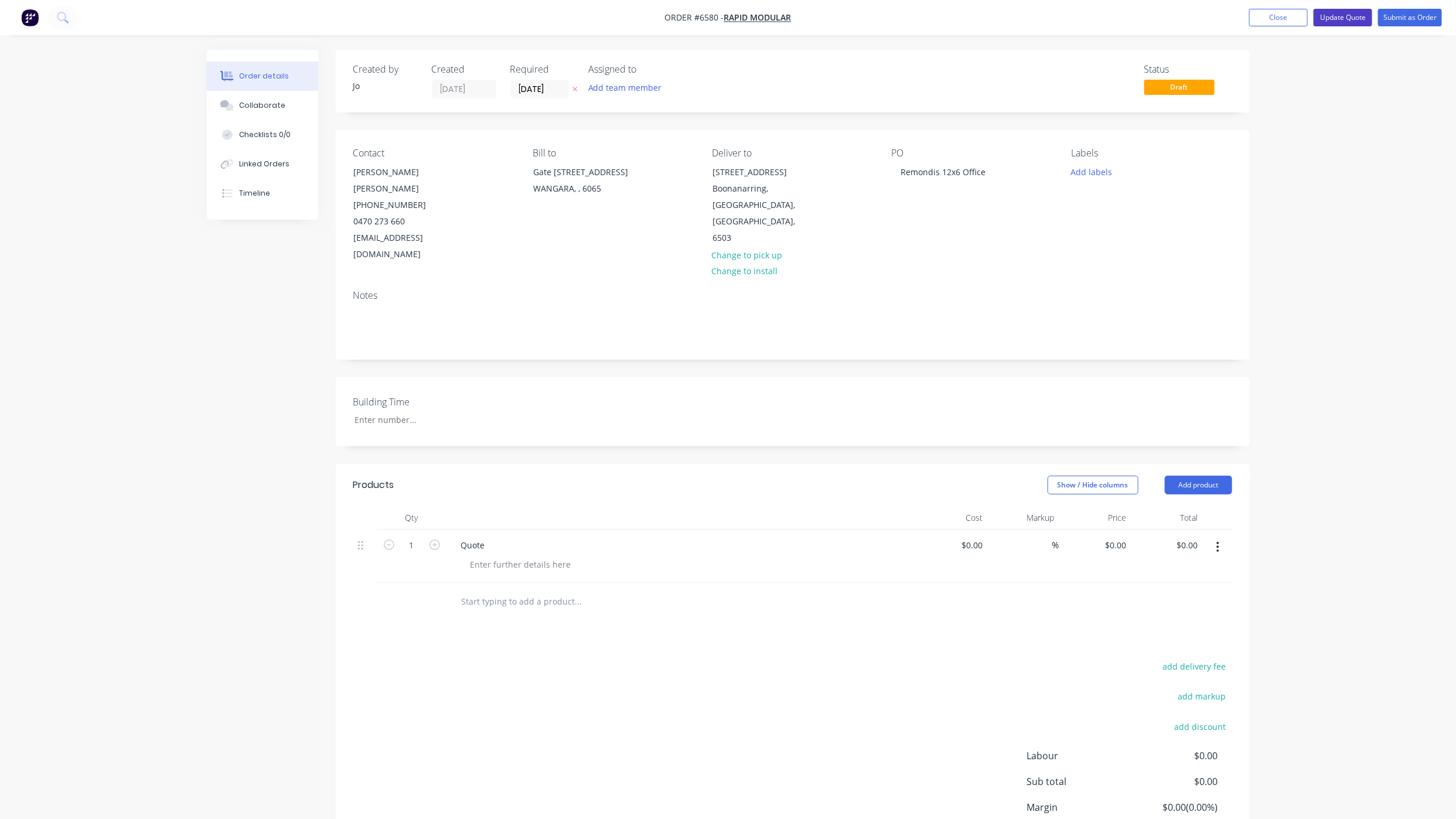
click at [1341, 18] on button "Update Quote" at bounding box center [1343, 17] width 59 height 18
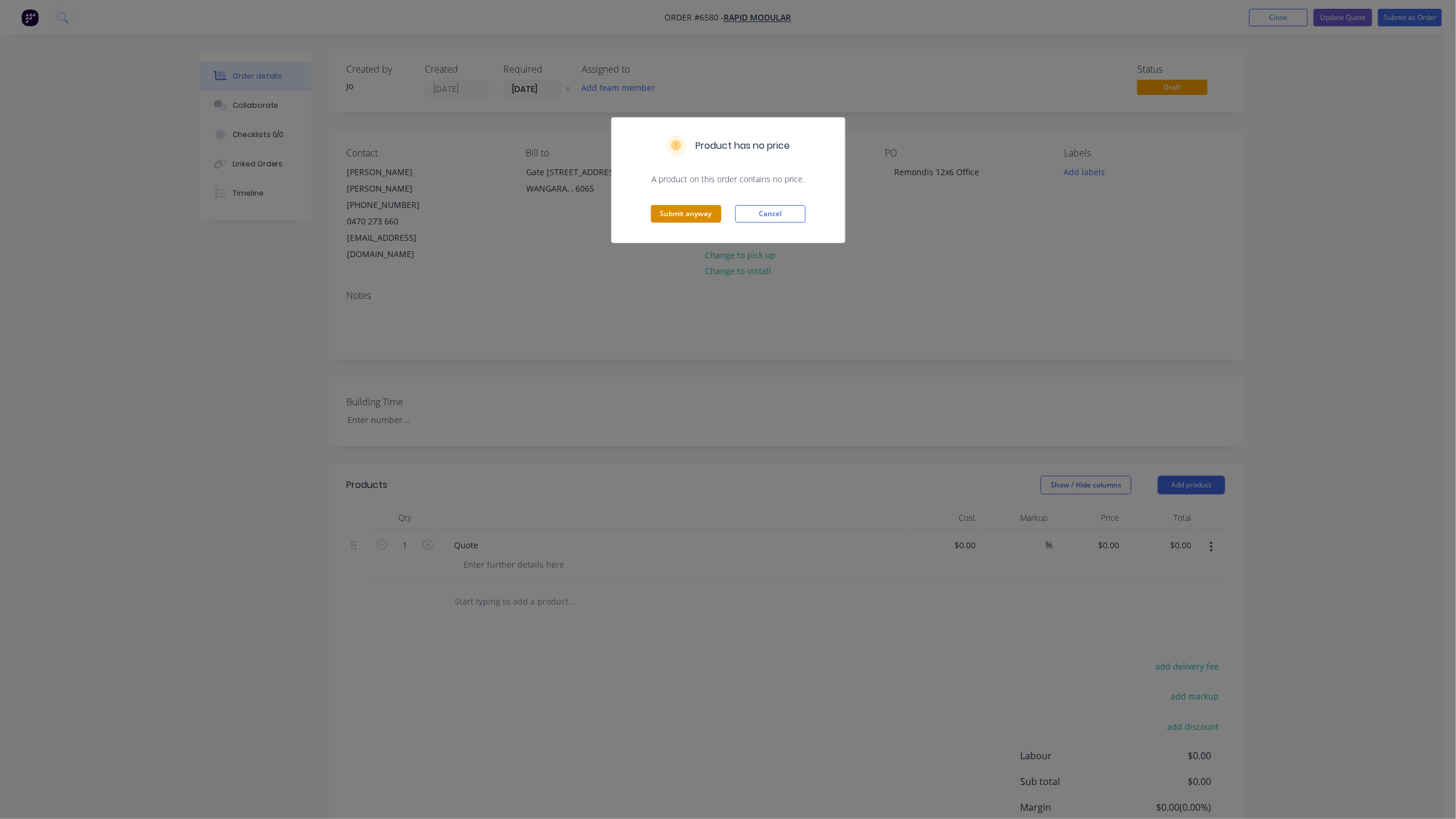
click at [651, 218] on button "Submit anyway" at bounding box center [685, 213] width 70 height 18
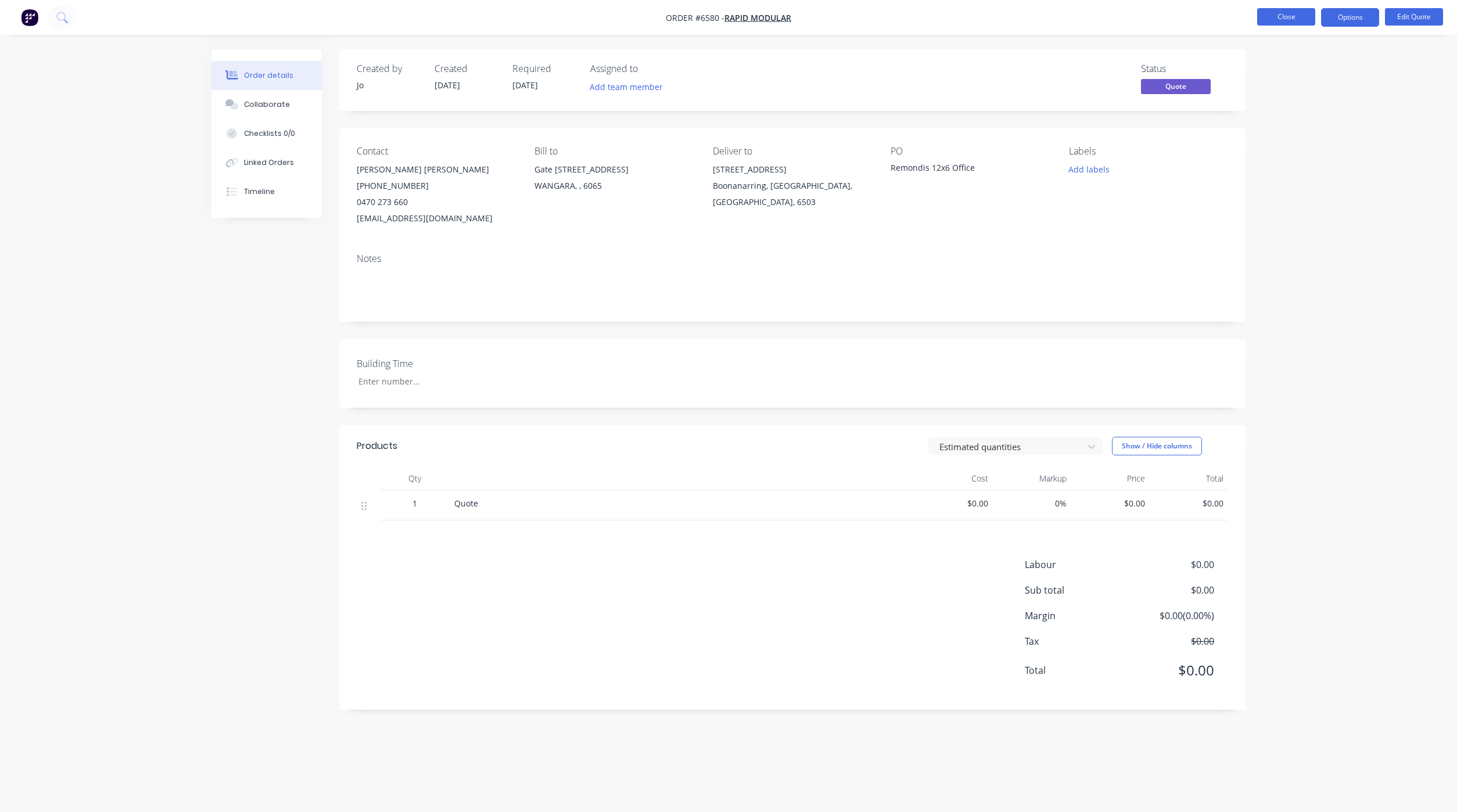
click at [1264, 14] on button "Close" at bounding box center [1286, 17] width 58 height 18
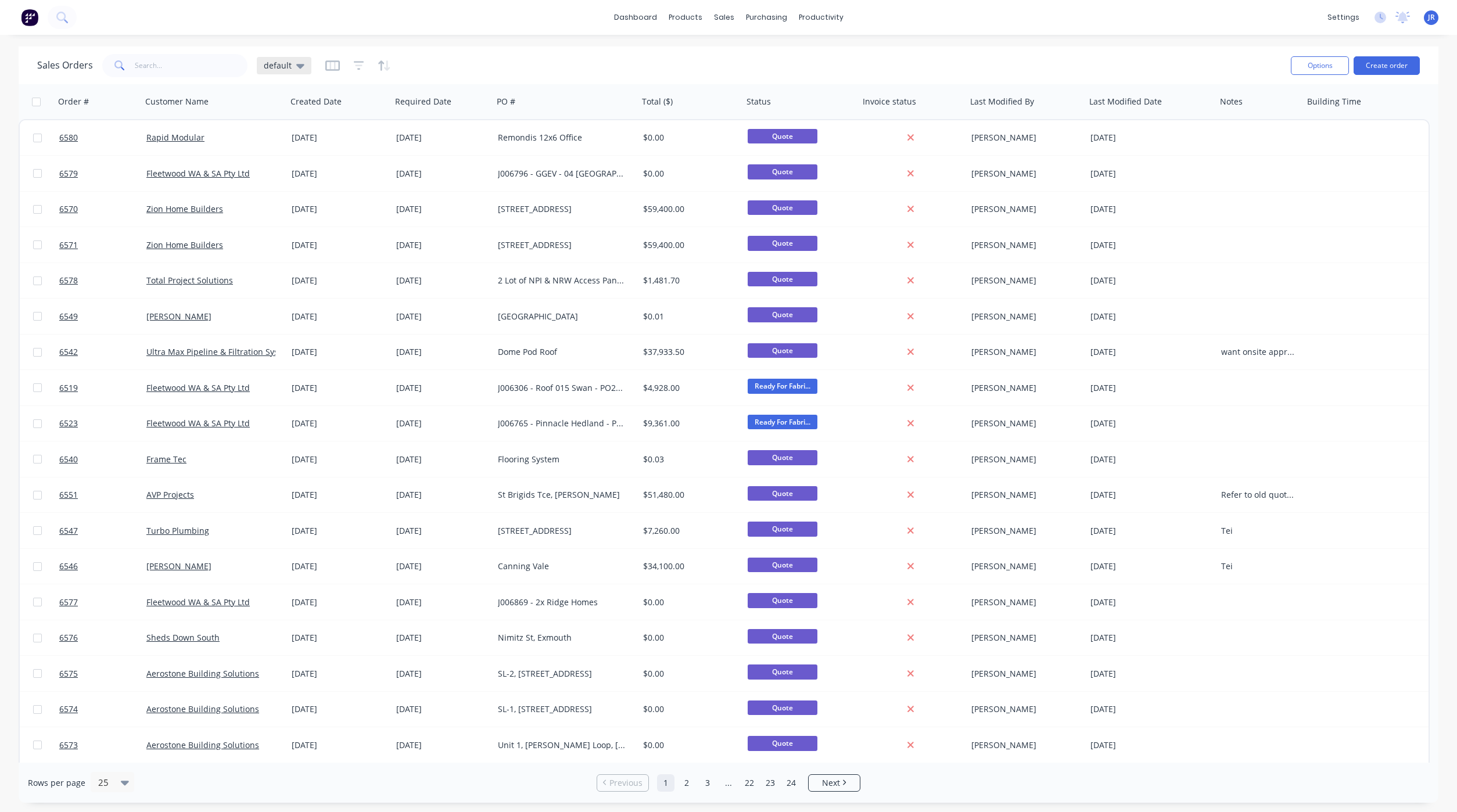
click at [290, 64] on div "default" at bounding box center [284, 65] width 41 height 10
click at [303, 206] on button "Not Invoiced" at bounding box center [326, 211] width 133 height 13
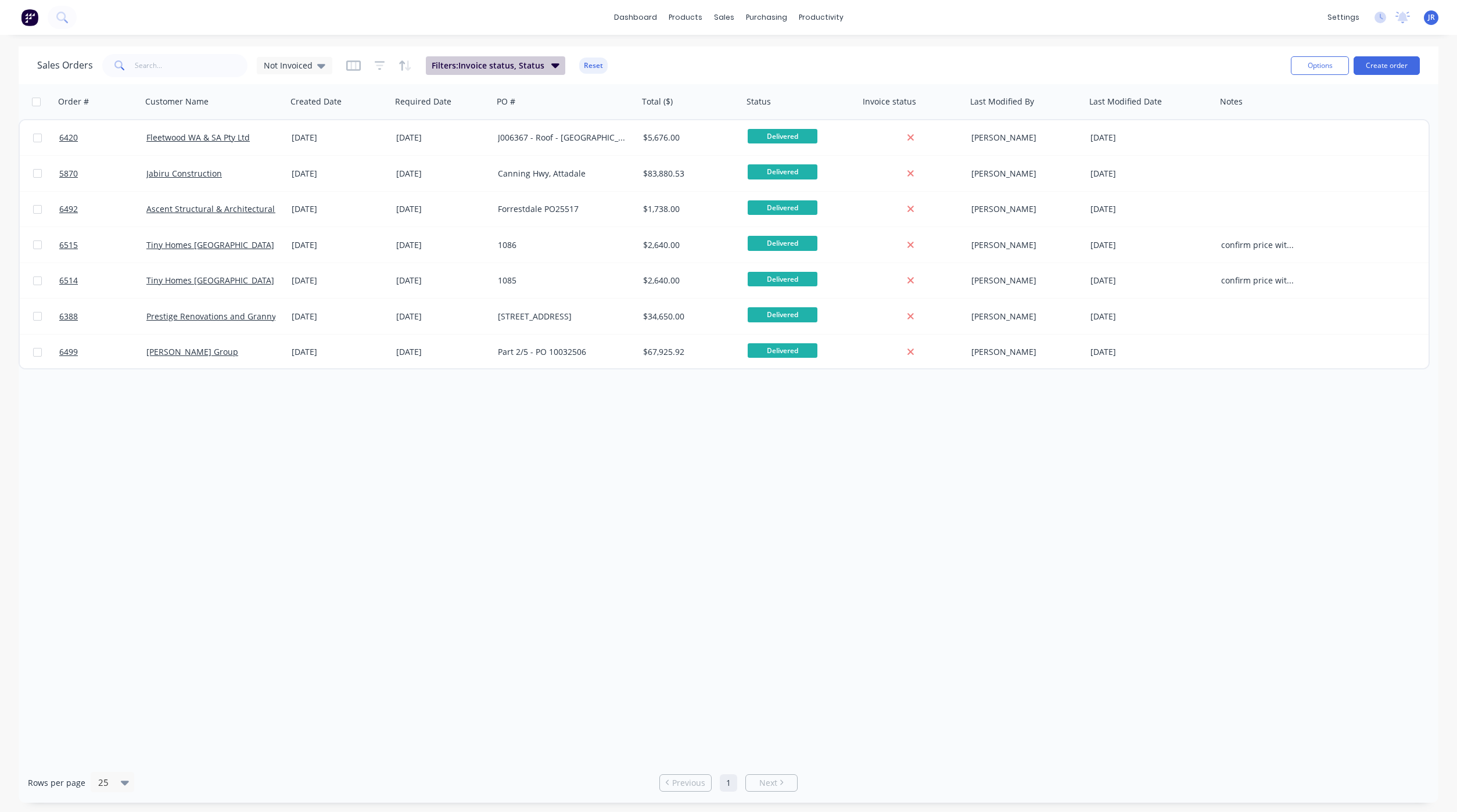
click at [553, 67] on icon "button" at bounding box center [555, 65] width 8 height 5
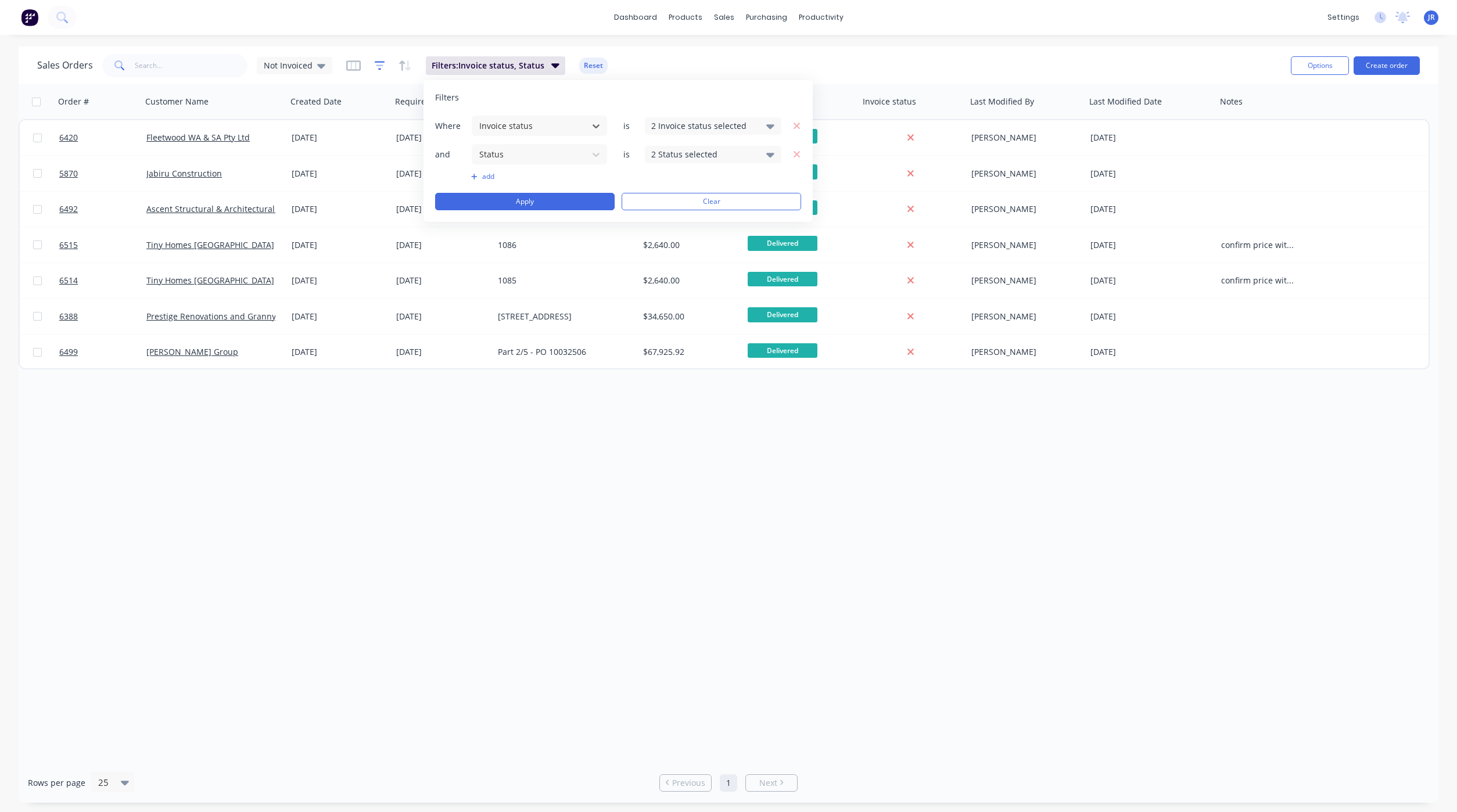
click at [380, 68] on icon "button" at bounding box center [380, 65] width 10 height 12
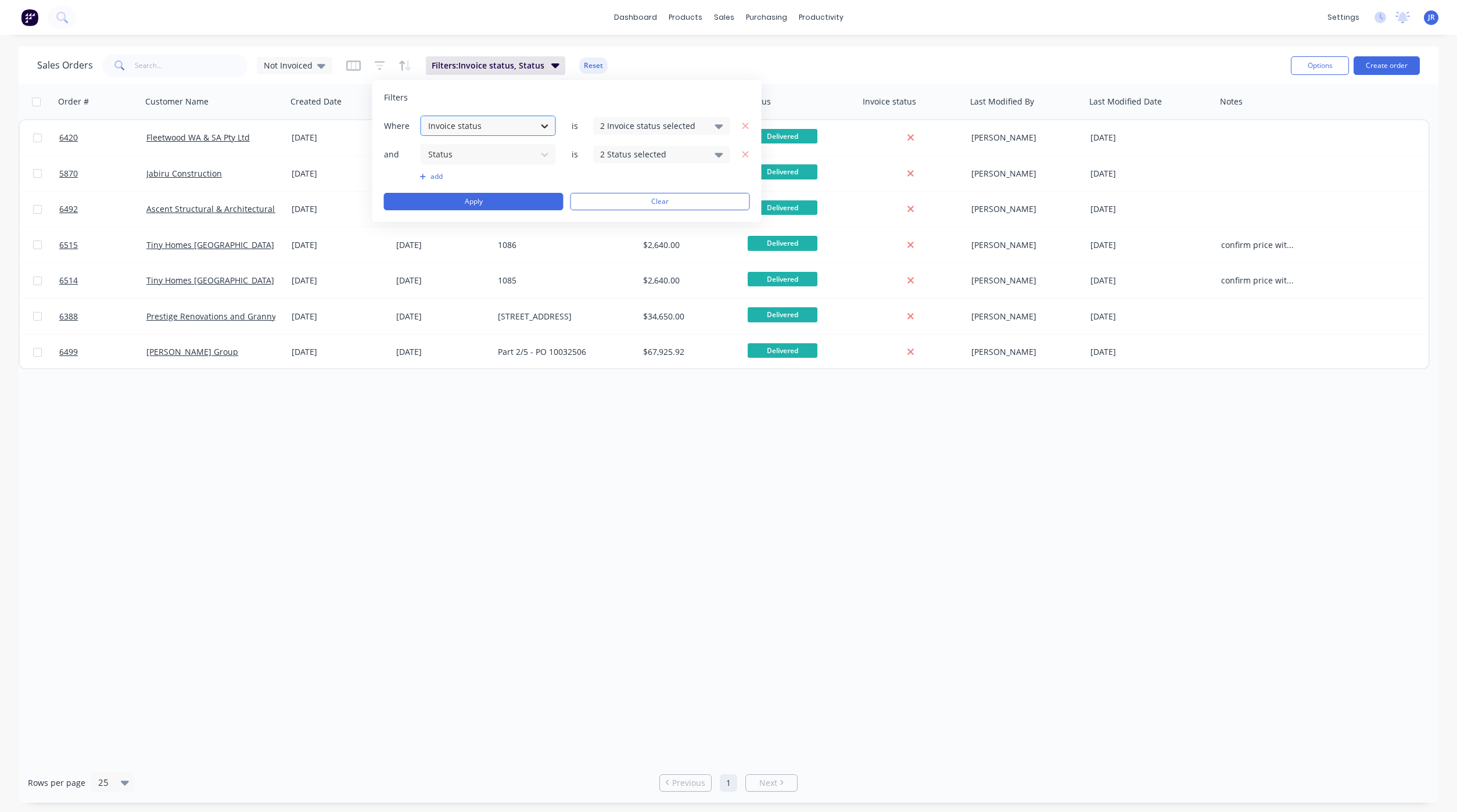
click at [546, 122] on icon at bounding box center [545, 126] width 12 height 12
click at [722, 124] on icon at bounding box center [719, 126] width 8 height 13
click at [722, 97] on div "Filters" at bounding box center [567, 97] width 366 height 12
click at [748, 59] on div "Sales Orders Not Invoiced Filters: Invoice status, Status Reset" at bounding box center [659, 65] width 1244 height 29
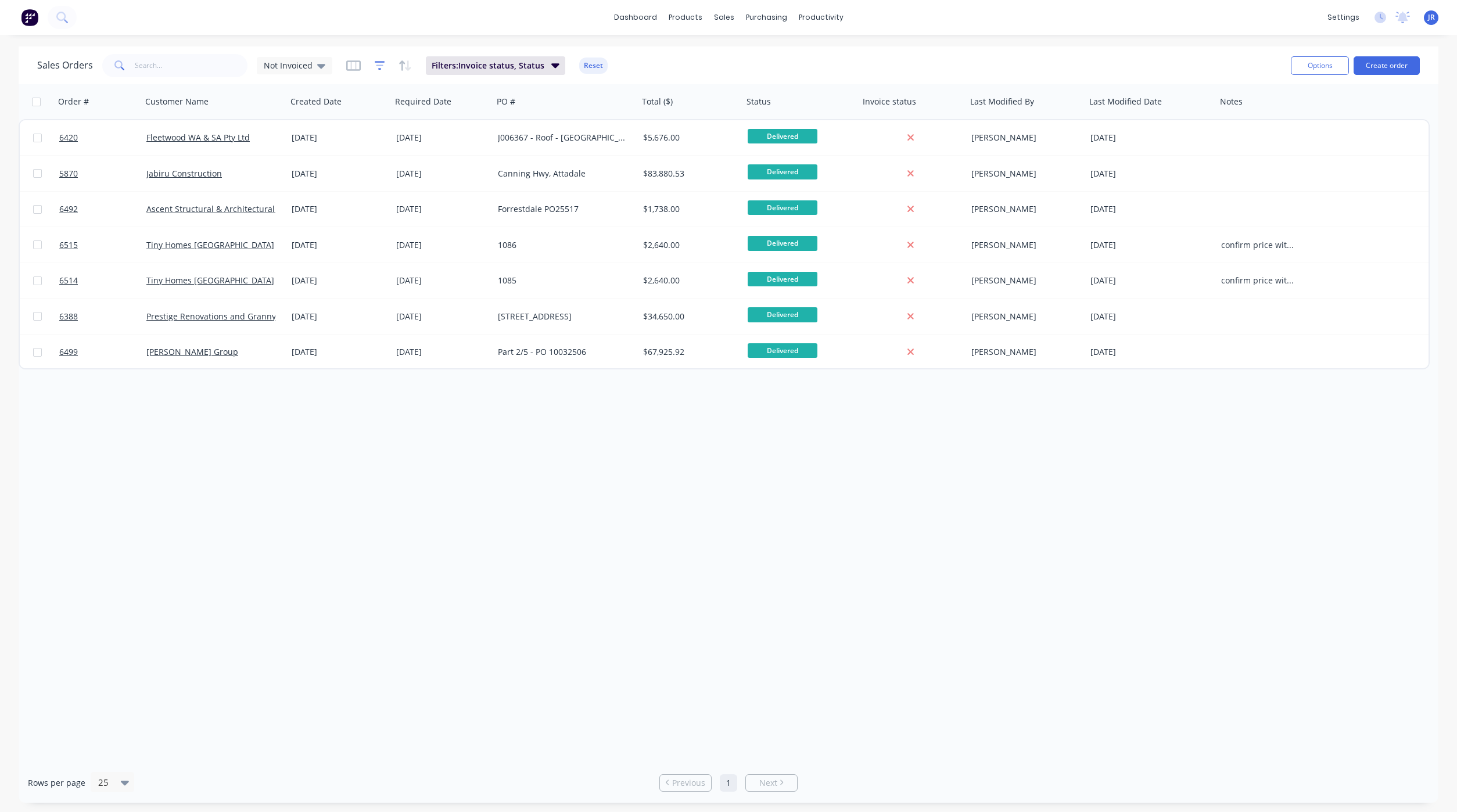
click at [379, 64] on icon "button" at bounding box center [380, 65] width 10 height 12
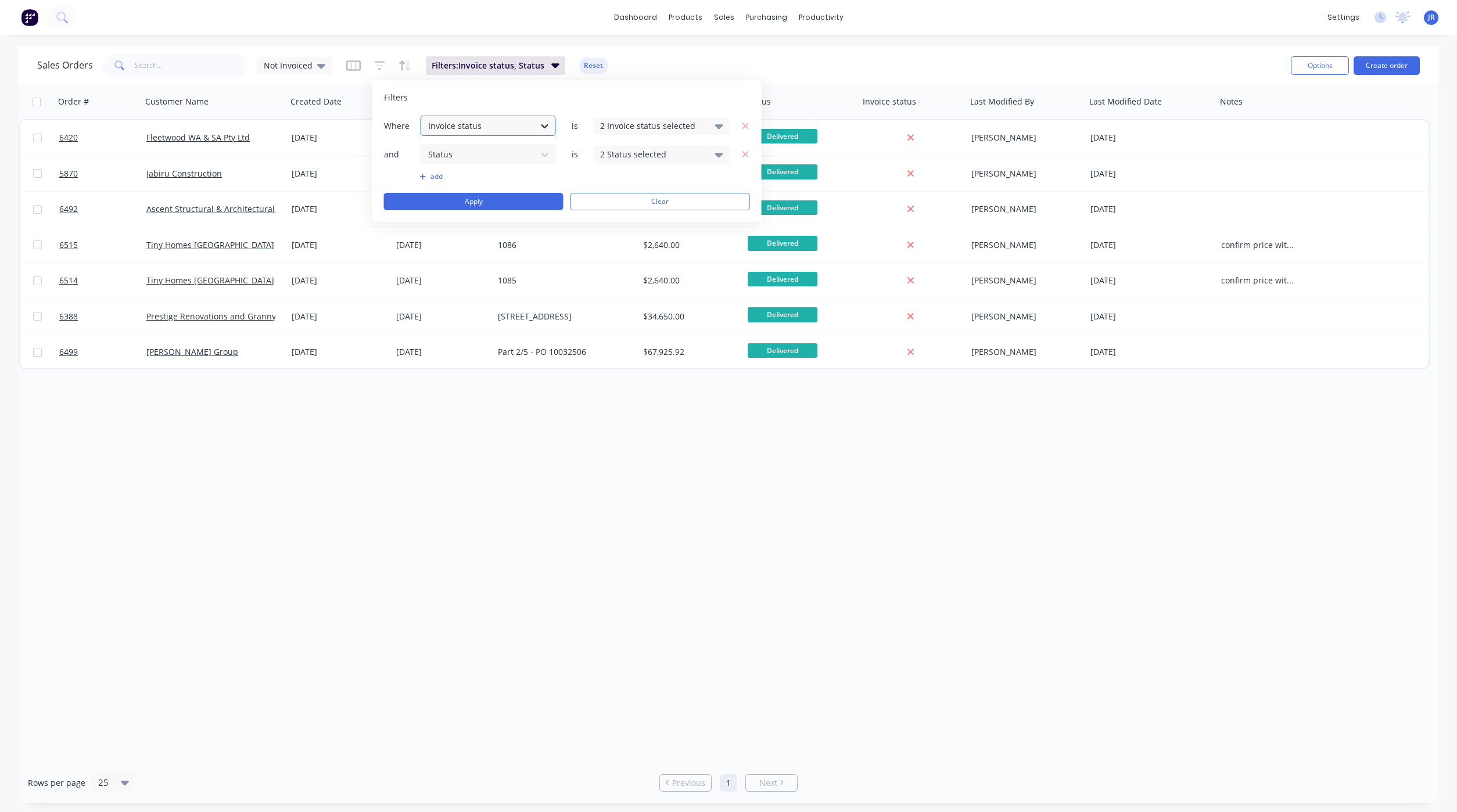
click at [548, 122] on icon at bounding box center [545, 126] width 12 height 12
click at [204, 77] on div "Sales Orders Not Invoiced Filters: Invoice status, Status Reset" at bounding box center [659, 65] width 1244 height 29
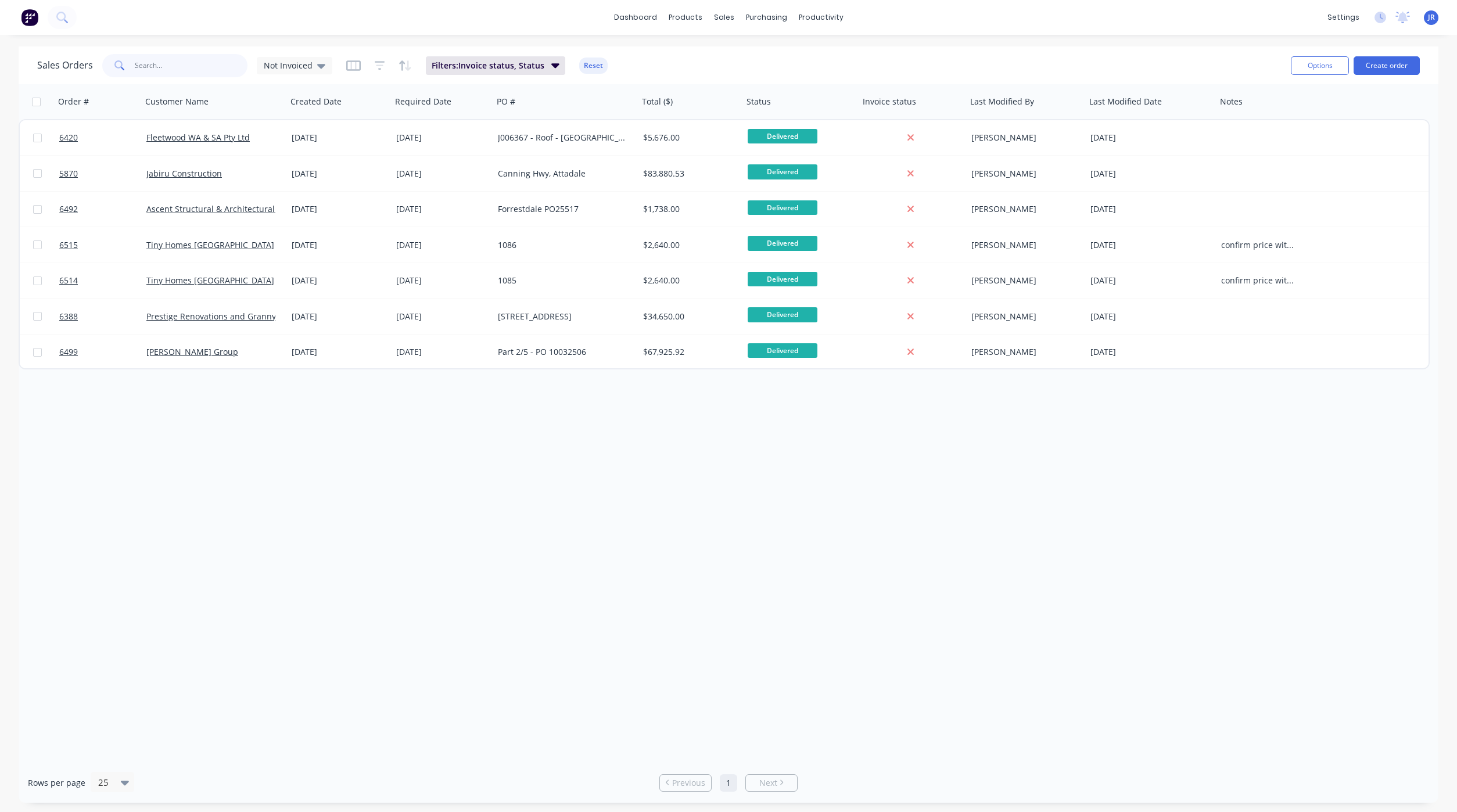
click at [199, 63] on input "text" at bounding box center [191, 65] width 113 height 23
click at [305, 61] on span "Not Invoiced" at bounding box center [288, 65] width 49 height 12
click at [287, 188] on button "default (Default)" at bounding box center [326, 187] width 133 height 13
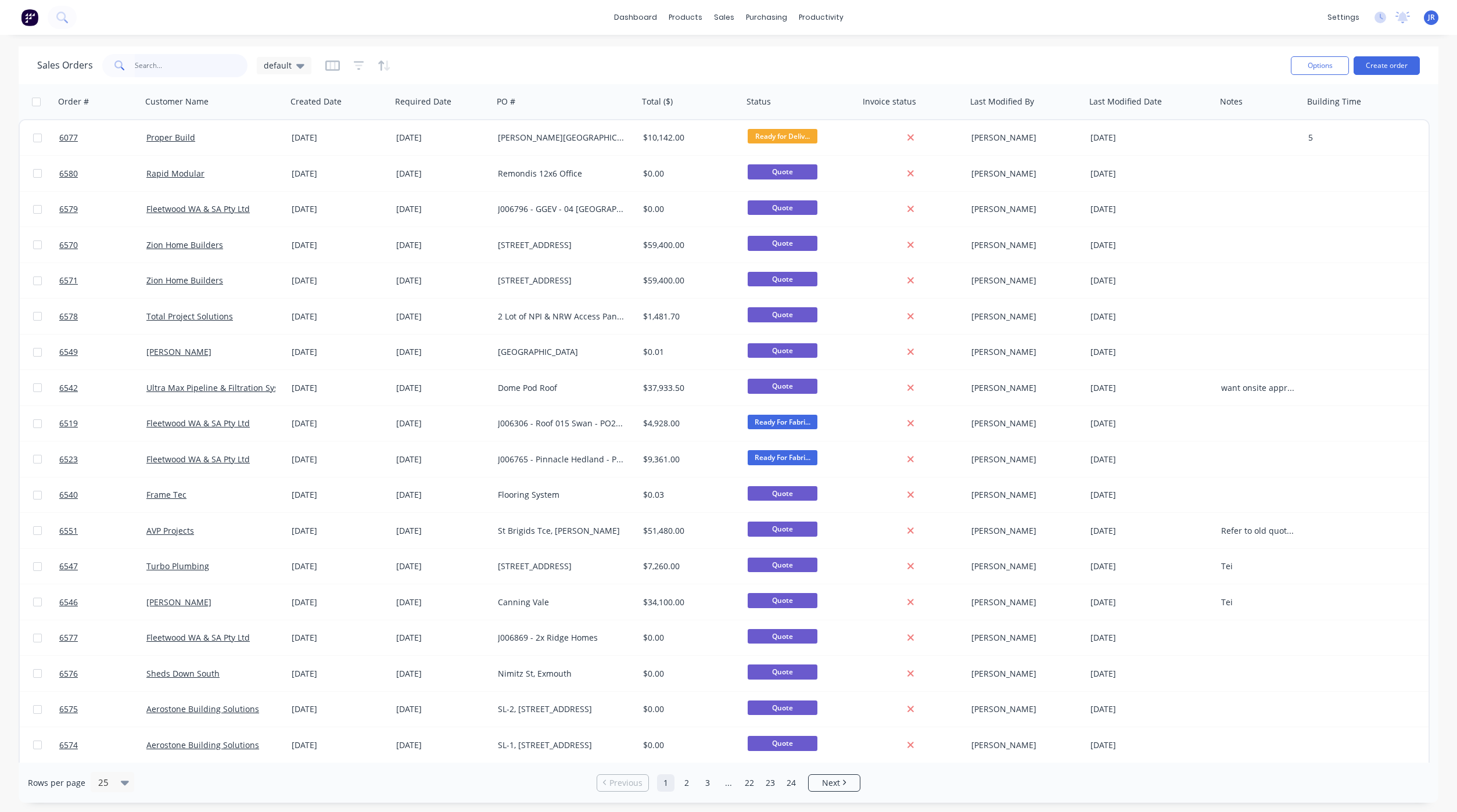
click at [174, 65] on input "text" at bounding box center [191, 65] width 113 height 23
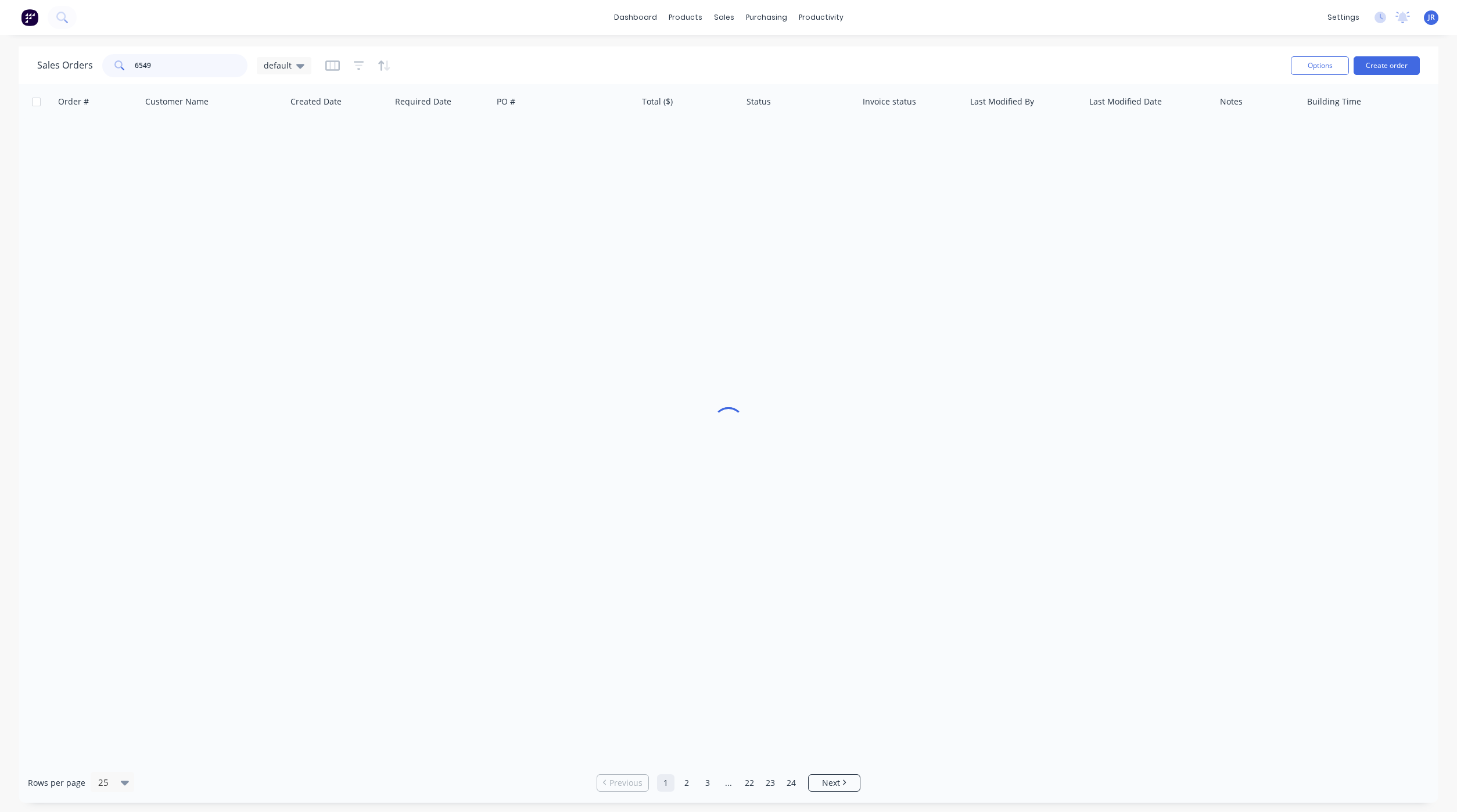
type input "6549"
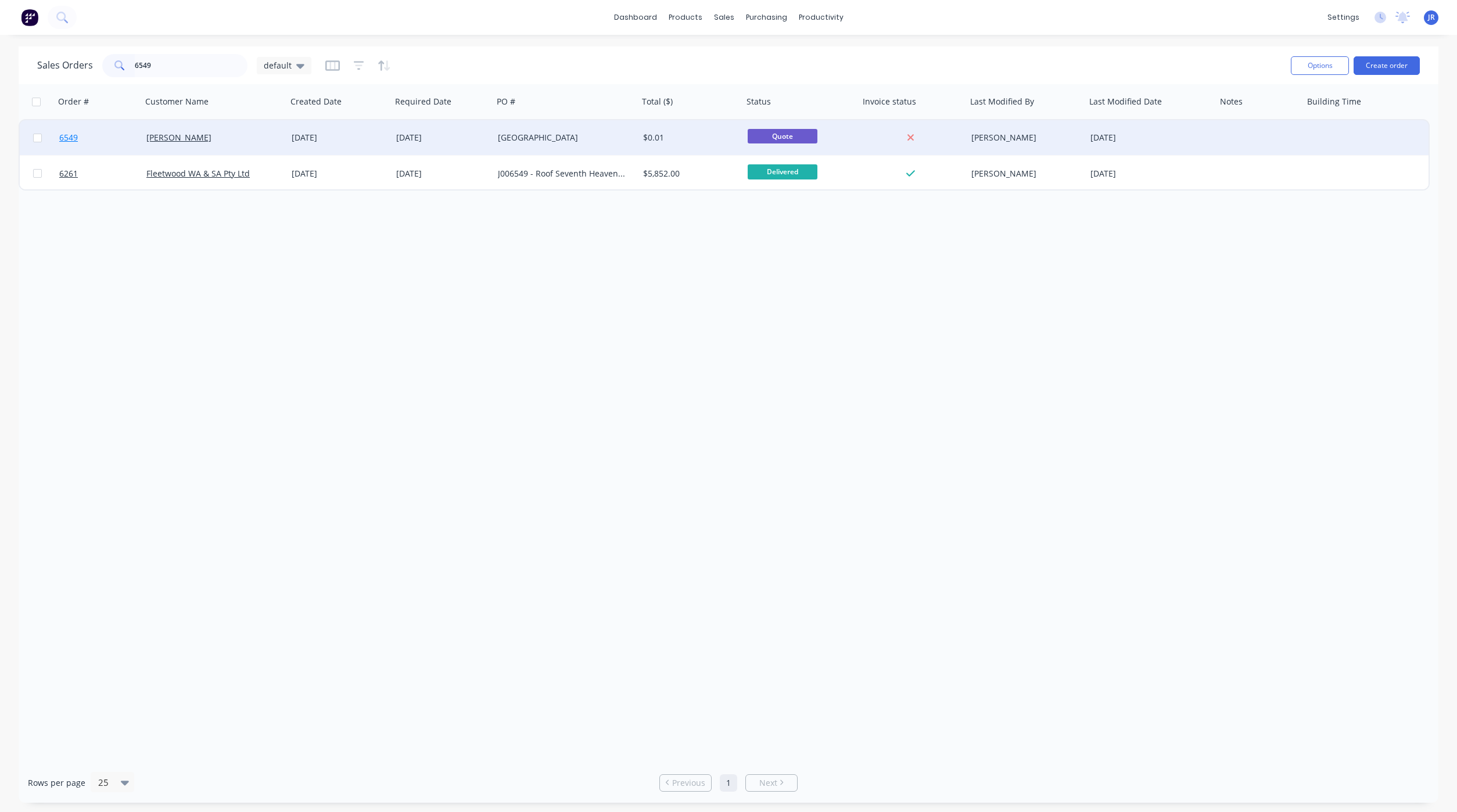
click at [84, 137] on link "6549" at bounding box center [103, 138] width 87 height 35
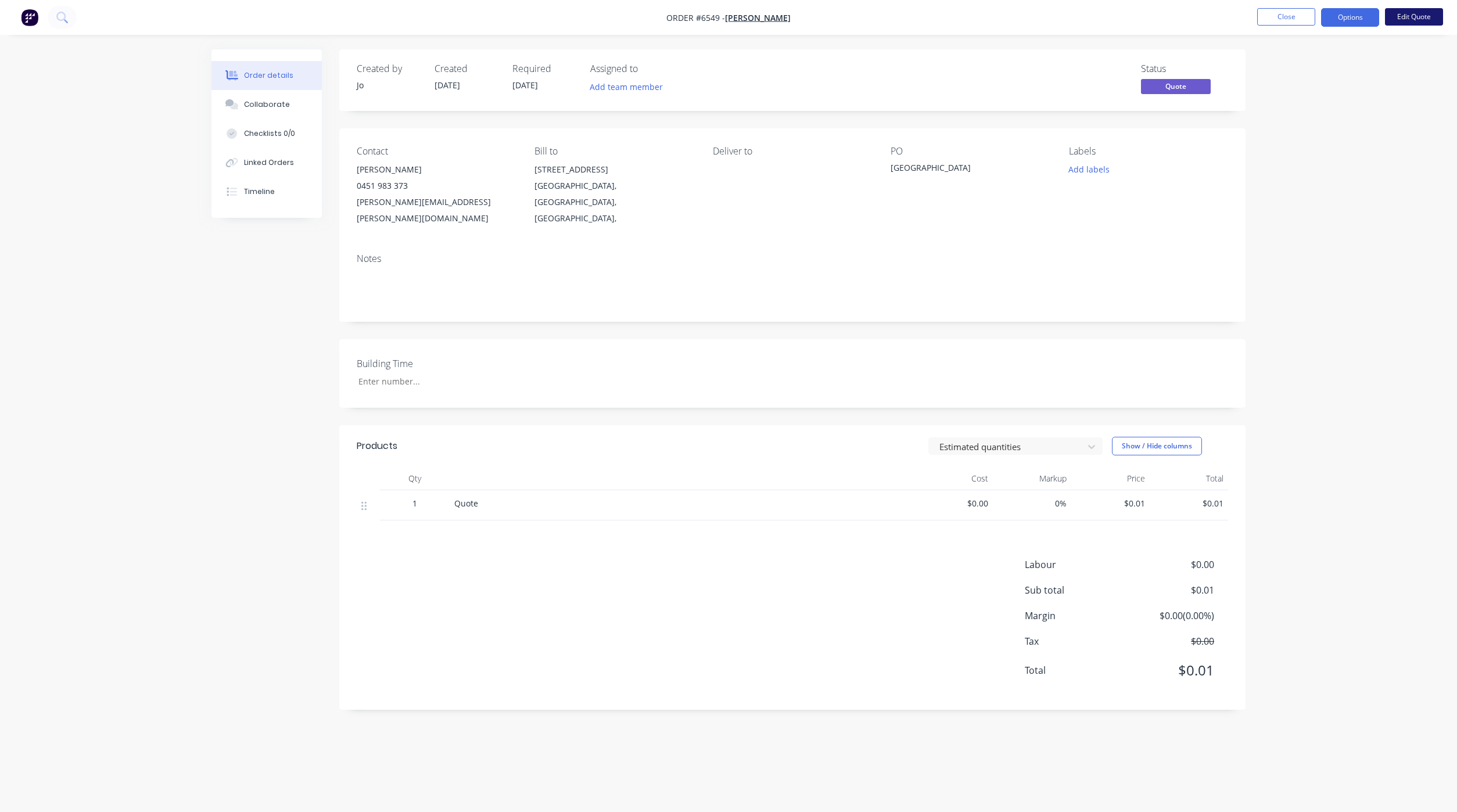
click at [1419, 17] on button "Edit Quote" at bounding box center [1413, 17] width 58 height 18
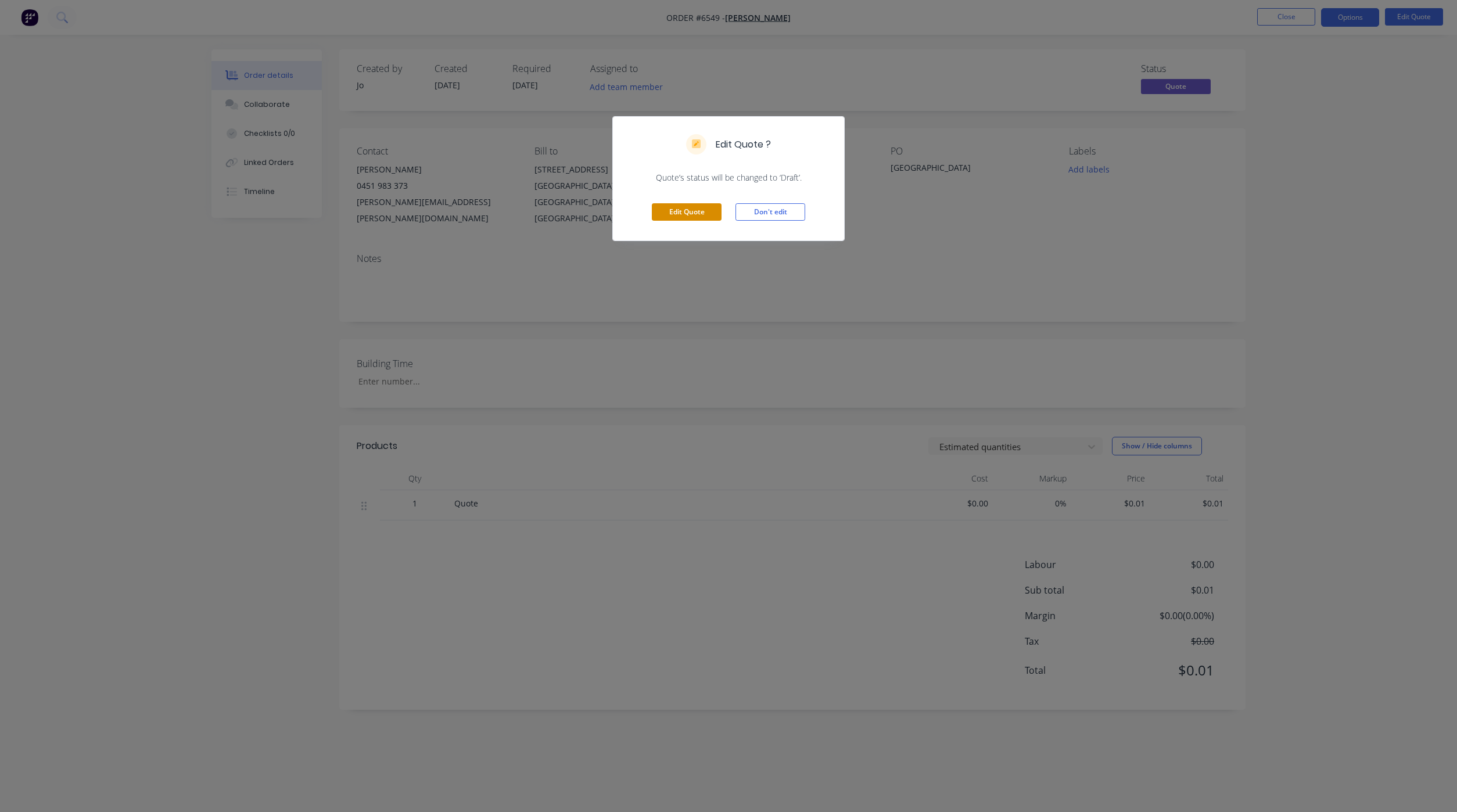
click at [675, 209] on button "Edit Quote" at bounding box center [686, 212] width 70 height 18
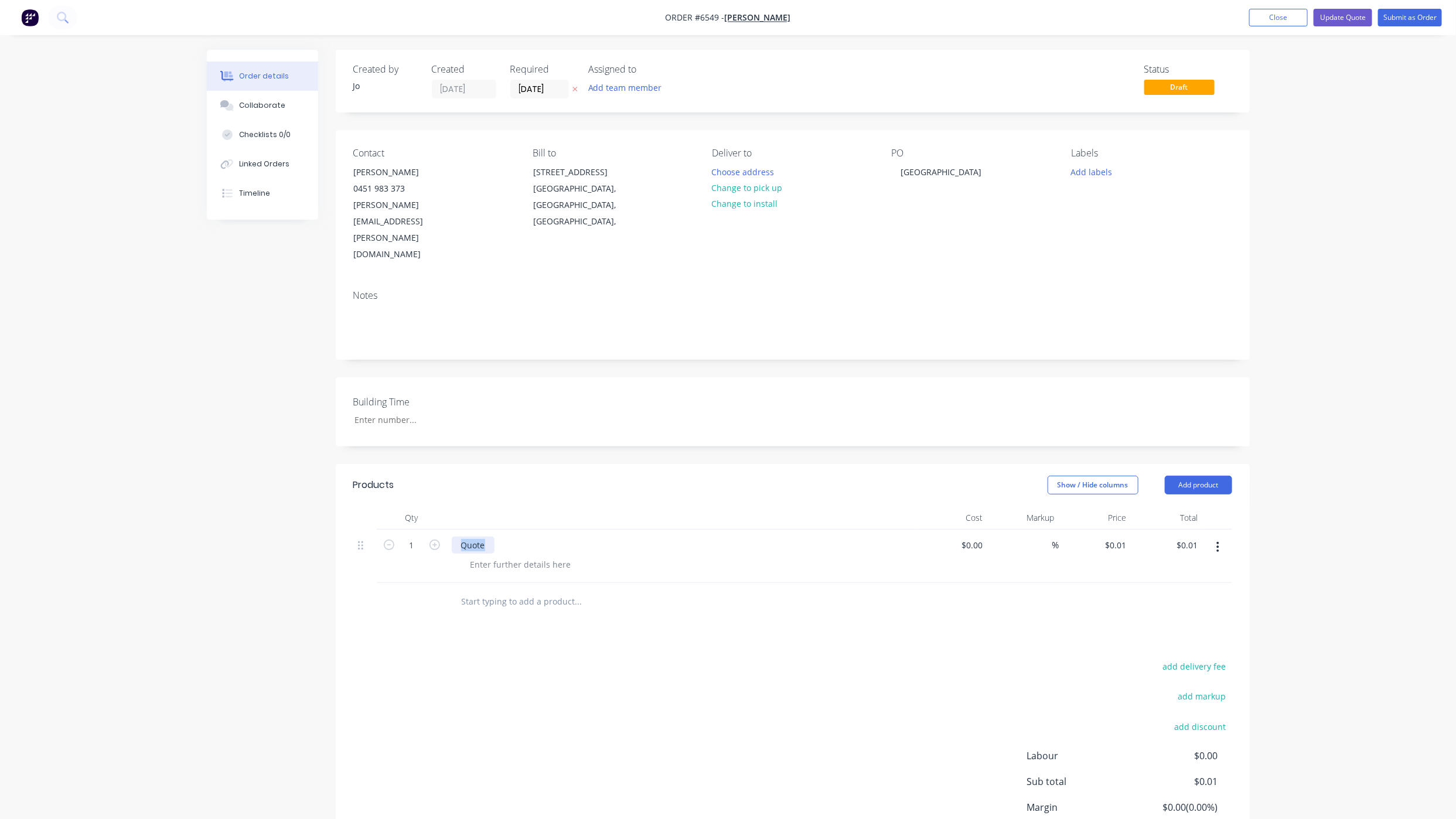
drag, startPoint x: 490, startPoint y: 492, endPoint x: 353, endPoint y: 492, distance: 137.0
click at [353, 530] on div "1 Quote $0.00 $0.00 % $0.01 $0.01 $0.01 $0.01" at bounding box center [792, 556] width 879 height 53
paste div
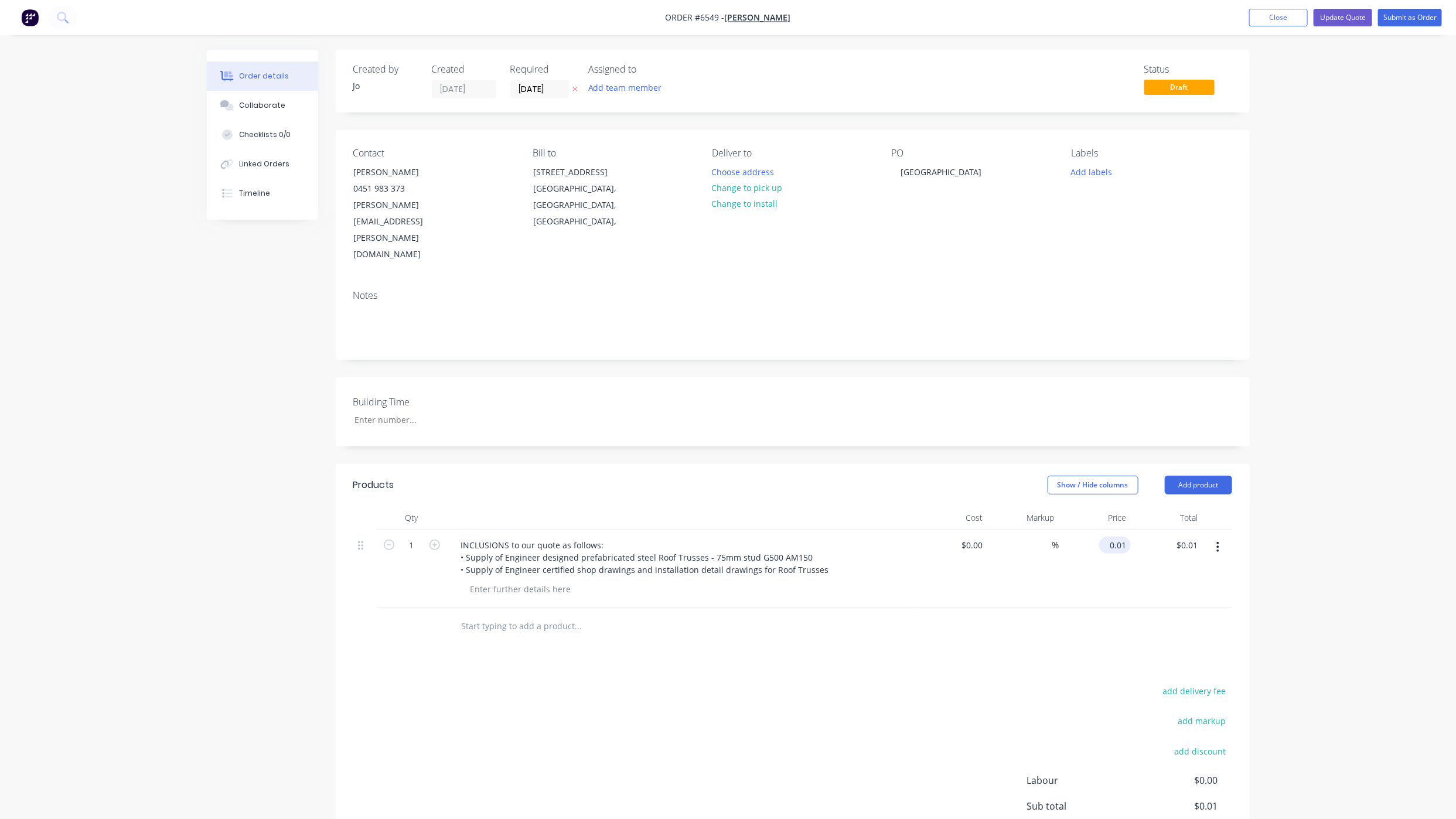
click at [1105, 536] on div "0.01 $0.01" at bounding box center [1115, 545] width 32 height 17
type input "$8,950.00"
click at [297, 109] on button "Collaborate" at bounding box center [262, 105] width 111 height 29
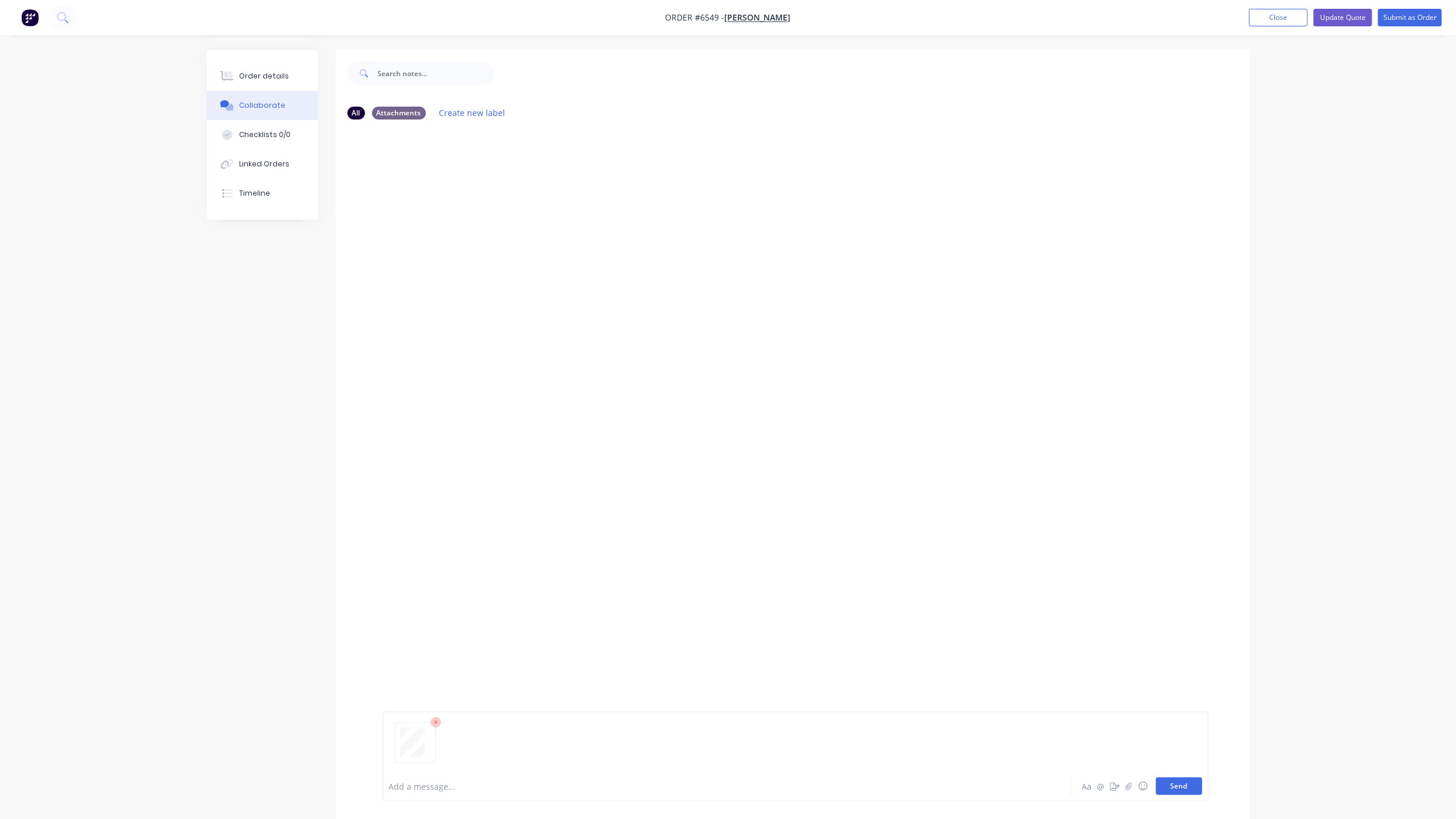
click at [1175, 778] on button "Send" at bounding box center [1179, 786] width 46 height 18
click at [273, 71] on div "Order details" at bounding box center [263, 76] width 50 height 10
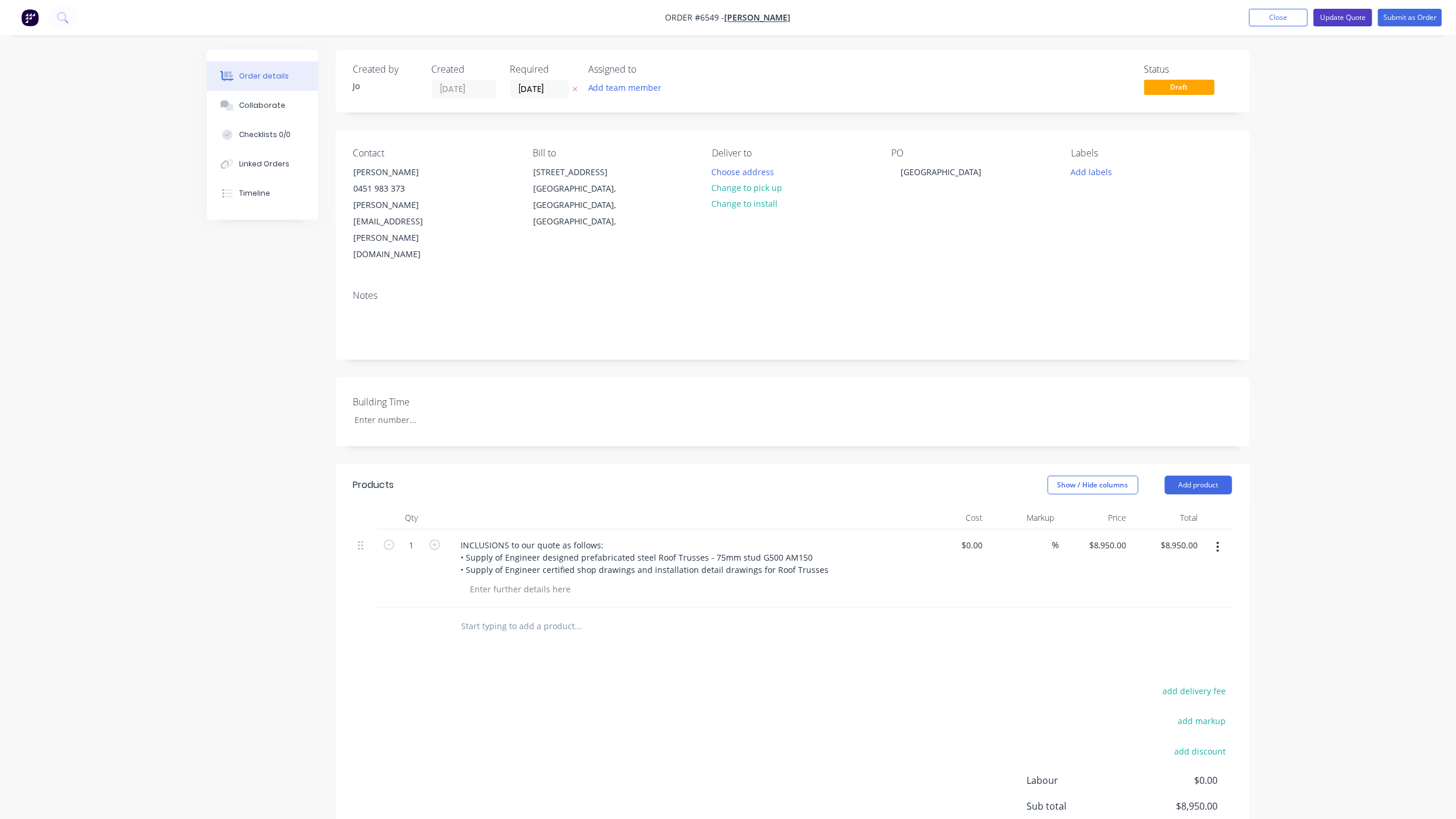
click at [1344, 22] on button "Update Quote" at bounding box center [1343, 17] width 59 height 18
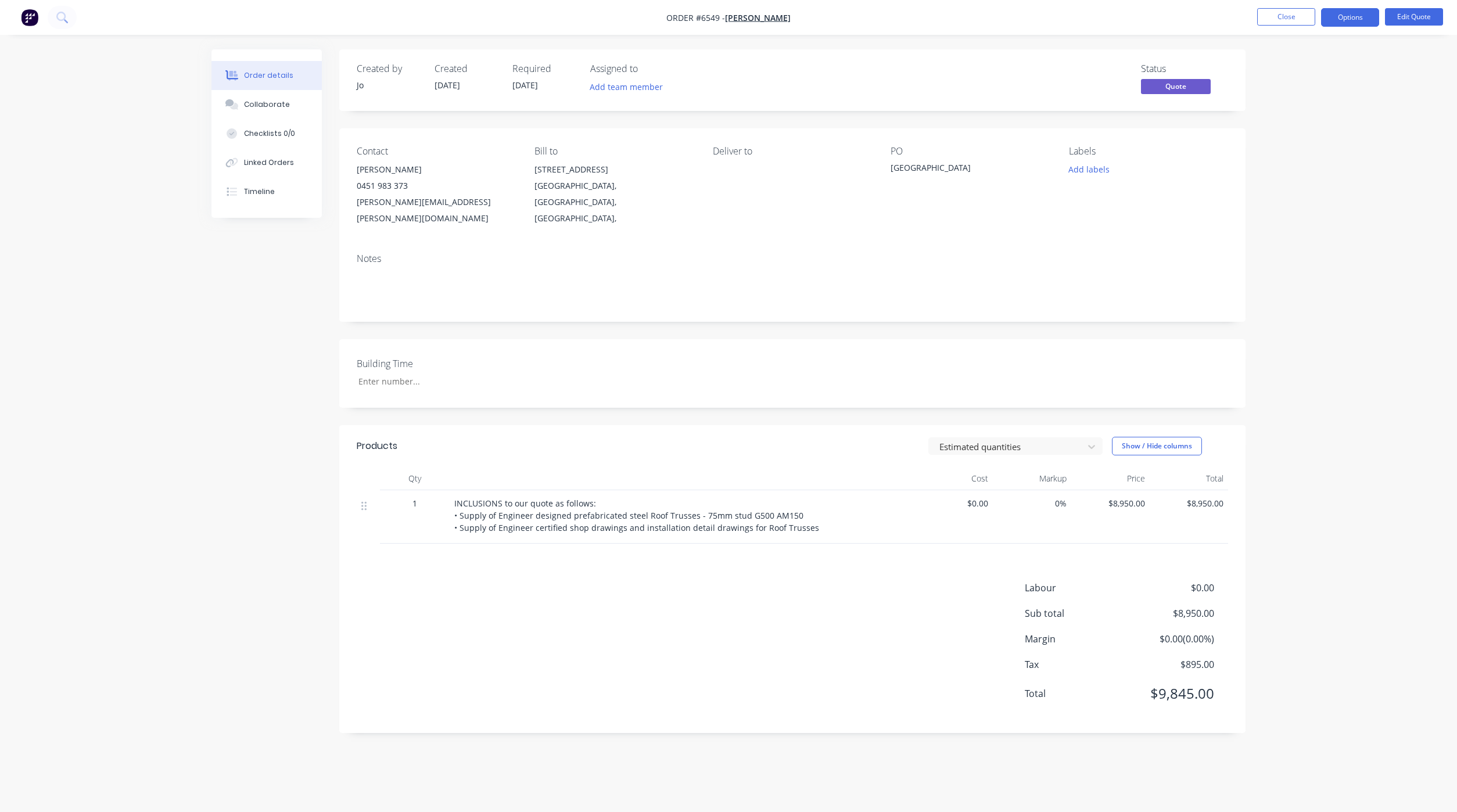
click at [259, 693] on div "Created by Jo Created [DATE] Required [DATE] Assigned to Add team member Status…" at bounding box center [728, 400] width 1034 height 702
click at [1274, 15] on button "Close" at bounding box center [1286, 17] width 58 height 18
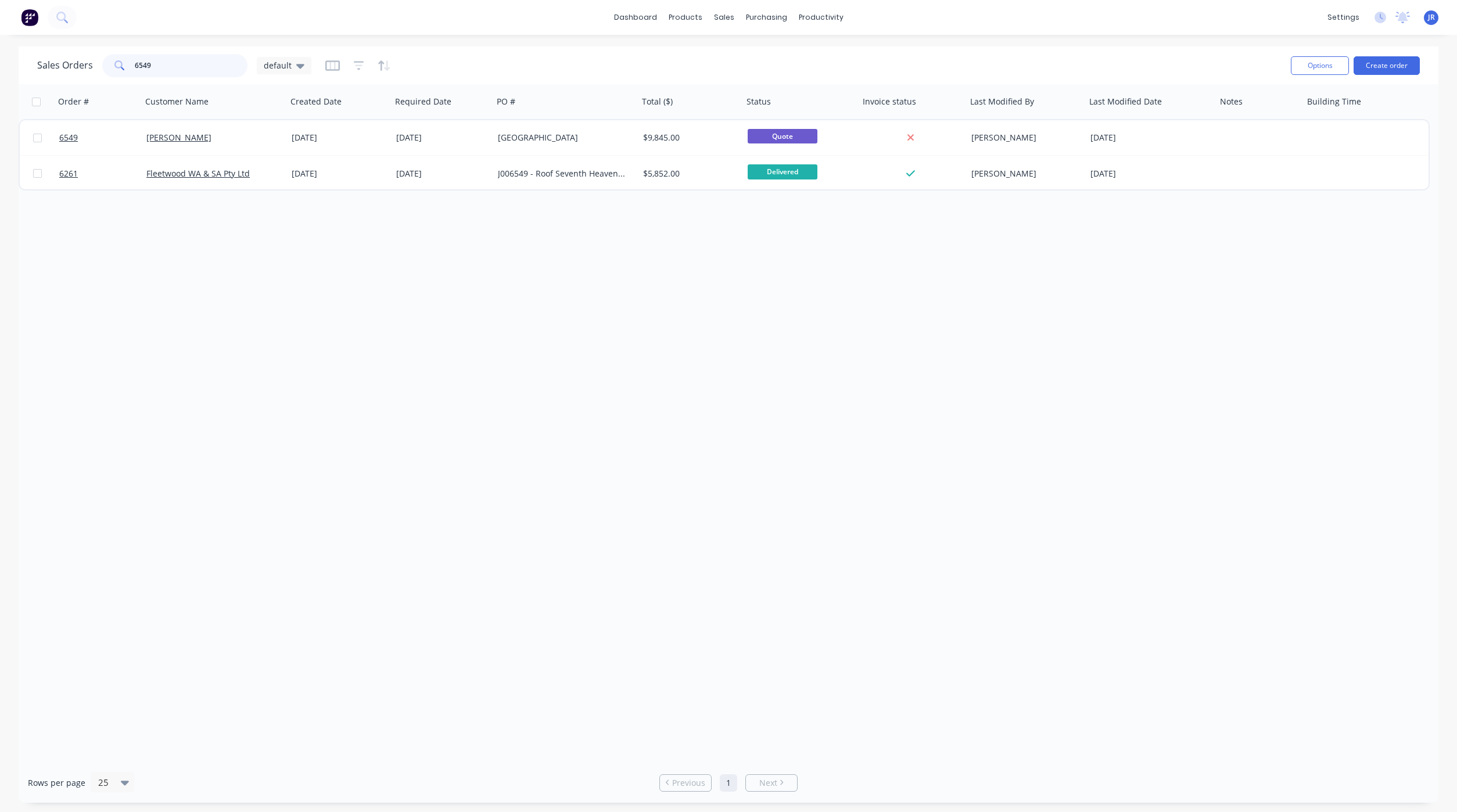
drag, startPoint x: 180, startPoint y: 64, endPoint x: -41, endPoint y: 79, distance: 221.5
click at [0, 79] on html "dashboard products sales purchasing productivity dashboard products Product Cat…" at bounding box center [728, 406] width 1457 height 812
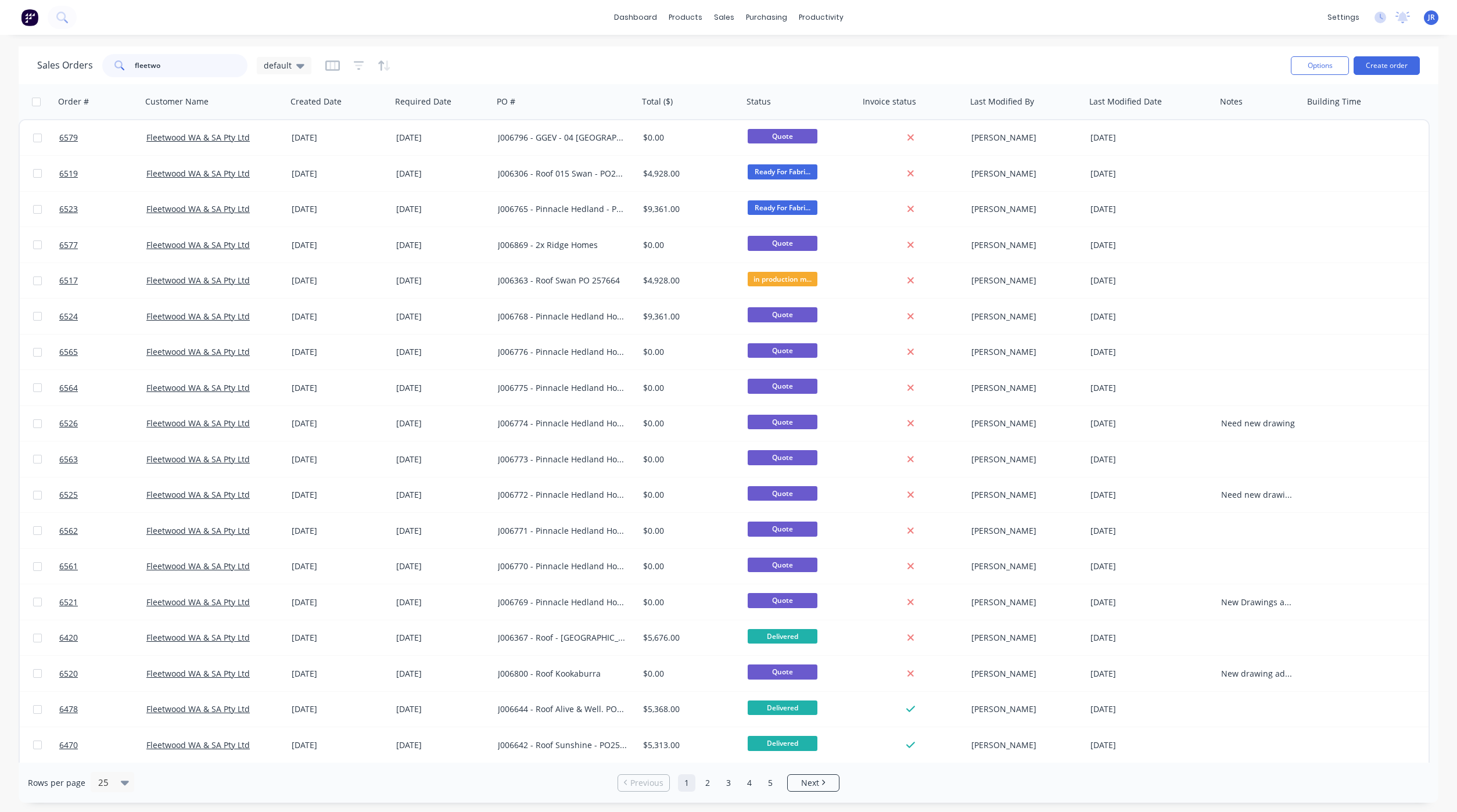
drag, startPoint x: 182, startPoint y: 59, endPoint x: -35, endPoint y: 56, distance: 217.0
click at [0, 56] on html "dashboard products sales purchasing productivity dashboard products Product Cat…" at bounding box center [728, 406] width 1457 height 812
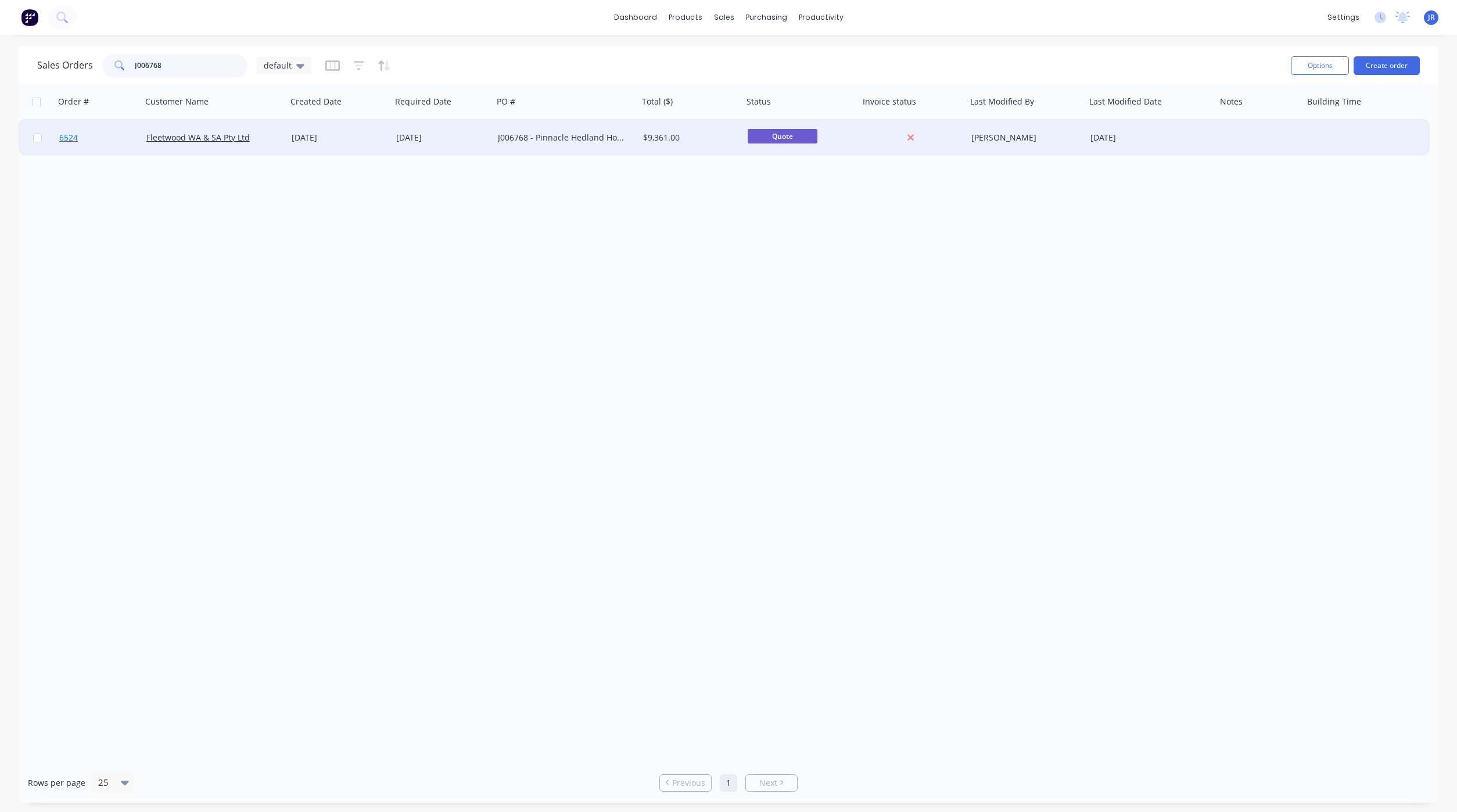
type input "J006768"
click at [71, 135] on span "6524" at bounding box center [69, 137] width 19 height 12
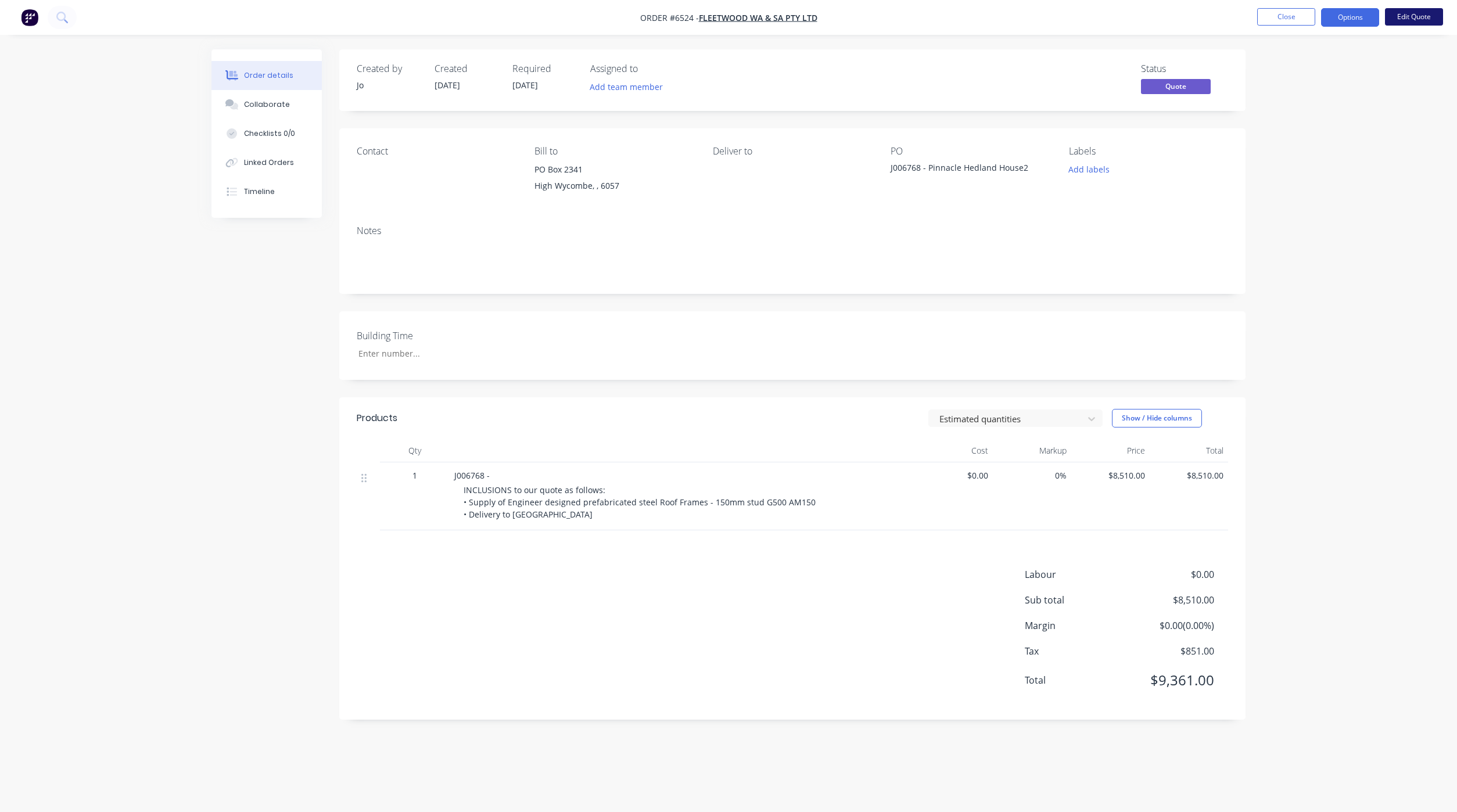
click at [1410, 17] on button "Edit Quote" at bounding box center [1413, 17] width 58 height 18
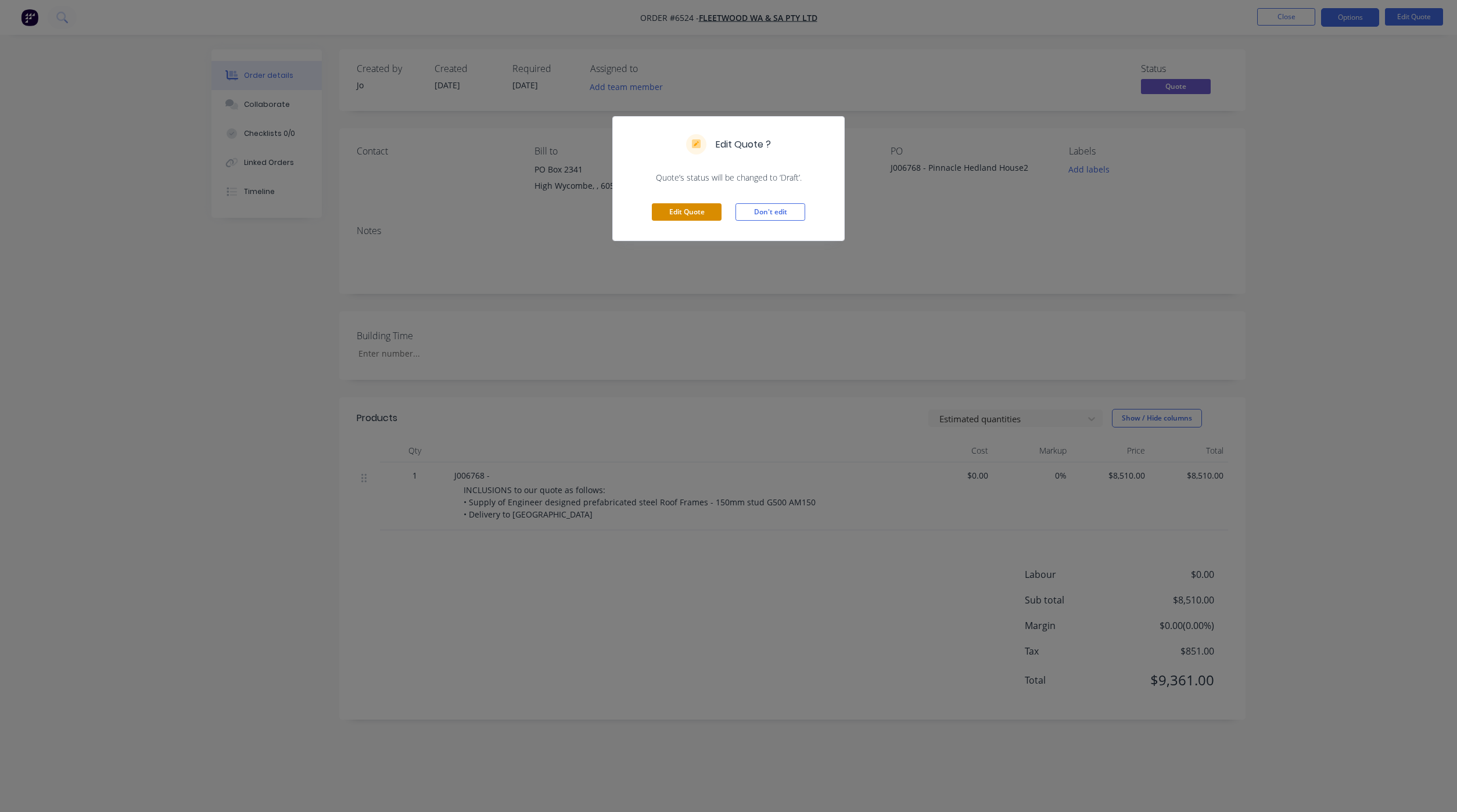
click at [683, 216] on button "Edit Quote" at bounding box center [686, 212] width 70 height 18
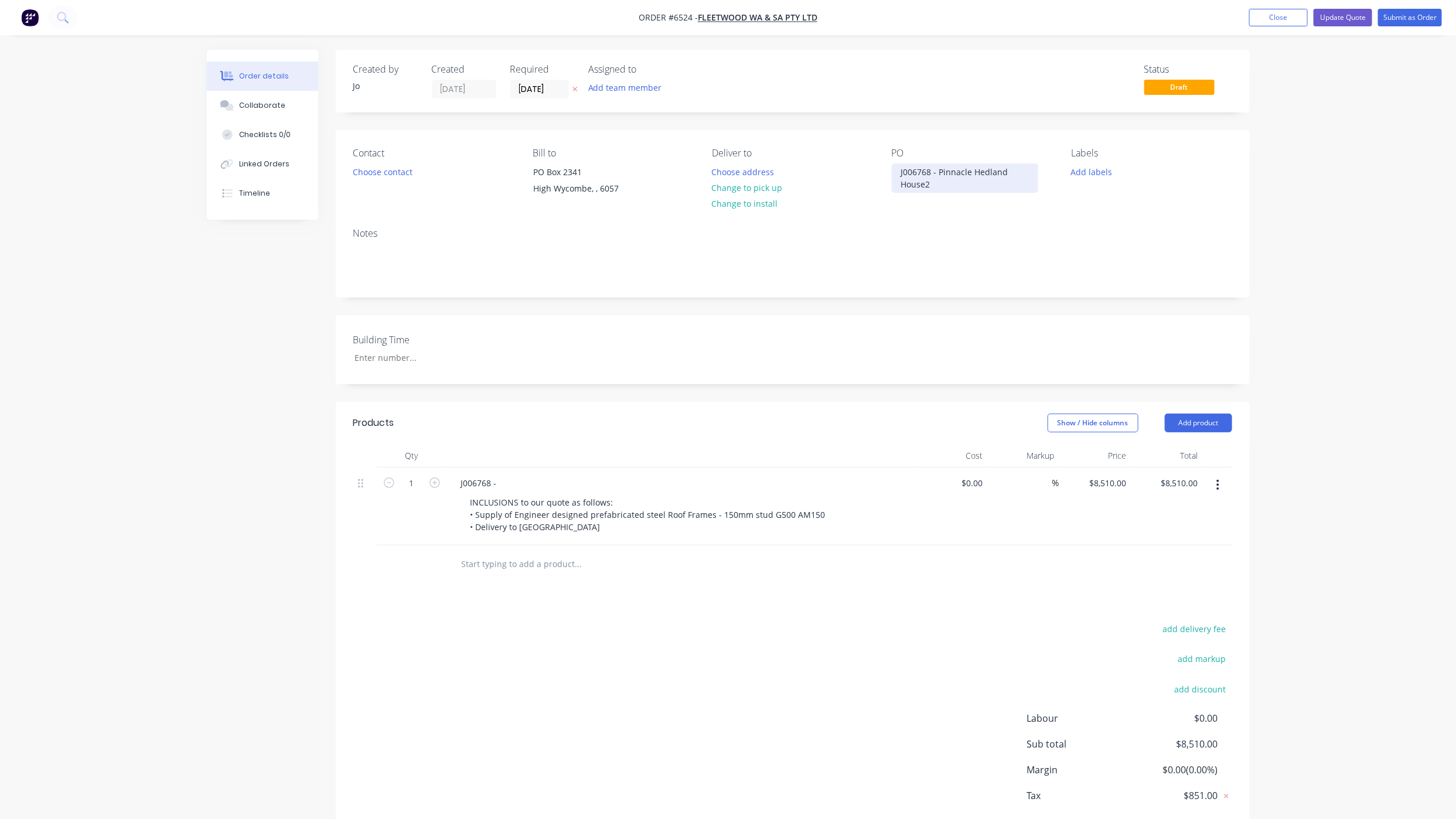
click at [953, 183] on div "J006768 - Pinnacle Hedland House2" at bounding box center [965, 178] width 146 height 29
click at [551, 480] on div "J006768 -" at bounding box center [682, 483] width 460 height 17
click at [506, 482] on div "J006768 -" at bounding box center [682, 483] width 460 height 17
click at [269, 109] on div "Collaborate" at bounding box center [261, 105] width 46 height 10
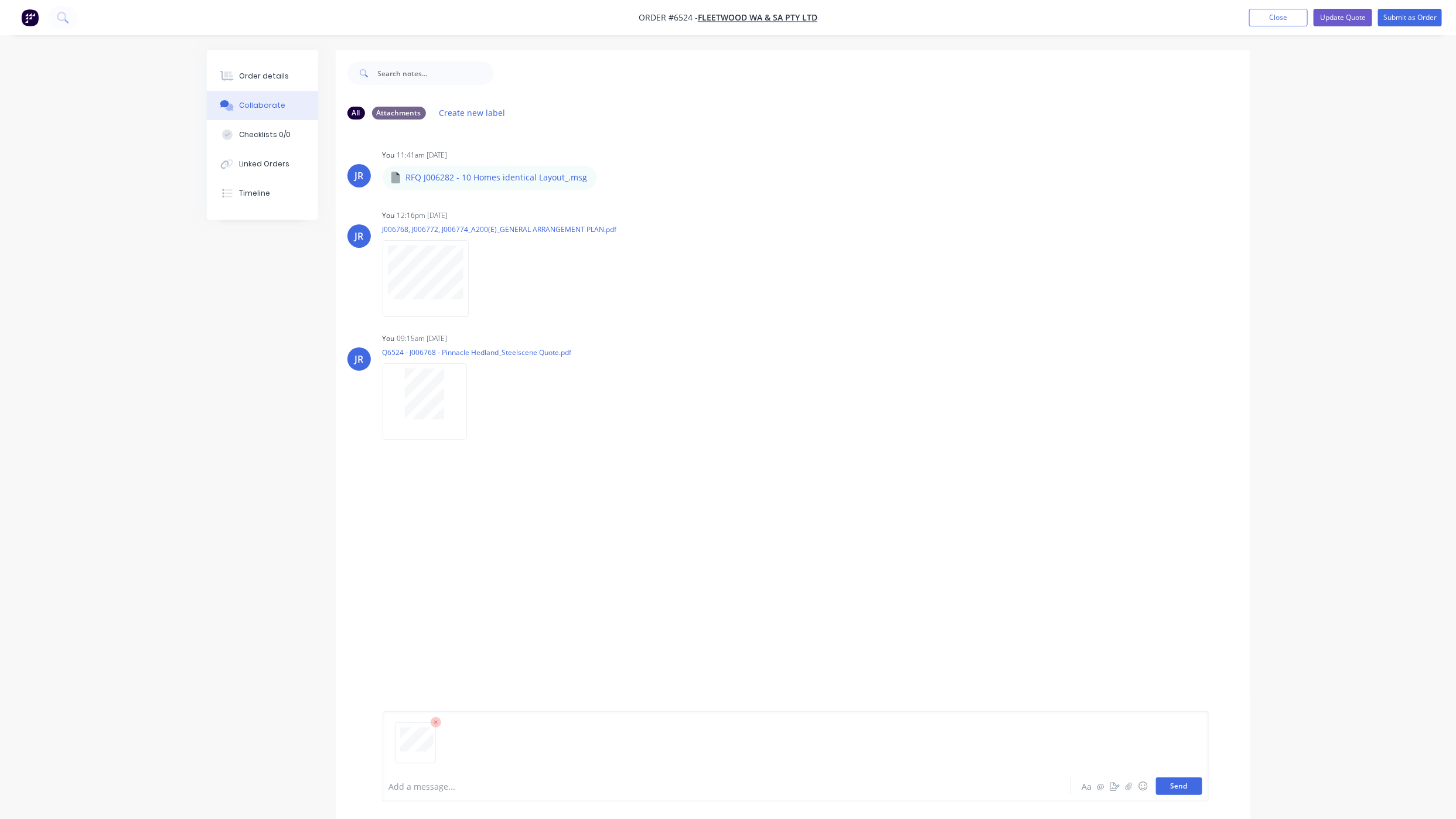
click at [1198, 779] on button "Send" at bounding box center [1179, 786] width 46 height 18
click at [276, 66] on button "Order details" at bounding box center [262, 76] width 111 height 29
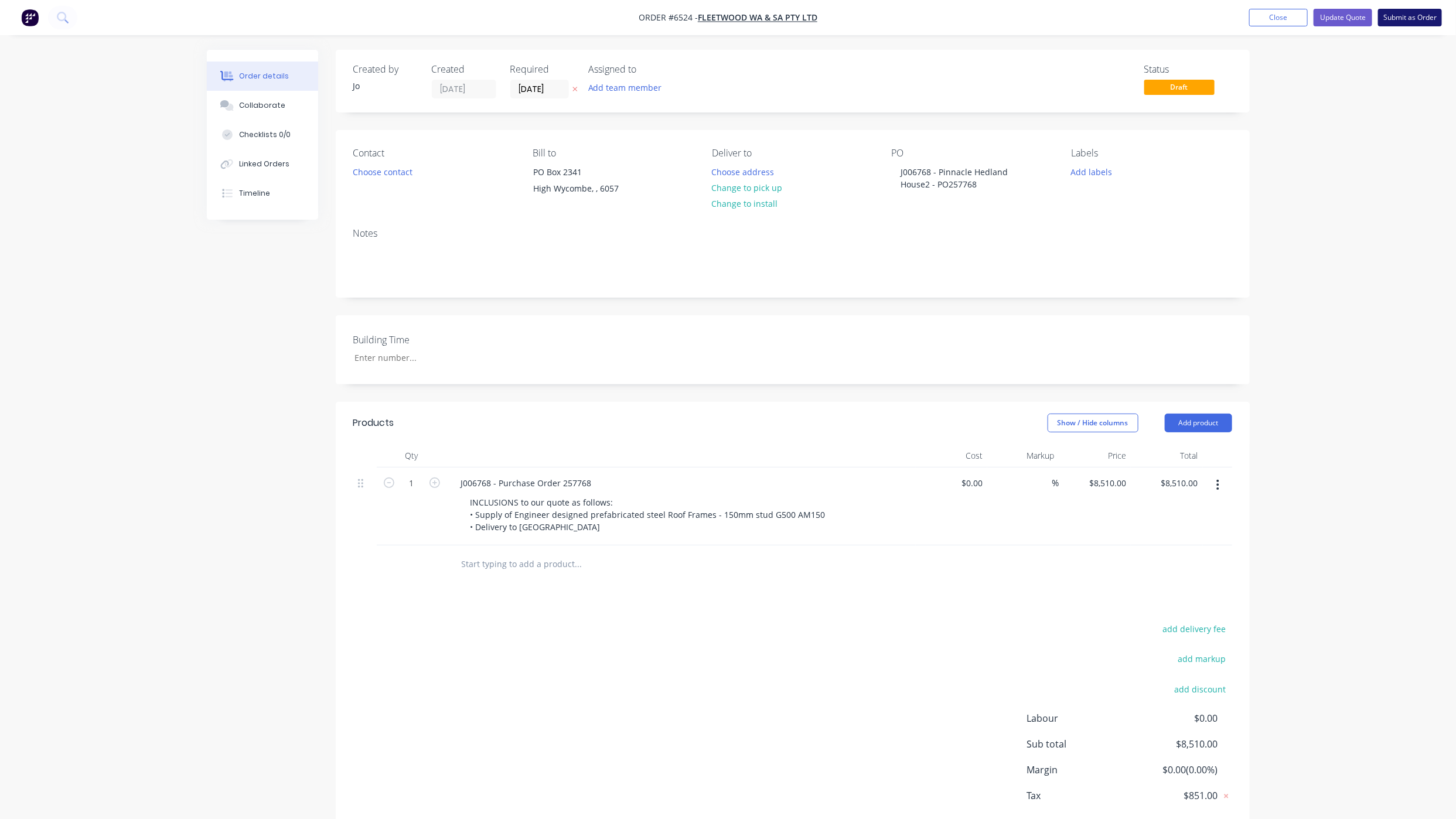
click at [1404, 22] on button "Submit as Order" at bounding box center [1410, 17] width 64 height 18
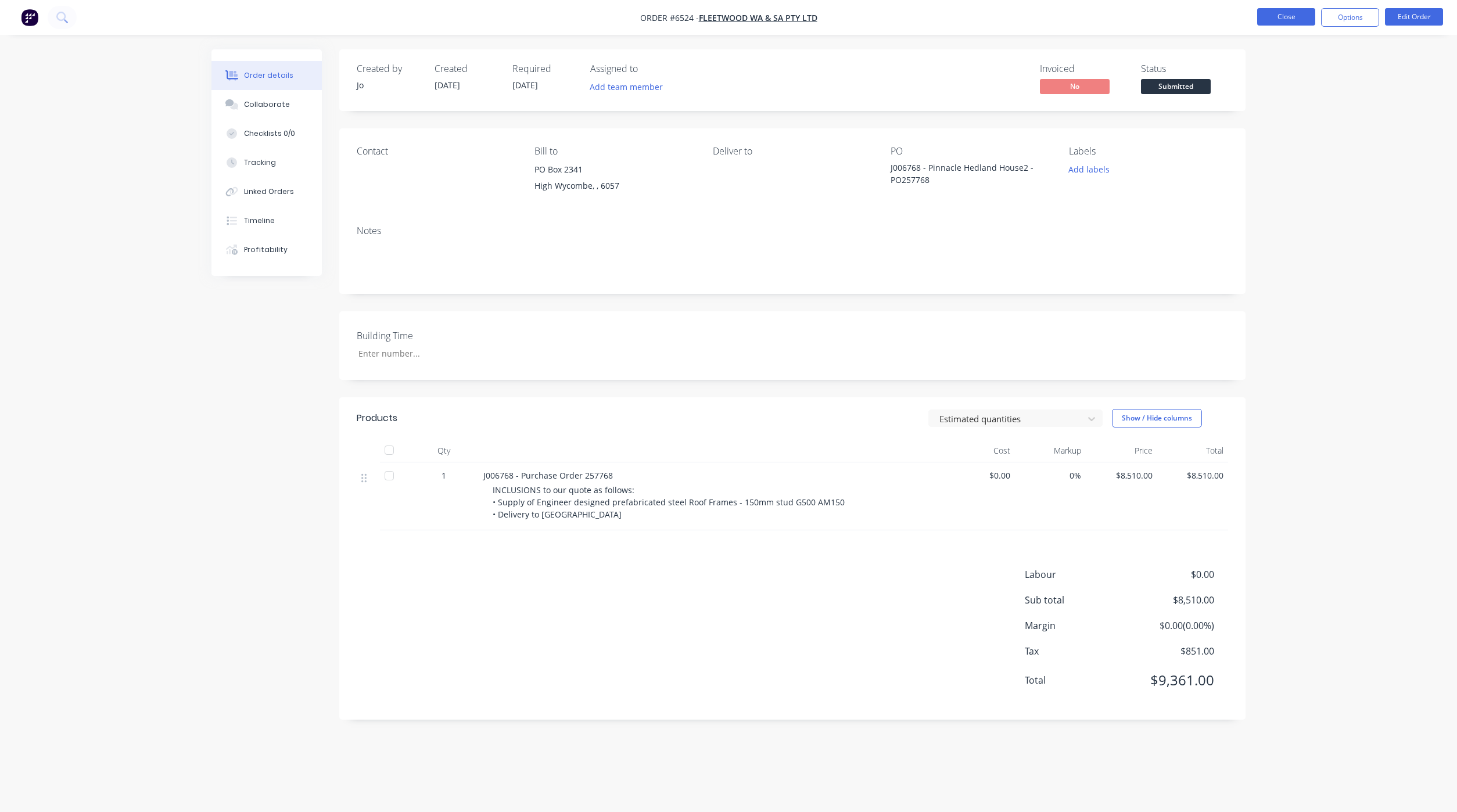
click at [1272, 18] on button "Close" at bounding box center [1286, 17] width 58 height 18
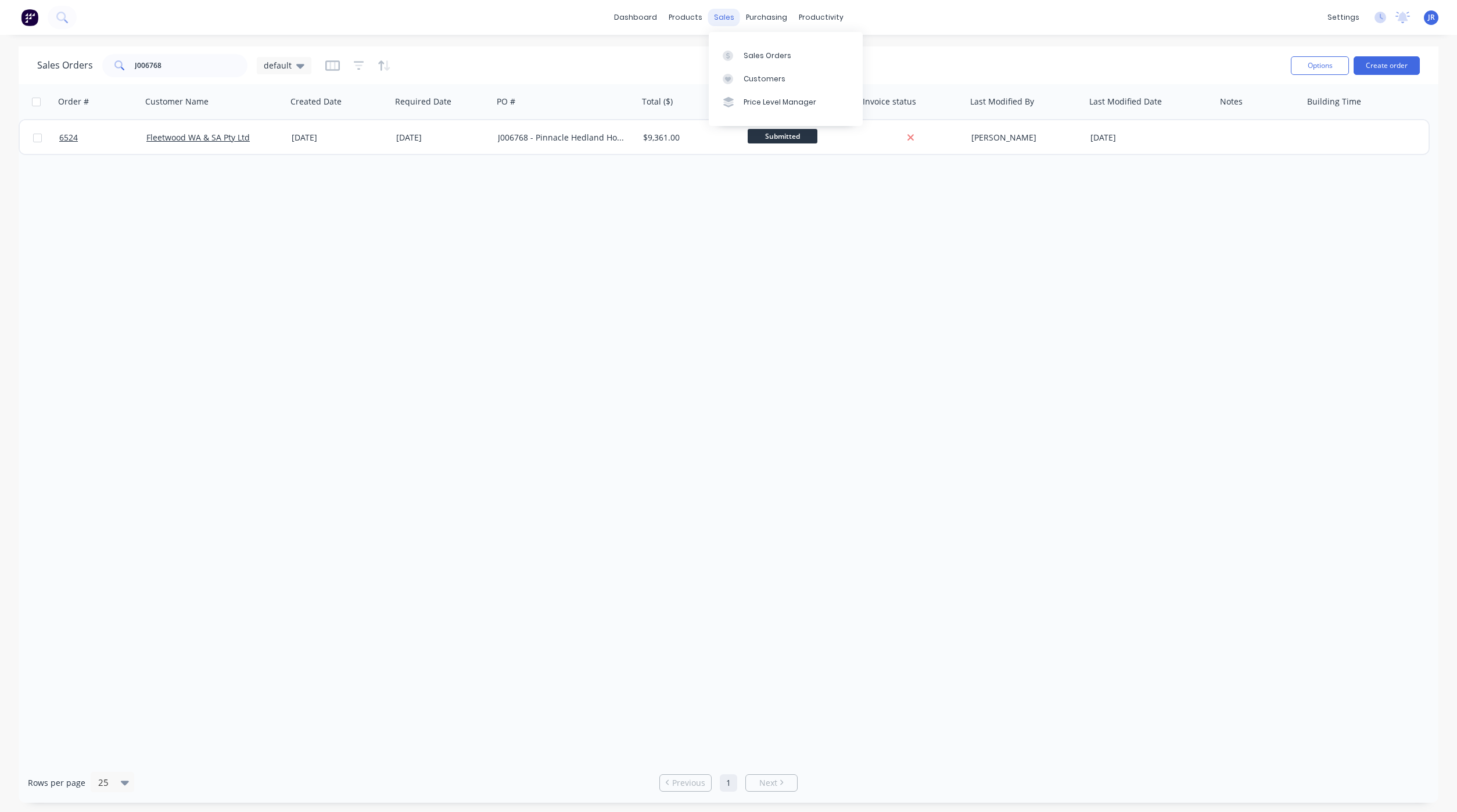
click at [730, 14] on div "sales" at bounding box center [724, 17] width 32 height 18
click at [737, 54] on div at bounding box center [731, 55] width 18 height 10
drag, startPoint x: 25, startPoint y: 61, endPoint x: -6, endPoint y: 59, distance: 31.1
click at [0, 59] on html "dashboard products sales purchasing productivity dashboard products Product Cat…" at bounding box center [728, 406] width 1457 height 812
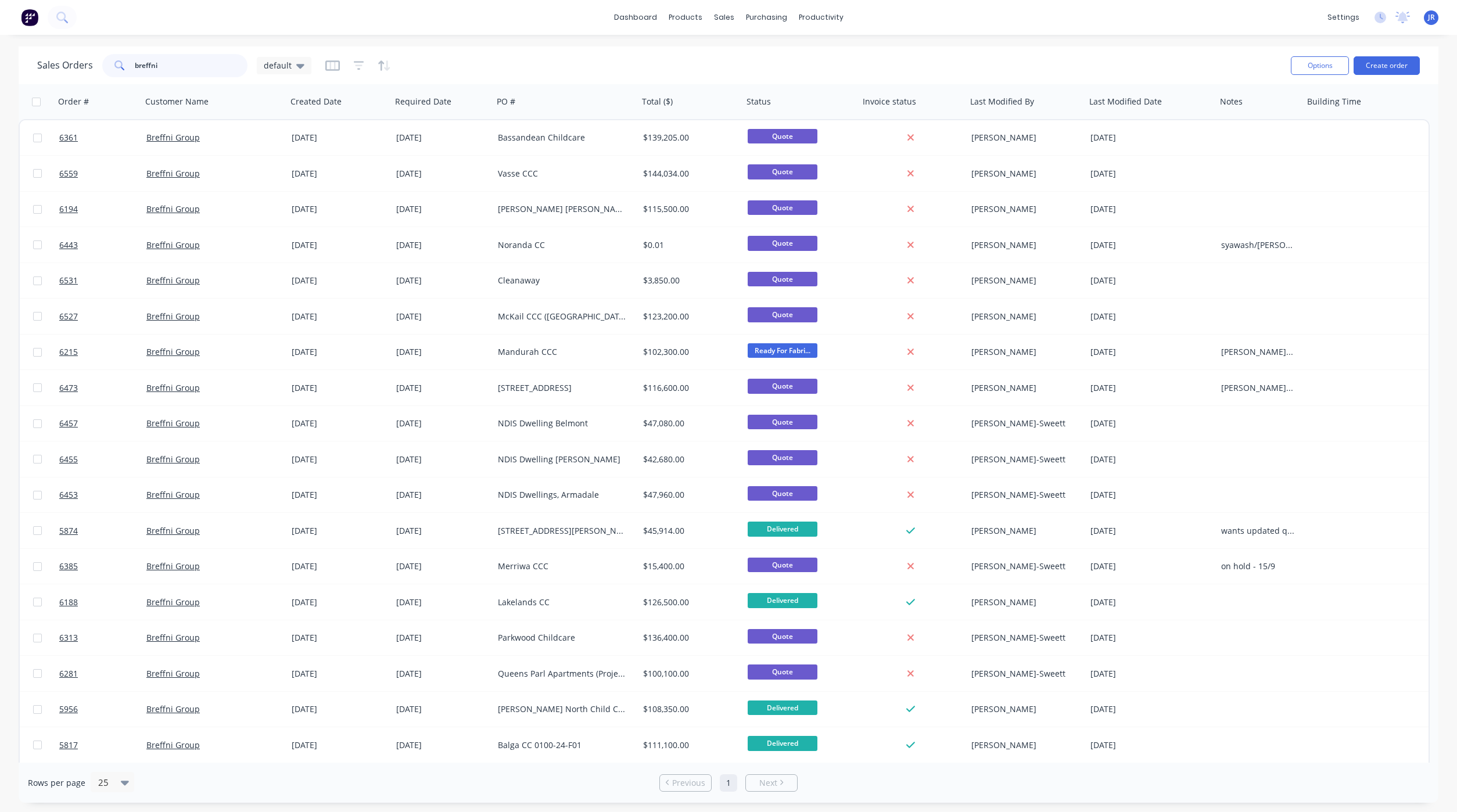
drag, startPoint x: 184, startPoint y: 67, endPoint x: -66, endPoint y: 45, distance: 251.0
click at [0, 45] on html "dashboard products sales purchasing productivity dashboard products Product Cat…" at bounding box center [728, 406] width 1457 height 812
type input "[PERSON_NAME]"
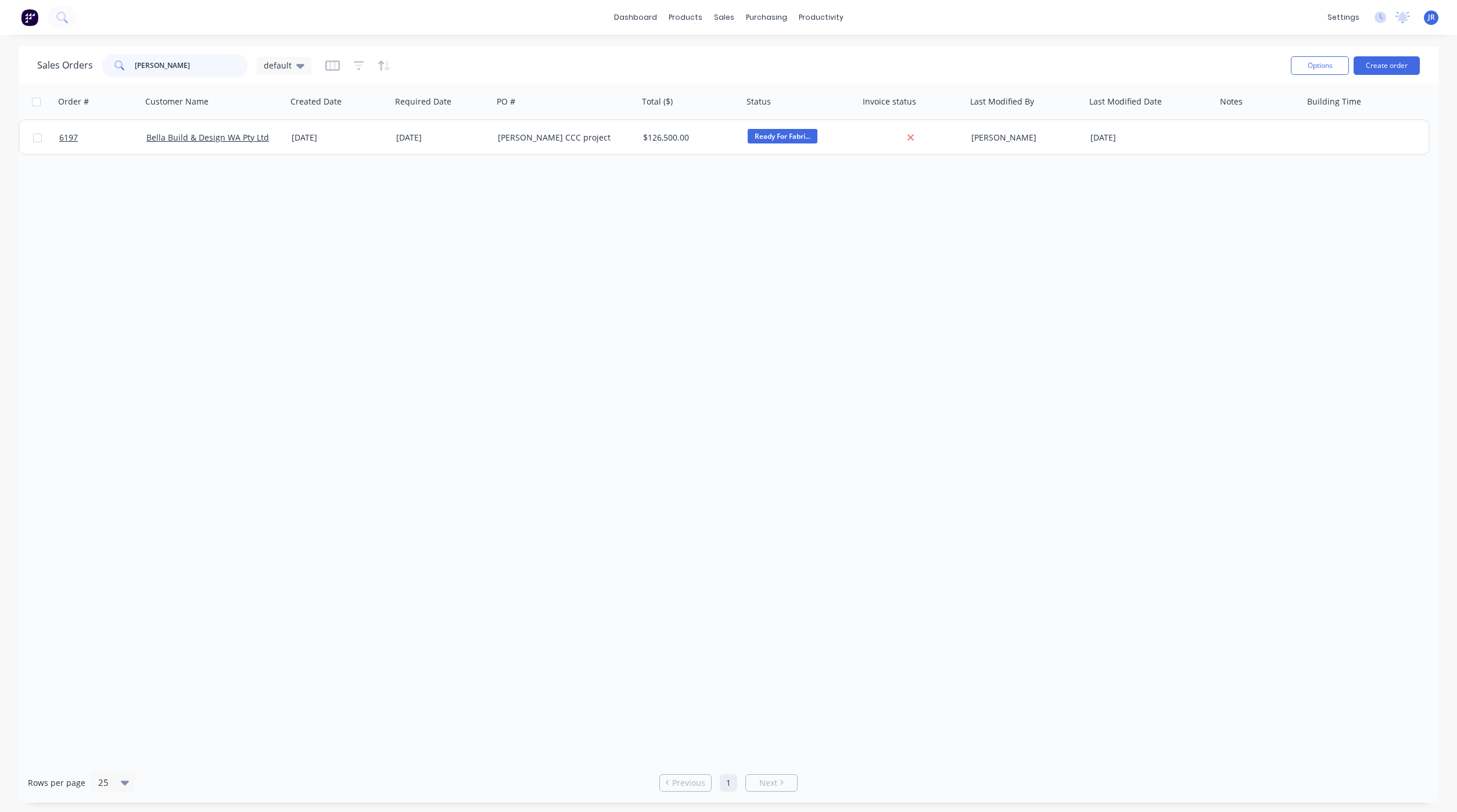
drag, startPoint x: 206, startPoint y: 55, endPoint x: -24, endPoint y: 93, distance: 233.1
click at [0, 93] on html "dashboard products sales purchasing productivity dashboard products Product Cat…" at bounding box center [728, 406] width 1457 height 812
